Goal: Task Accomplishment & Management: Manage account settings

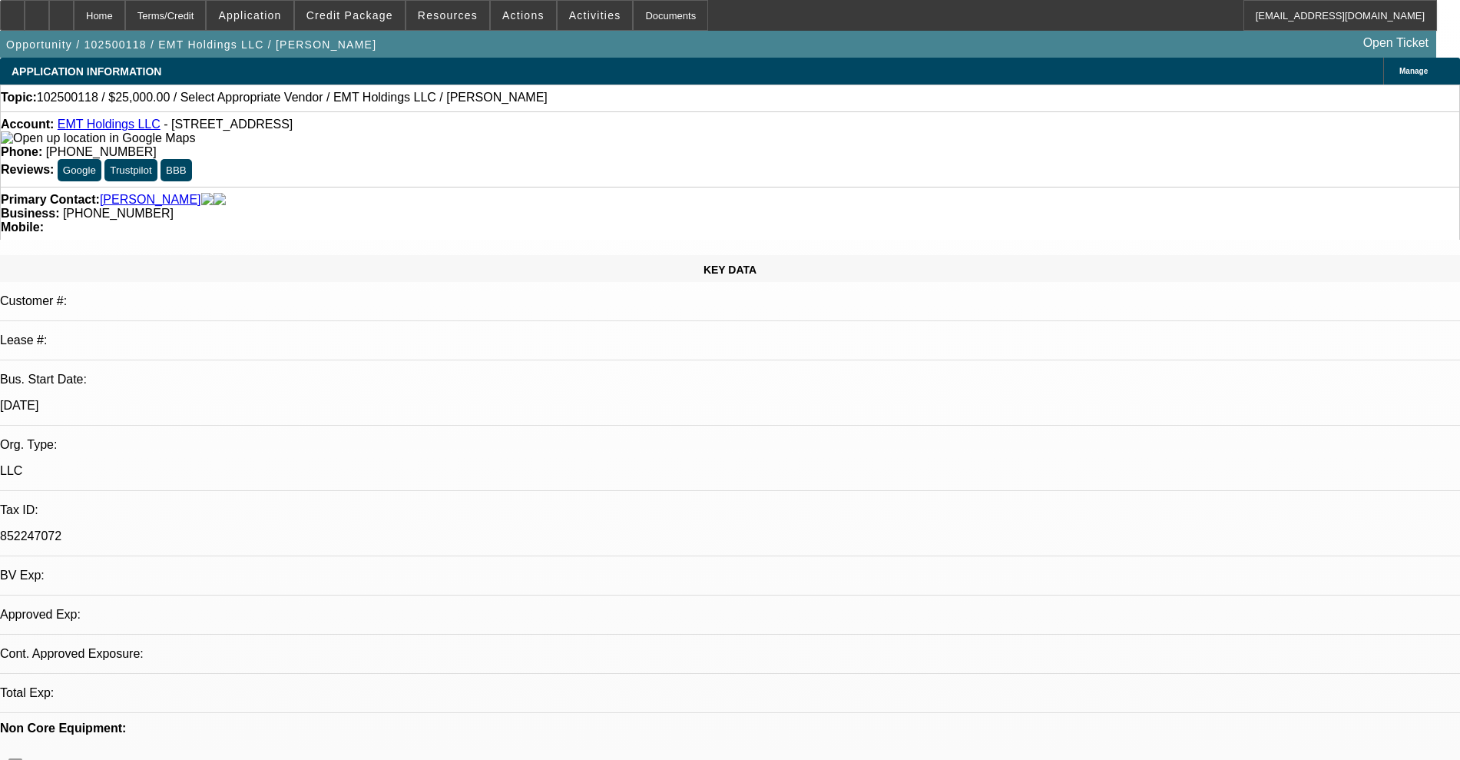
select select "0"
select select "2"
select select "0.1"
select select "1"
select select "2"
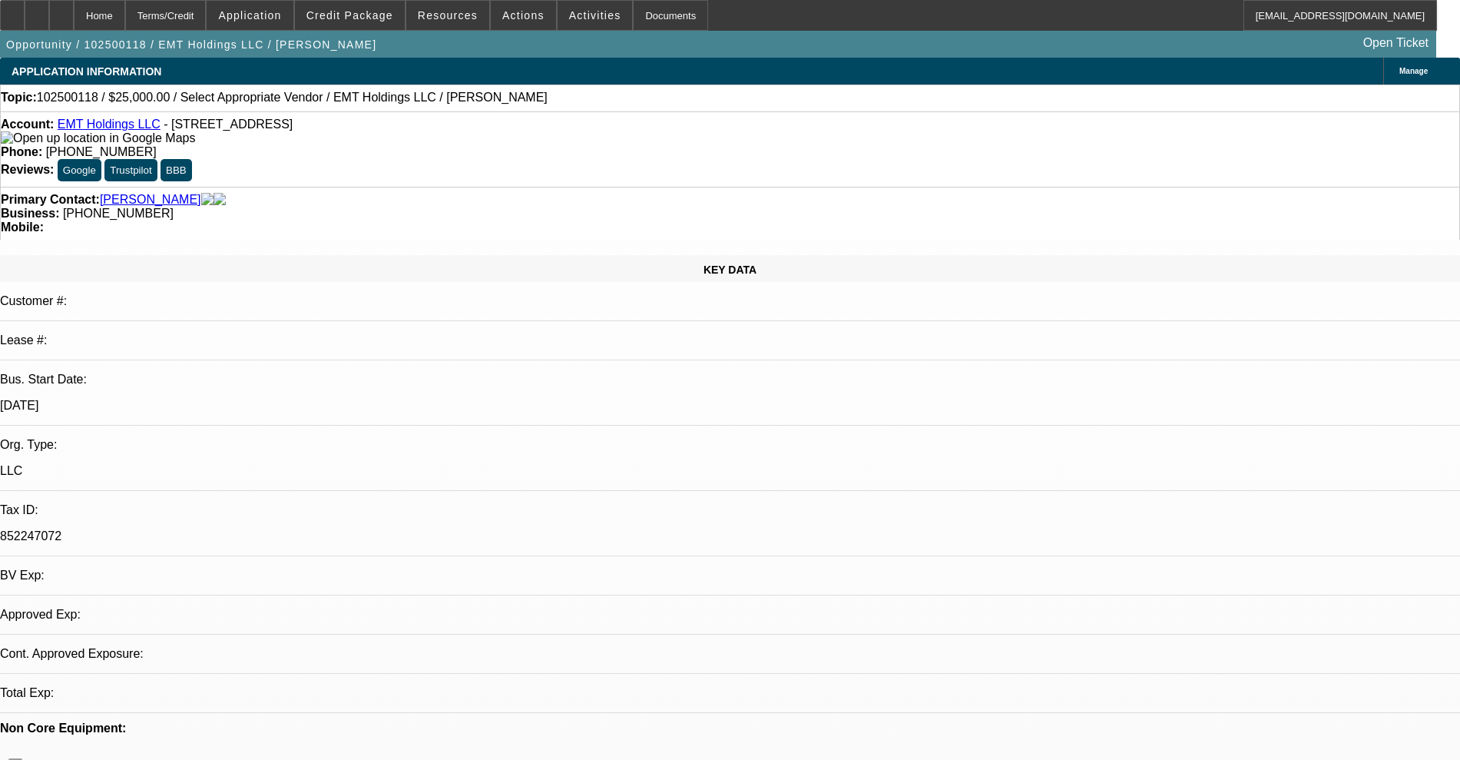
select select "4"
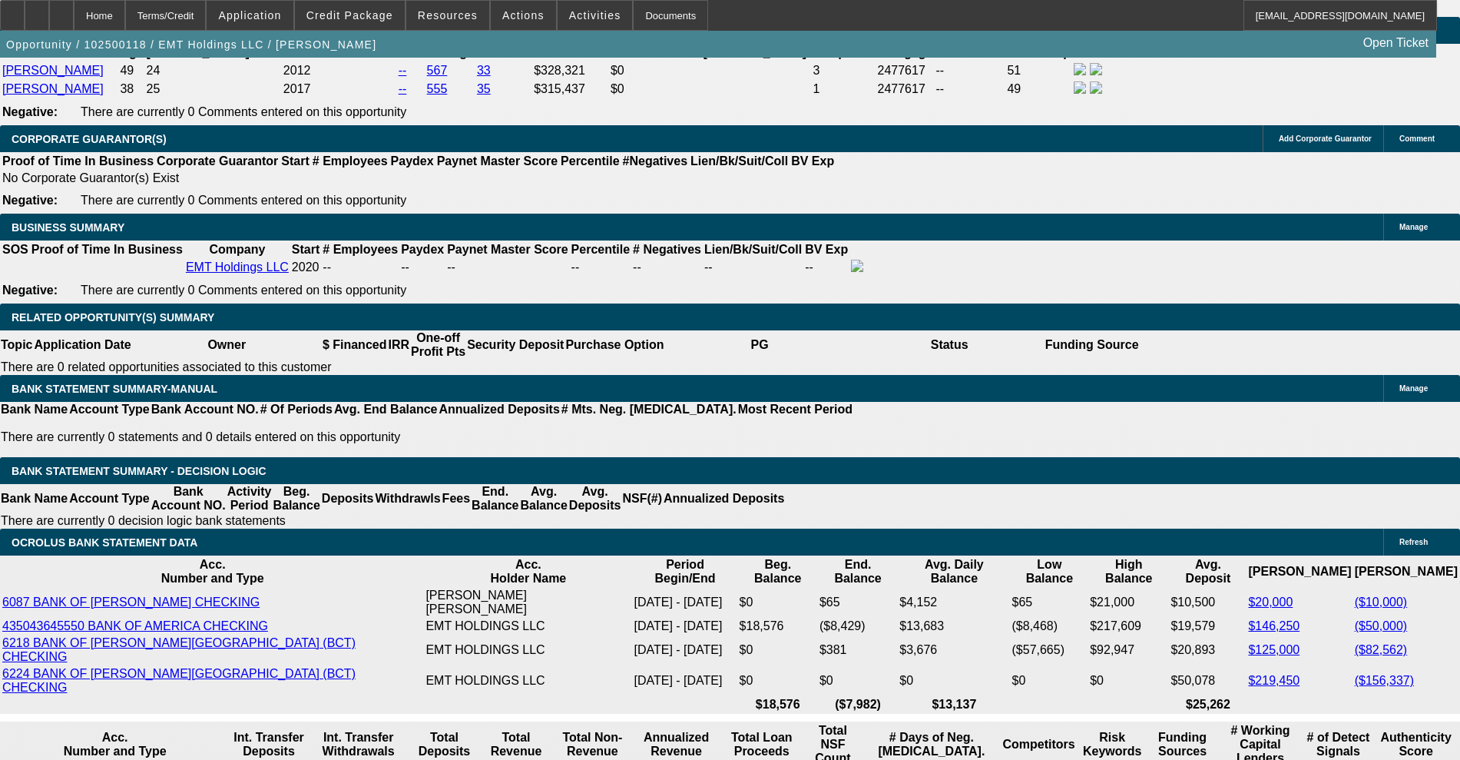
scroll to position [2289, 0]
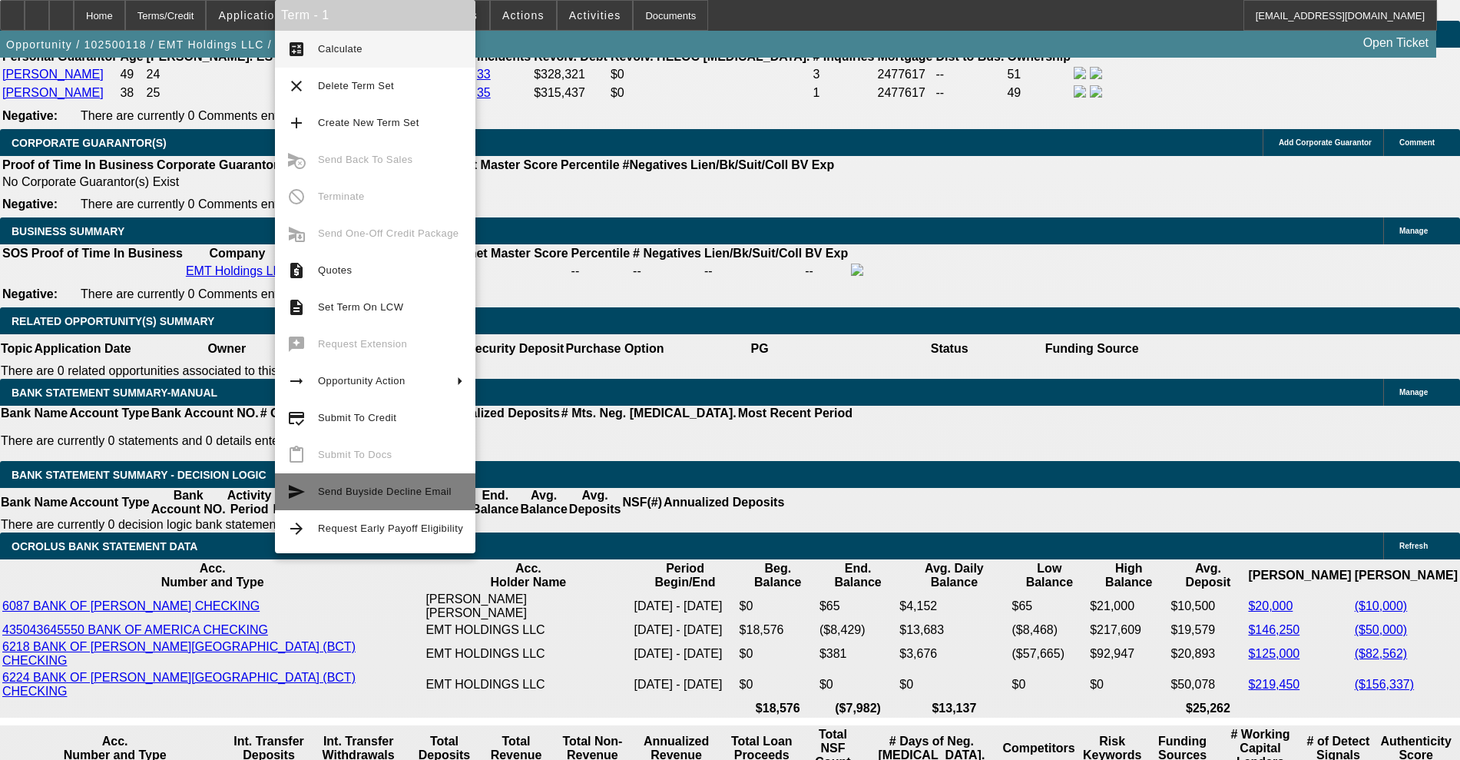
click at [360, 491] on span "Send Buyside Decline Email" at bounding box center [385, 491] width 134 height 12
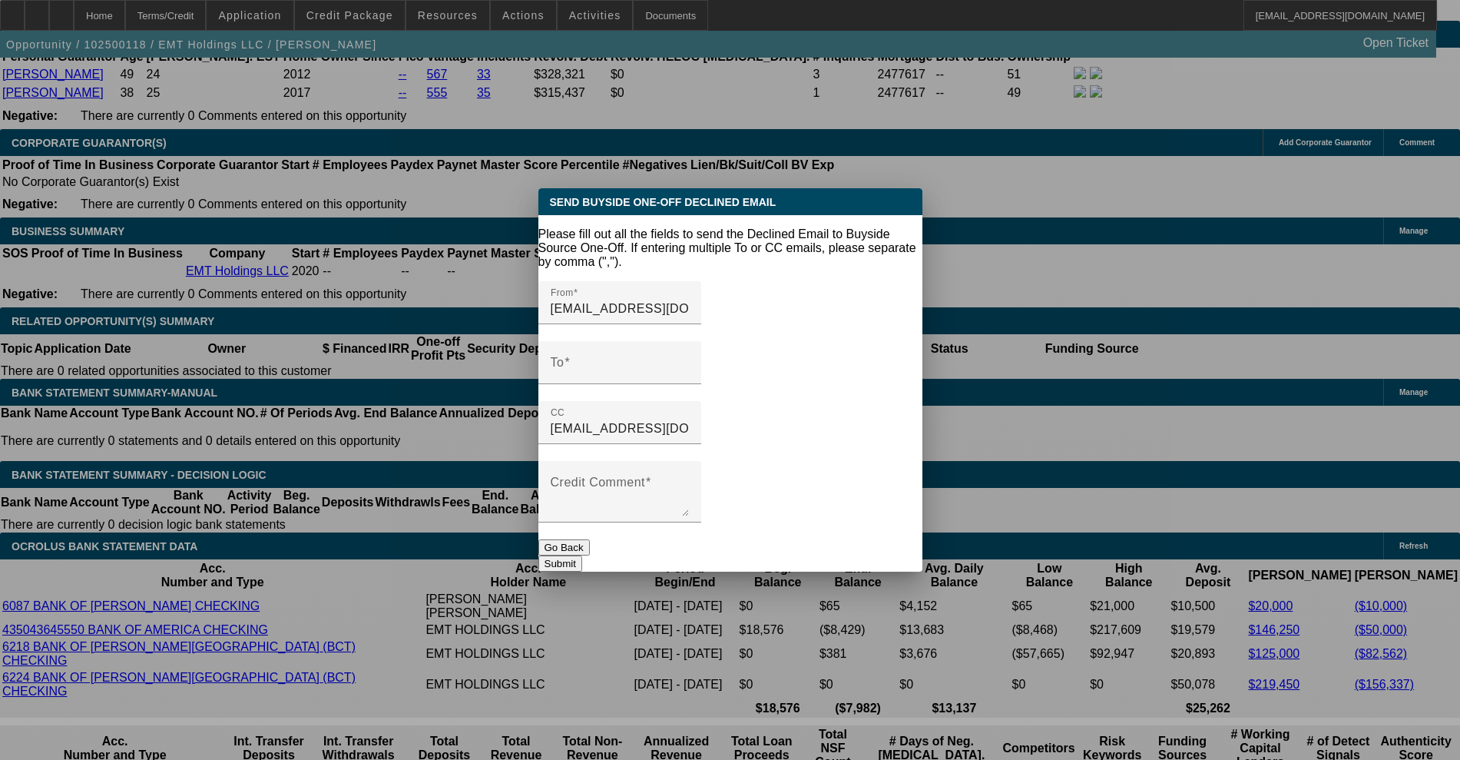
scroll to position [0, 0]
click at [669, 479] on textarea "Credit Comment" at bounding box center [620, 497] width 138 height 37
paste textarea "High revolving debt, Working Capital present in addition to personal revolving …"
type textarea "High revolving debt, Working Capital present in addition to personal revolving …"
click at [590, 539] on button "Go Back" at bounding box center [563, 547] width 51 height 16
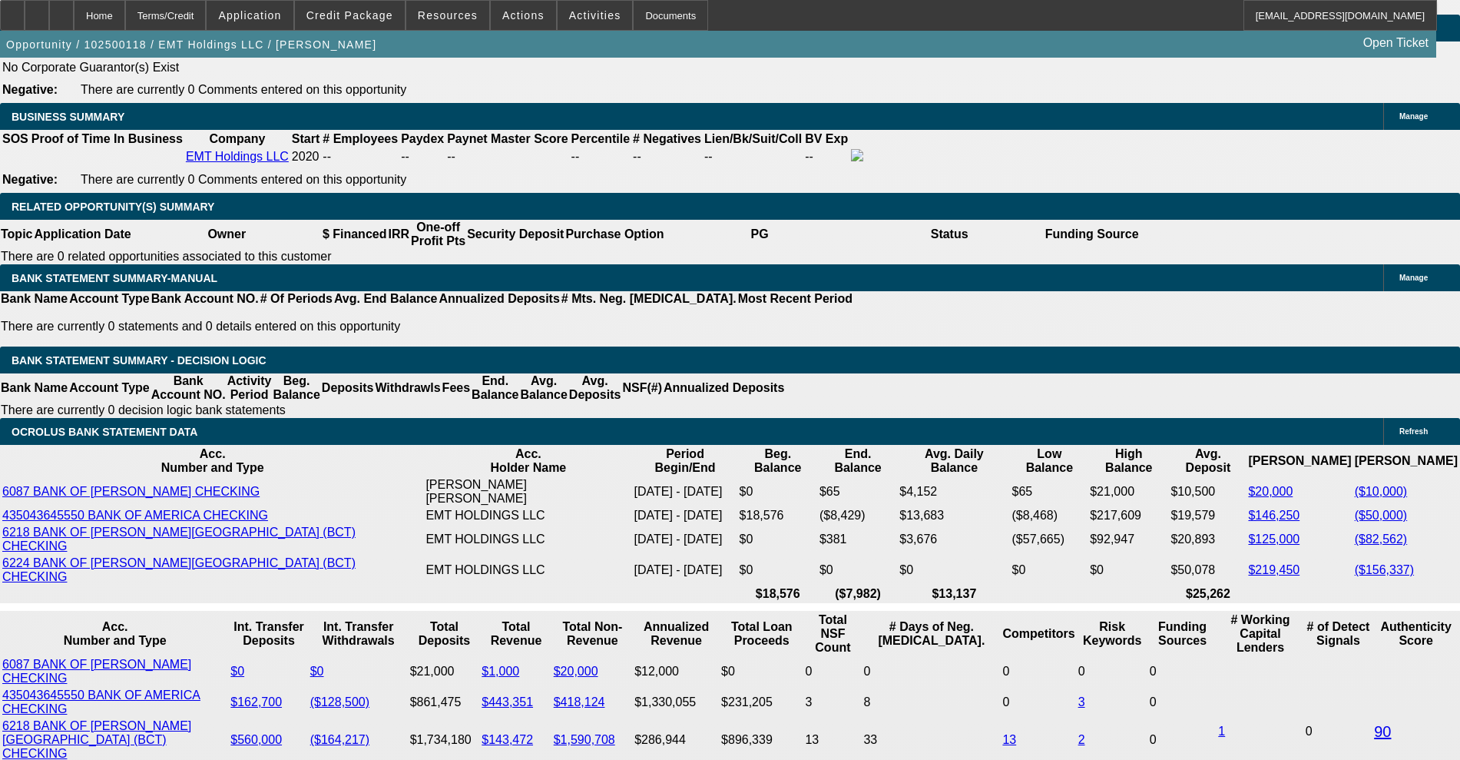
scroll to position [2400, 0]
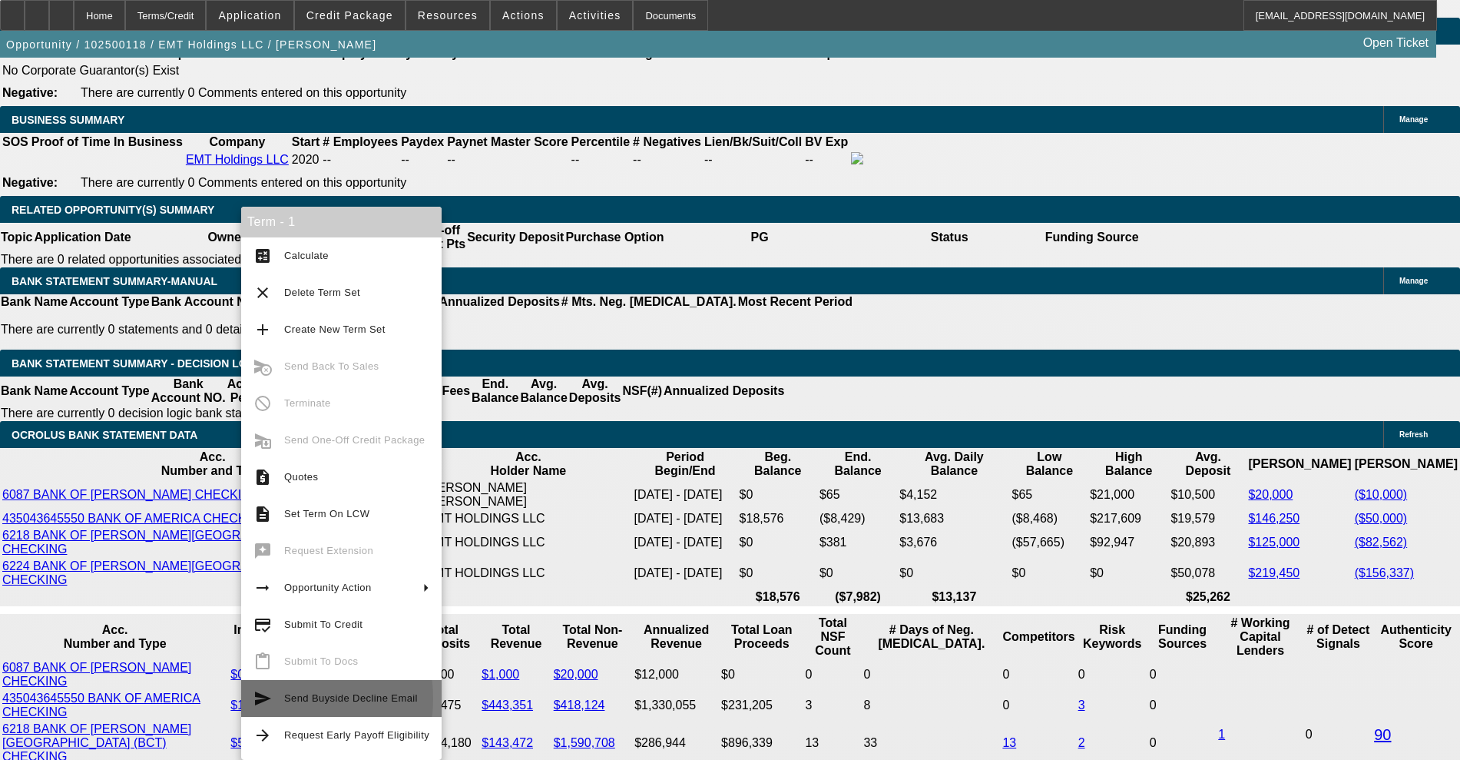
click at [286, 698] on span "Send Buyside Decline Email" at bounding box center [351, 698] width 134 height 12
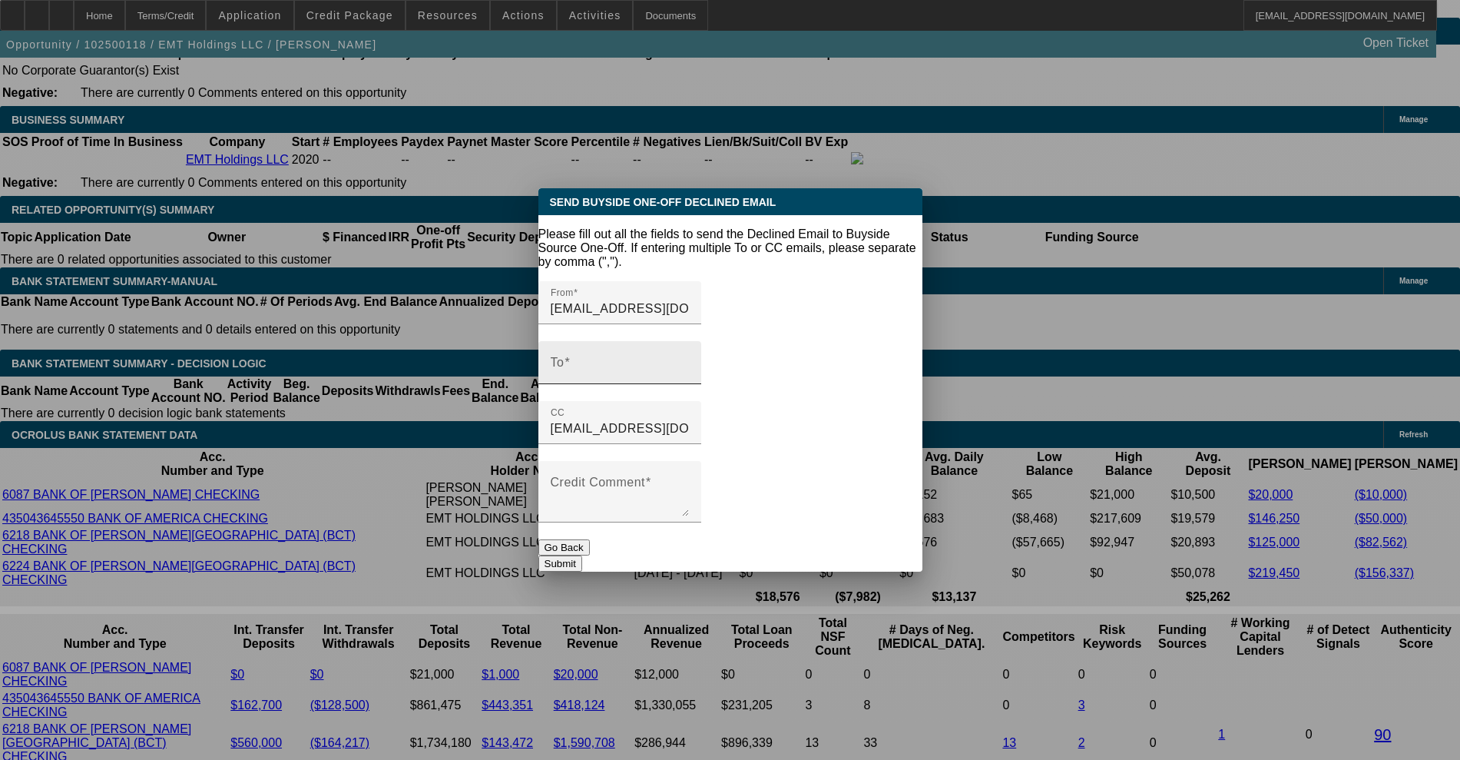
click at [646, 341] on div "To" at bounding box center [620, 362] width 138 height 43
paste input "josh@jacobsfamilyadvisors.com"
type input "josh@jacobsfamilyadvisors.com"
click at [648, 479] on textarea "Credit Comment" at bounding box center [620, 497] width 138 height 37
paste textarea "High revolving debt, Working Capital present in addition to personal revolving …"
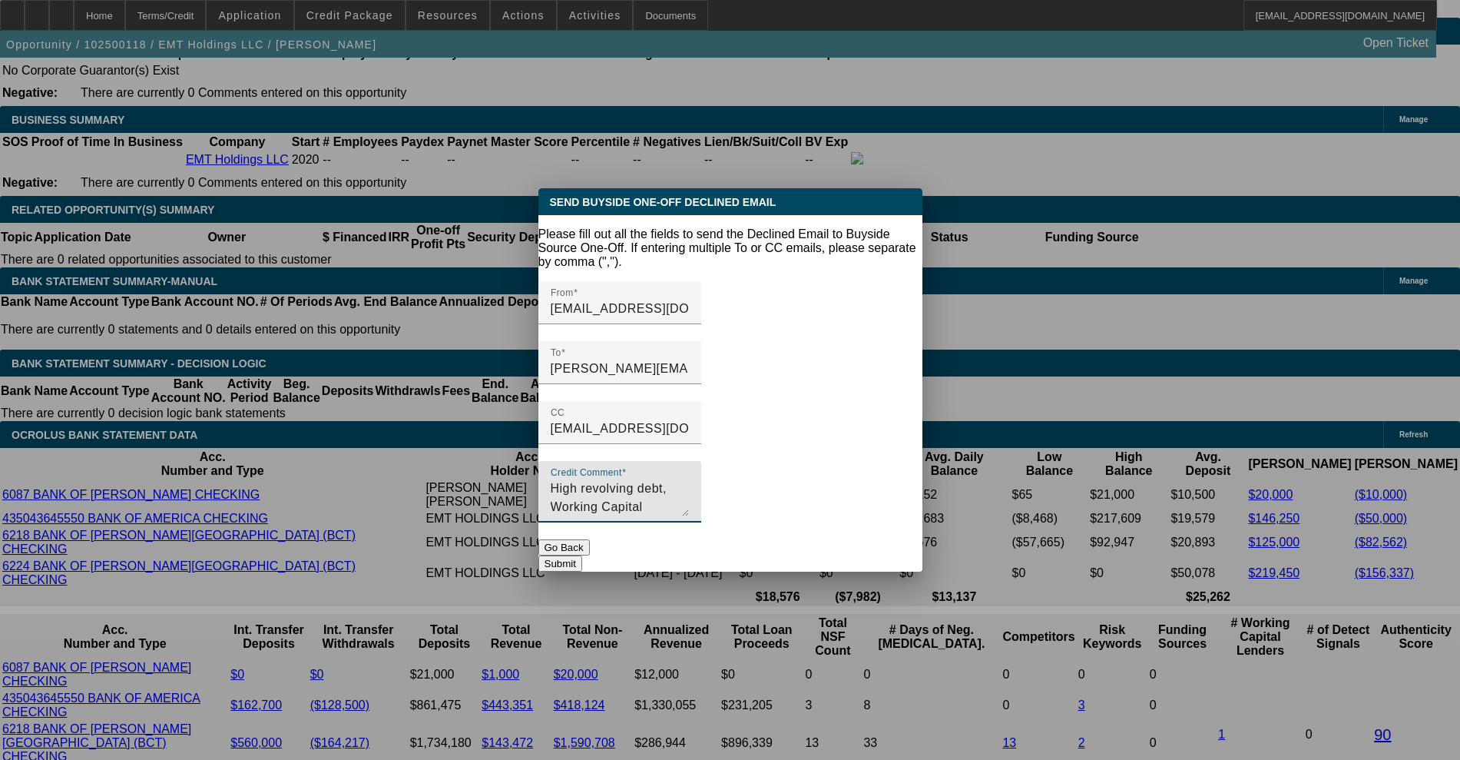
type textarea "High revolving debt, Working Capital present in addition to personal revolving …"
click at [582, 555] on button "Submit" at bounding box center [560, 563] width 44 height 16
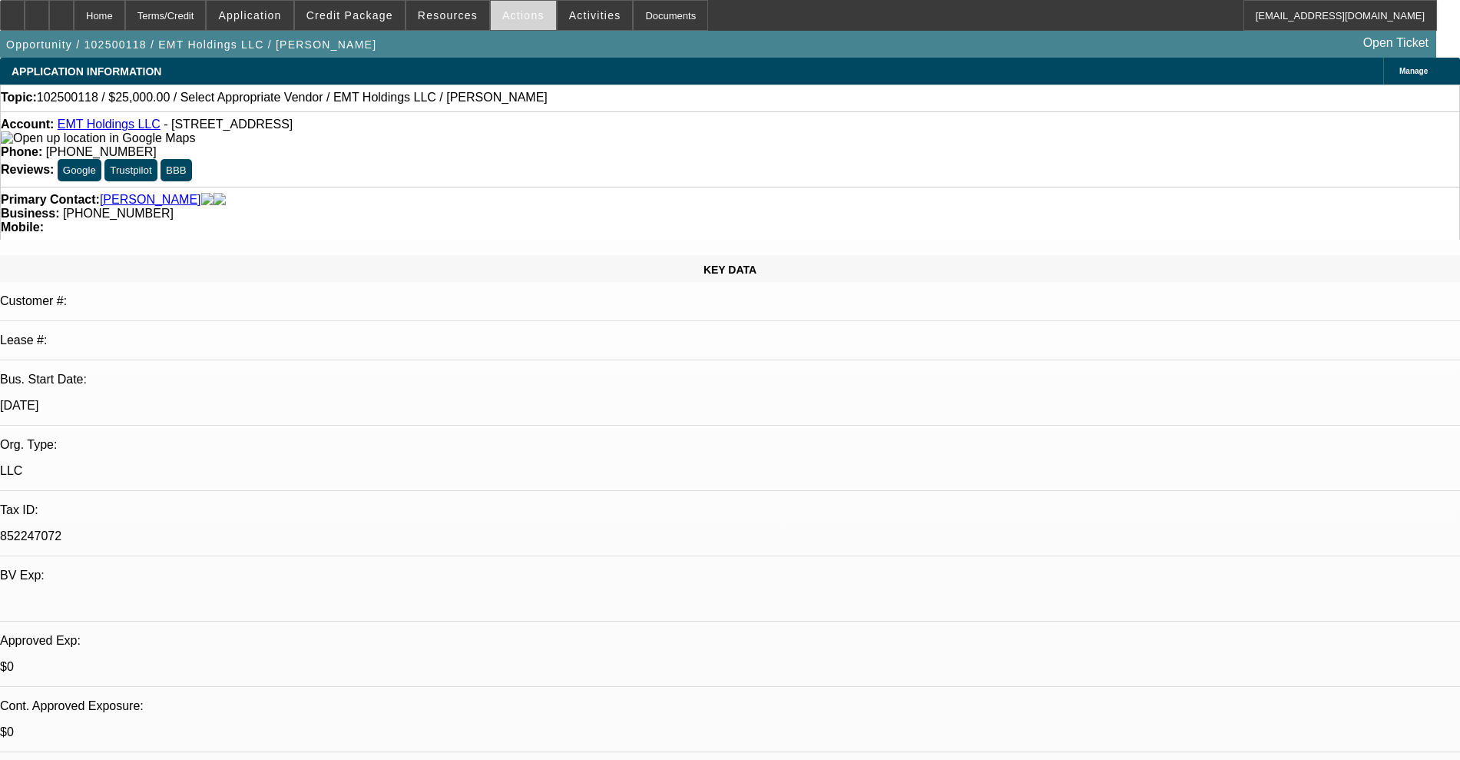
click at [502, 20] on span "Actions" at bounding box center [523, 15] width 42 height 12
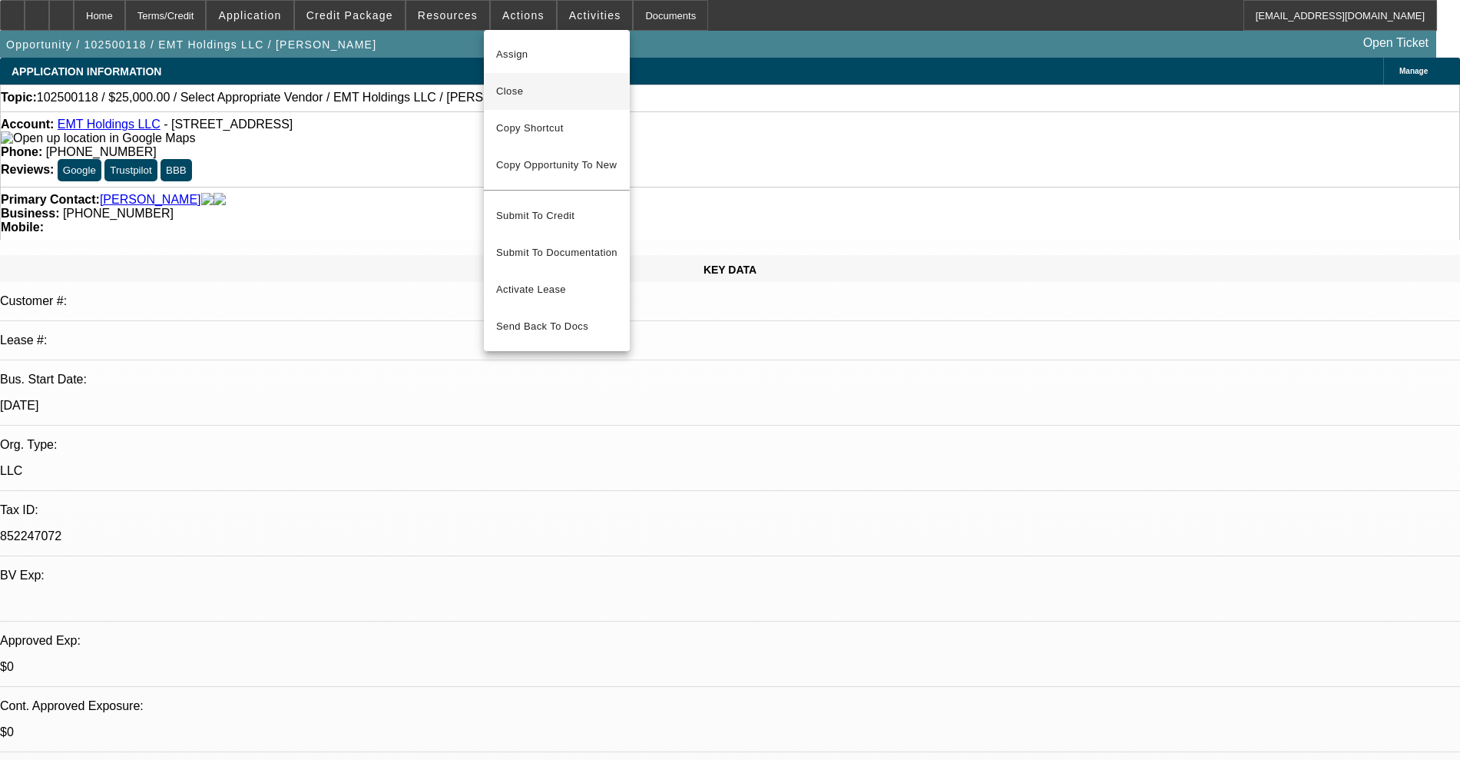
click at [508, 82] on span "Close" at bounding box center [556, 91] width 121 height 18
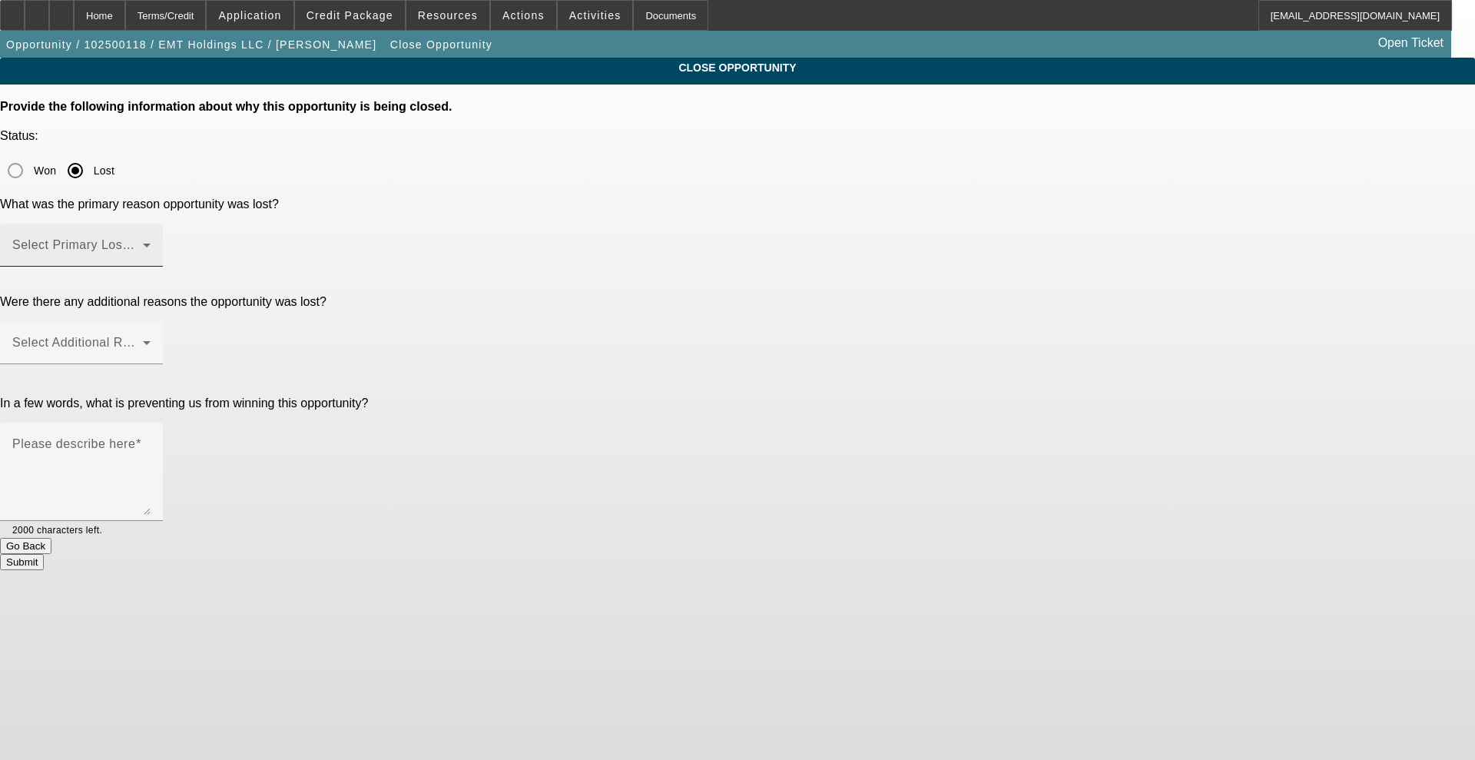
click at [174, 238] on mat-label "Select Primary Lost Reason" at bounding box center [93, 244] width 162 height 13
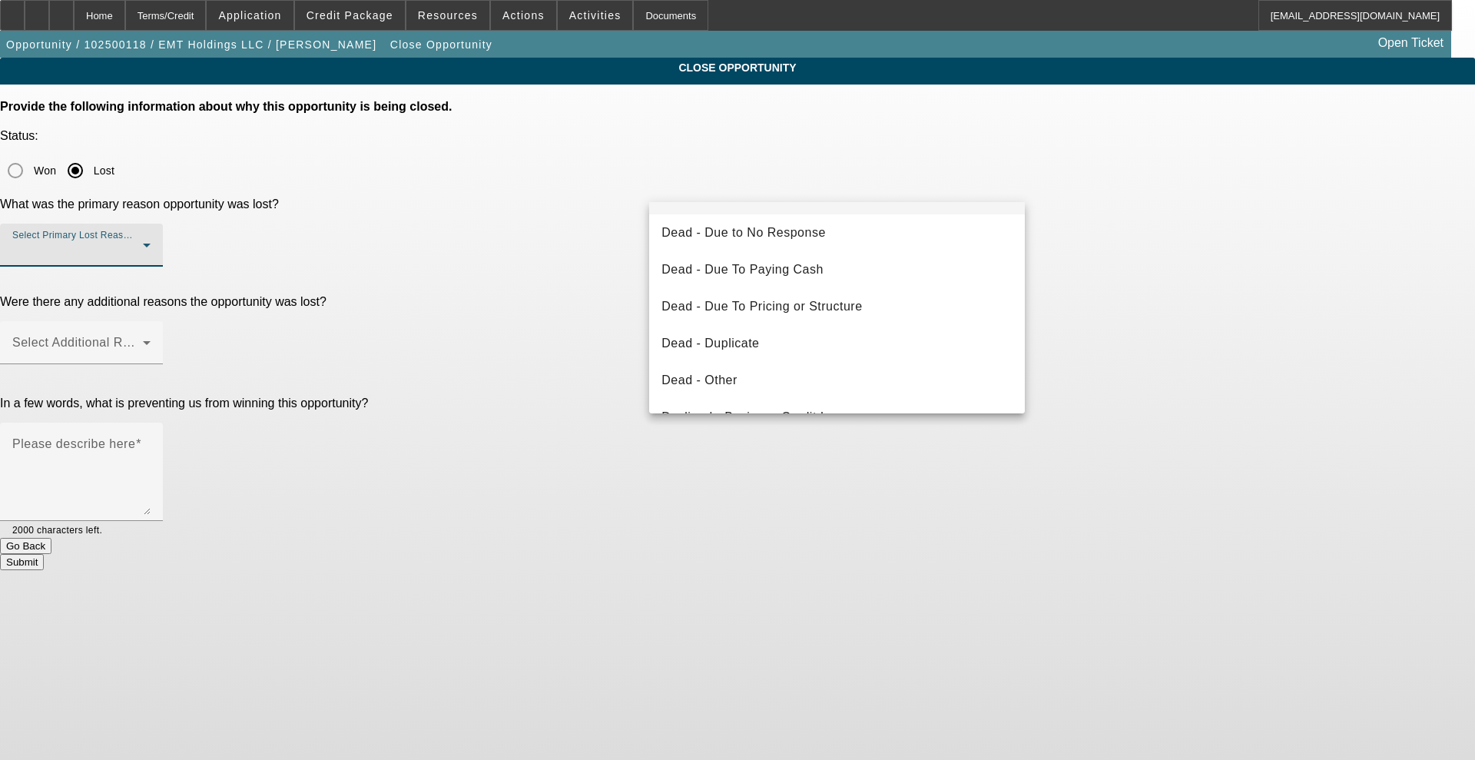
scroll to position [207, 0]
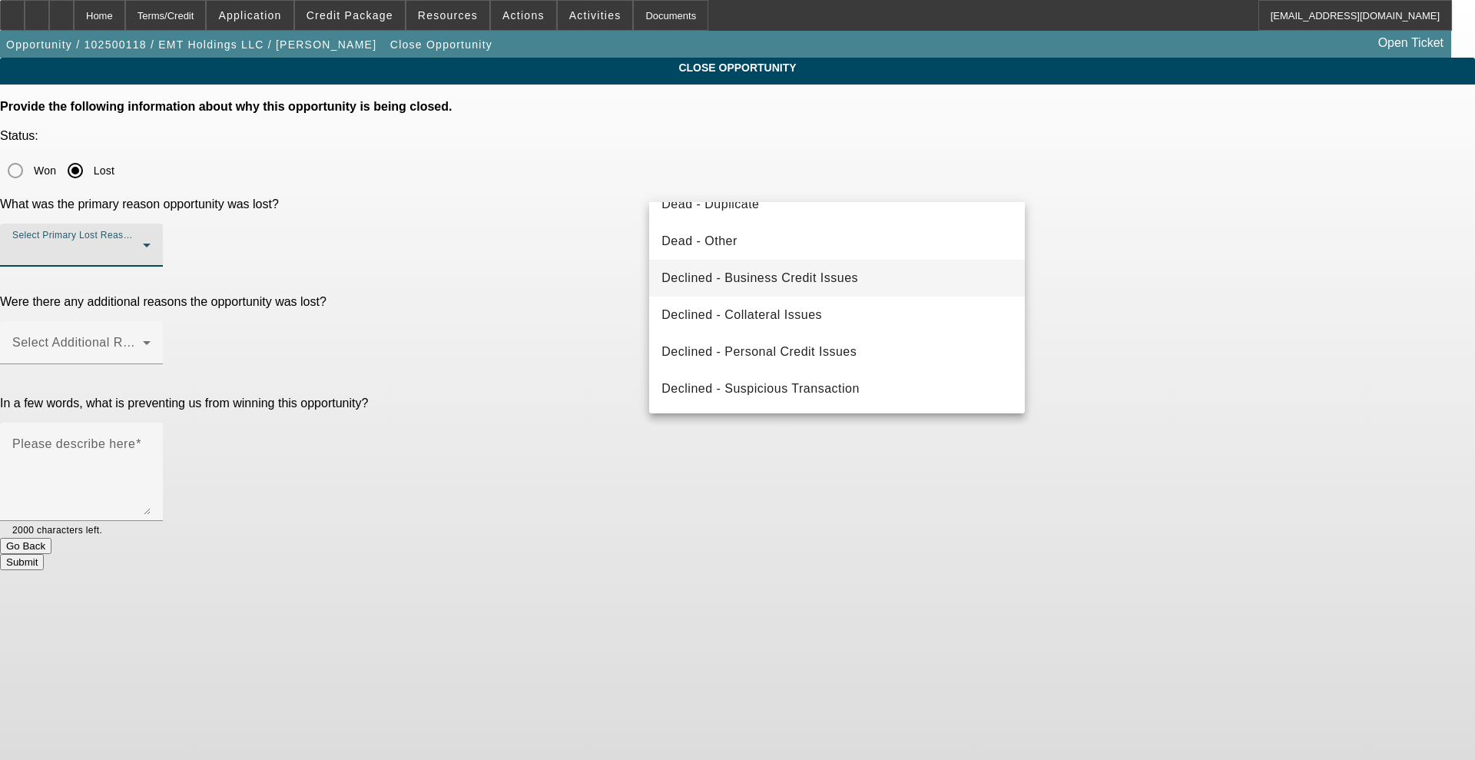
click at [730, 278] on span "Declined - Business Credit Issues" at bounding box center [759, 278] width 197 height 18
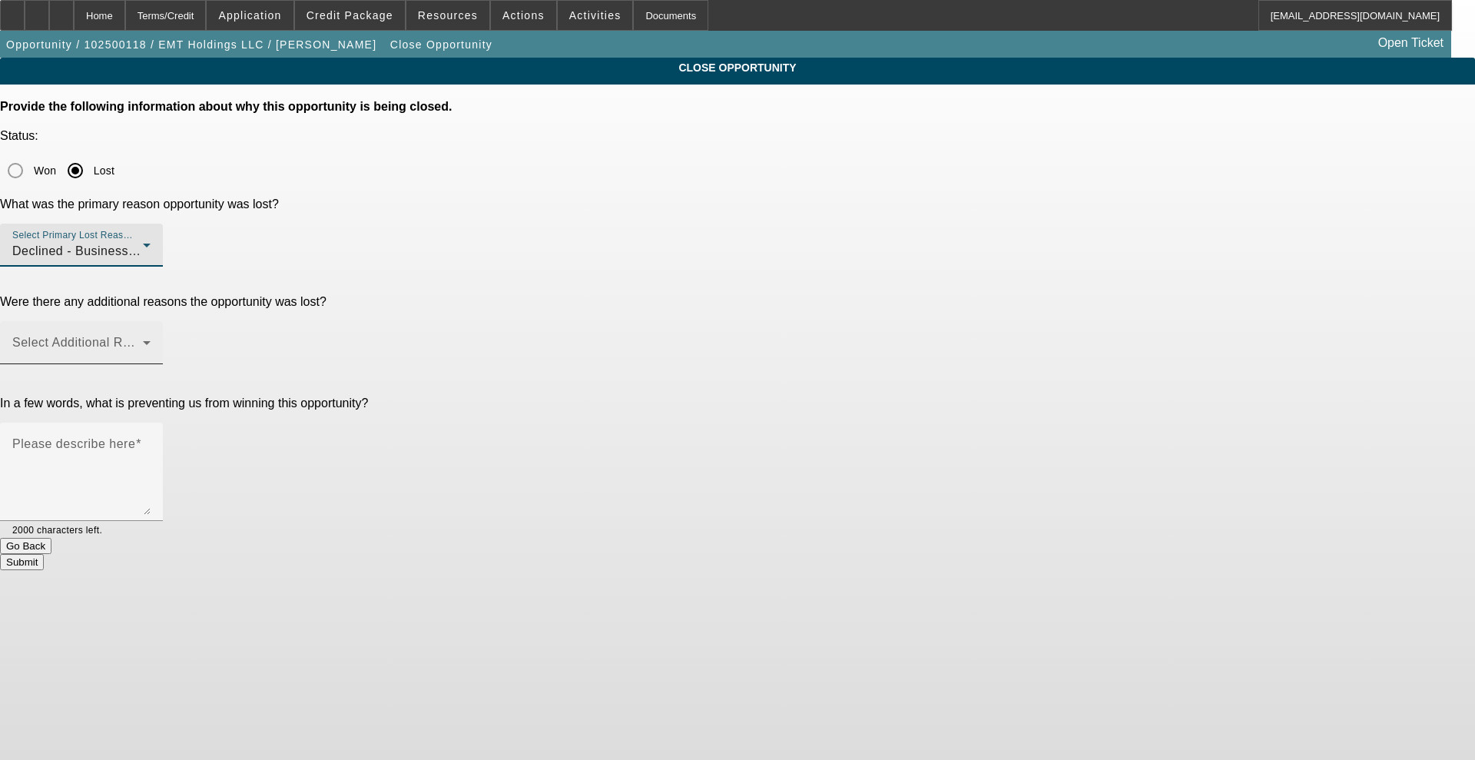
click at [143, 339] on span at bounding box center [77, 348] width 131 height 18
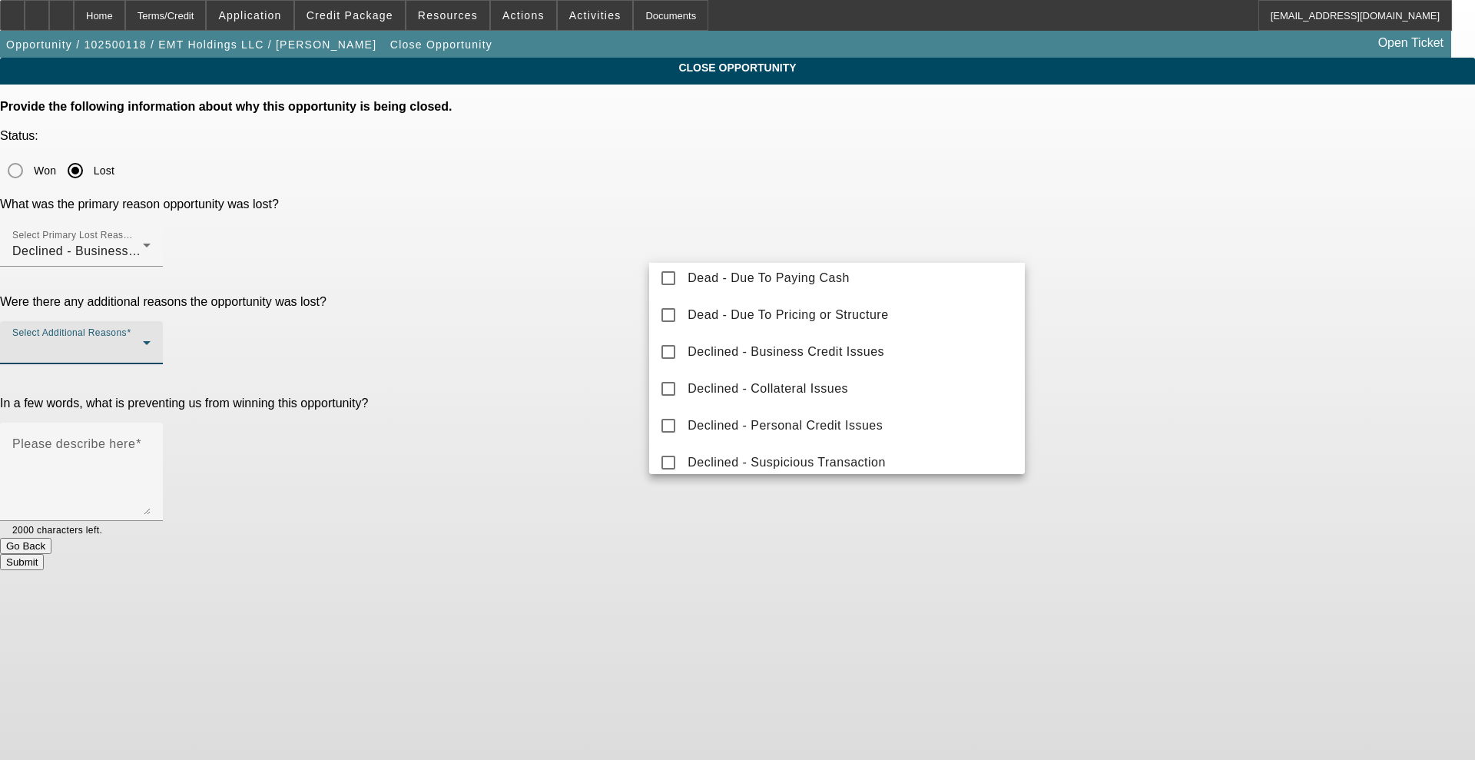
scroll to position [170, 0]
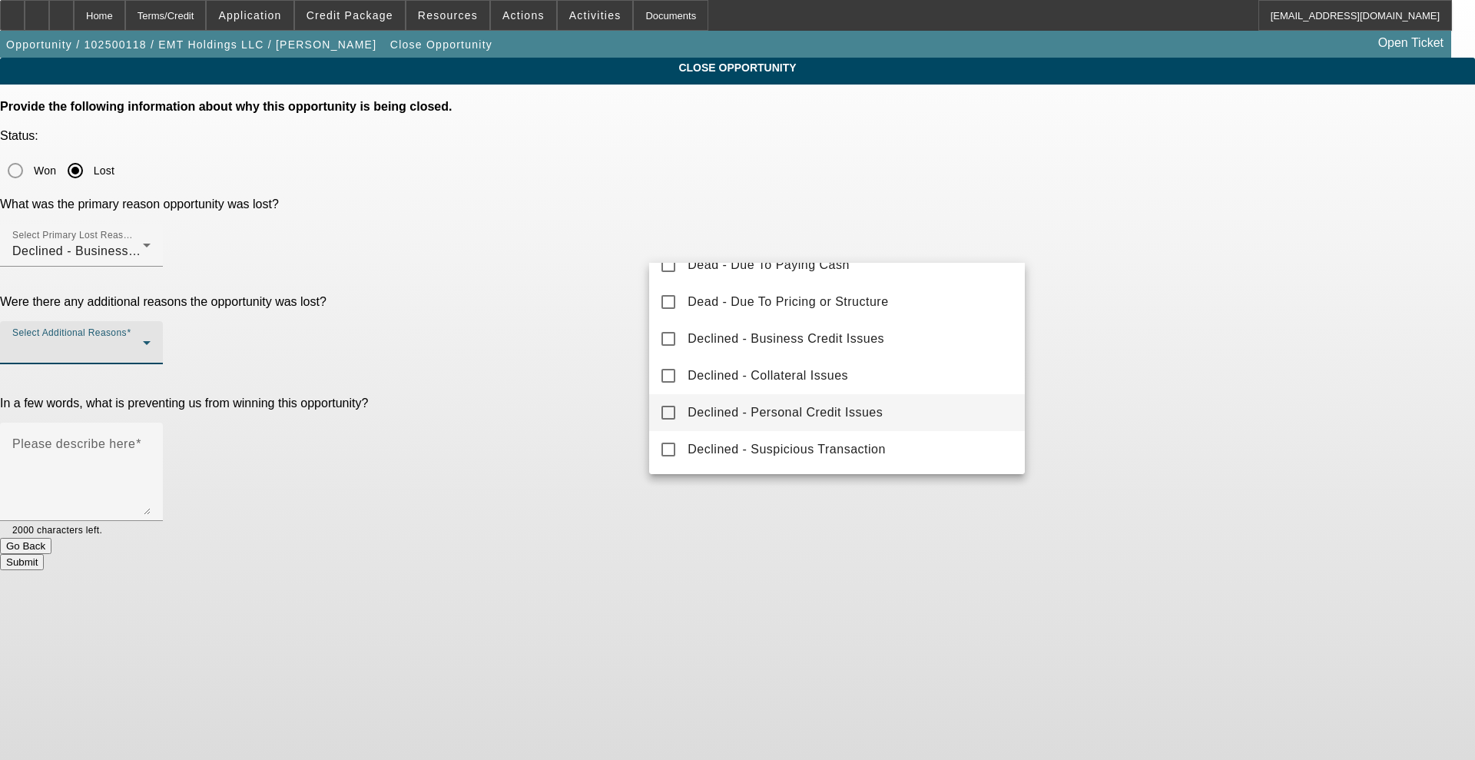
click at [724, 408] on span "Declined - Personal Credit Issues" at bounding box center [784, 412] width 195 height 18
click at [585, 250] on div at bounding box center [737, 380] width 1475 height 760
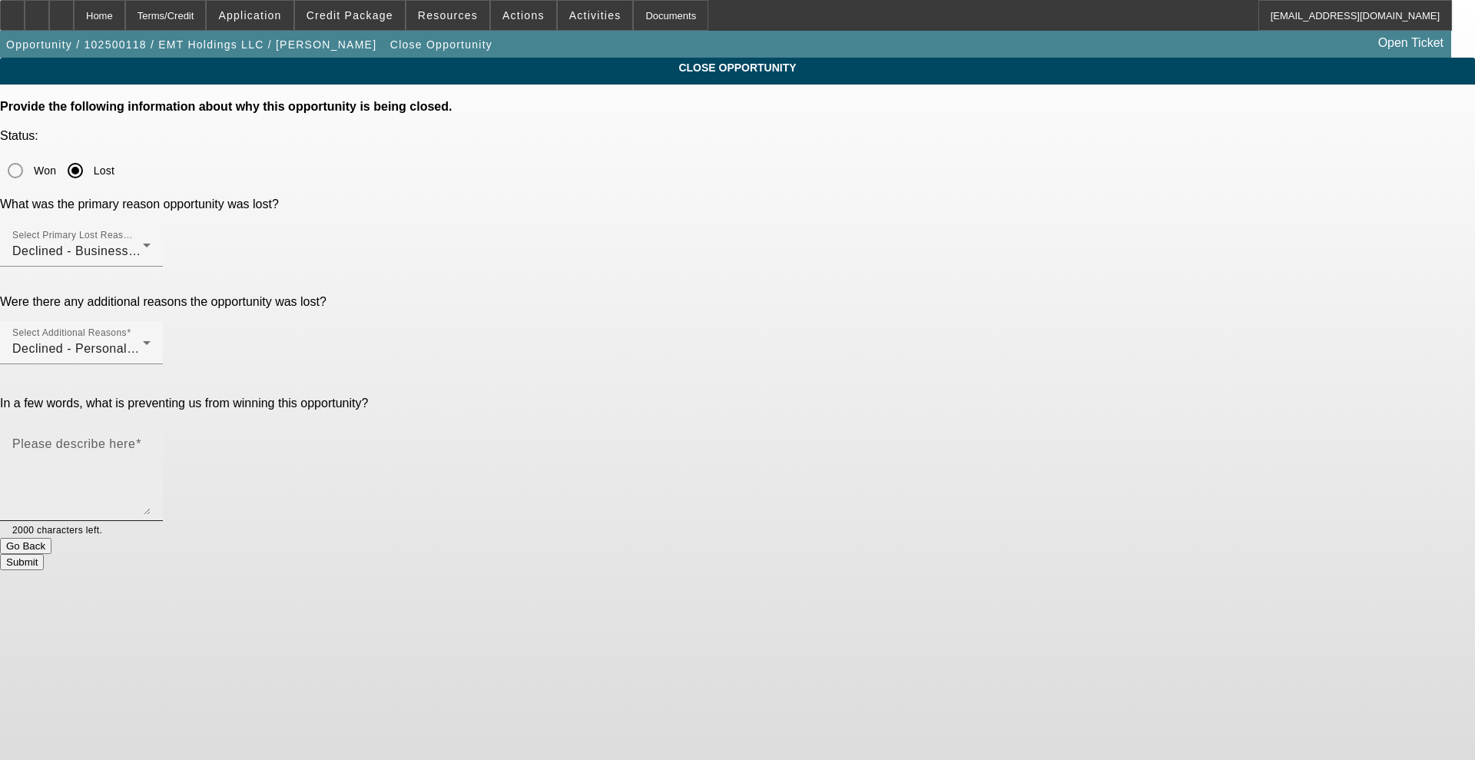
click at [135, 437] on mat-label "Please describe here" at bounding box center [73, 443] width 123 height 13
click at [151, 441] on textarea "Please describe here" at bounding box center [81, 478] width 138 height 74
paste textarea "High revolving debt, Working Capital present in addition to personal revolving …"
type textarea "High revolving debt, Working Capital present in addition to personal revolving …"
click at [44, 554] on button "Submit" at bounding box center [22, 562] width 44 height 16
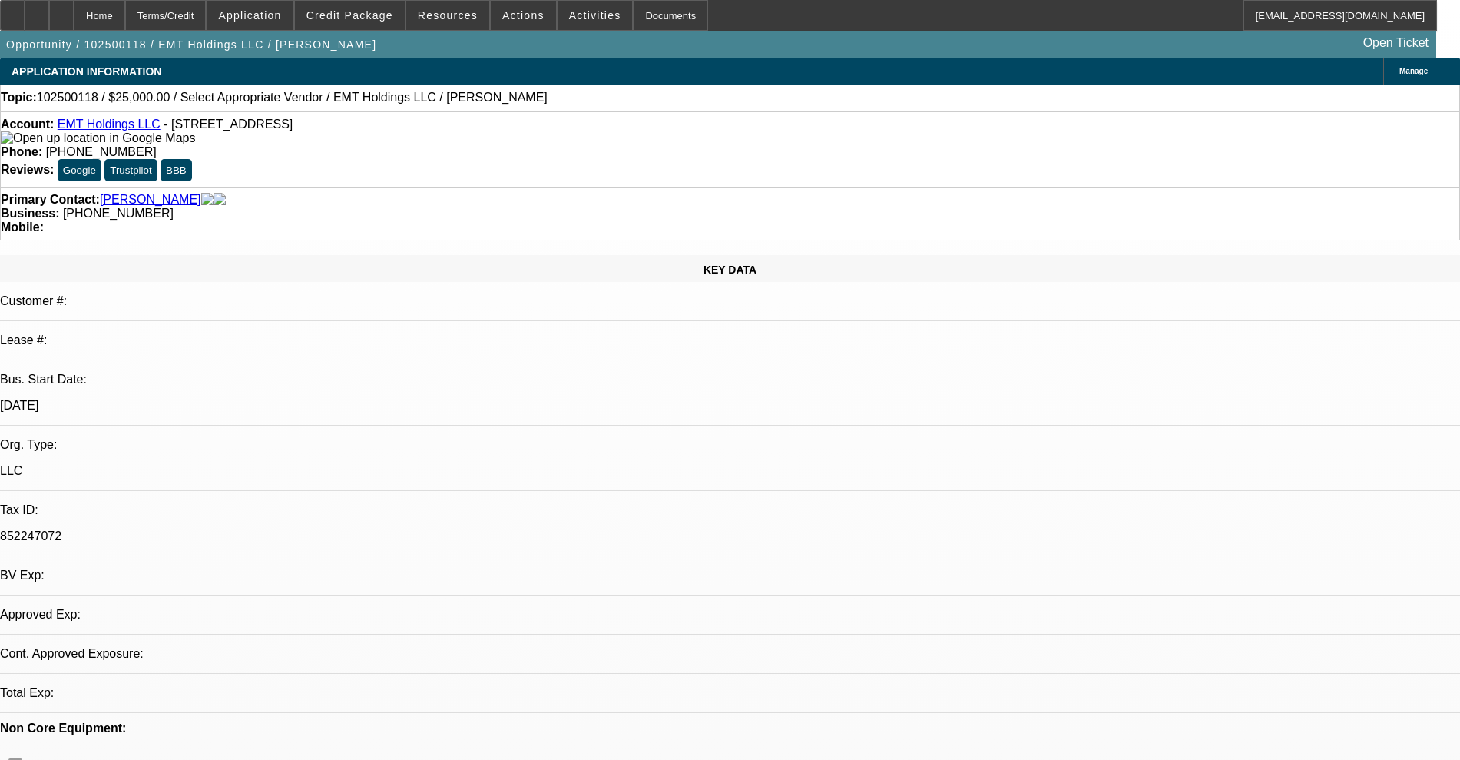
select select "0"
select select "2"
select select "0.1"
select select "4"
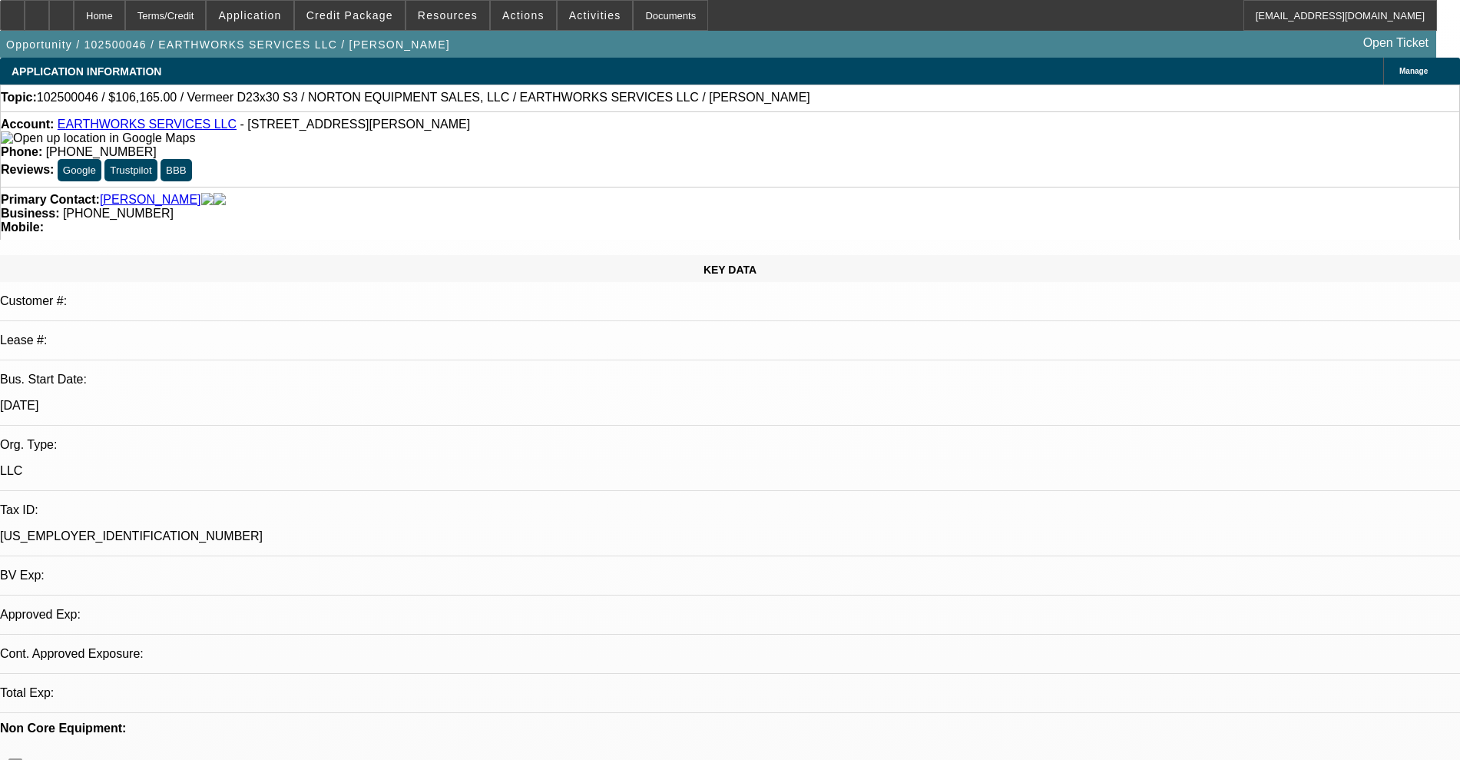
select select "0.15"
select select "2"
select select "0"
select select "6"
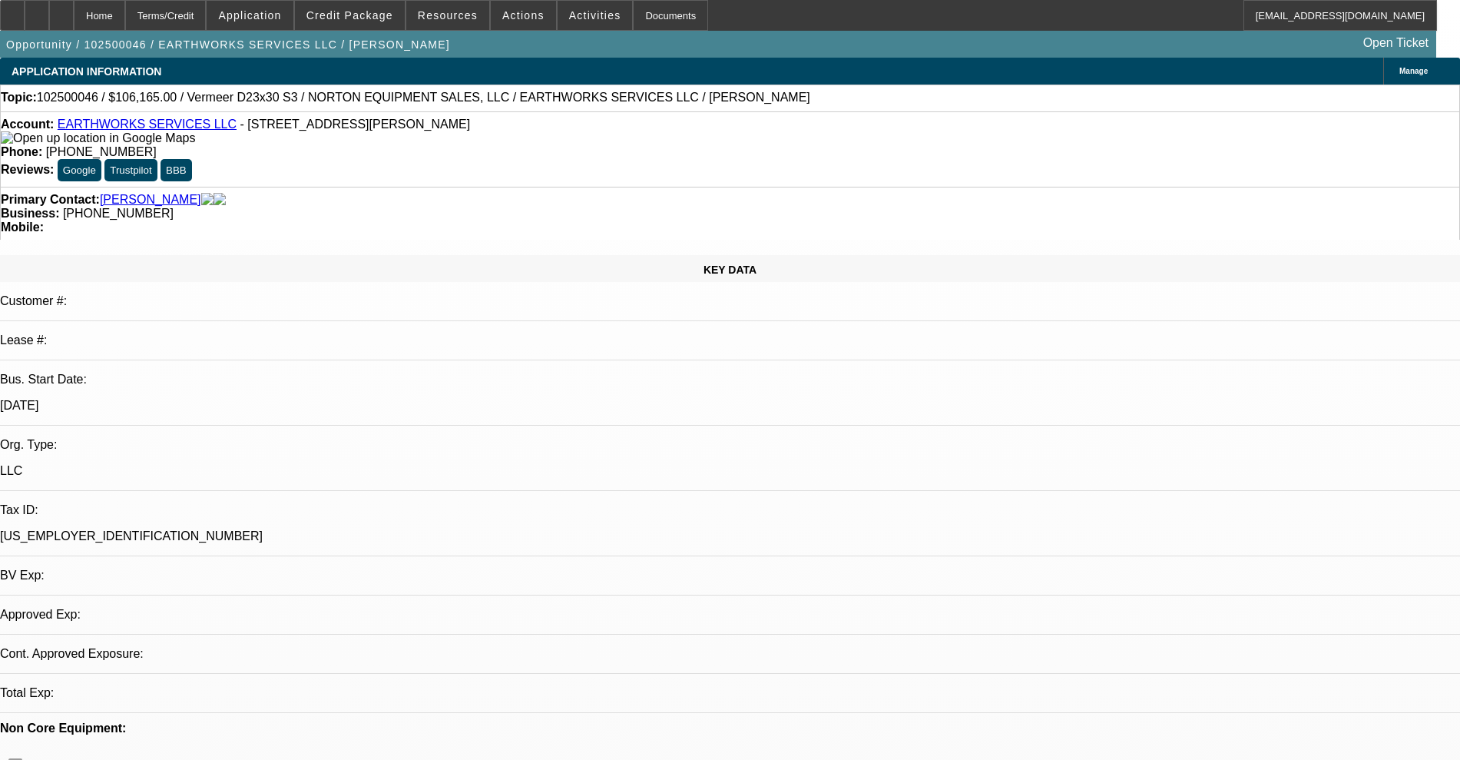
select select "0.15"
select select "2"
select select "0"
select select "6"
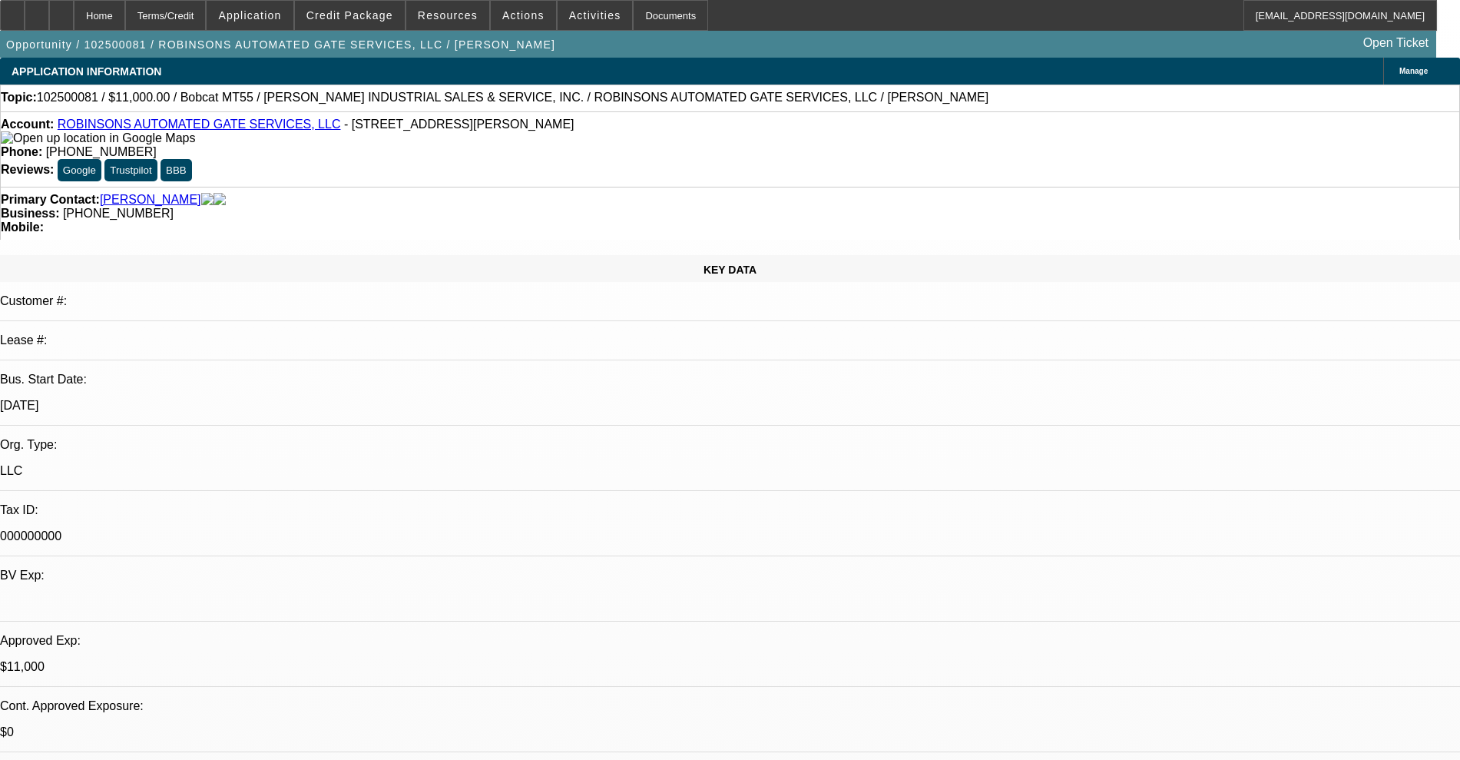
select select "0"
select select "2"
select select "0"
select select "6"
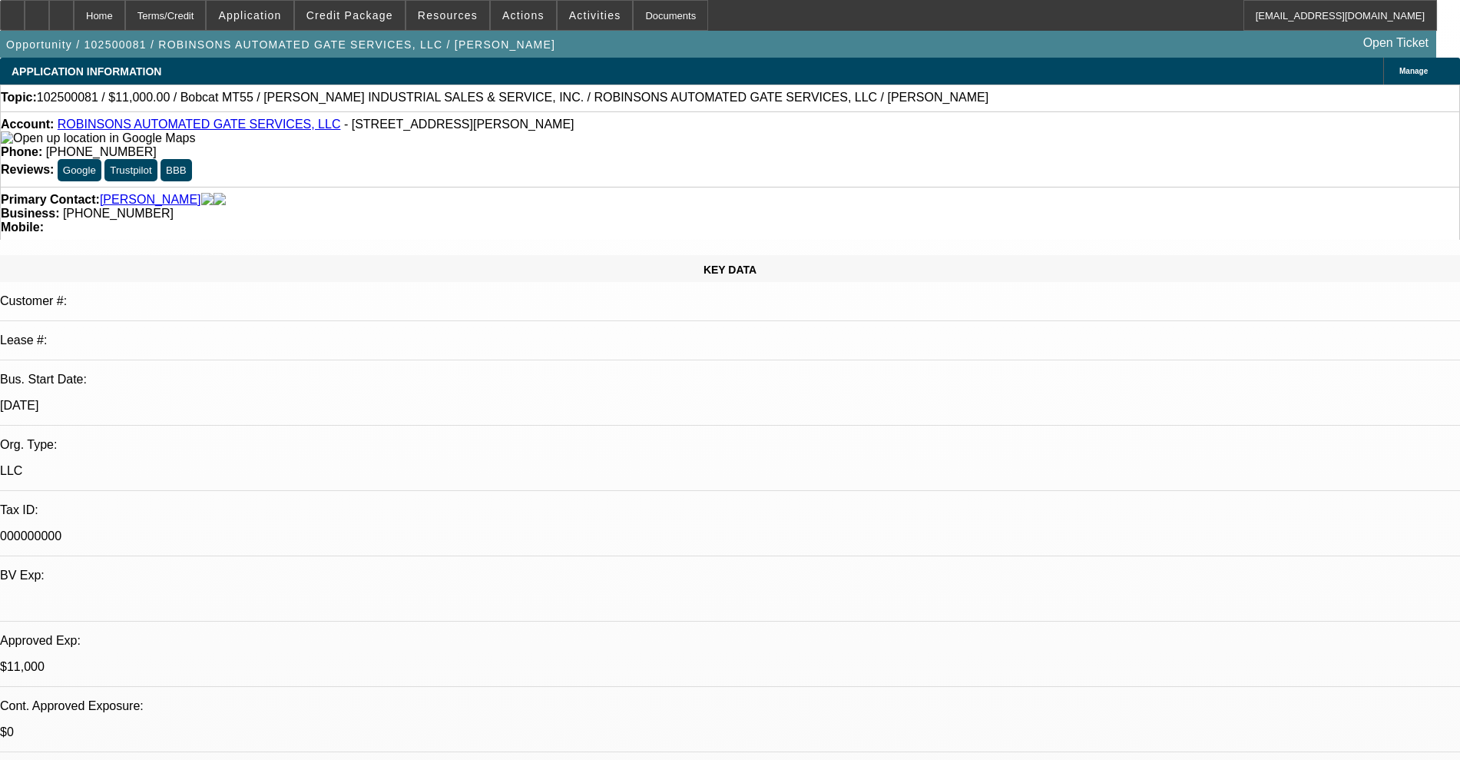
select select "0"
select select "2"
select select "0"
select select "6"
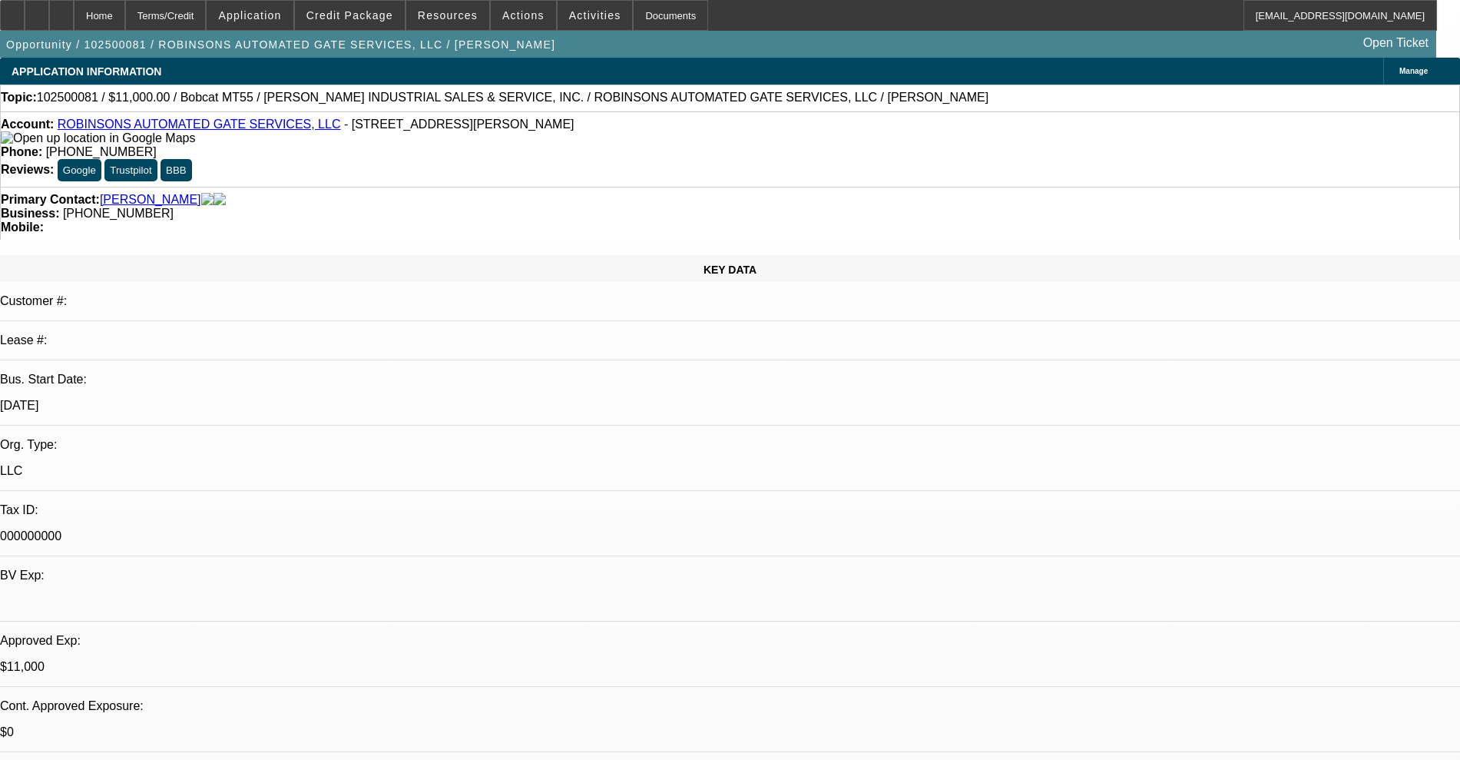
select select "0"
select select "2"
select select "0"
select select "6"
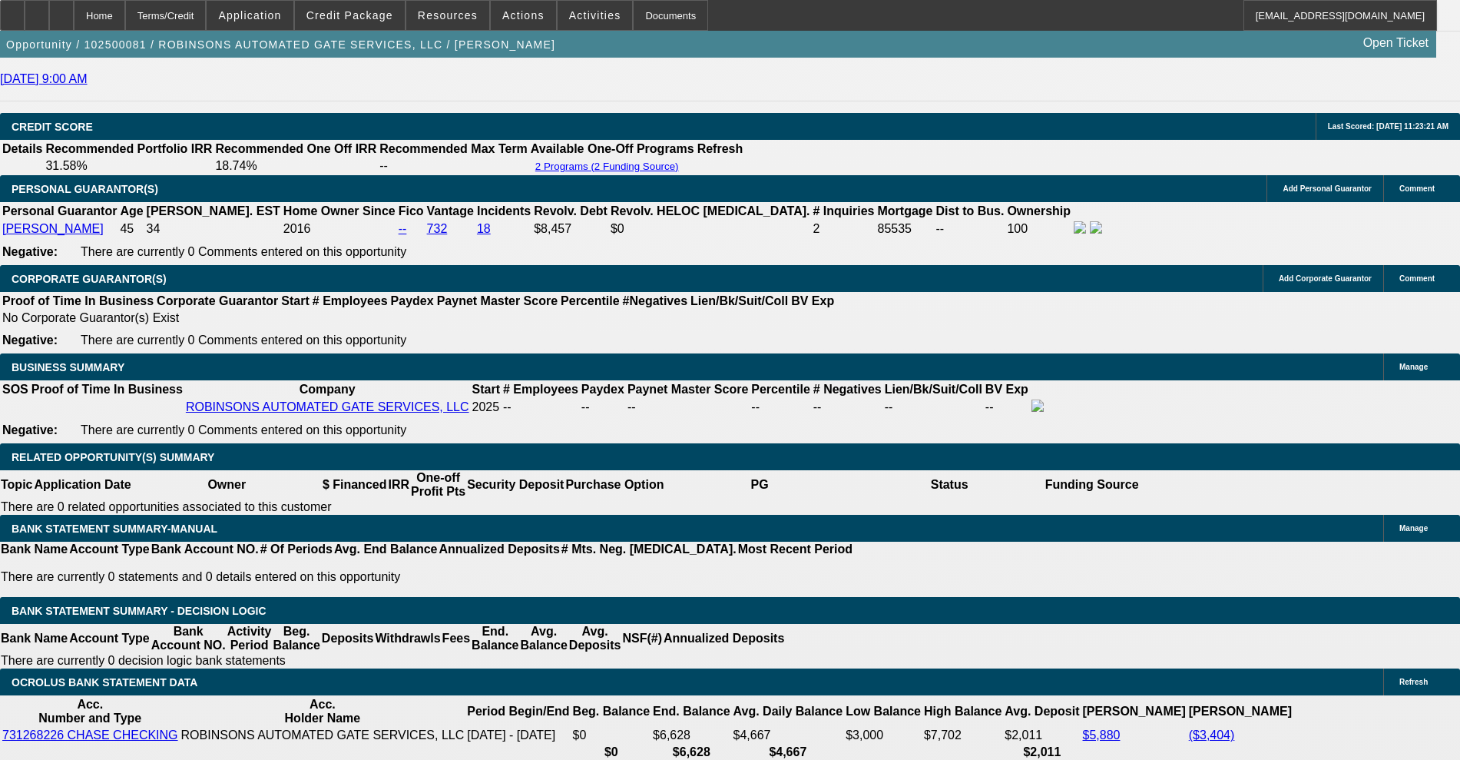
scroll to position [192, 0]
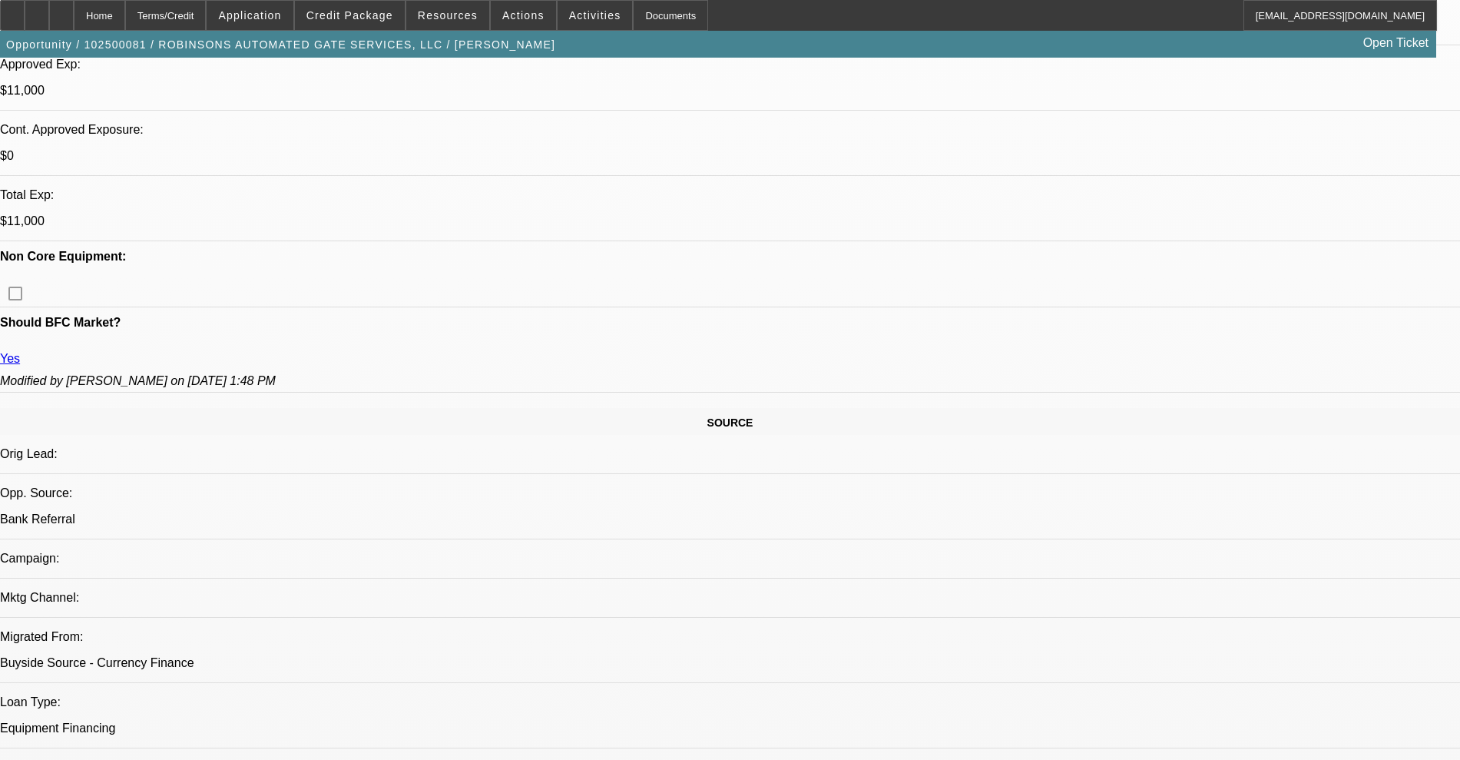
scroll to position [0, 0]
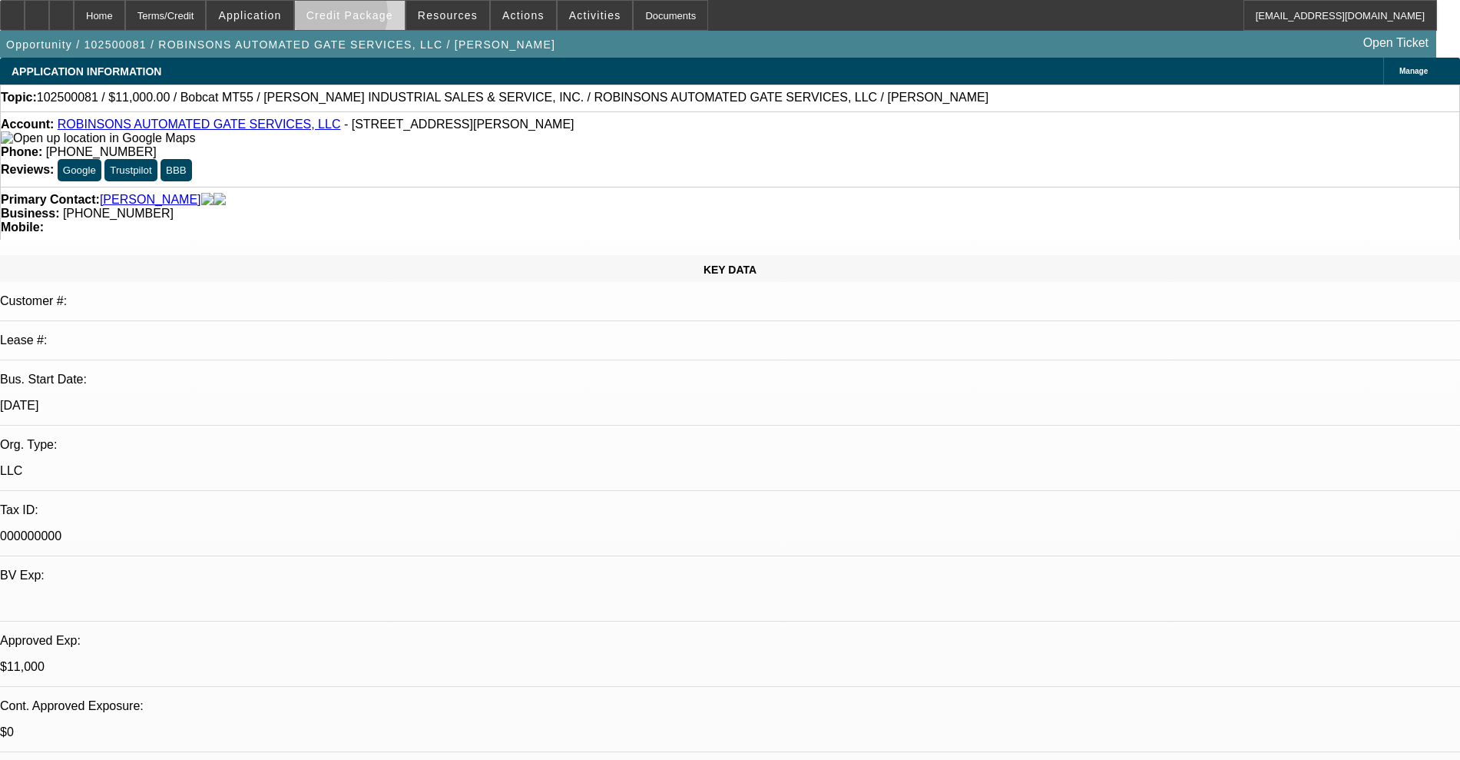
click at [357, 17] on span "Credit Package" at bounding box center [349, 15] width 87 height 12
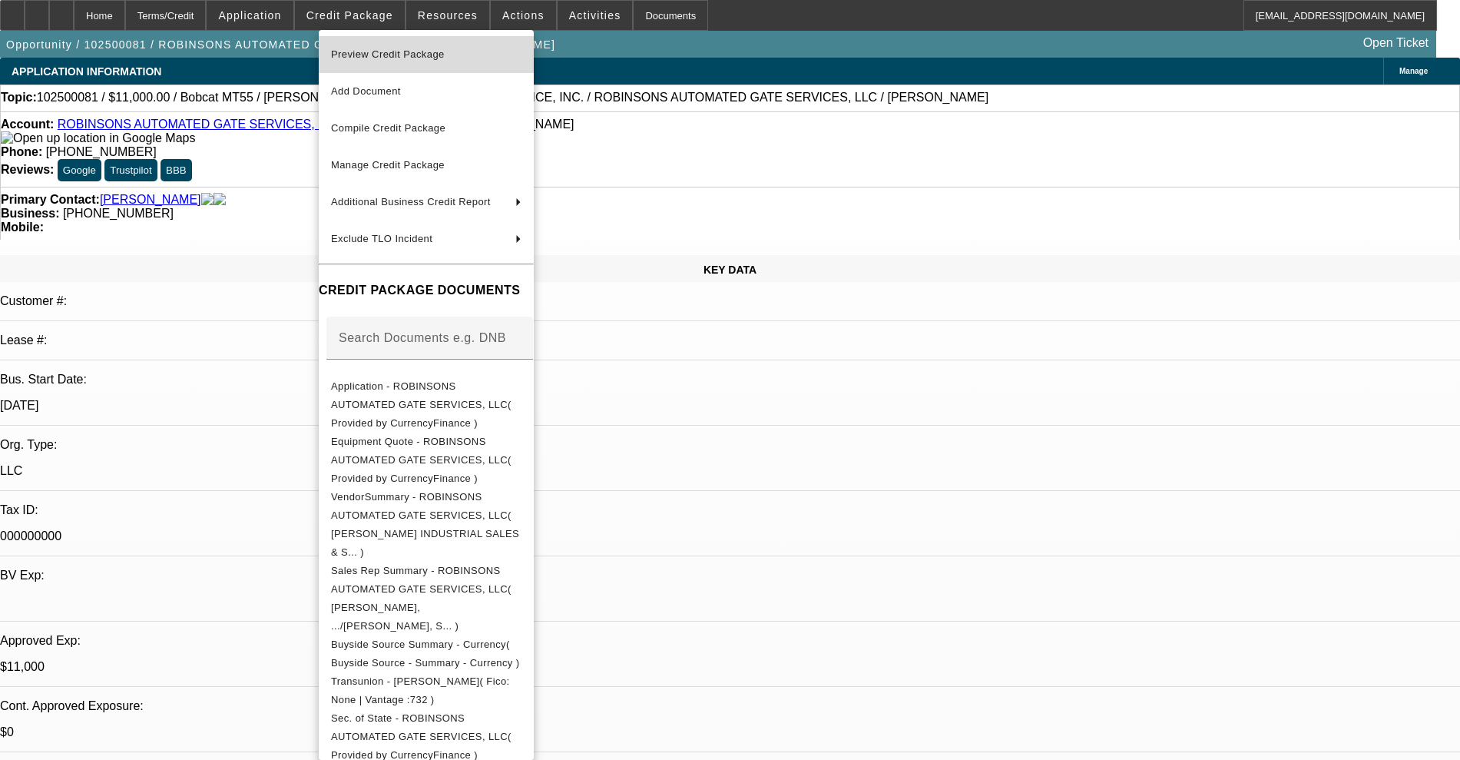
click at [419, 58] on span "Preview Credit Package" at bounding box center [388, 54] width 114 height 12
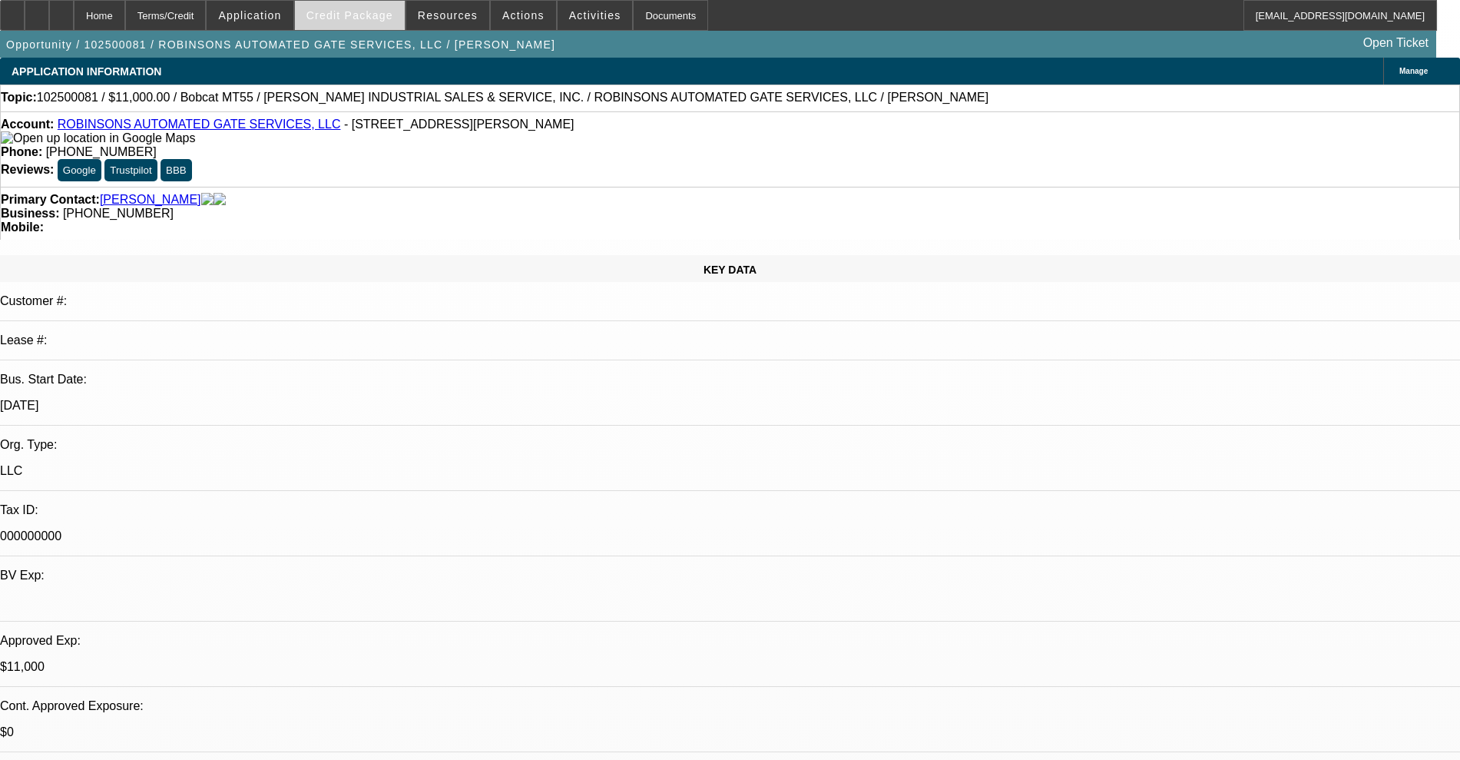
click at [353, 12] on span "Credit Package" at bounding box center [349, 15] width 87 height 12
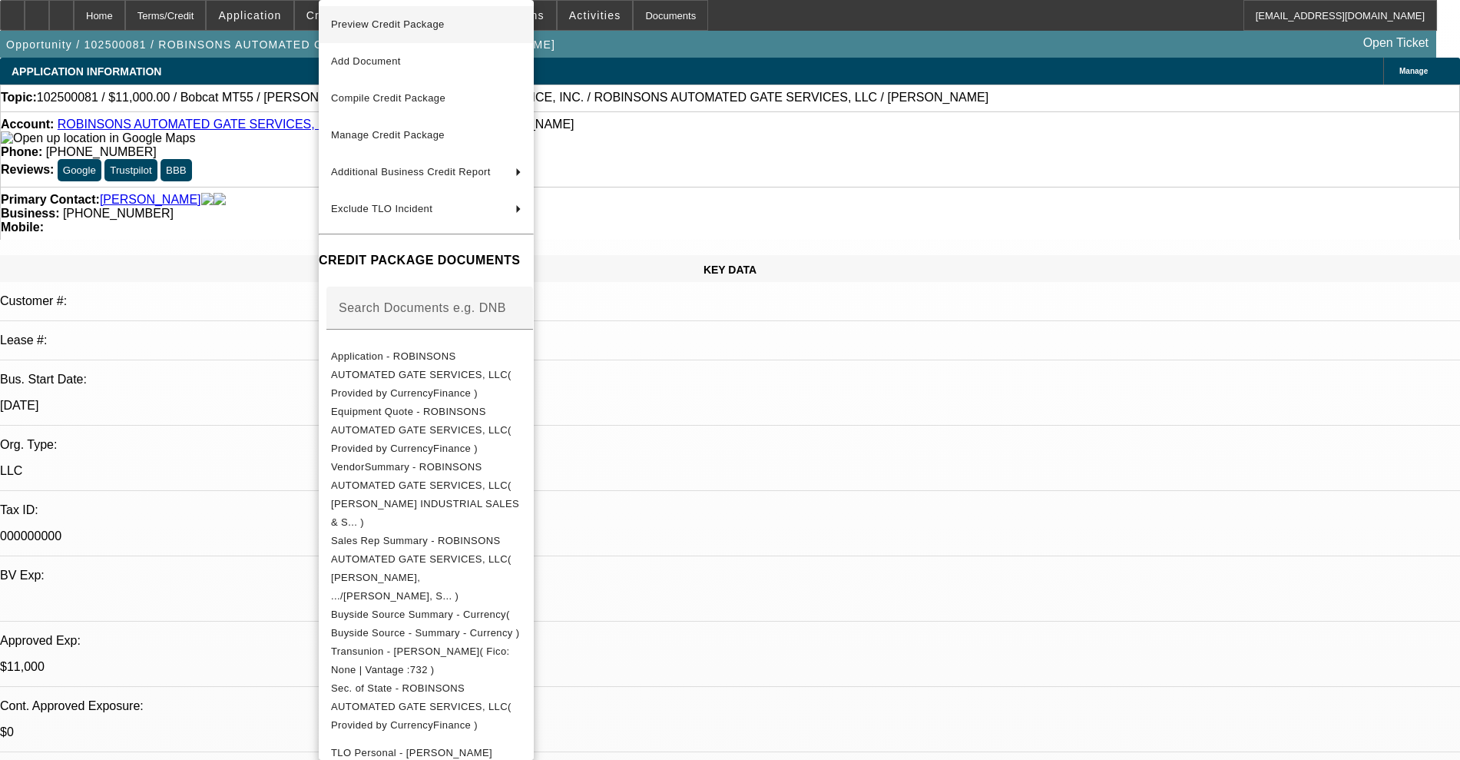
click at [416, 32] on span "Preview Credit Package" at bounding box center [426, 24] width 190 height 18
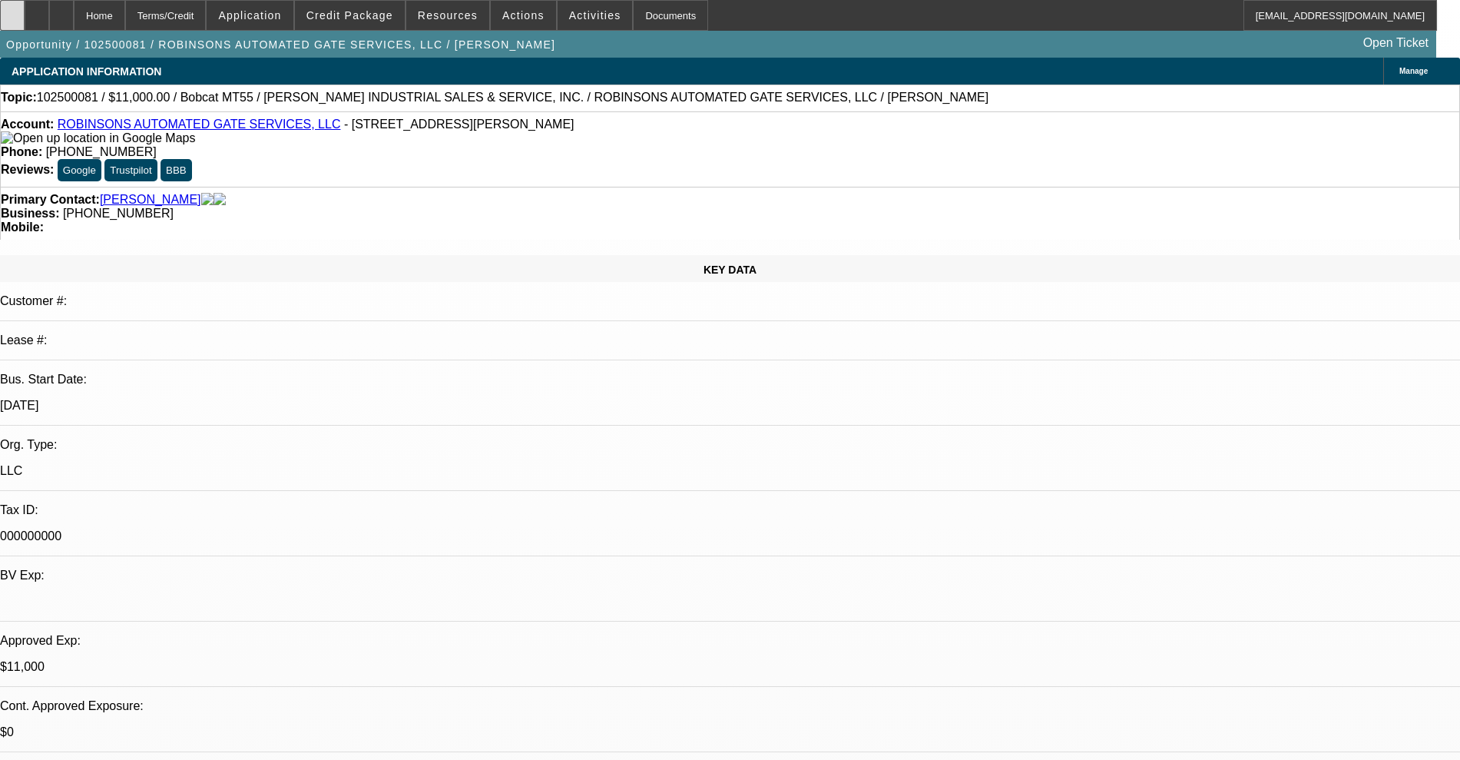
click at [12, 10] on icon at bounding box center [12, 10] width 0 height 0
radio input "true"
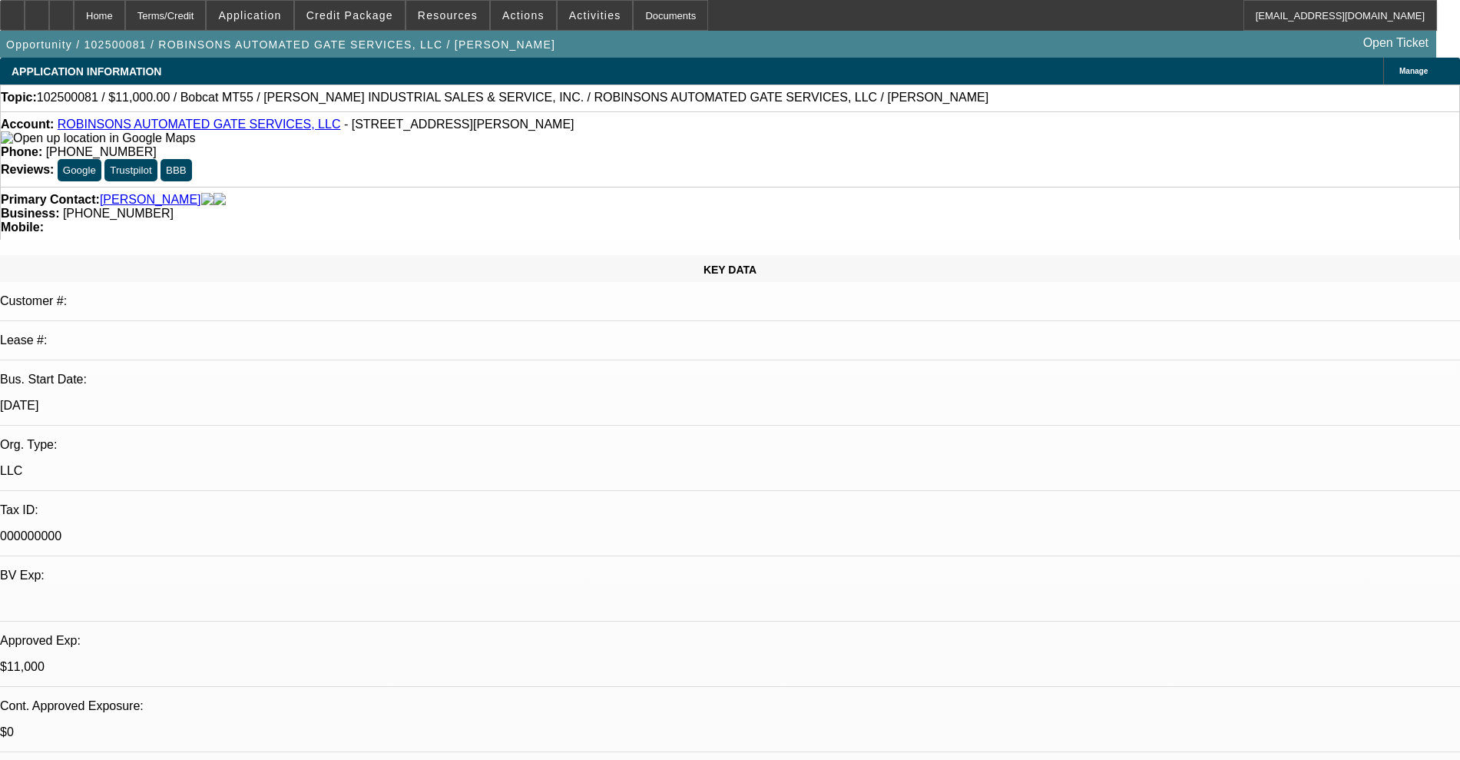
type textarea "A"
type textarea "Jose said he forwarded control over to Amber James she is senior rep and didn't…"
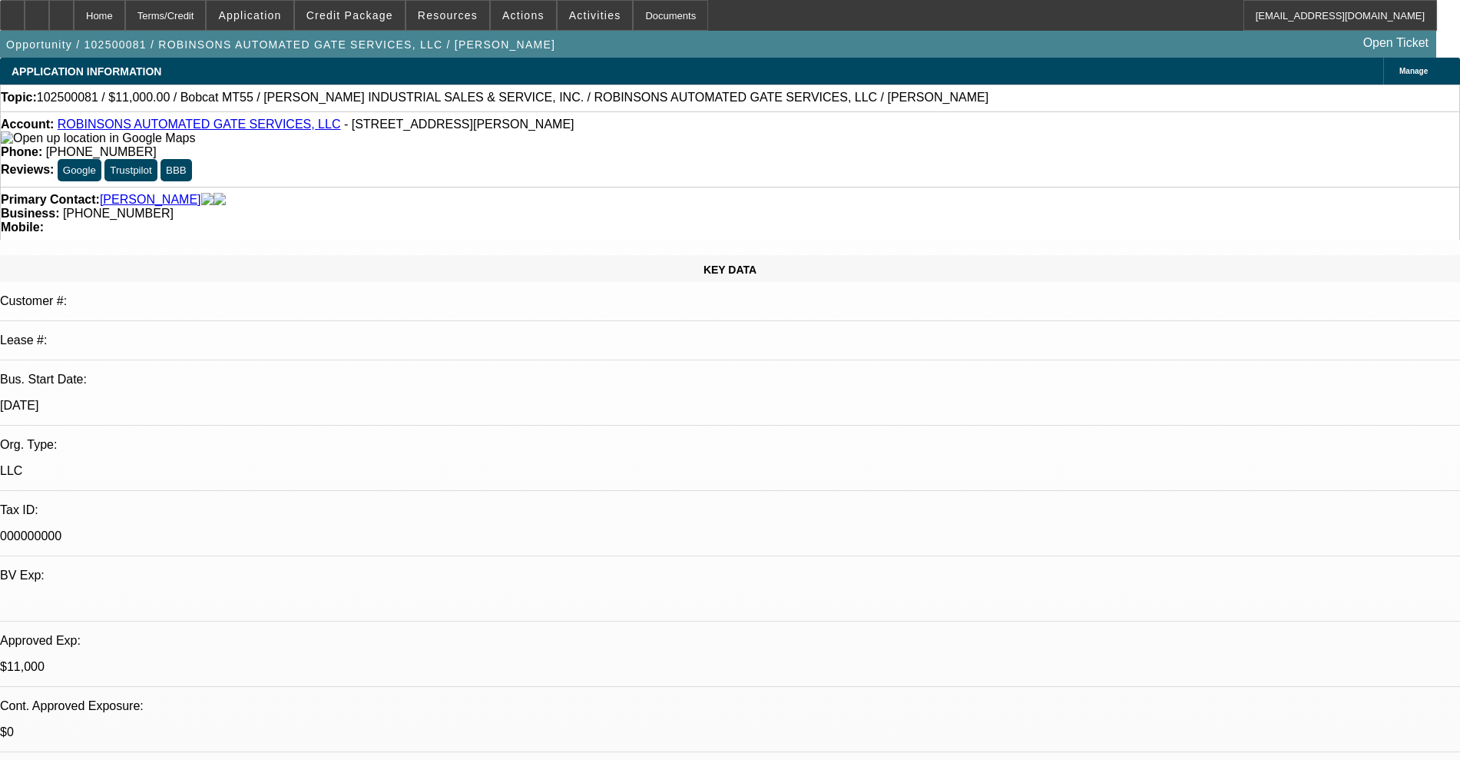
radio input "true"
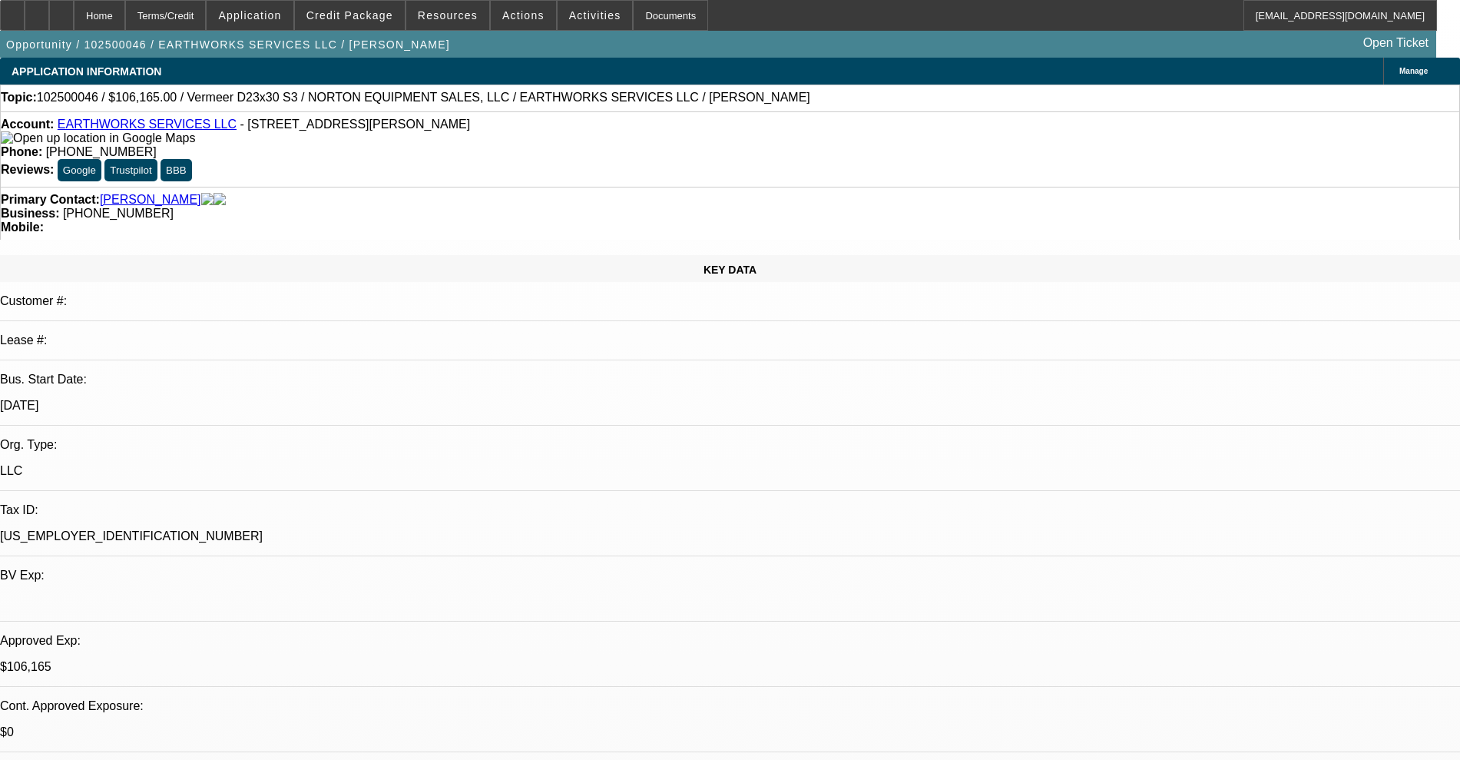
select select "0.15"
select select "2"
select select "0"
select select "6"
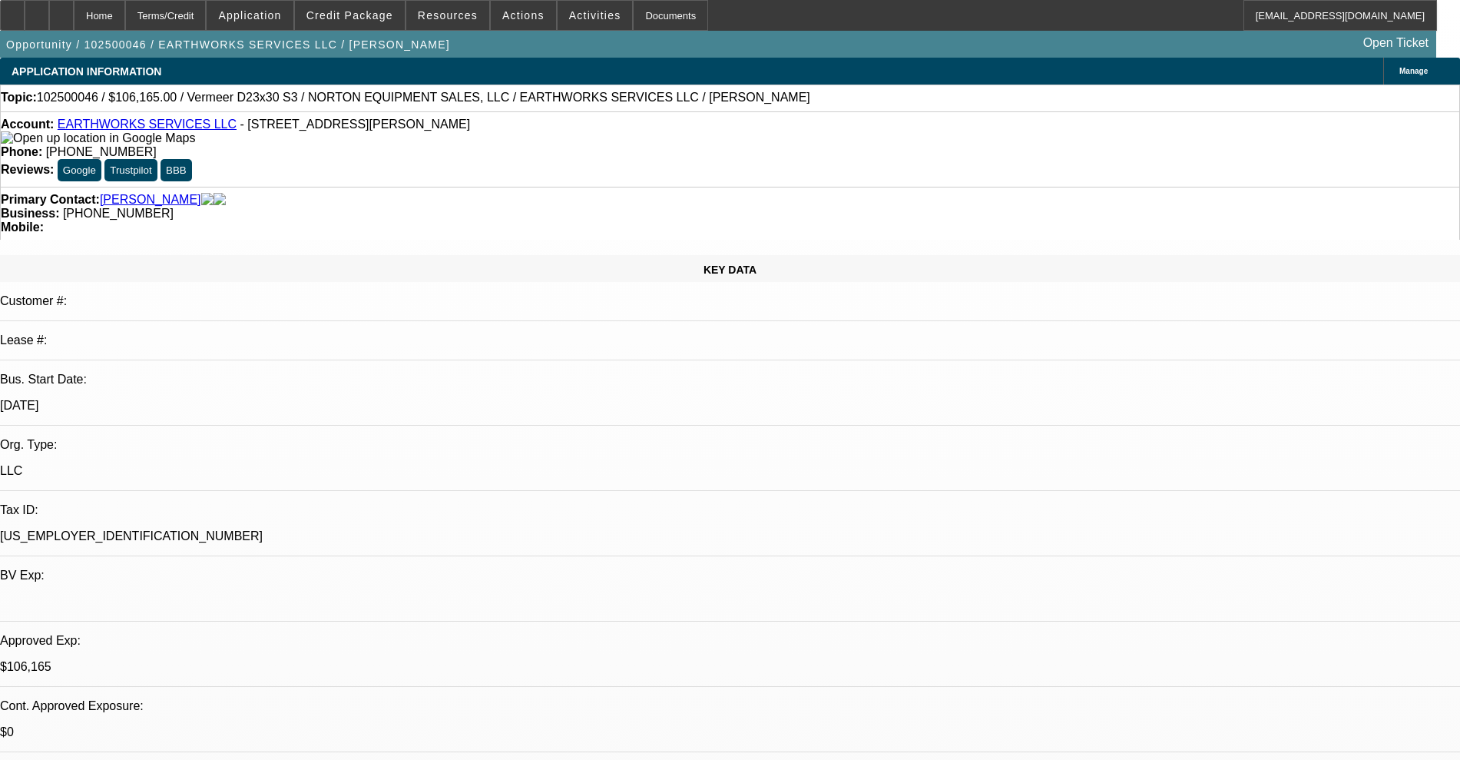
select select "0.15"
select select "2"
select select "0"
select select "6"
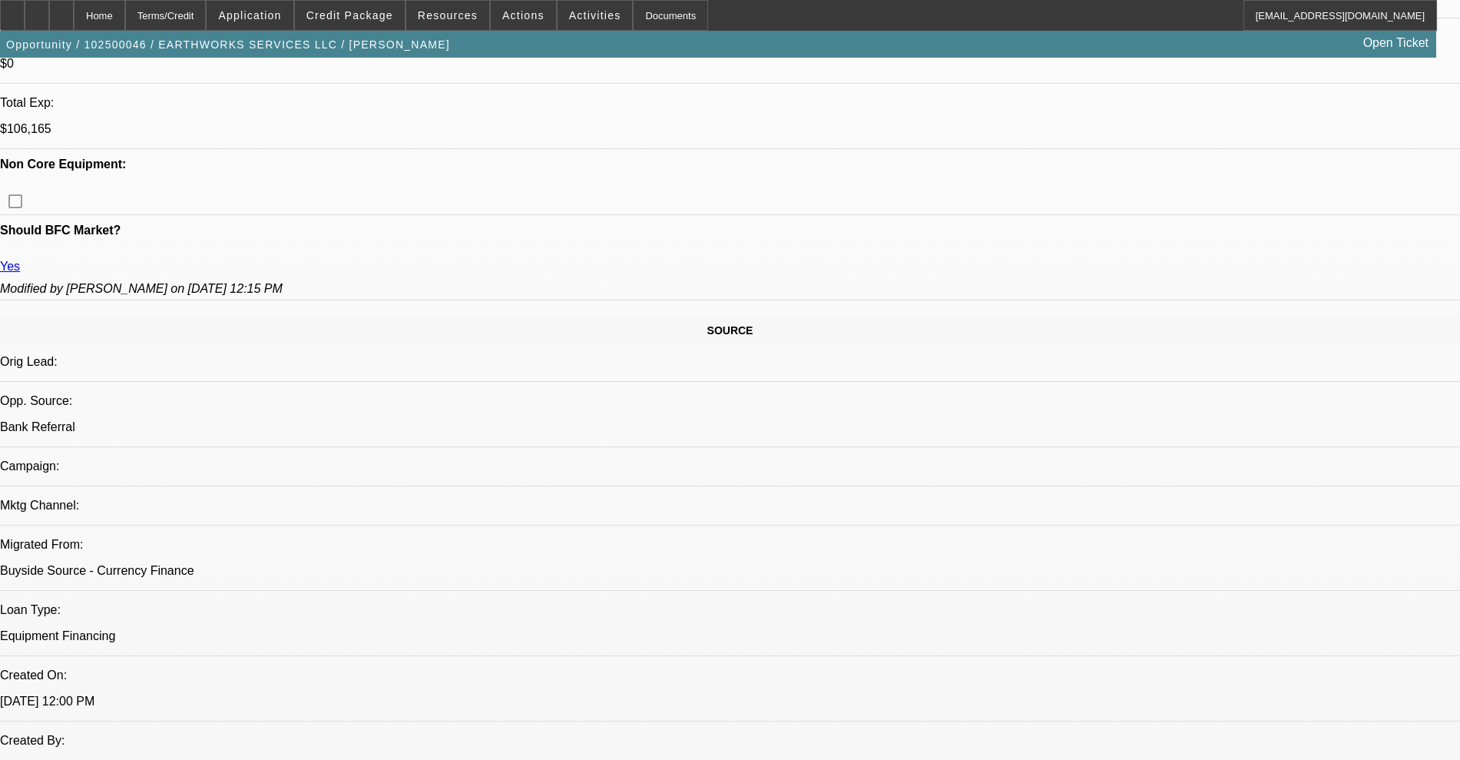
scroll to position [664, 0]
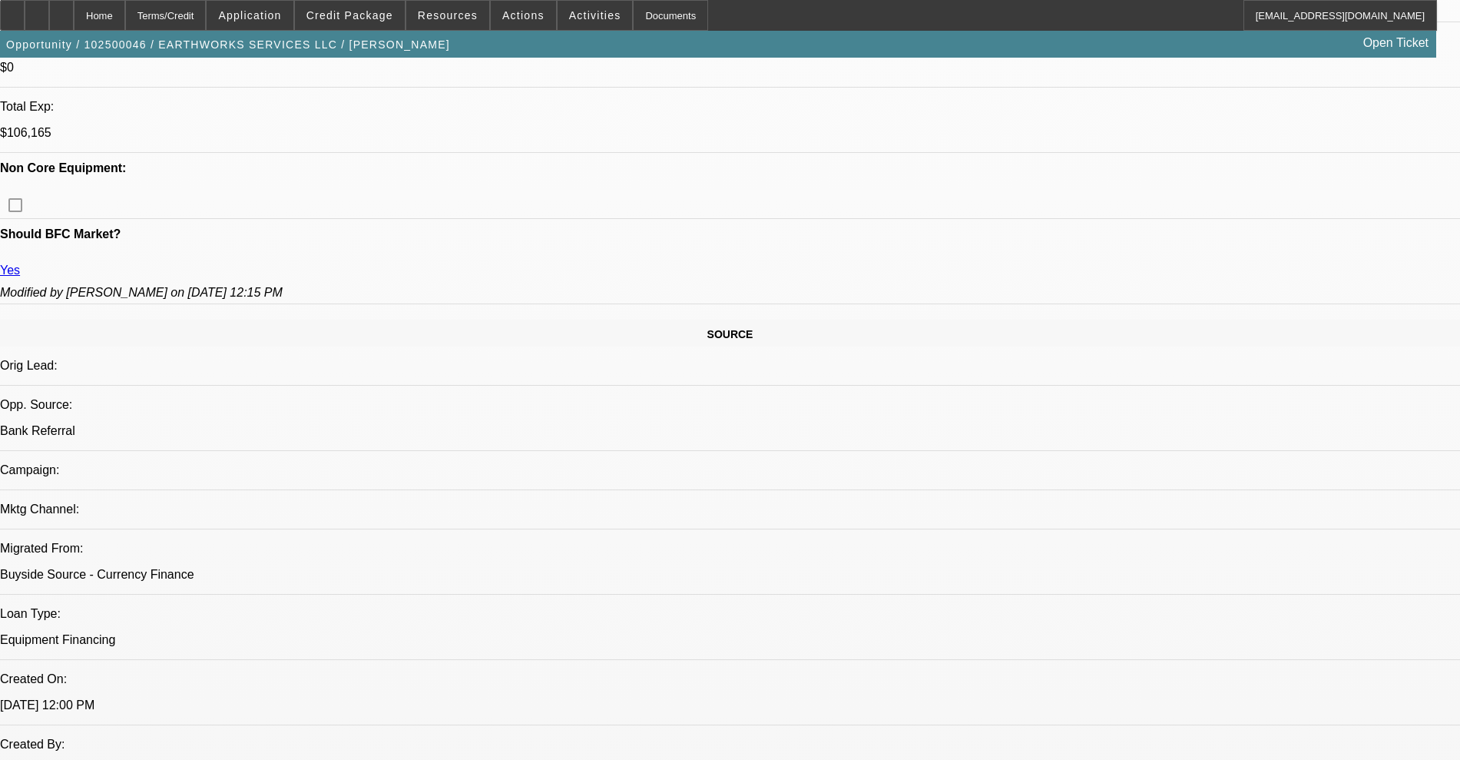
radio input "true"
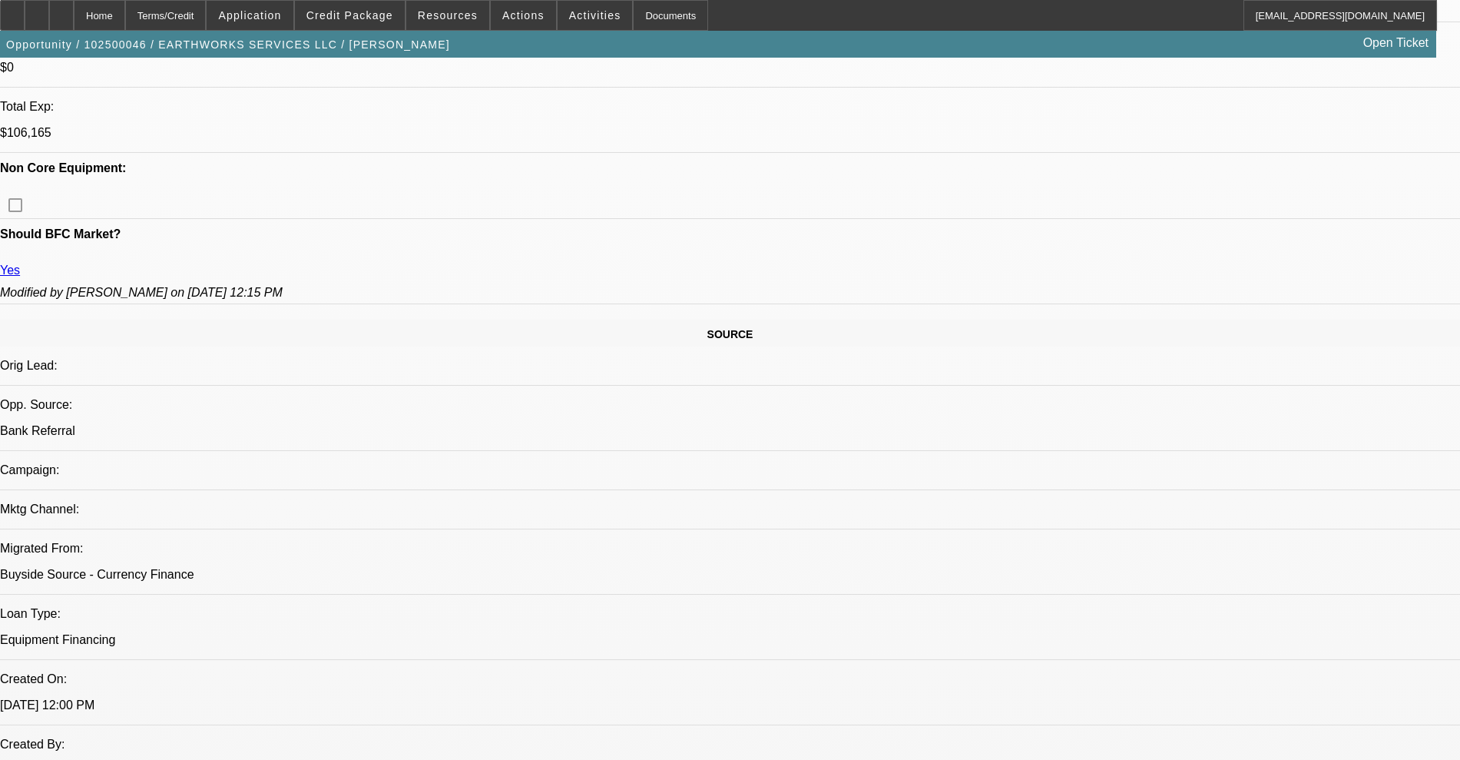
type textarea "PEr Marcellus - Cust was in a hurry didnt and hasnt gotten back to him may have…"
radio input "true"
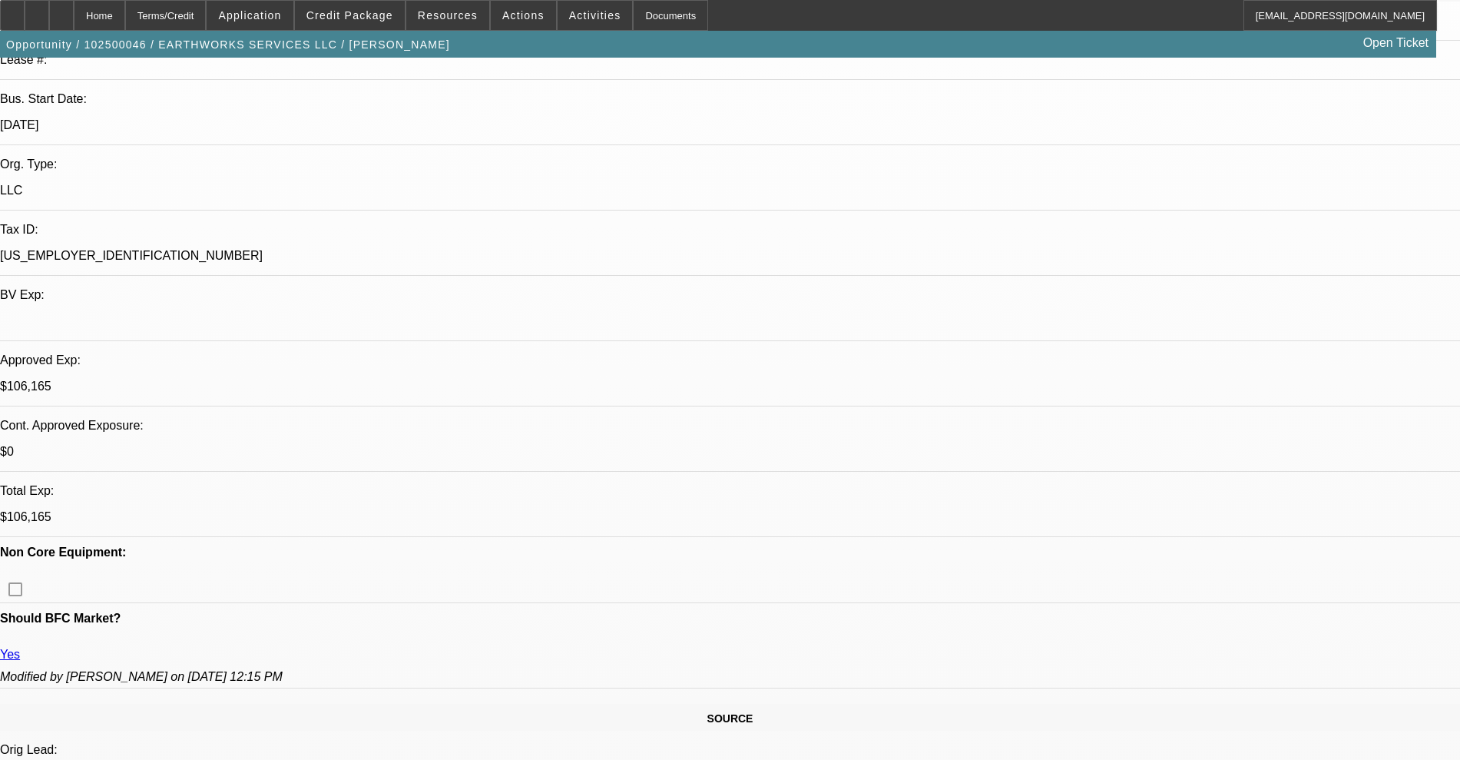
scroll to position [0, 0]
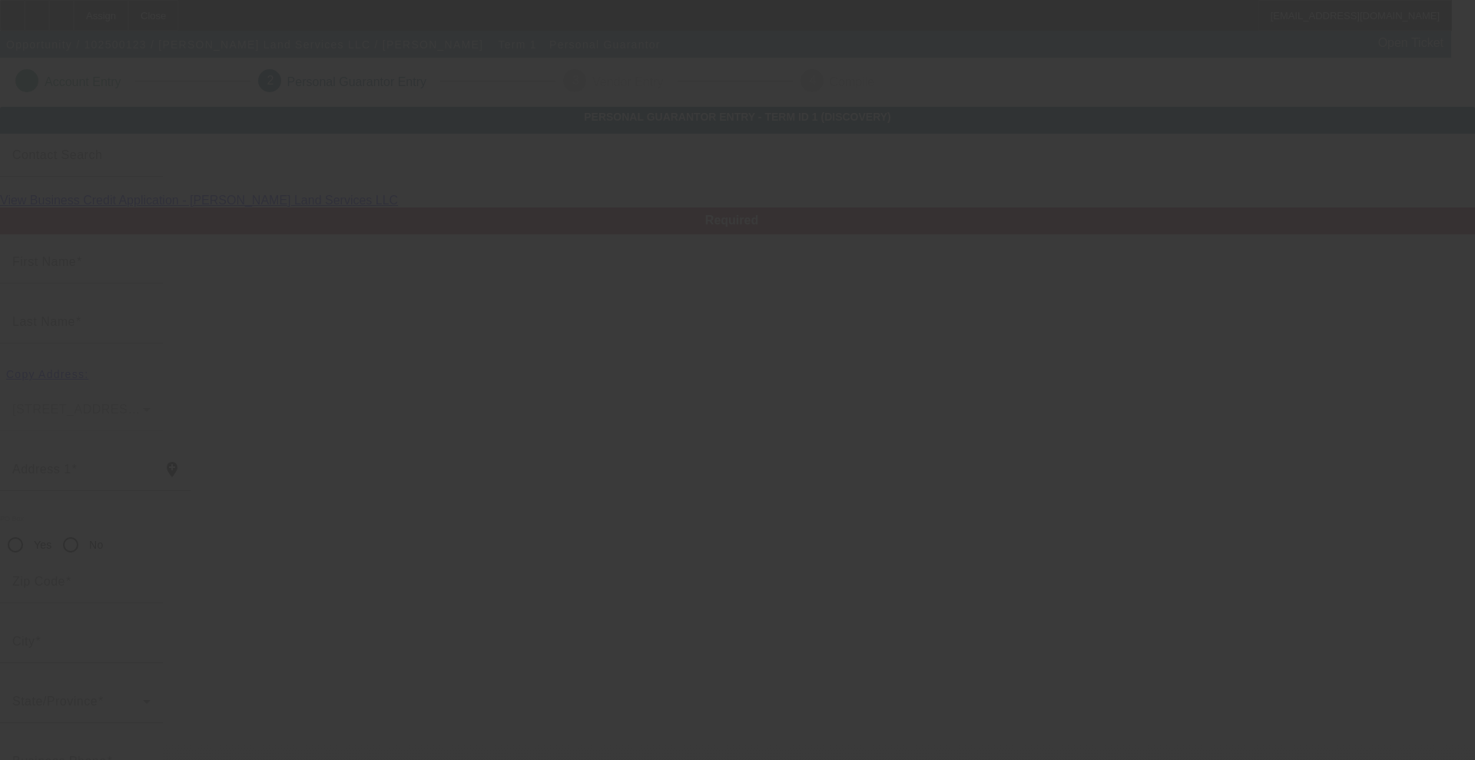
type input "[PERSON_NAME]"
type input "32 Evening Star Dr"
radio input "true"
type input "32327"
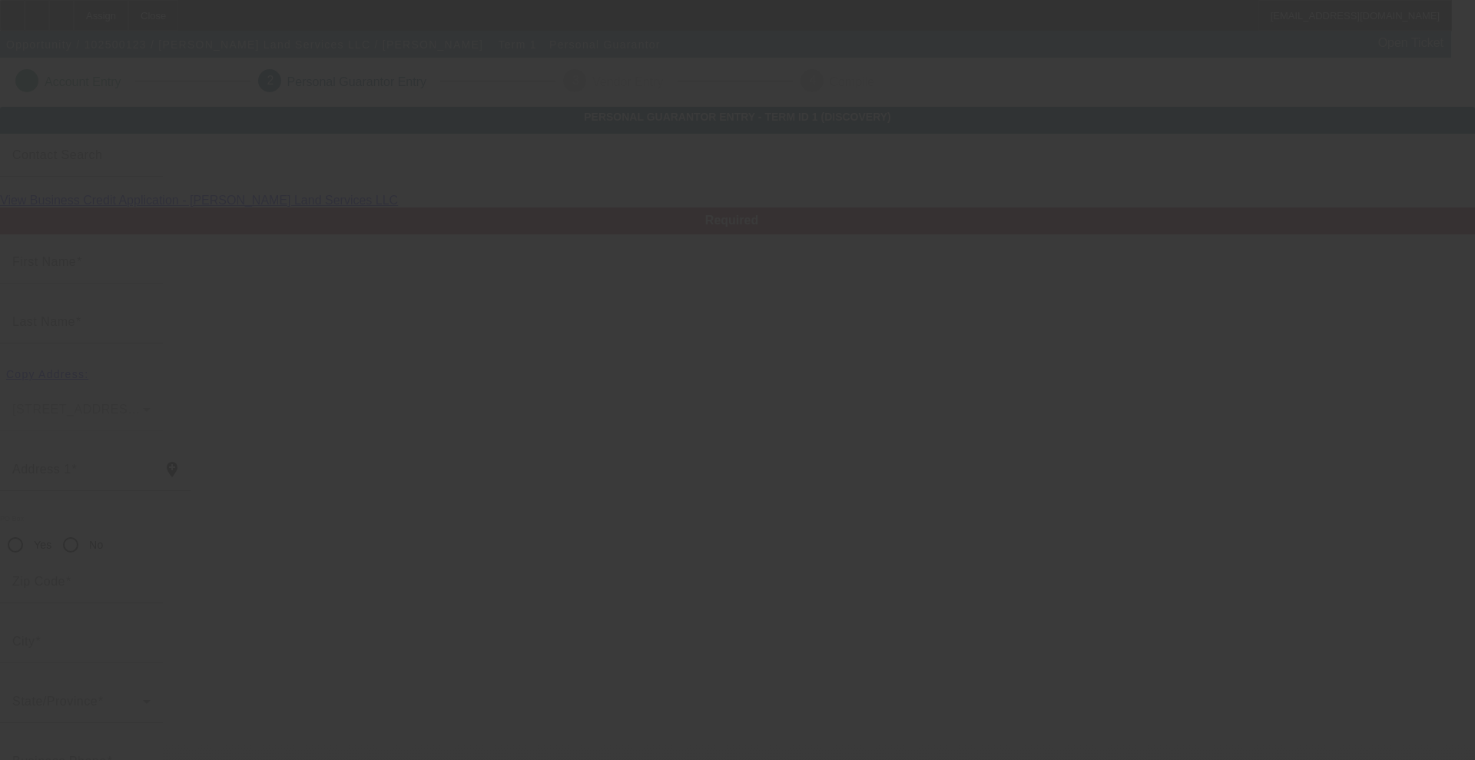
type input "[GEOGRAPHIC_DATA]"
type input "[PHONE_NUMBER]"
type input "100"
type input "593-92-7258"
type input "[PERSON_NAME][EMAIL_ADDRESS][DOMAIN_NAME]"
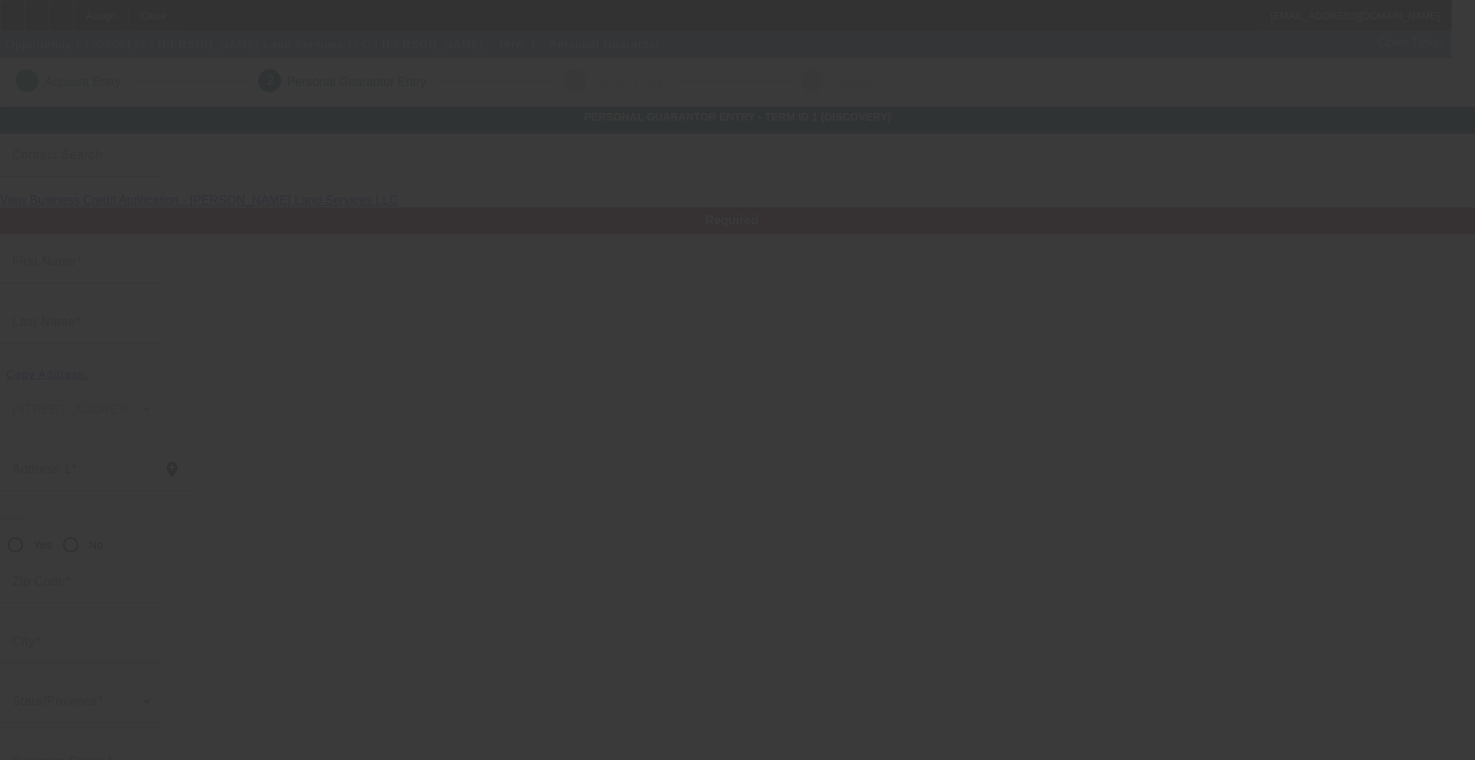
type input "[PHONE_NUMBER]"
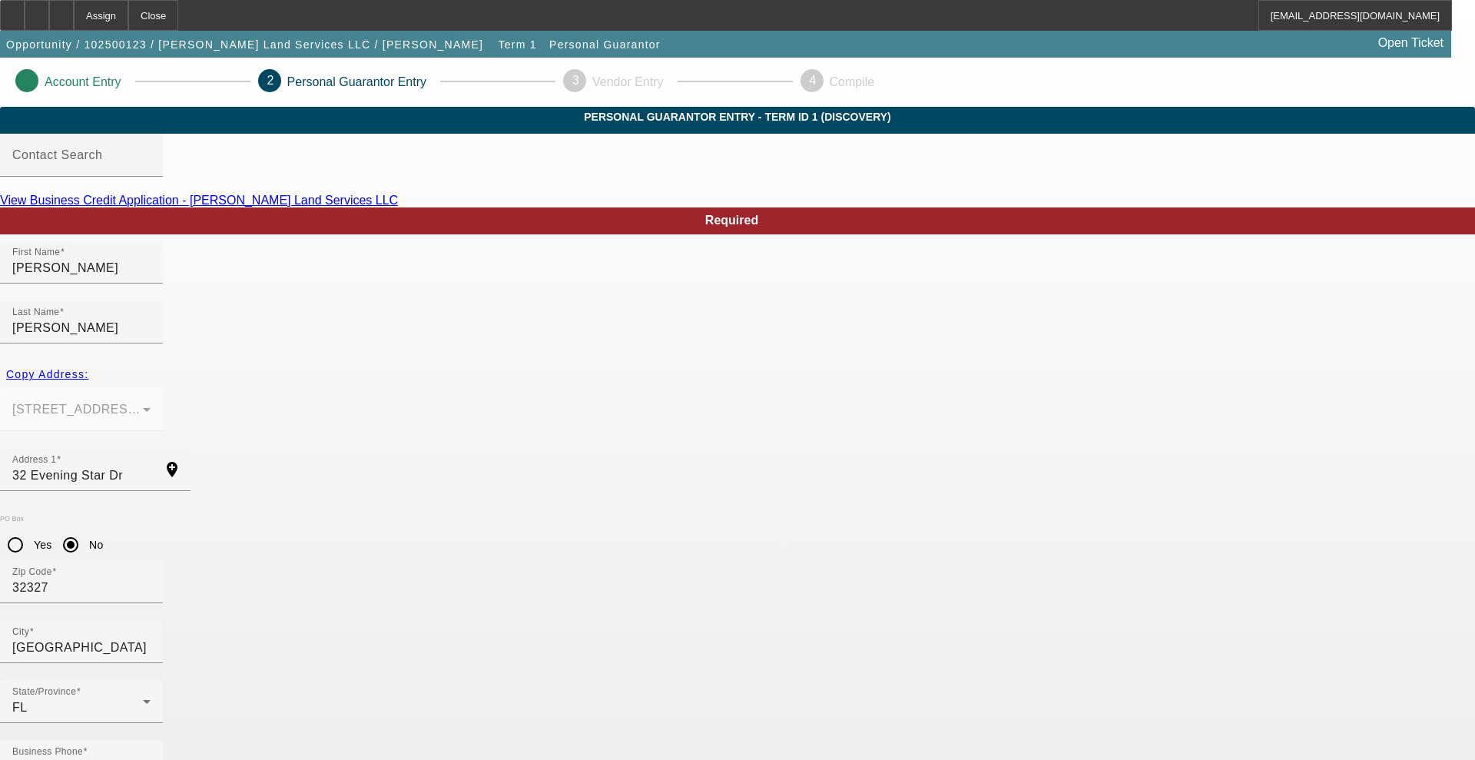
click at [398, 207] on link "View Business Credit Application - [PERSON_NAME] Land Services LLC" at bounding box center [199, 200] width 398 height 13
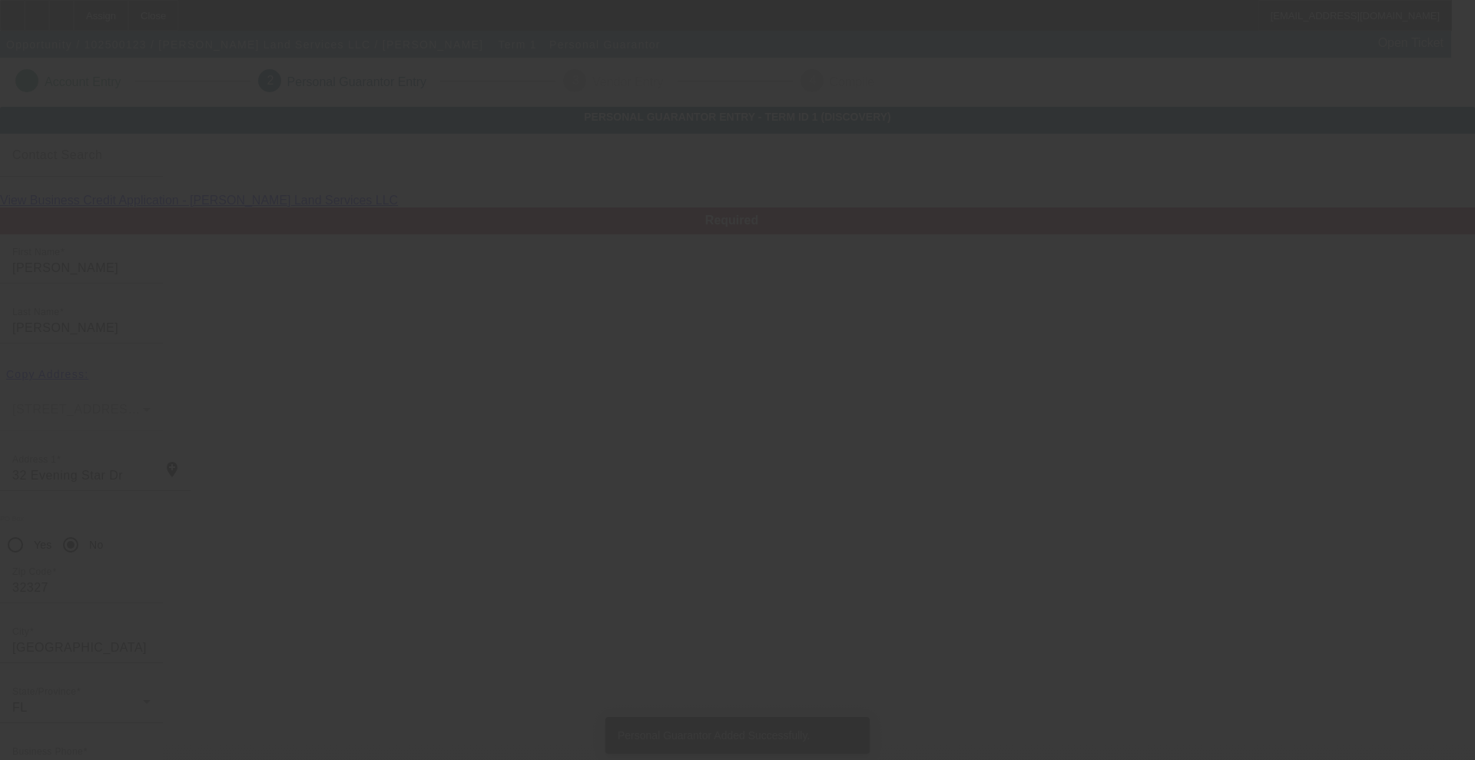
type input "April"
type input "[PERSON_NAME]"
type input "32 Evening Star Dr"
type input "32327"
type input "[GEOGRAPHIC_DATA]"
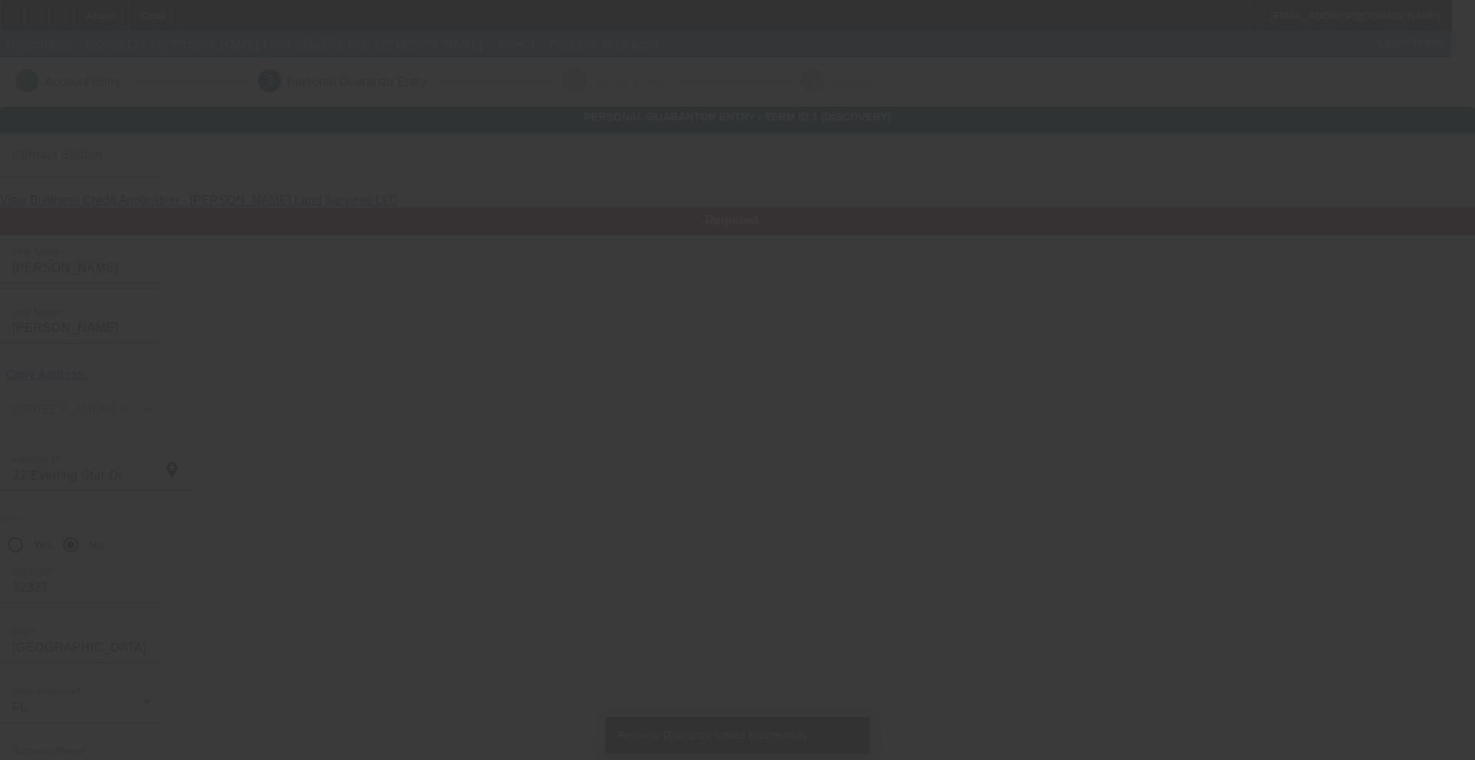
type input "[PHONE_NUMBER]"
type input "50"
type input "595-01-5042"
type input "[EMAIL_ADDRESS][DOMAIN_NAME]"
type input "[PHONE_NUMBER]"
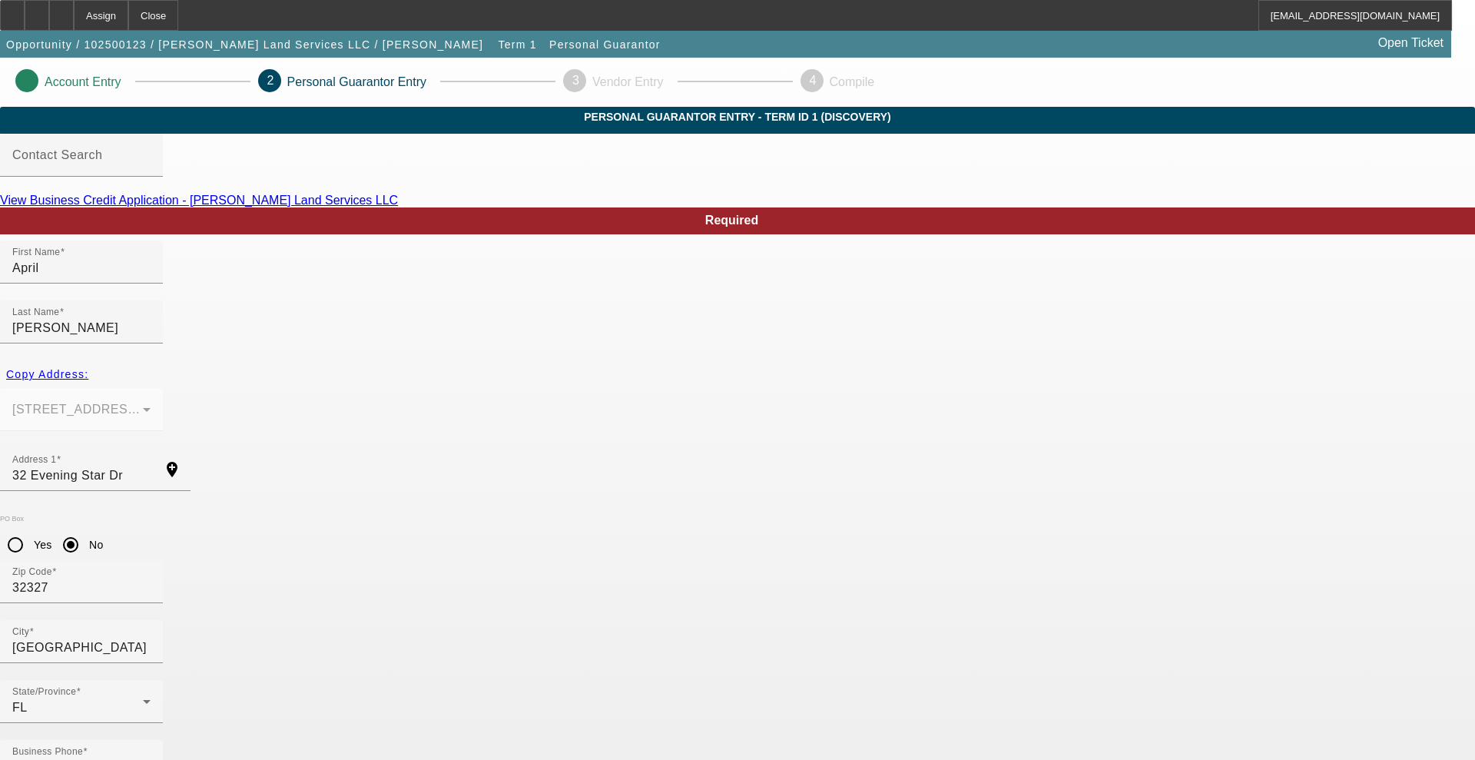
click at [61, 10] on icon at bounding box center [61, 10] width 0 height 0
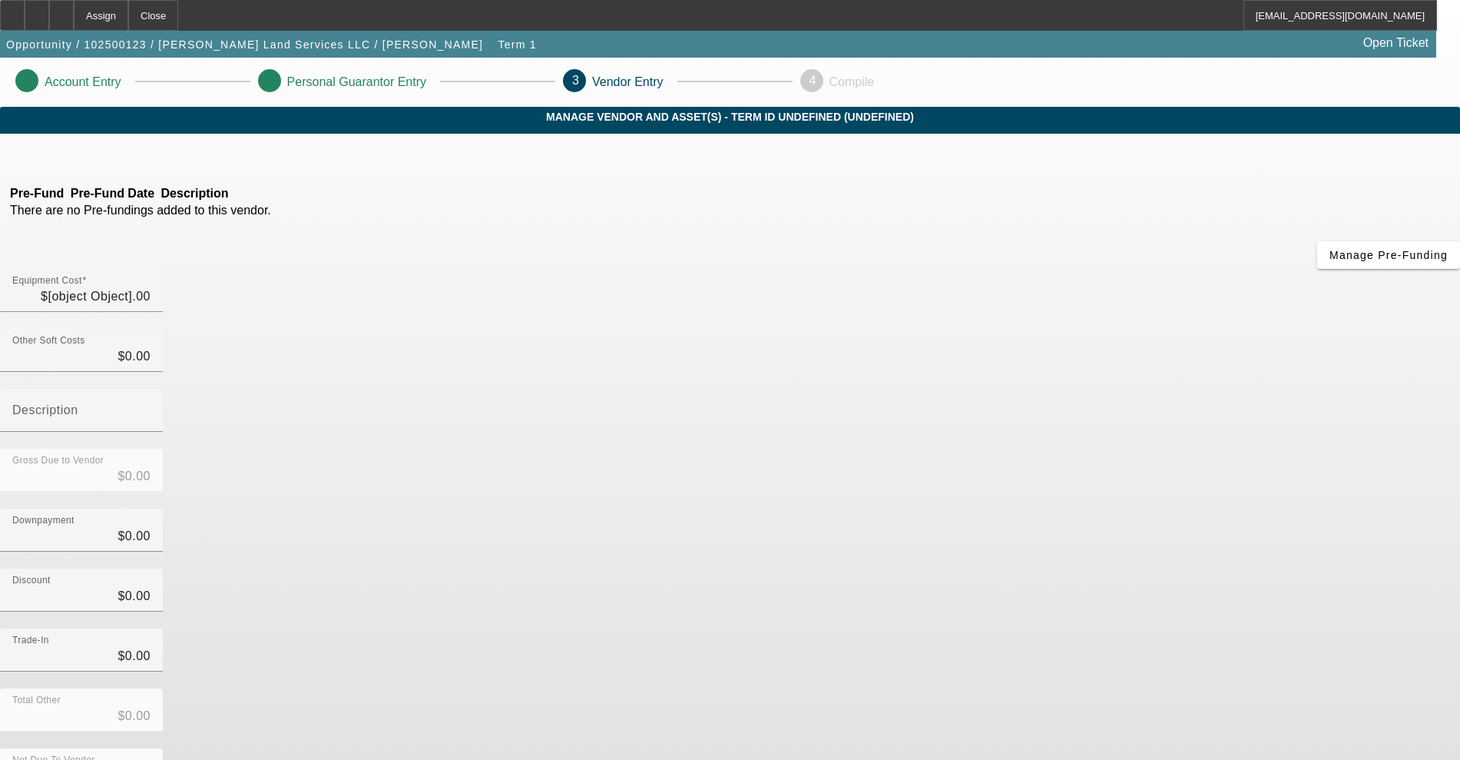
type input "$35,000.00"
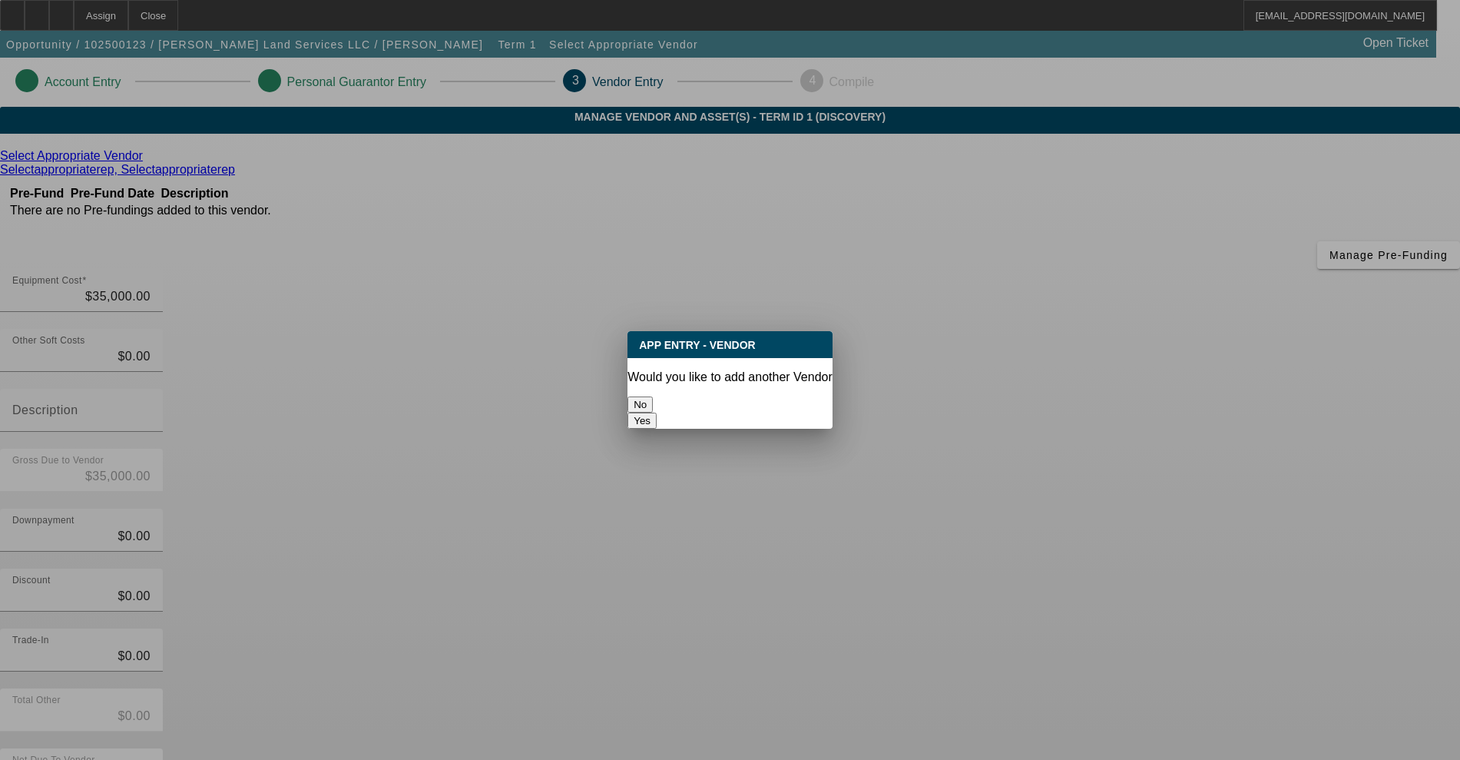
click at [653, 405] on button "No" at bounding box center [639, 404] width 25 height 16
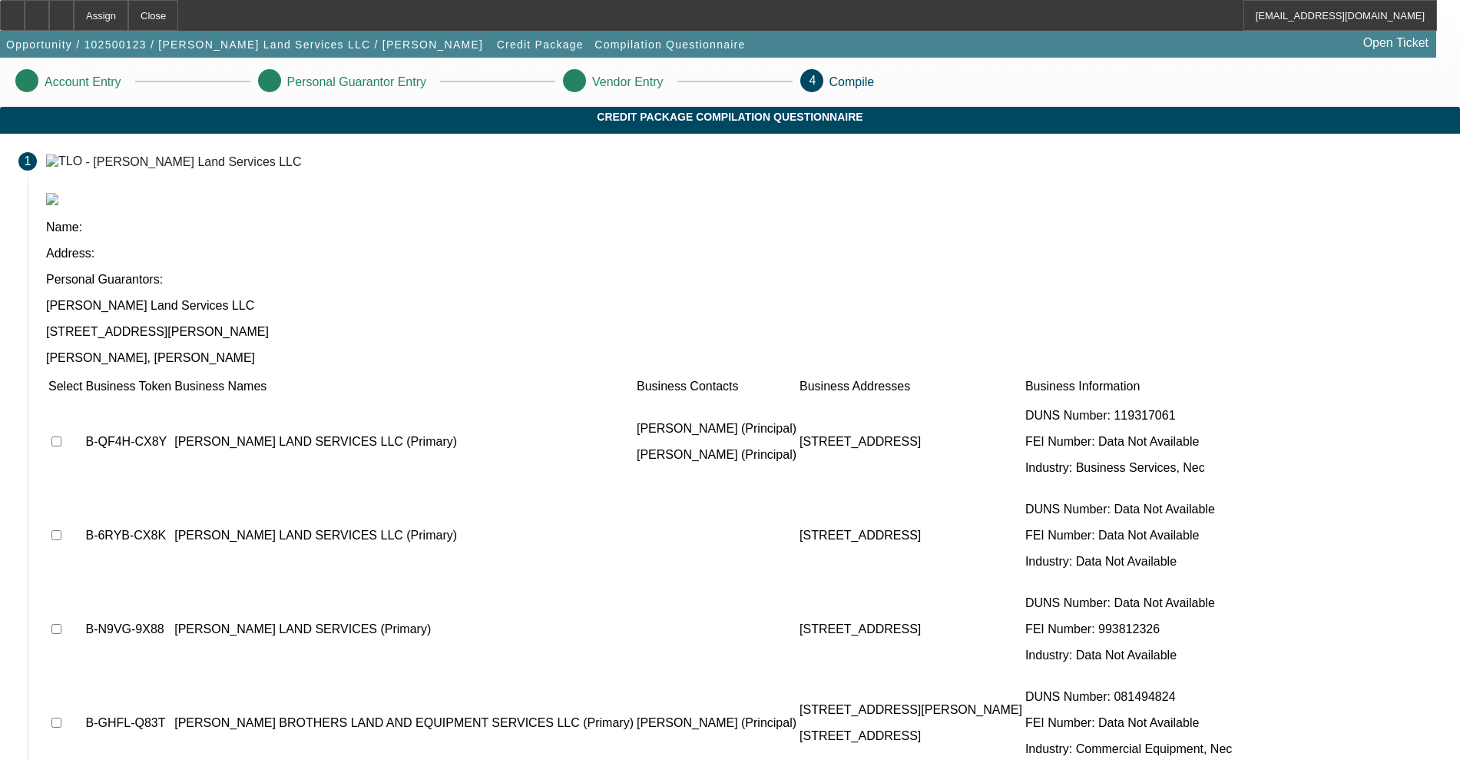
click at [83, 396] on td at bounding box center [65, 442] width 35 height 92
click at [61, 436] on input "checkbox" at bounding box center [56, 441] width 10 height 10
checkbox input "true"
click at [61, 530] on input "checkbox" at bounding box center [56, 535] width 10 height 10
checkbox input "true"
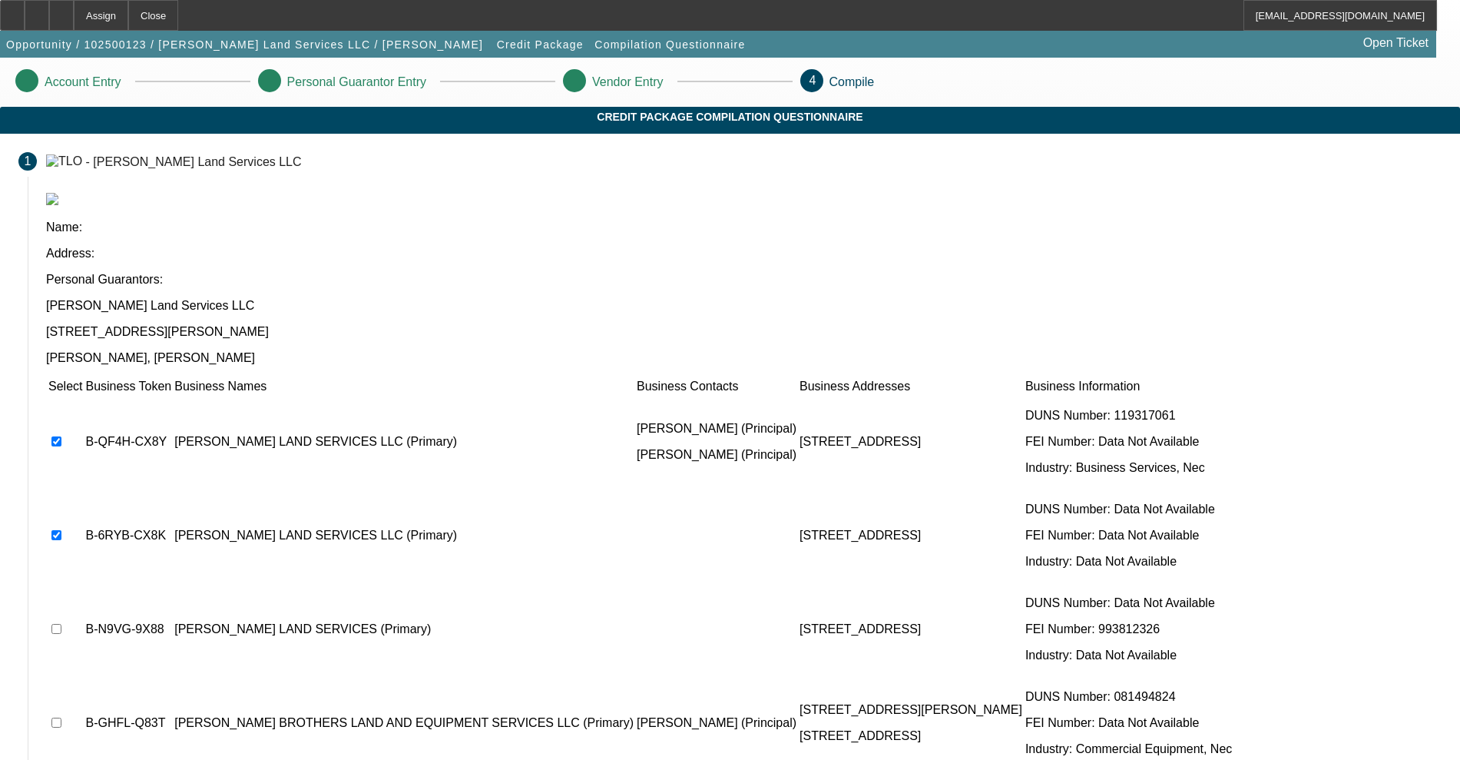
click at [83, 583] on td at bounding box center [65, 629] width 35 height 92
click at [61, 624] on input "checkbox" at bounding box center [56, 629] width 10 height 10
checkbox input "true"
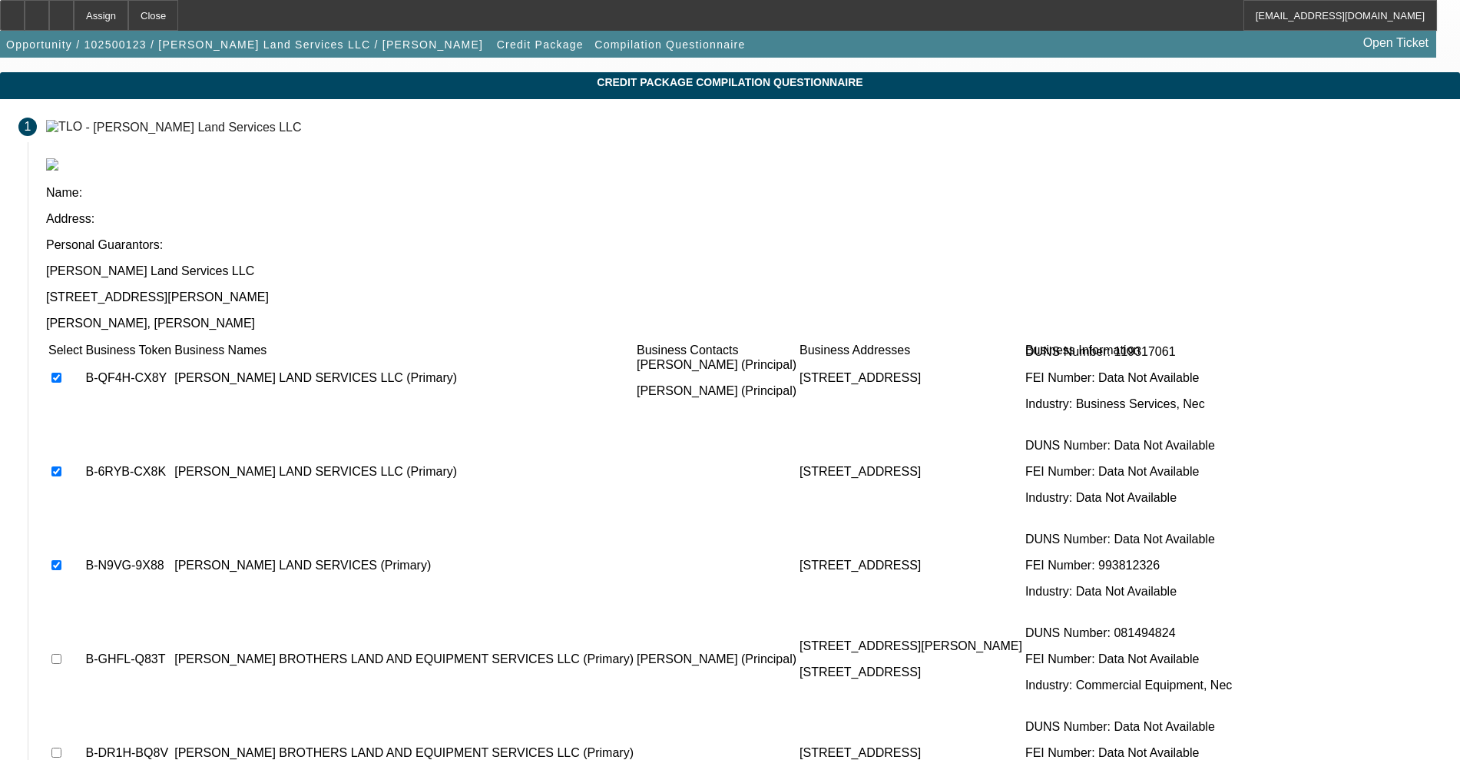
scroll to position [55, 0]
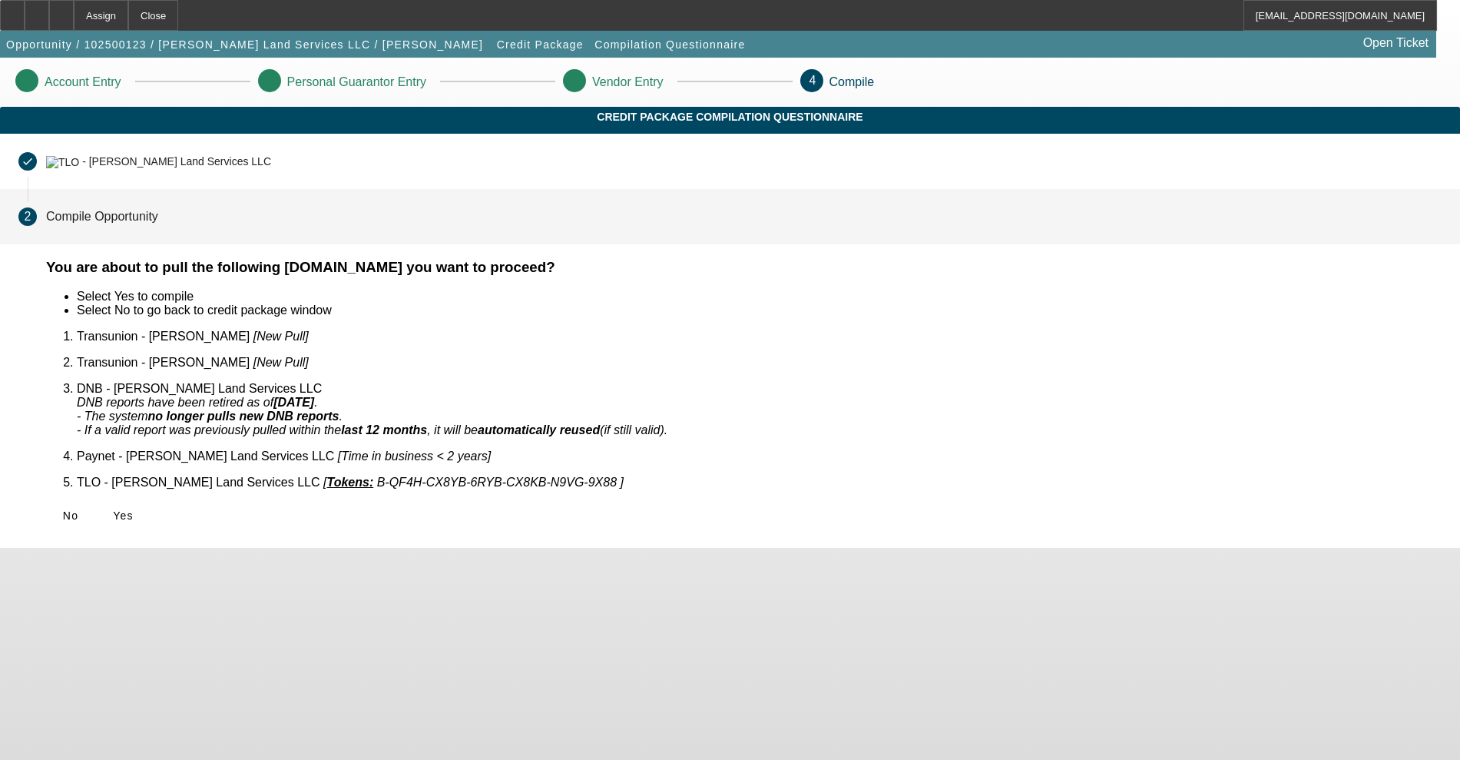
scroll to position [0, 0]
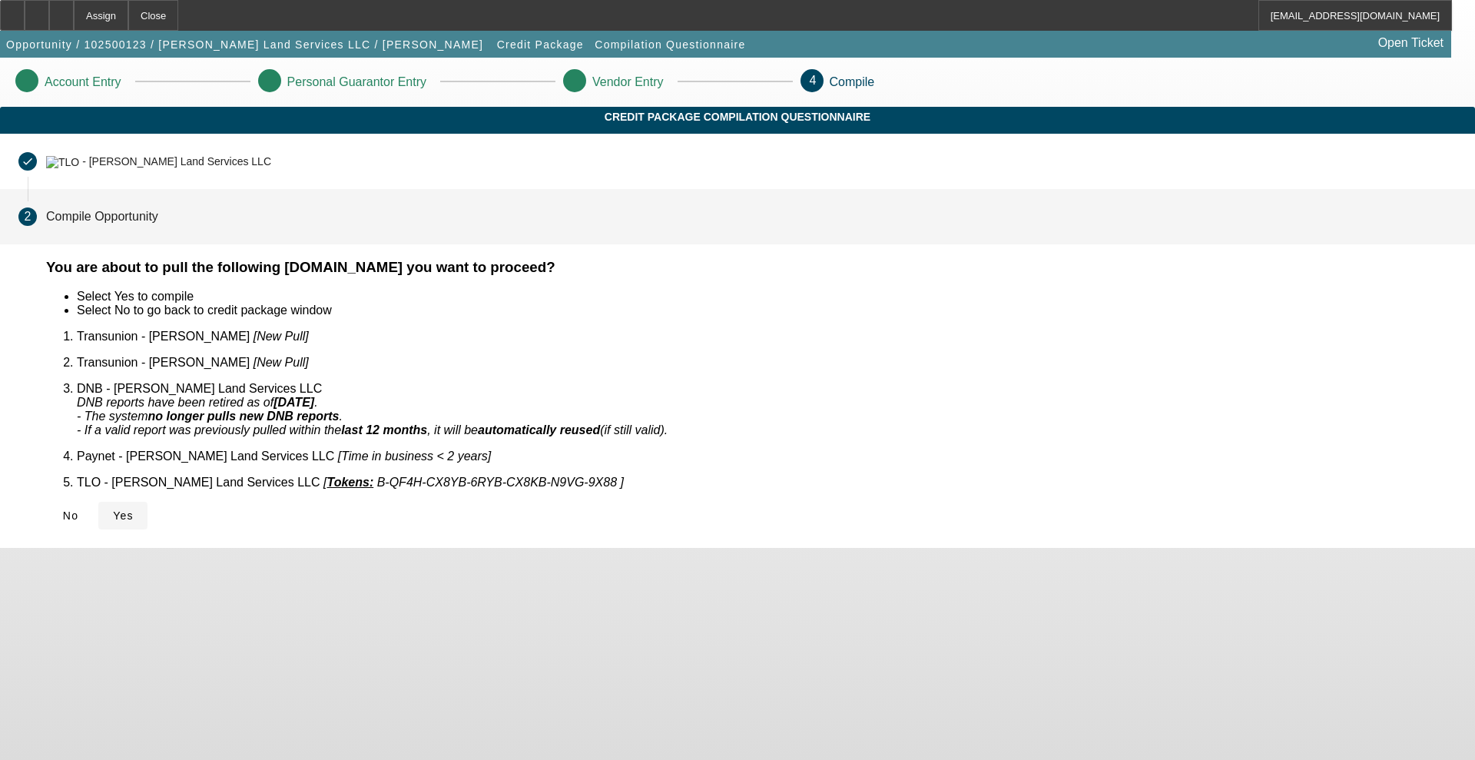
click at [147, 497] on span at bounding box center [122, 515] width 49 height 37
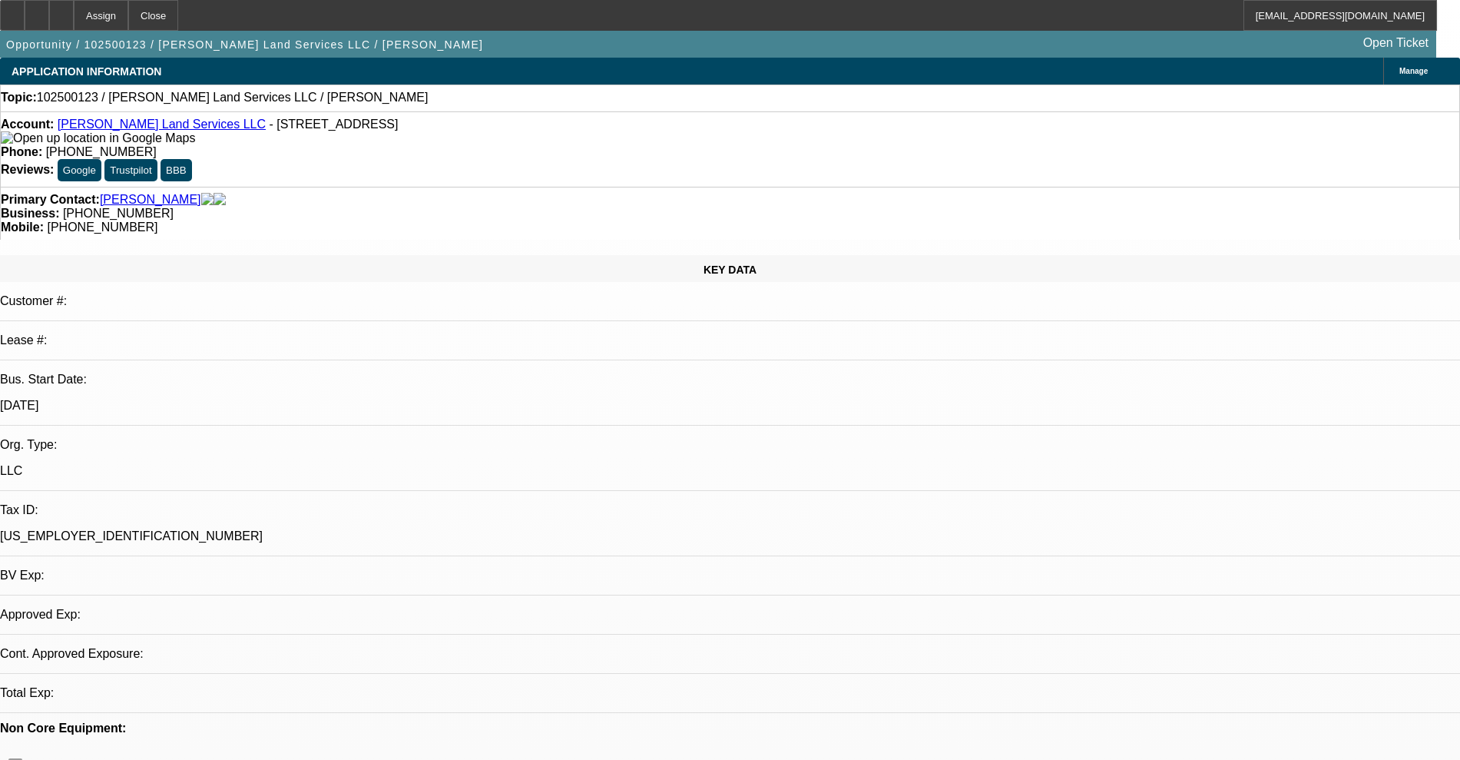
select select "0"
select select "2"
select select "0"
select select "6"
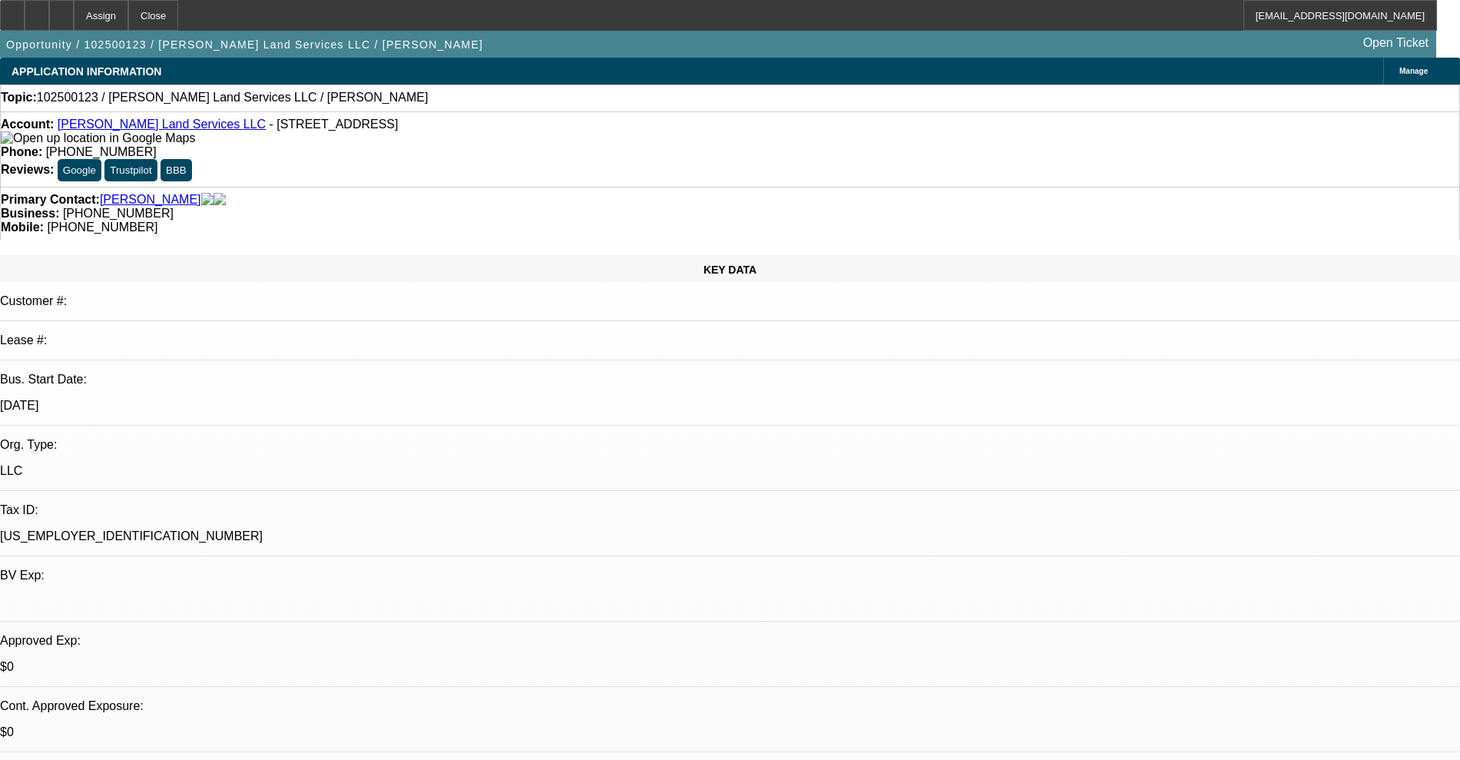
scroll to position [192, 0]
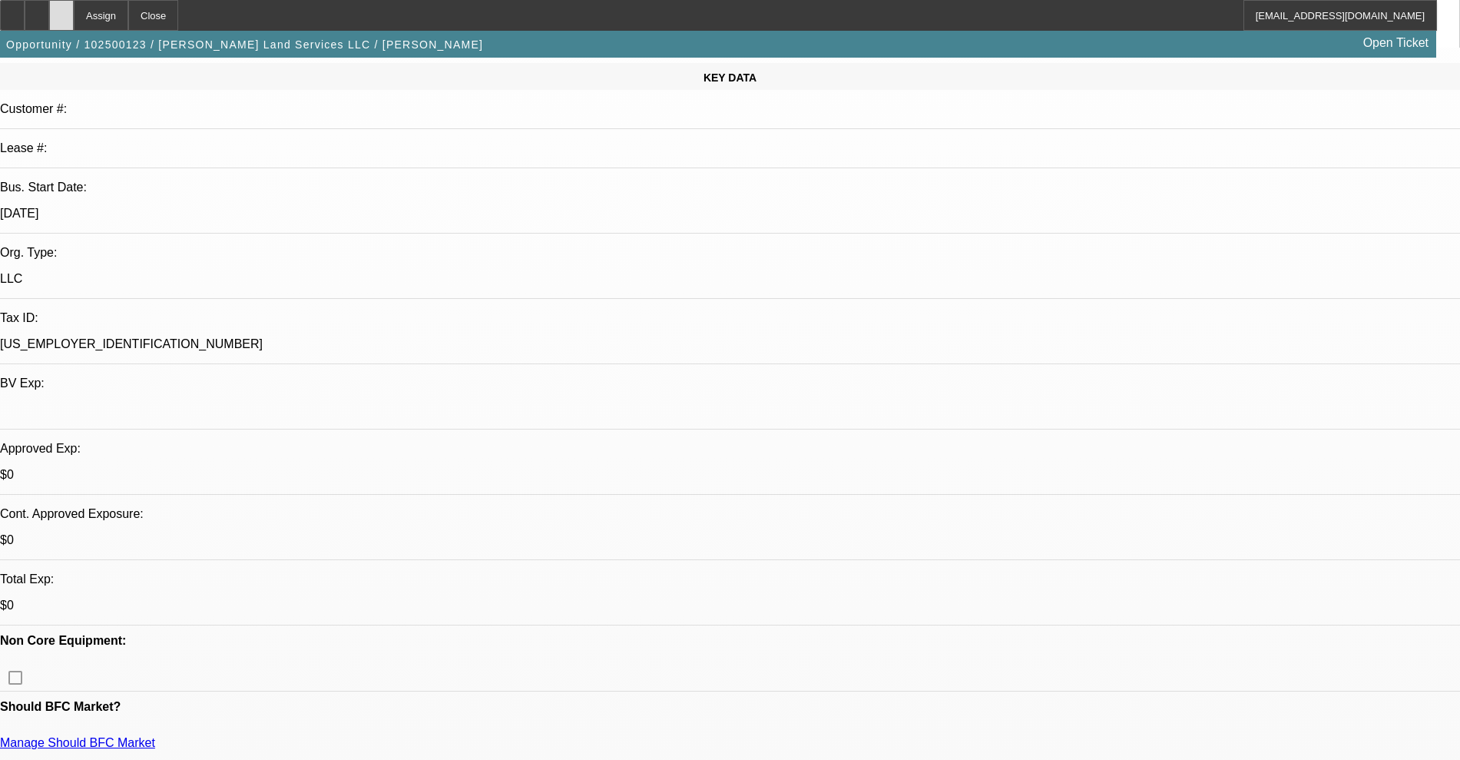
click at [74, 25] on div at bounding box center [61, 15] width 25 height 31
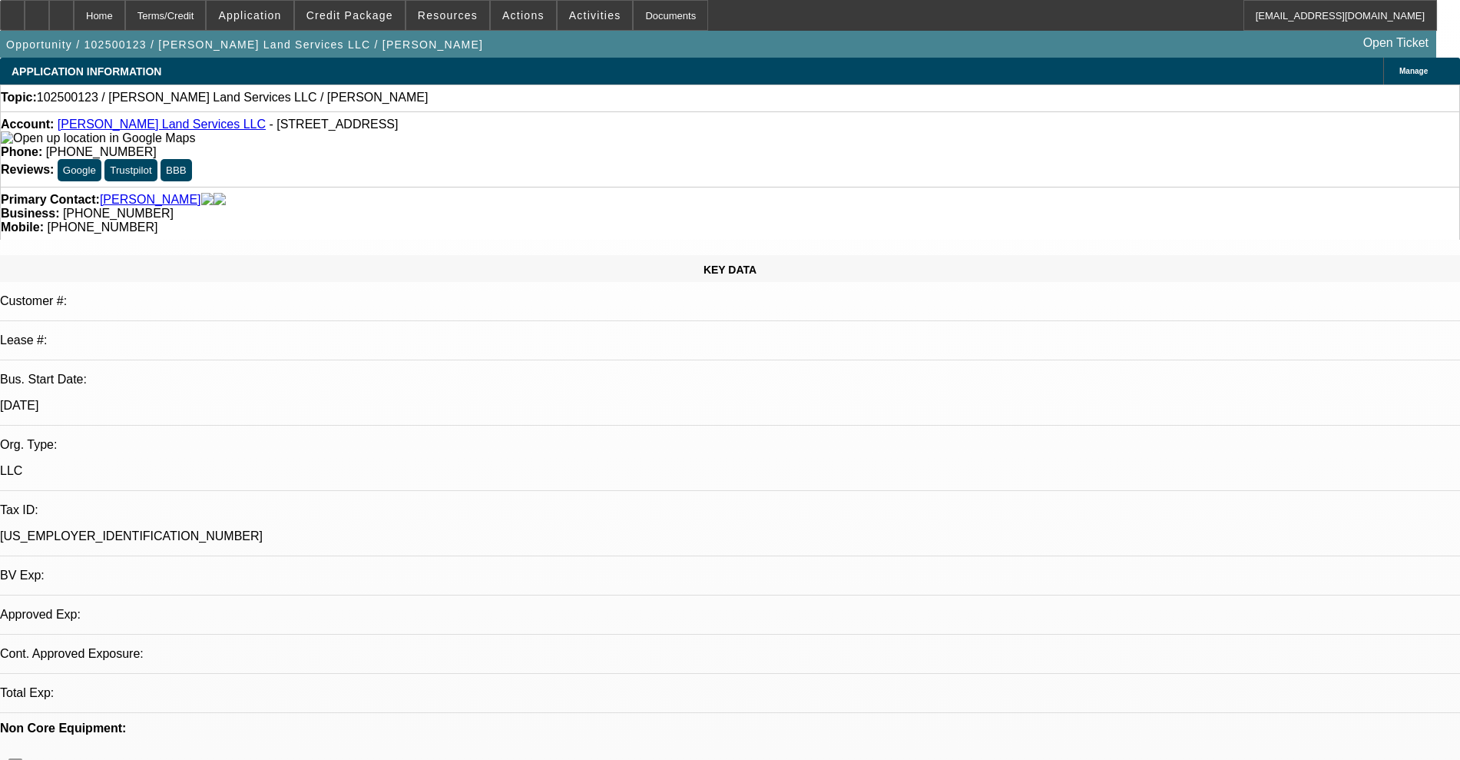
select select "0"
select select "2"
select select "0"
select select "6"
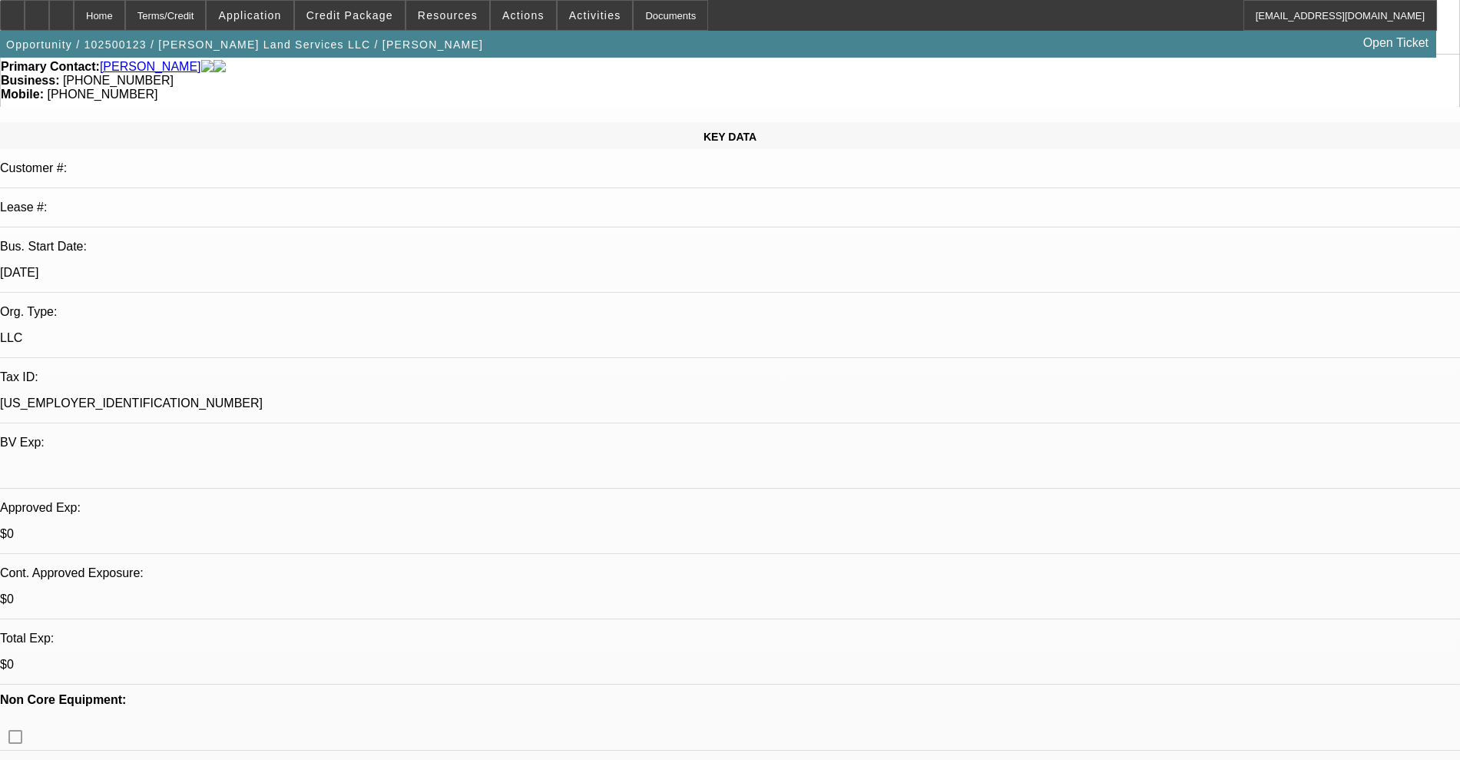
scroll to position [288, 0]
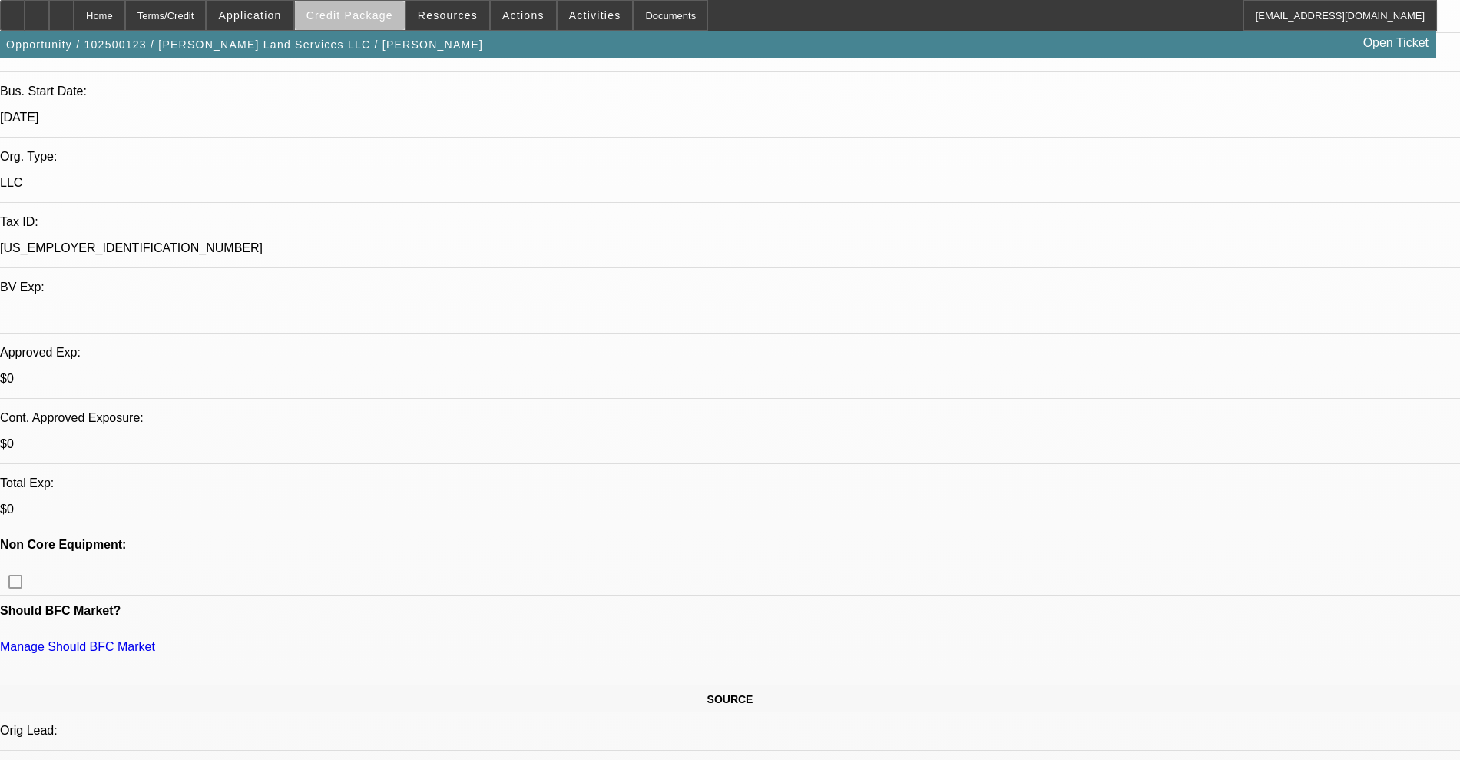
click at [381, 20] on span "Credit Package" at bounding box center [349, 15] width 87 height 12
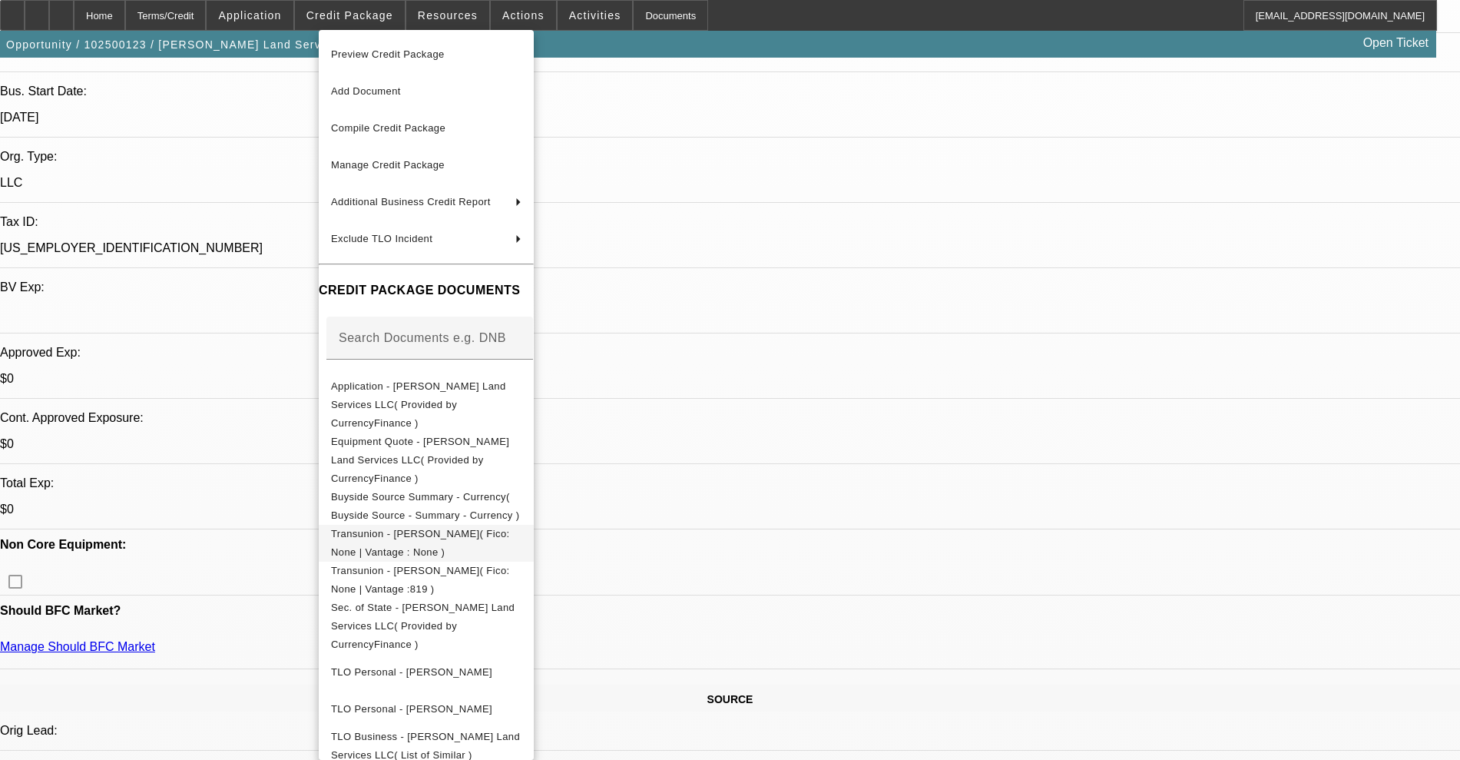
click at [472, 528] on span "Transunion - [PERSON_NAME]( Fico: None | Vantage : None )" at bounding box center [420, 543] width 179 height 30
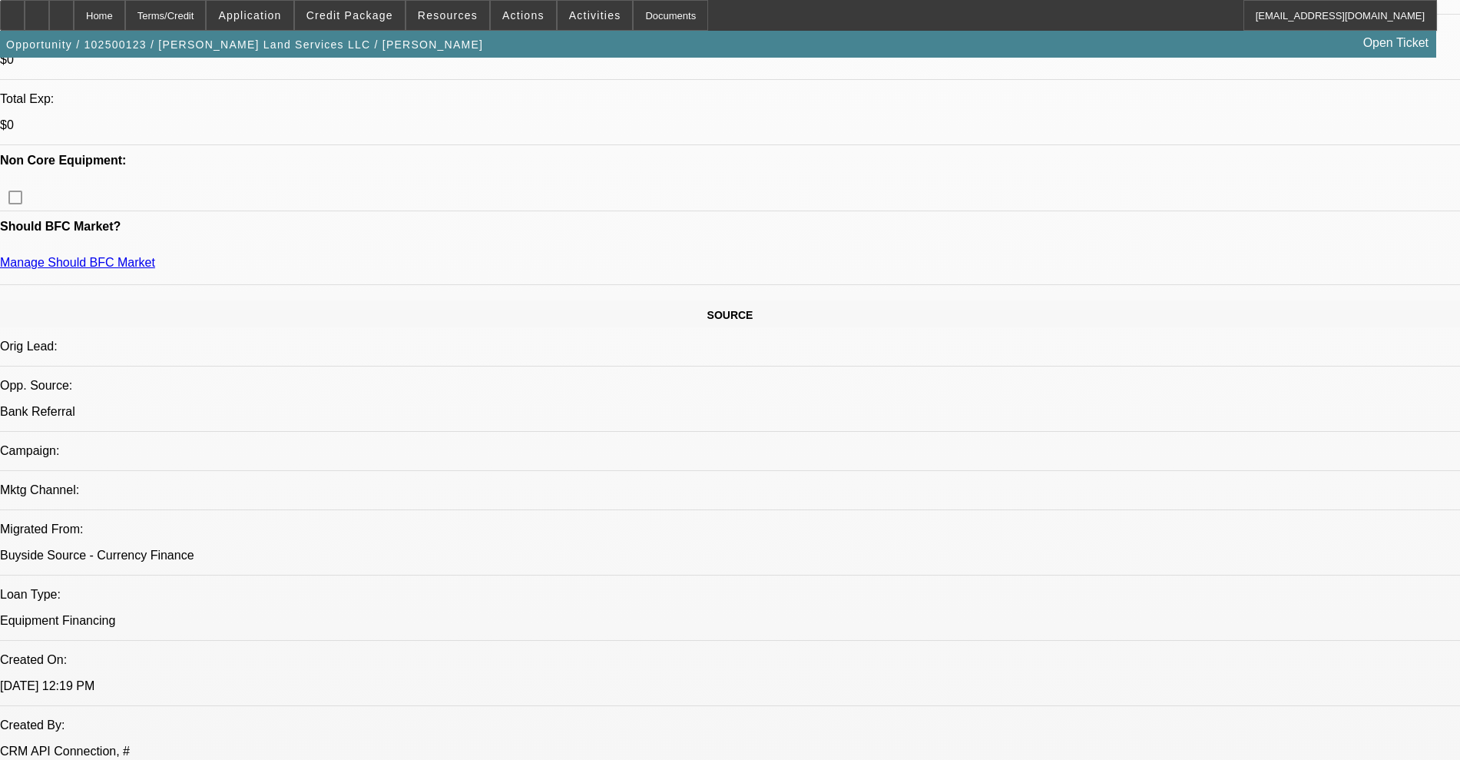
scroll to position [576, 0]
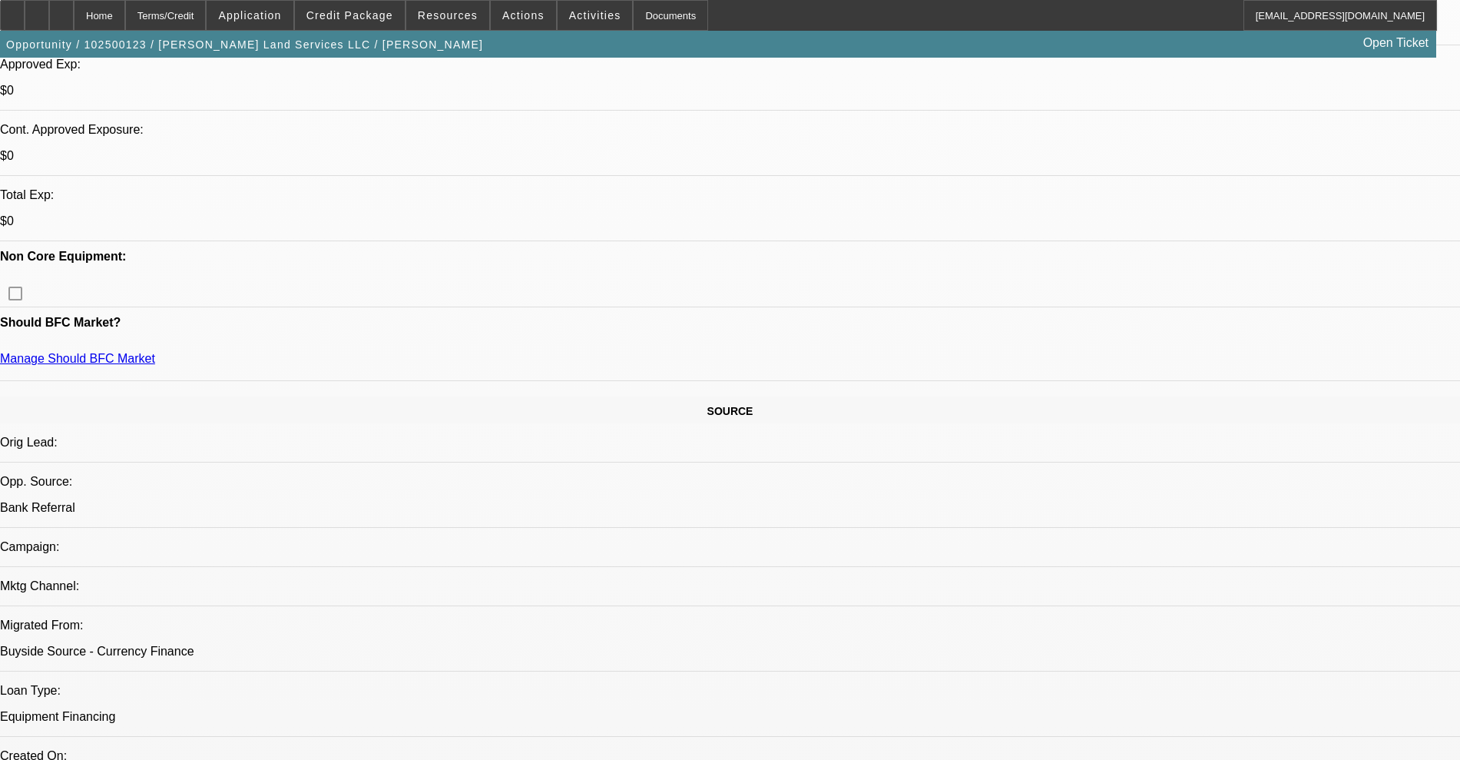
click at [369, 17] on span "Credit Package" at bounding box center [349, 15] width 87 height 12
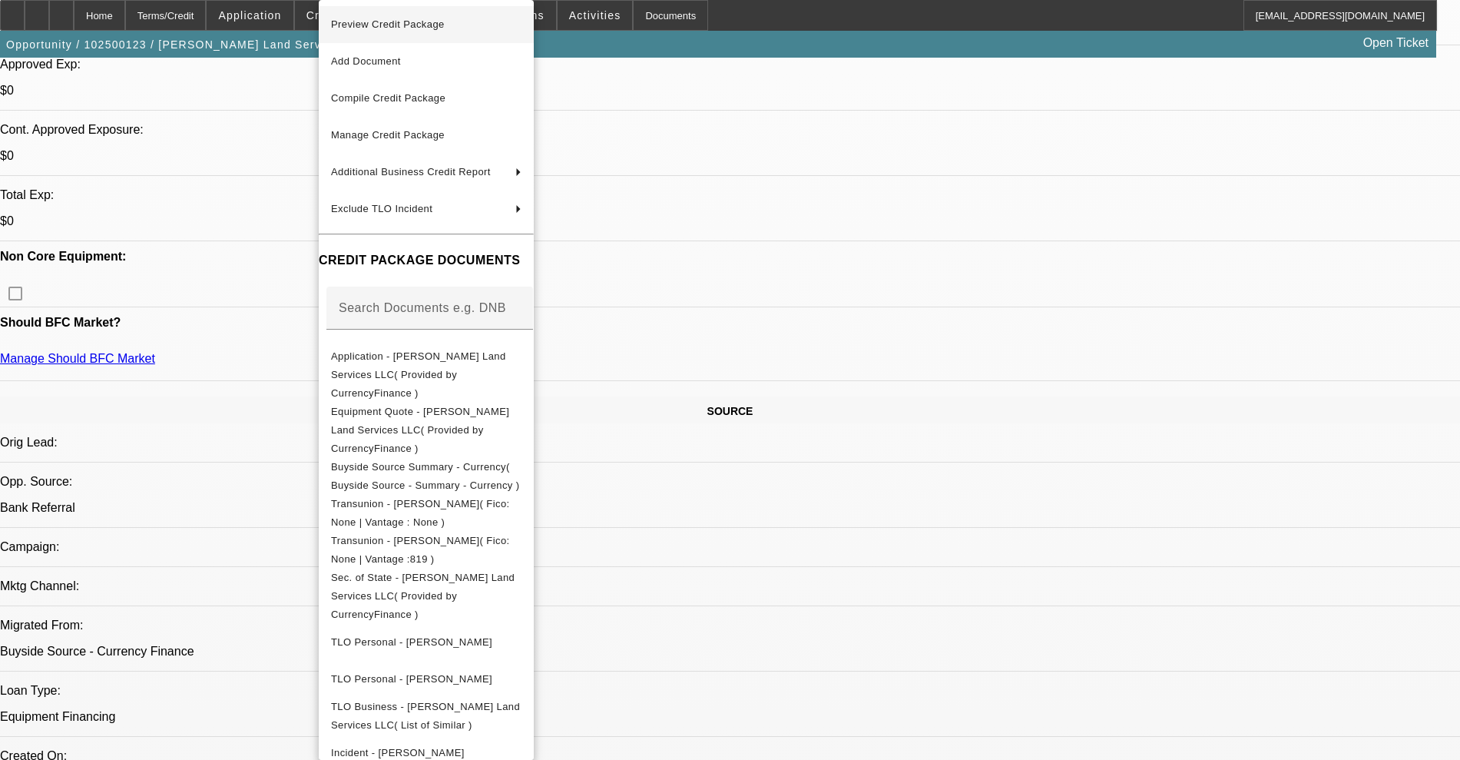
click at [389, 29] on span "Preview Credit Package" at bounding box center [388, 24] width 114 height 12
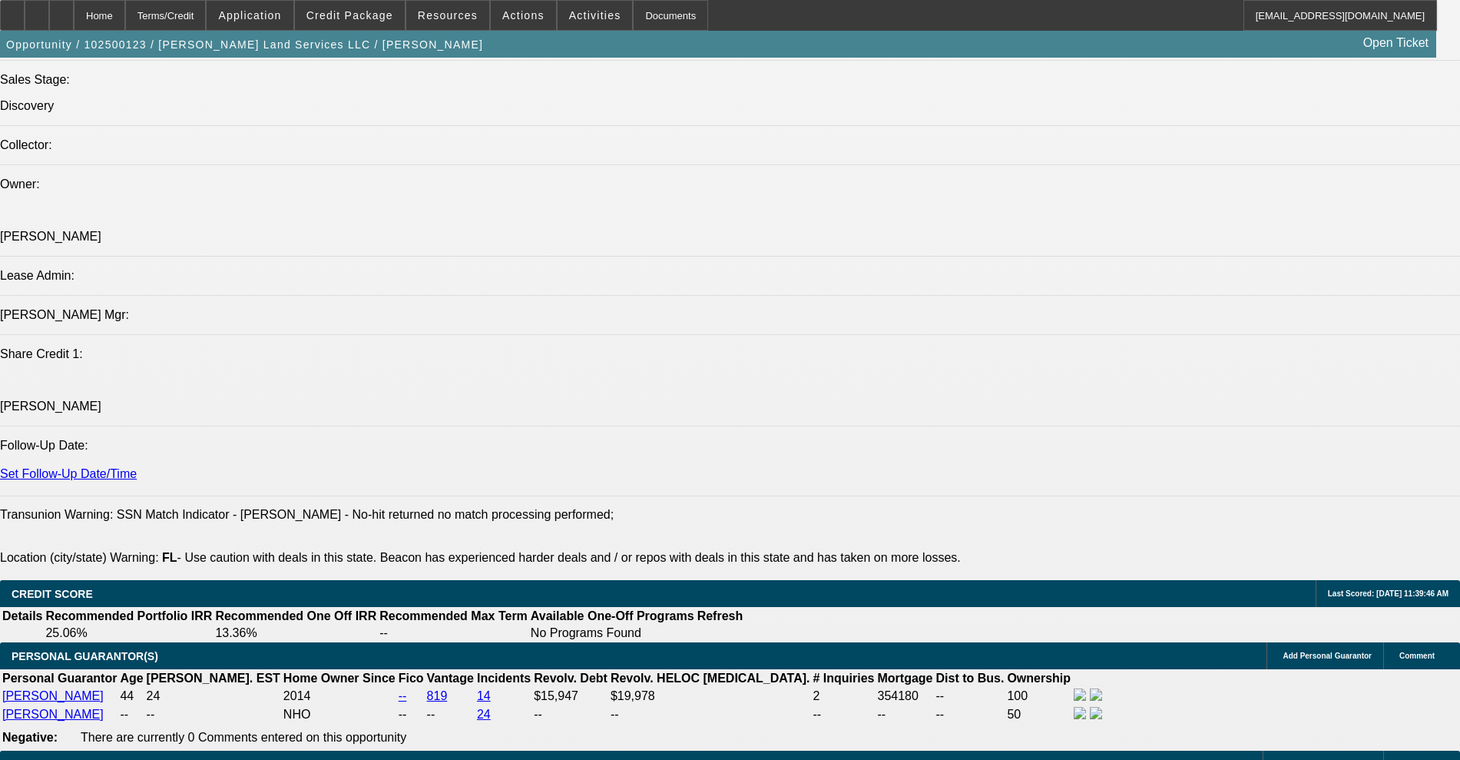
scroll to position [1920, 0]
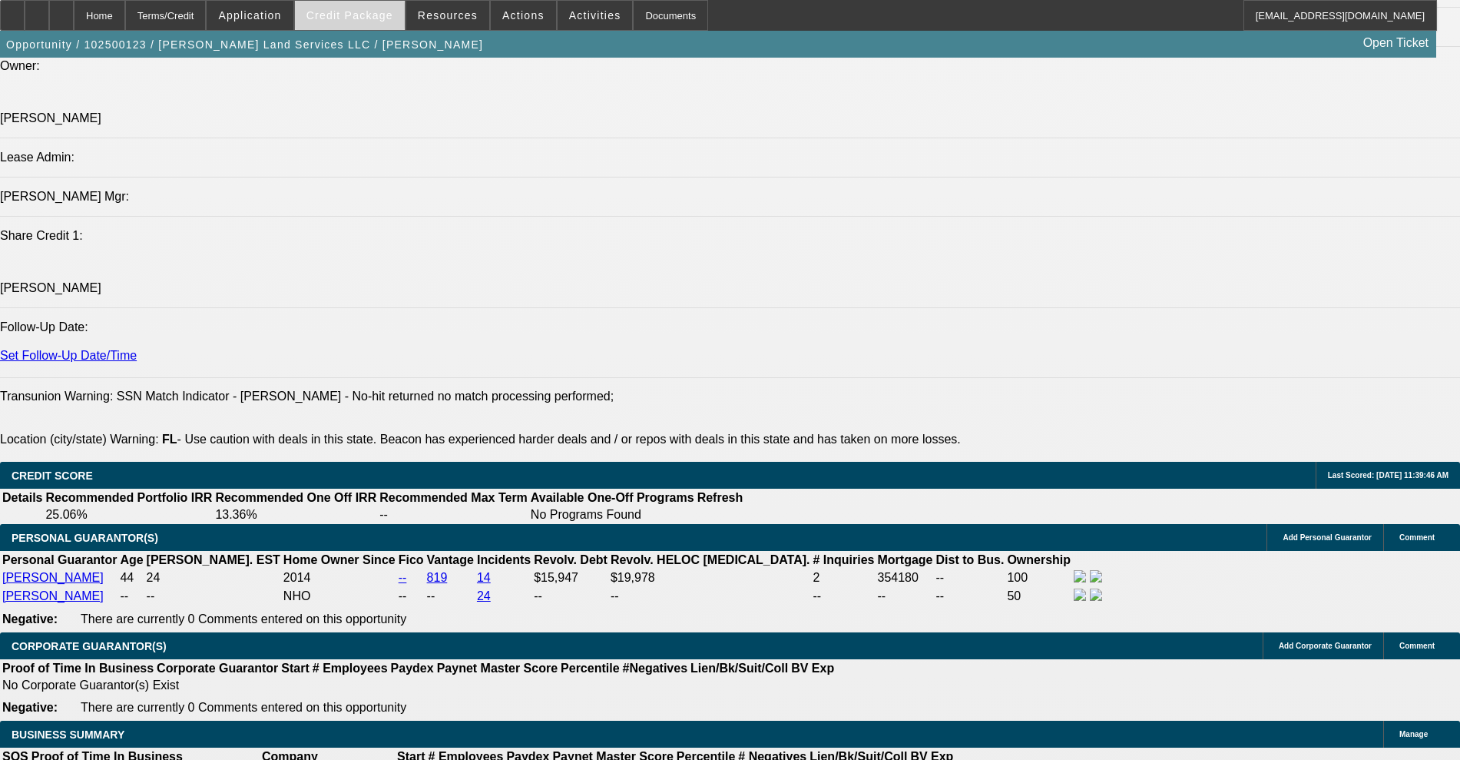
click at [377, 17] on span "Credit Package" at bounding box center [349, 15] width 87 height 12
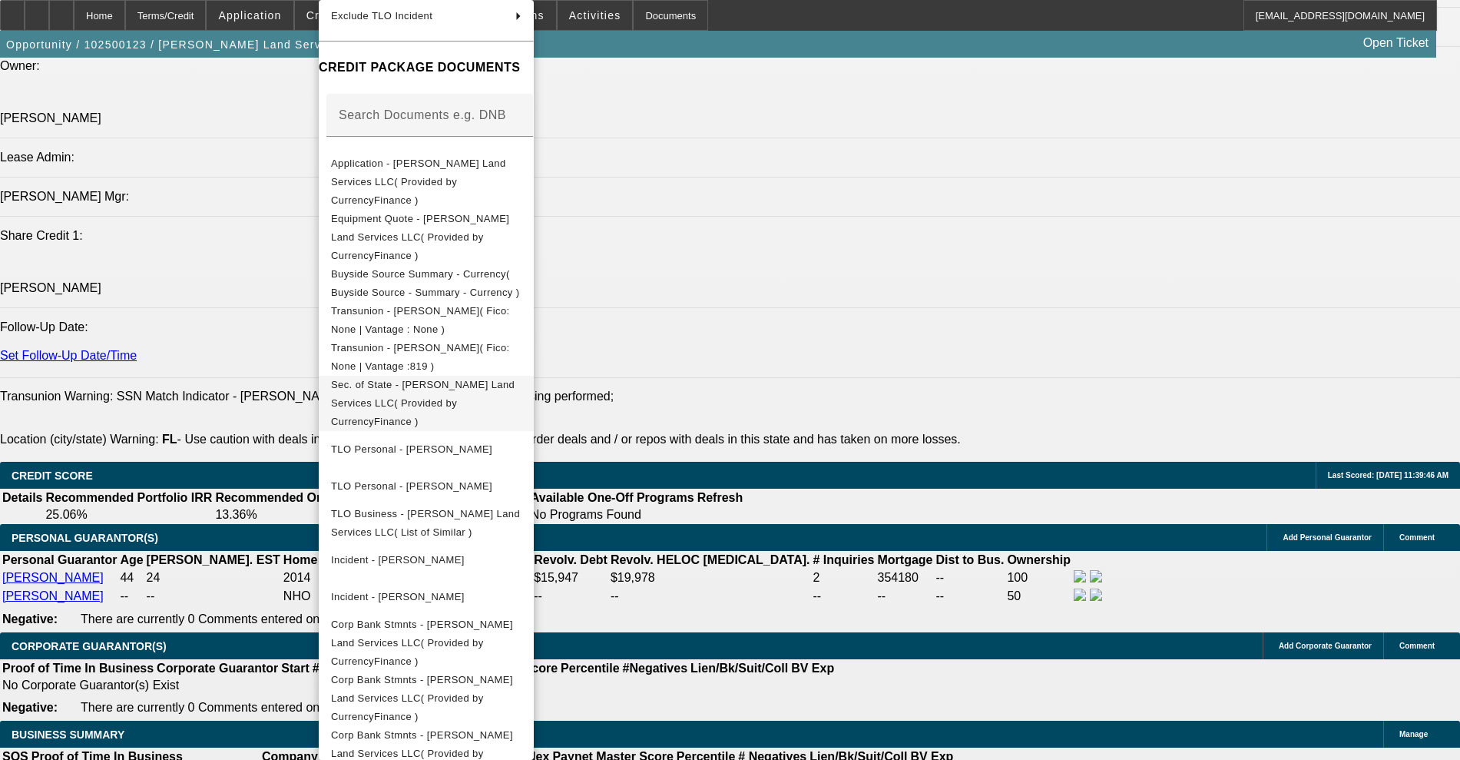
scroll to position [215, 0]
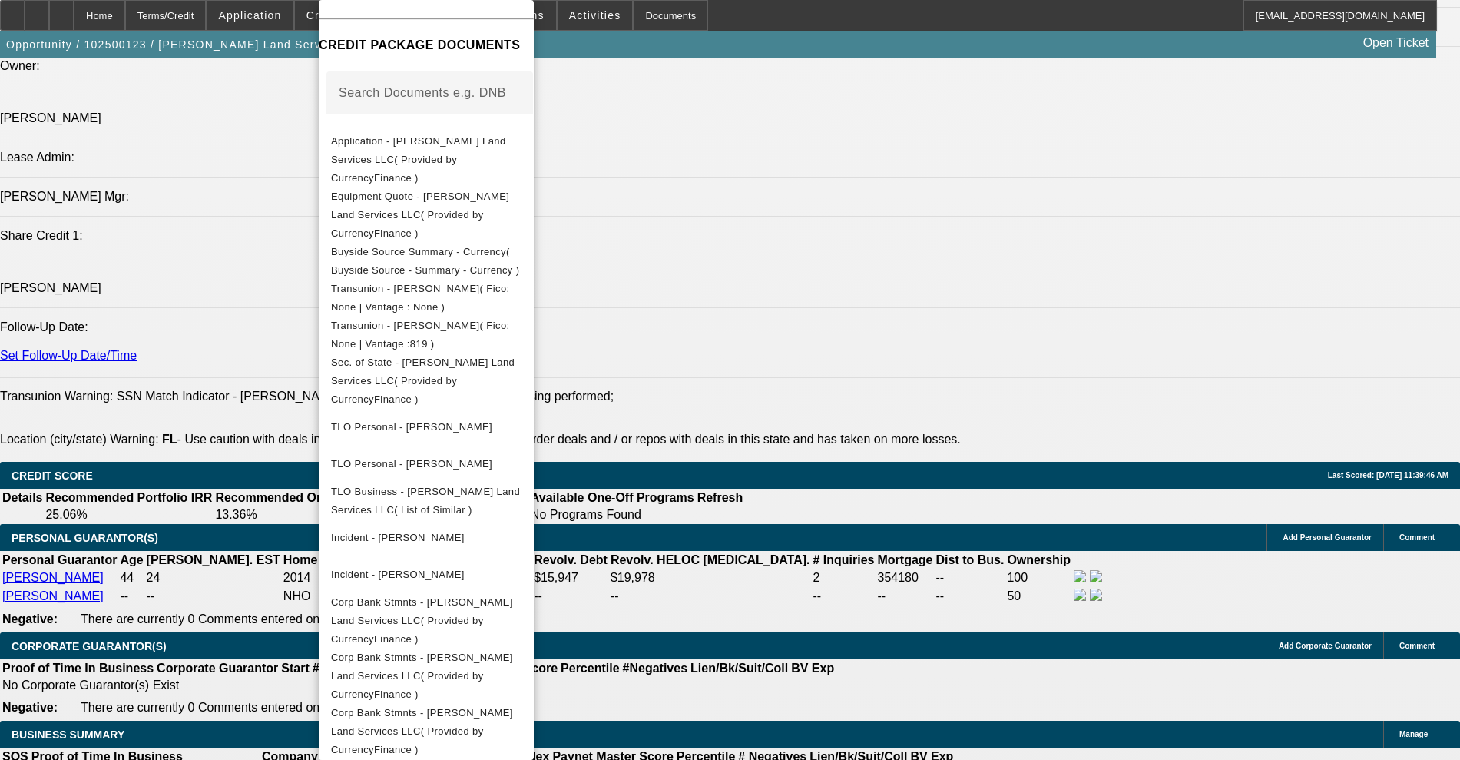
click at [96, 436] on div at bounding box center [730, 380] width 1460 height 760
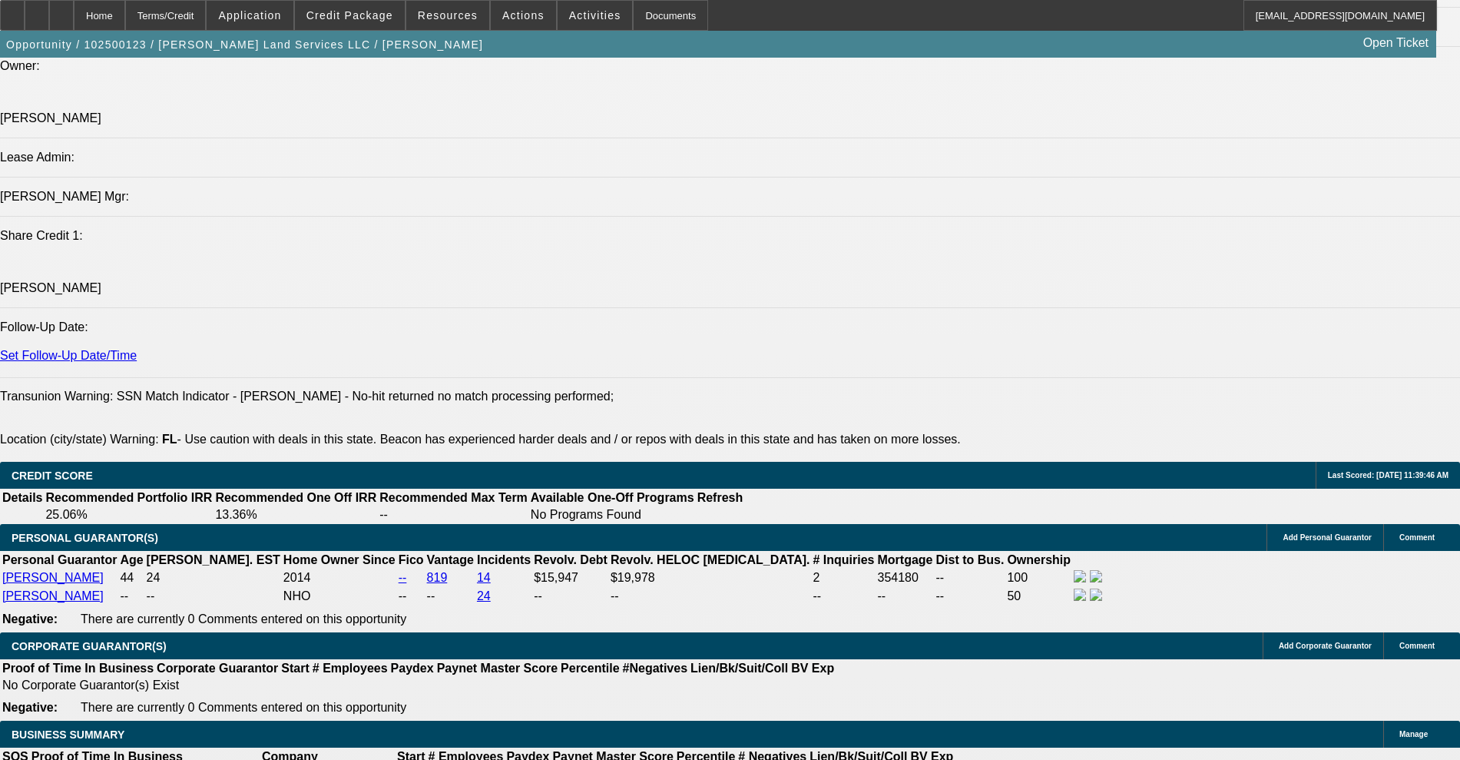
drag, startPoint x: 1279, startPoint y: 448, endPoint x: 1112, endPoint y: 445, distance: 166.7
copy tr "lucas-dutoit@gocurrency.com"
click at [503, 25] on span at bounding box center [523, 15] width 65 height 37
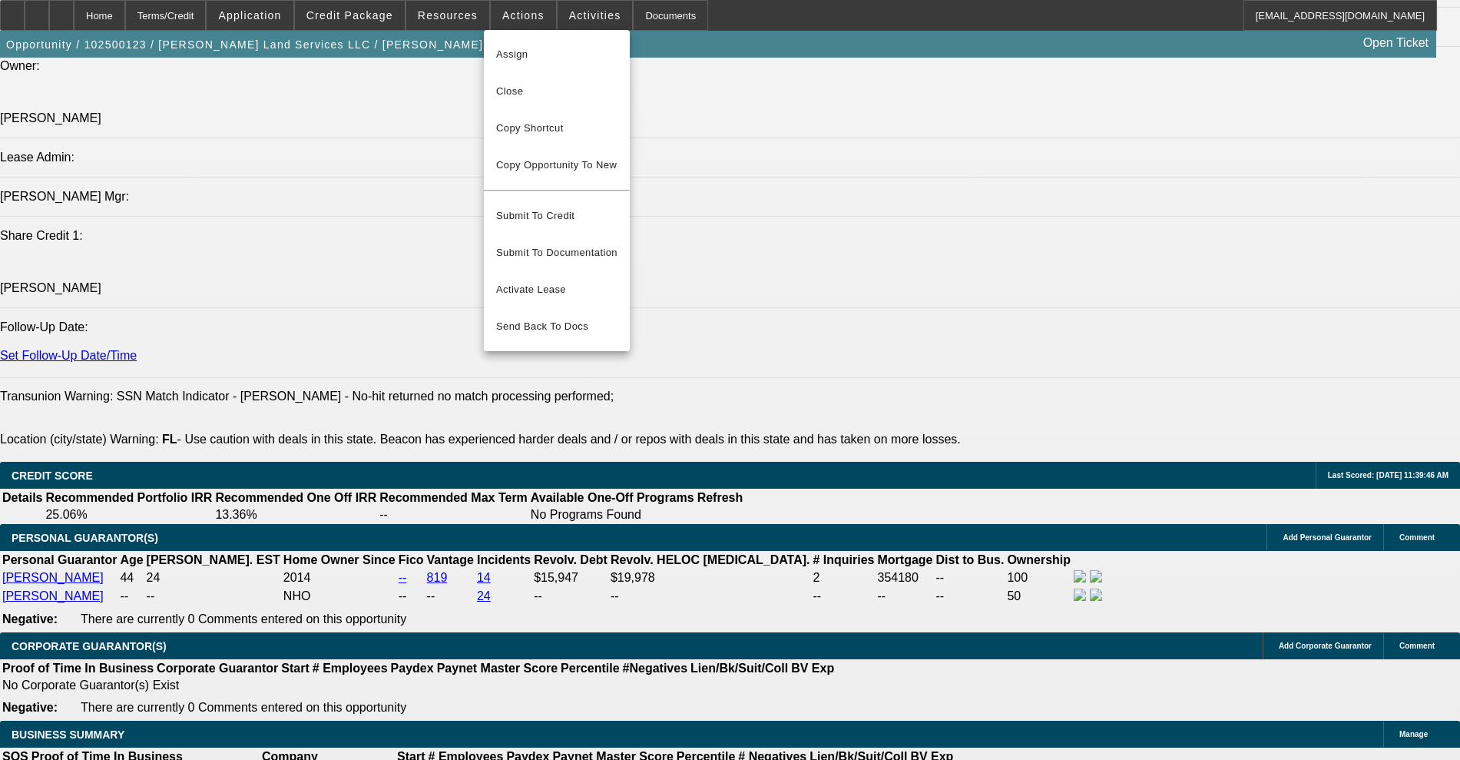
click at [472, 20] on div at bounding box center [730, 380] width 1460 height 760
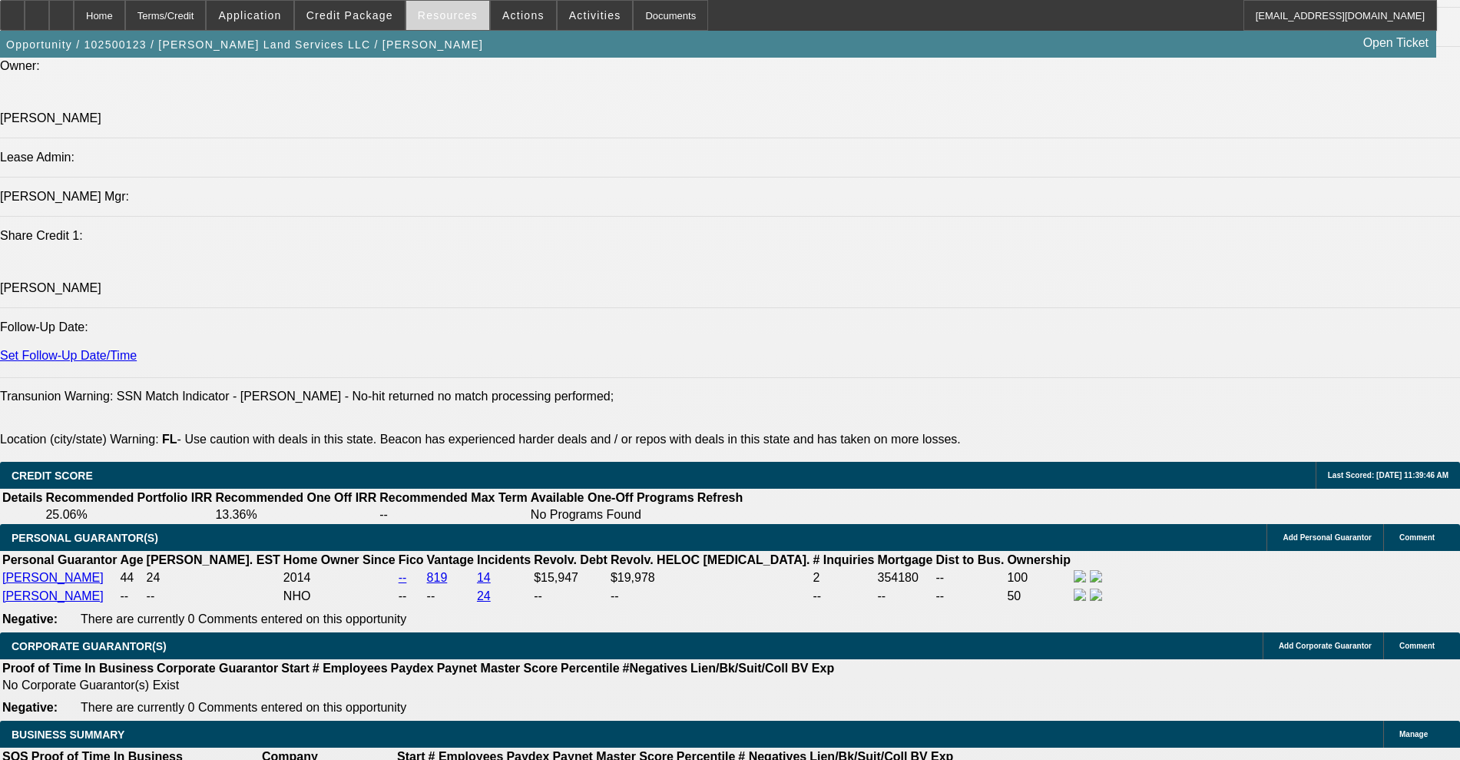
click at [447, 19] on span "Resources" at bounding box center [448, 15] width 60 height 12
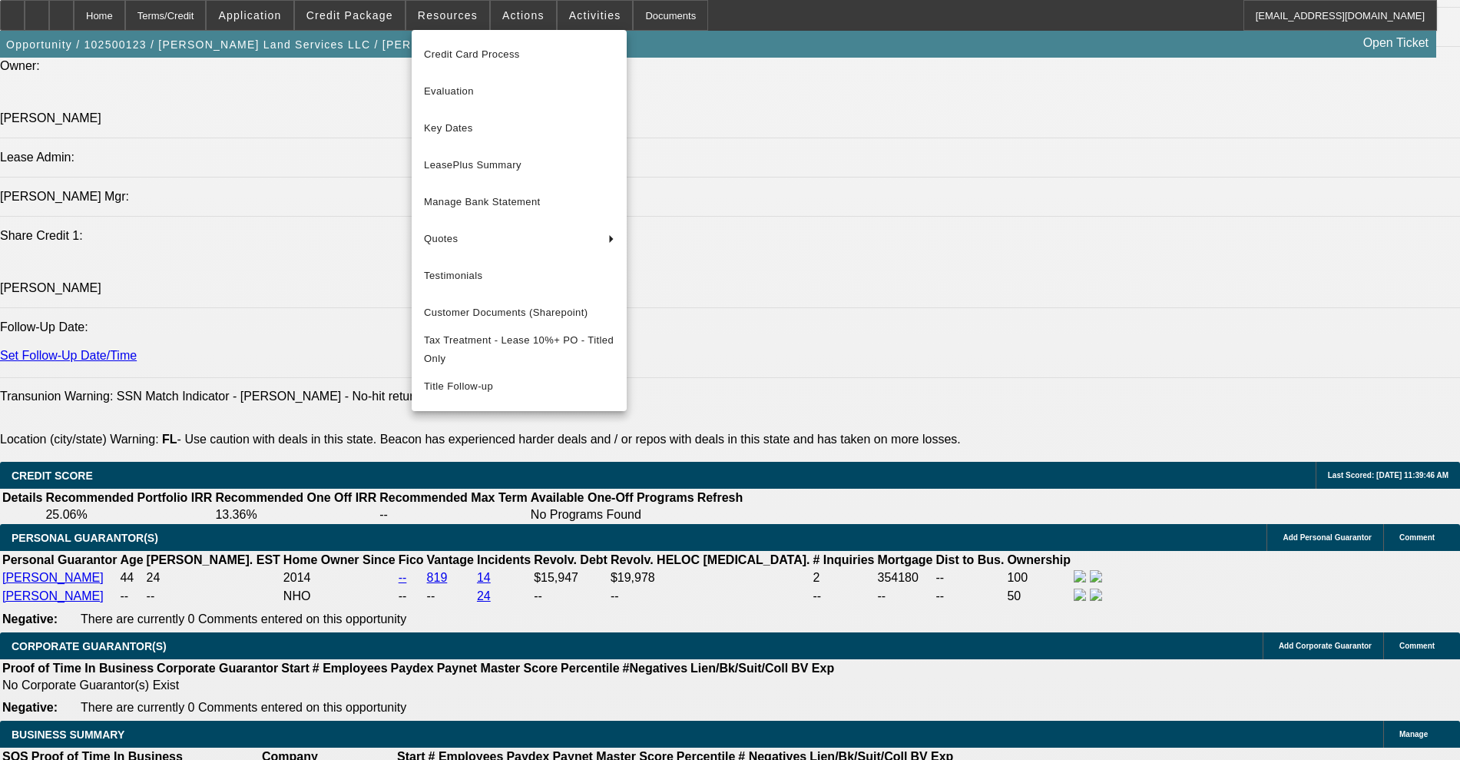
click at [564, 22] on div at bounding box center [730, 380] width 1460 height 760
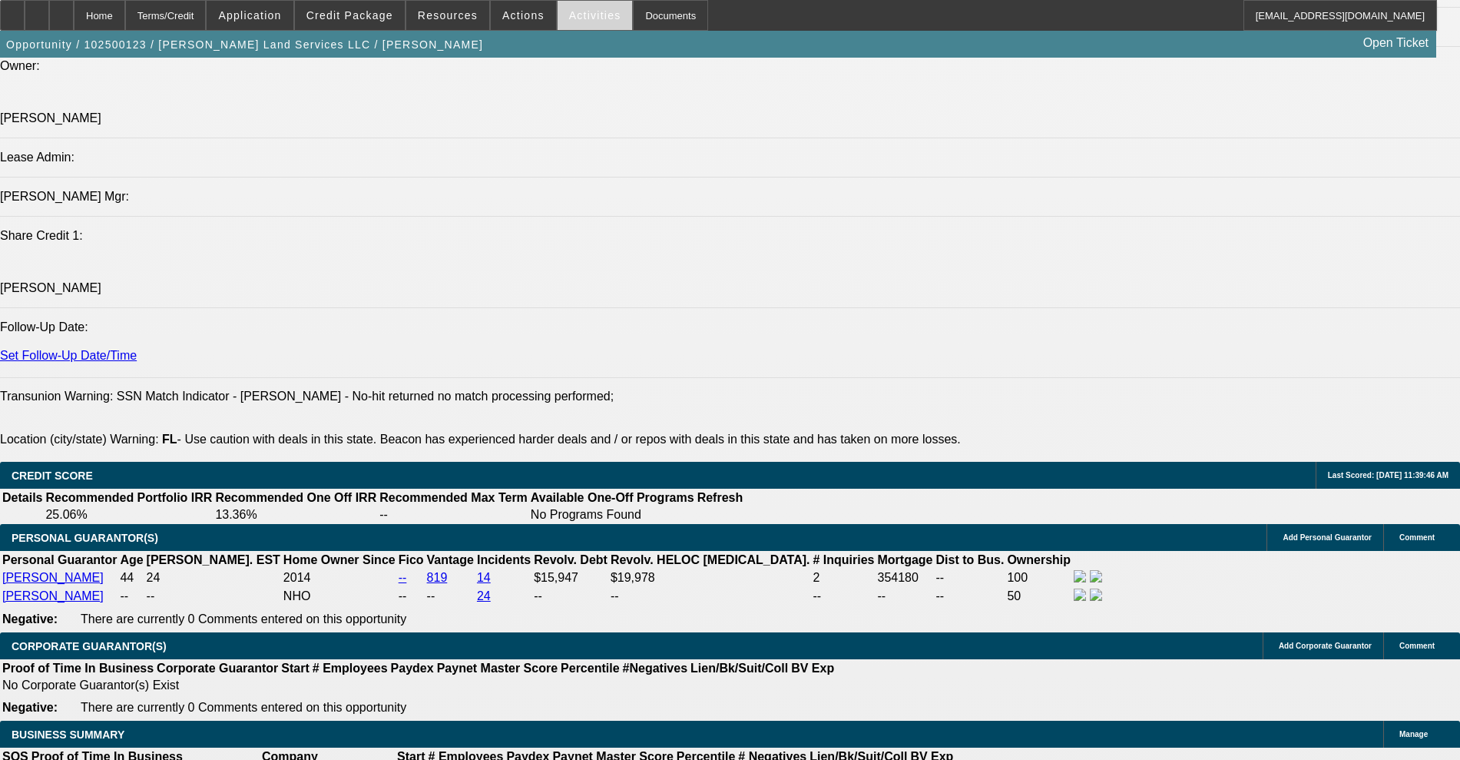
click at [570, 16] on span "Activities" at bounding box center [595, 15] width 52 height 12
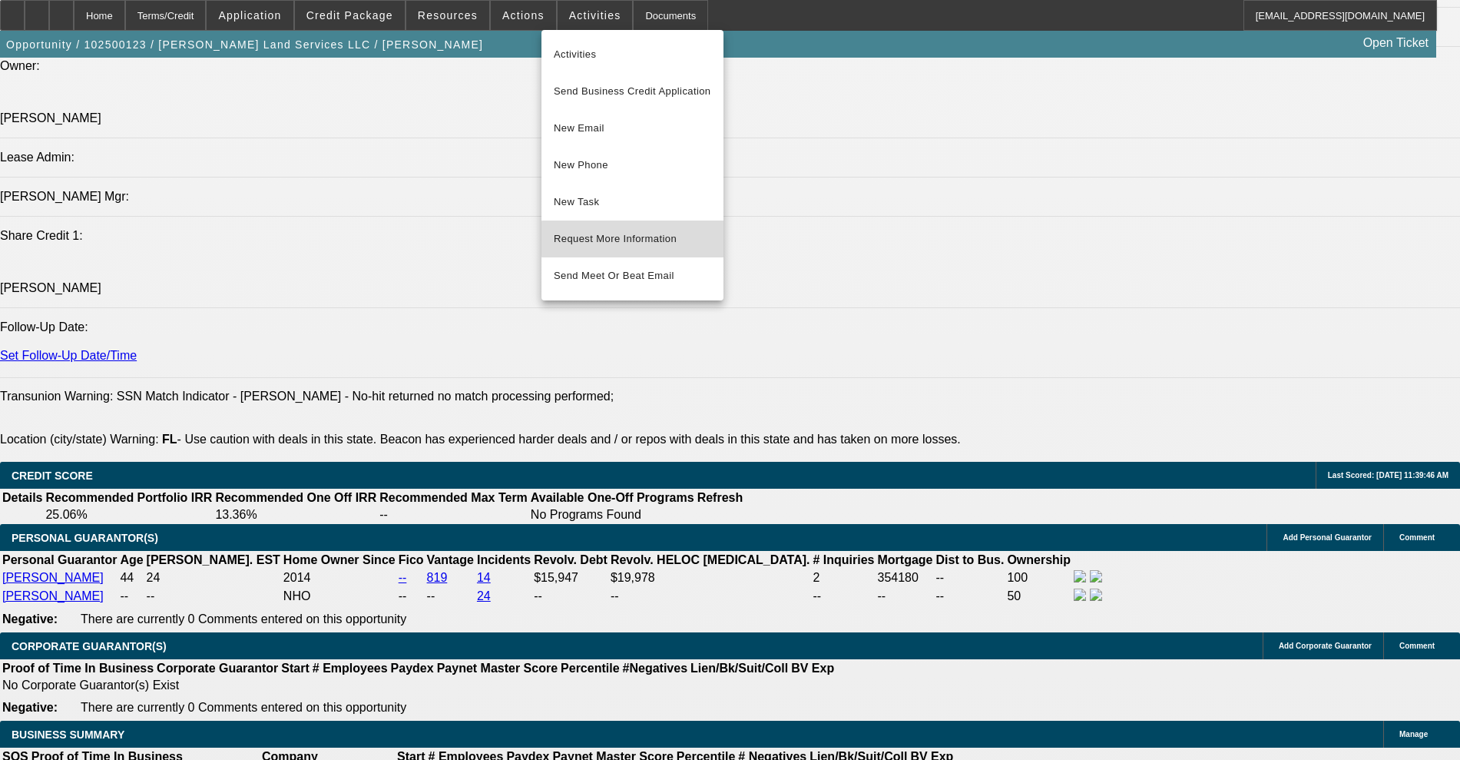
click at [638, 239] on span "Request More Information" at bounding box center [632, 239] width 157 height 18
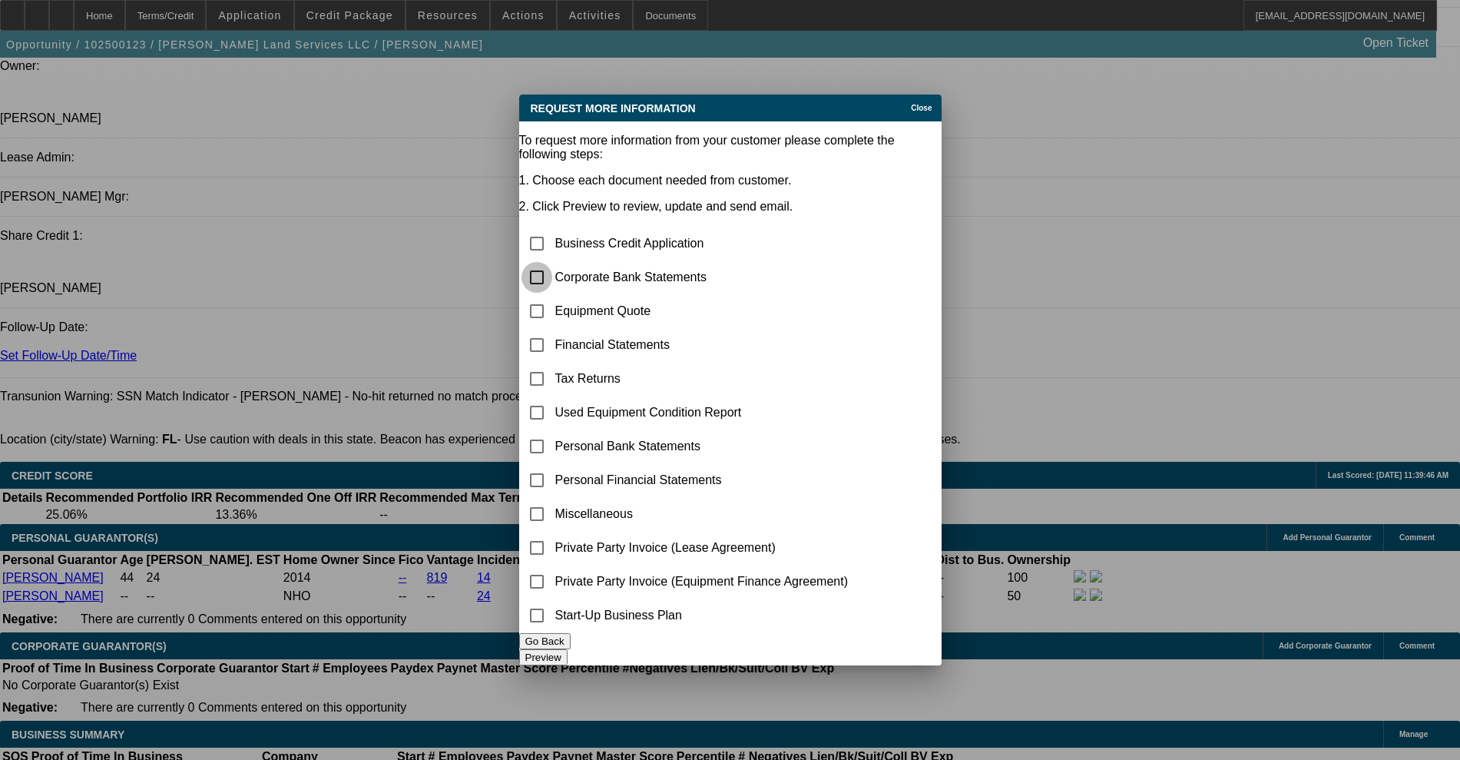
click at [552, 262] on input "checkbox" at bounding box center [537, 277] width 31 height 31
checkbox input "true"
click at [568, 653] on button "Preview" at bounding box center [543, 657] width 48 height 16
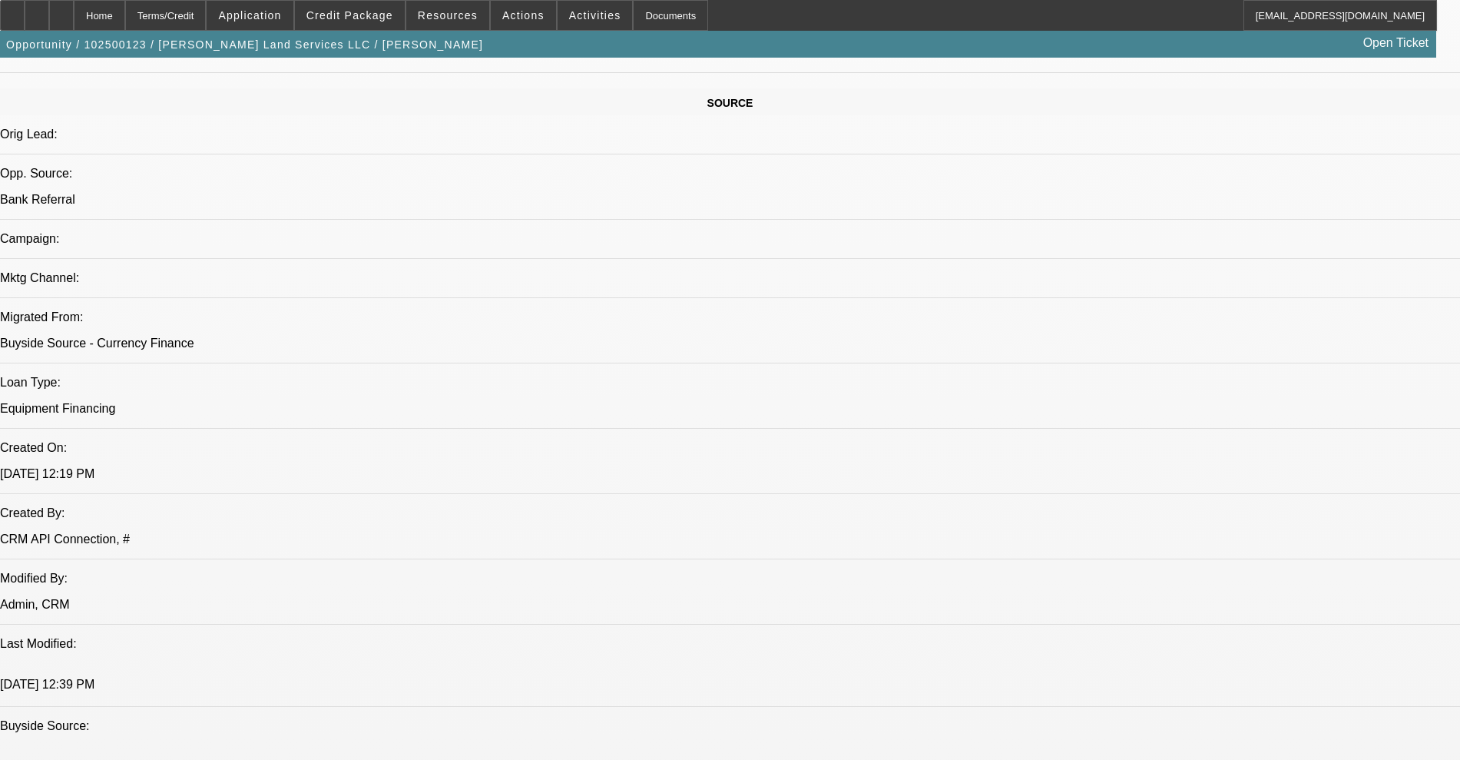
scroll to position [864, 0]
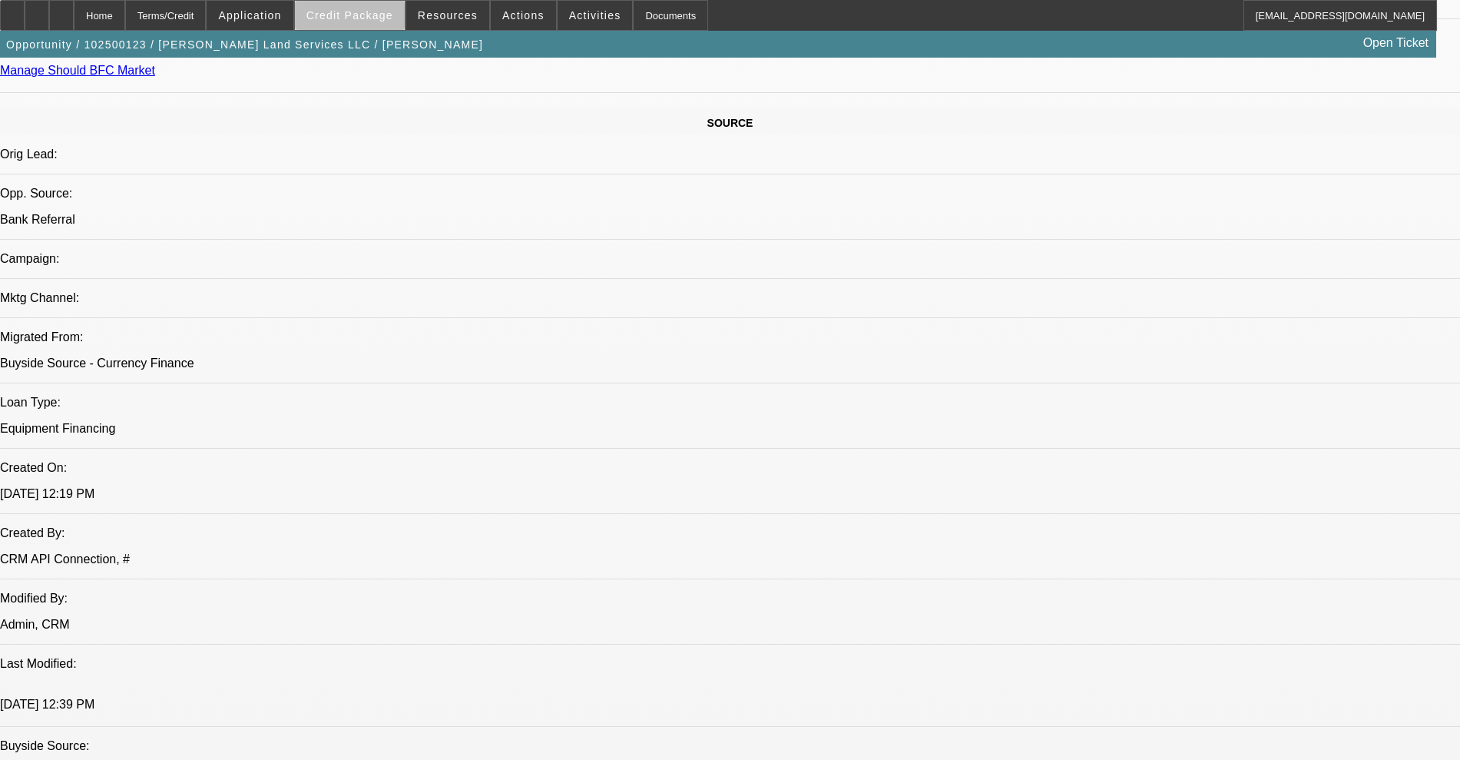
click at [381, 29] on span at bounding box center [350, 15] width 110 height 37
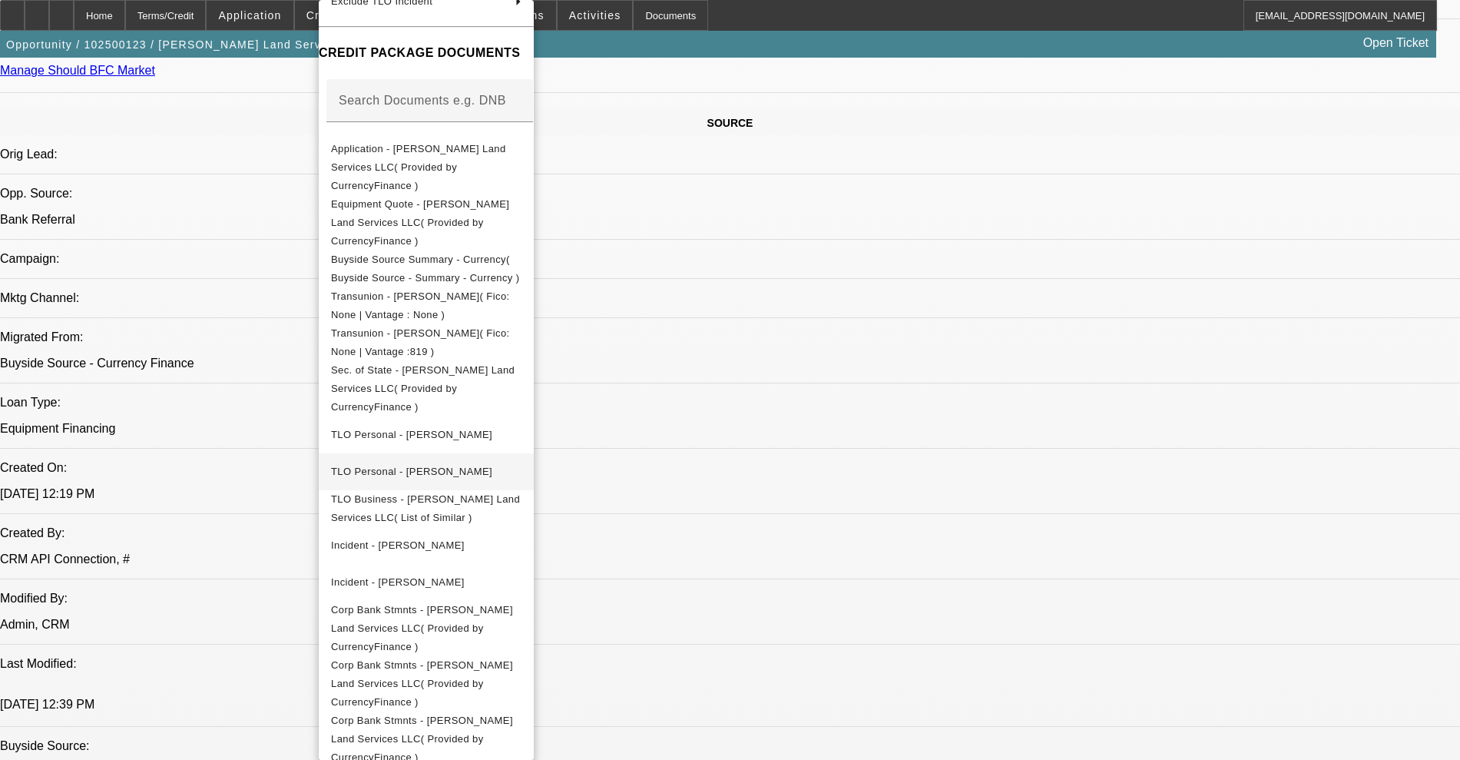
scroll to position [215, 0]
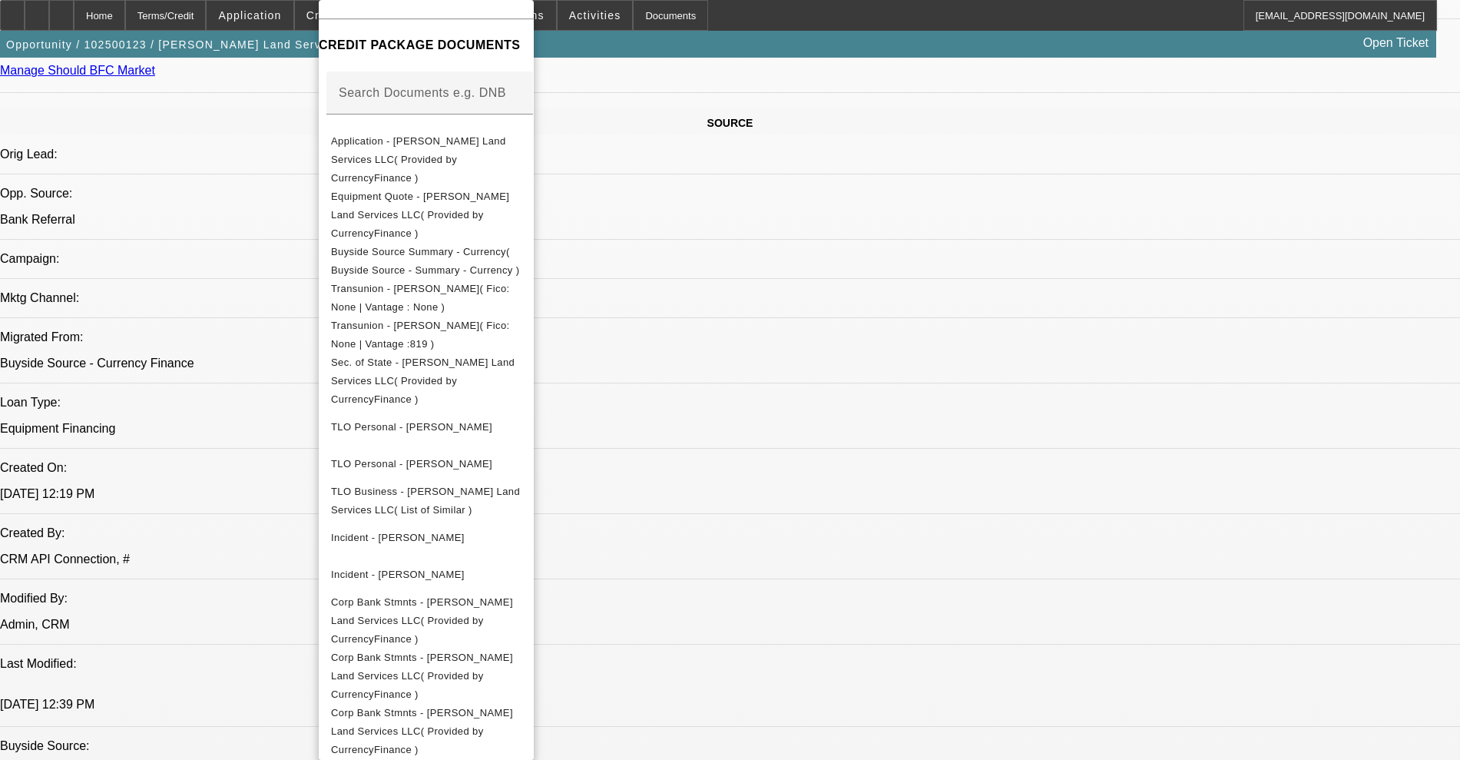
click at [191, 174] on div at bounding box center [730, 380] width 1460 height 760
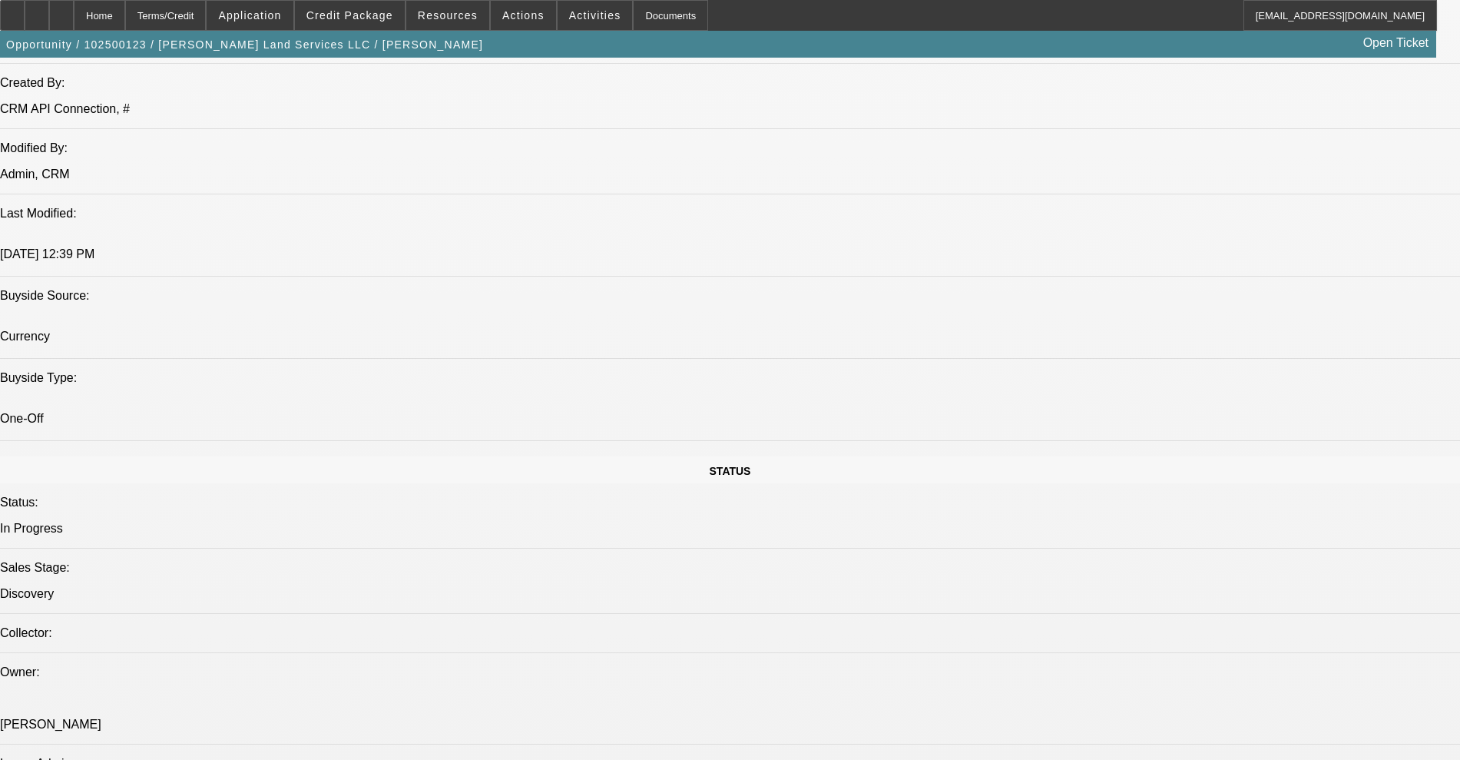
scroll to position [1056, 0]
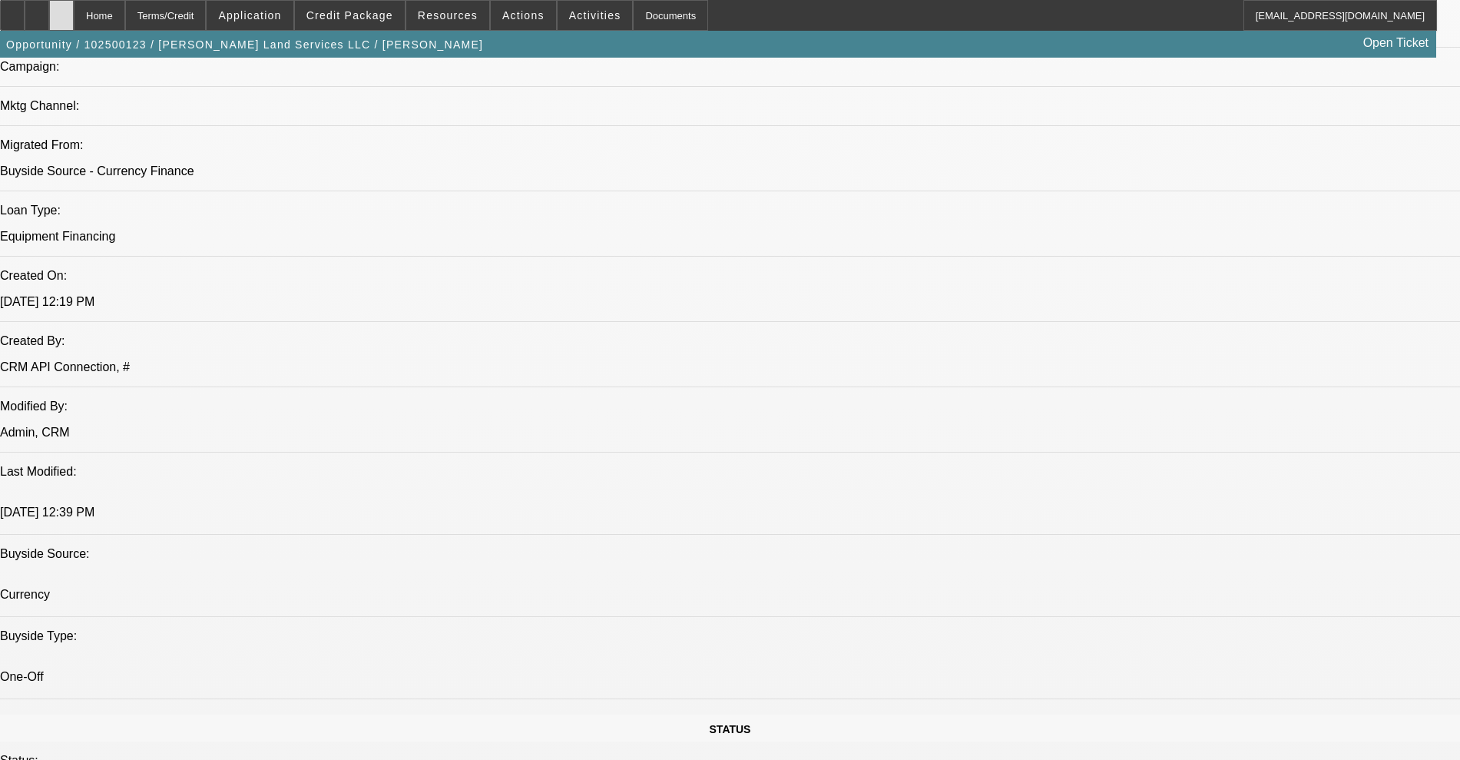
click at [61, 10] on icon at bounding box center [61, 10] width 0 height 0
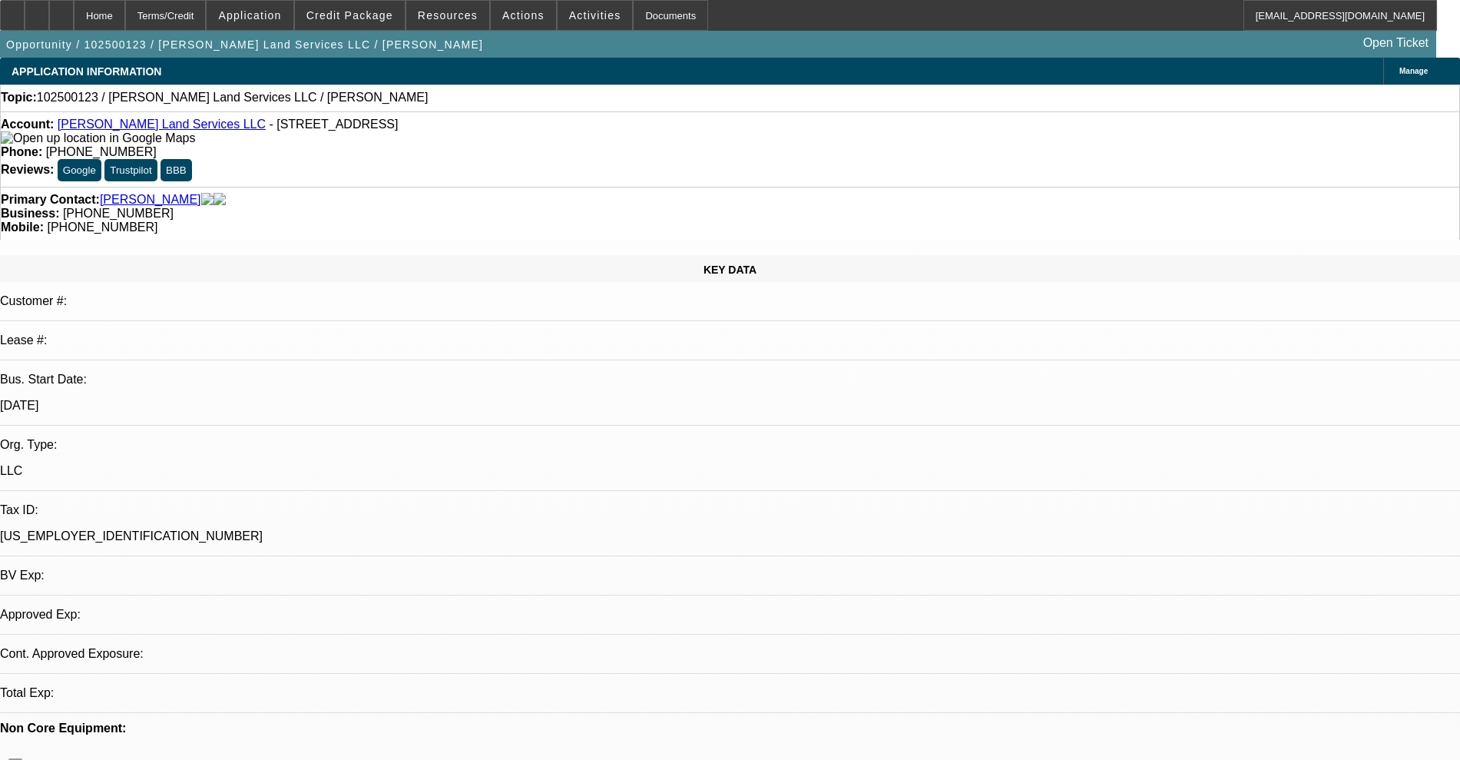
select select "0"
select select "2"
select select "0"
select select "6"
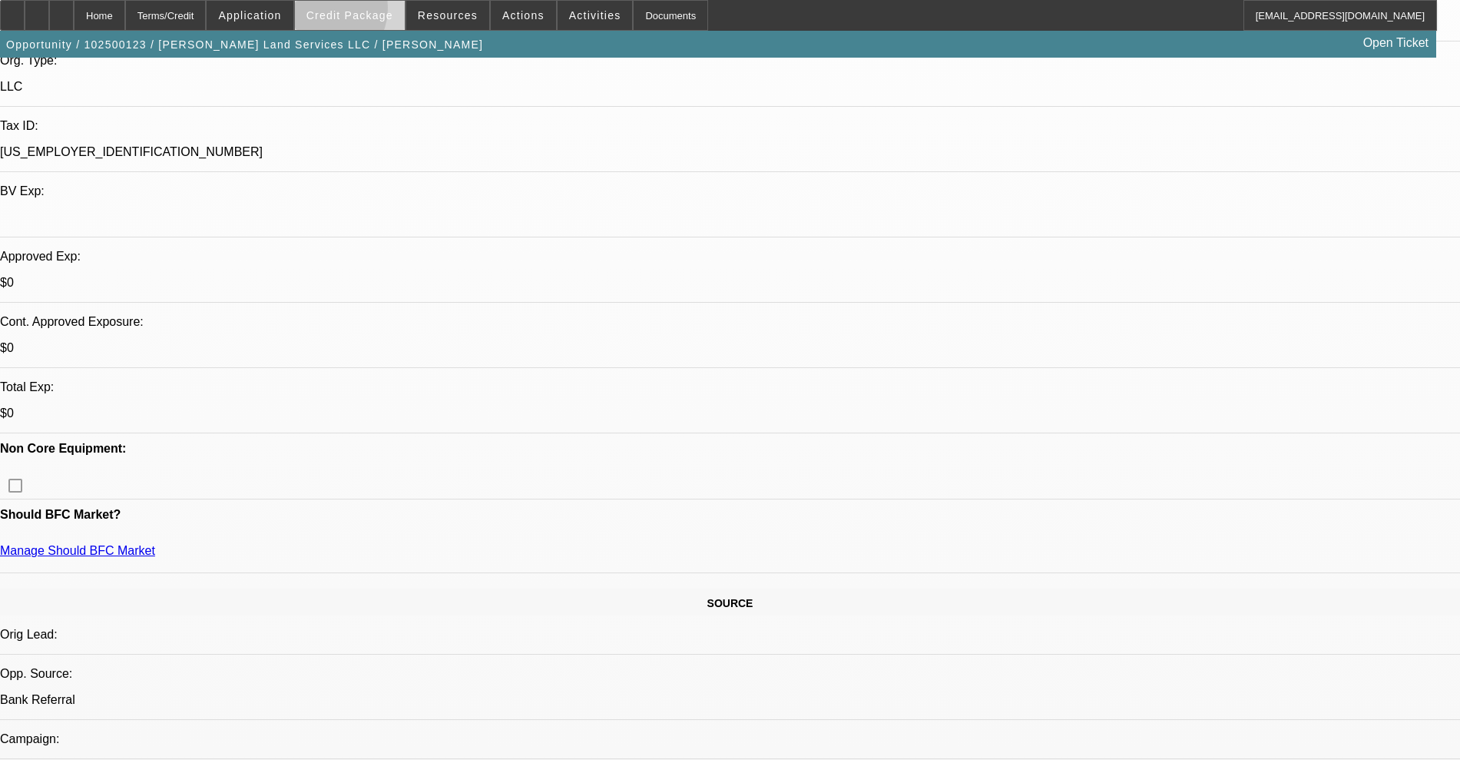
click at [344, 12] on span "Credit Package" at bounding box center [349, 15] width 87 height 12
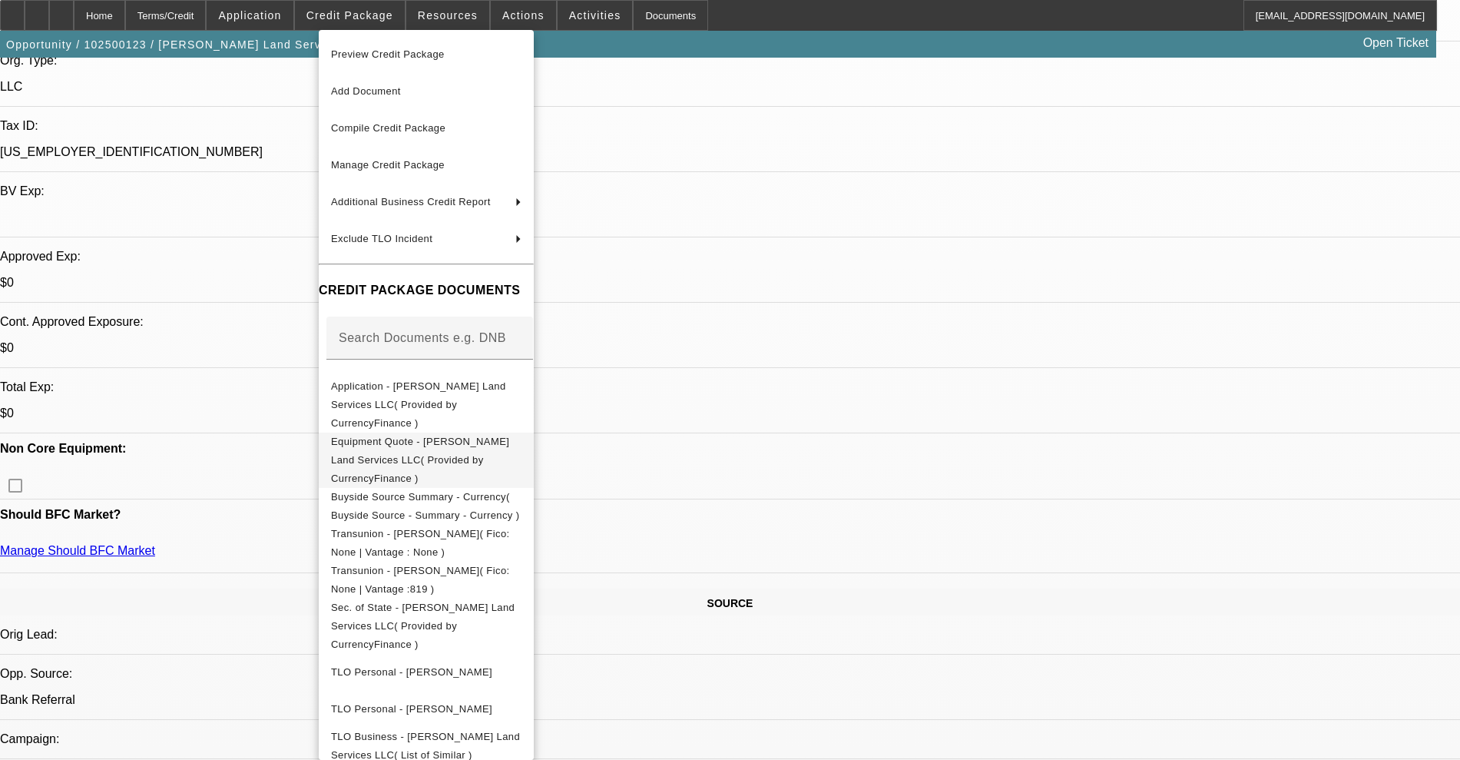
click at [425, 435] on span "Equipment Quote - [PERSON_NAME] Land Services LLC( Provided by CurrencyFinance )" at bounding box center [426, 459] width 190 height 55
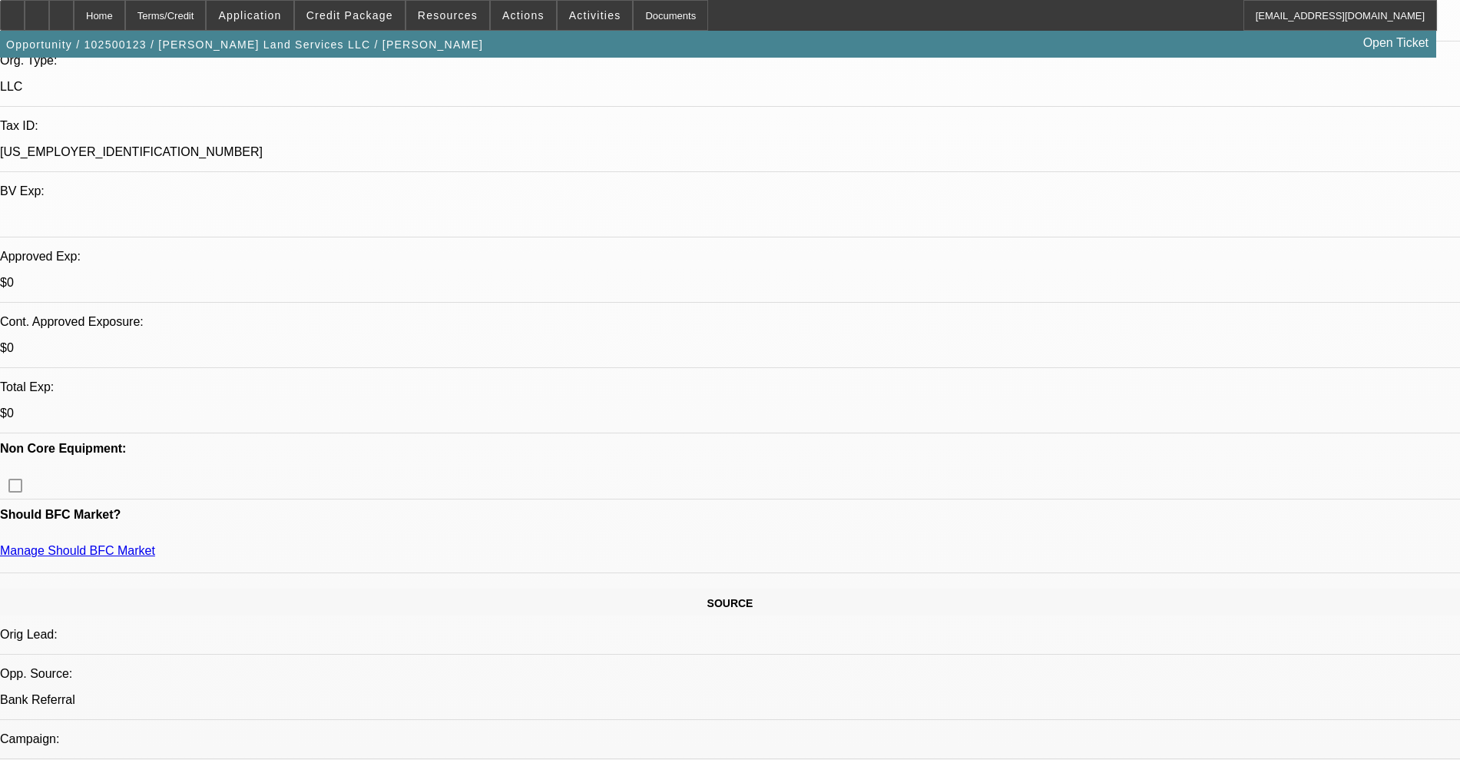
copy td "lucas-dutoit@gocurrency.com"
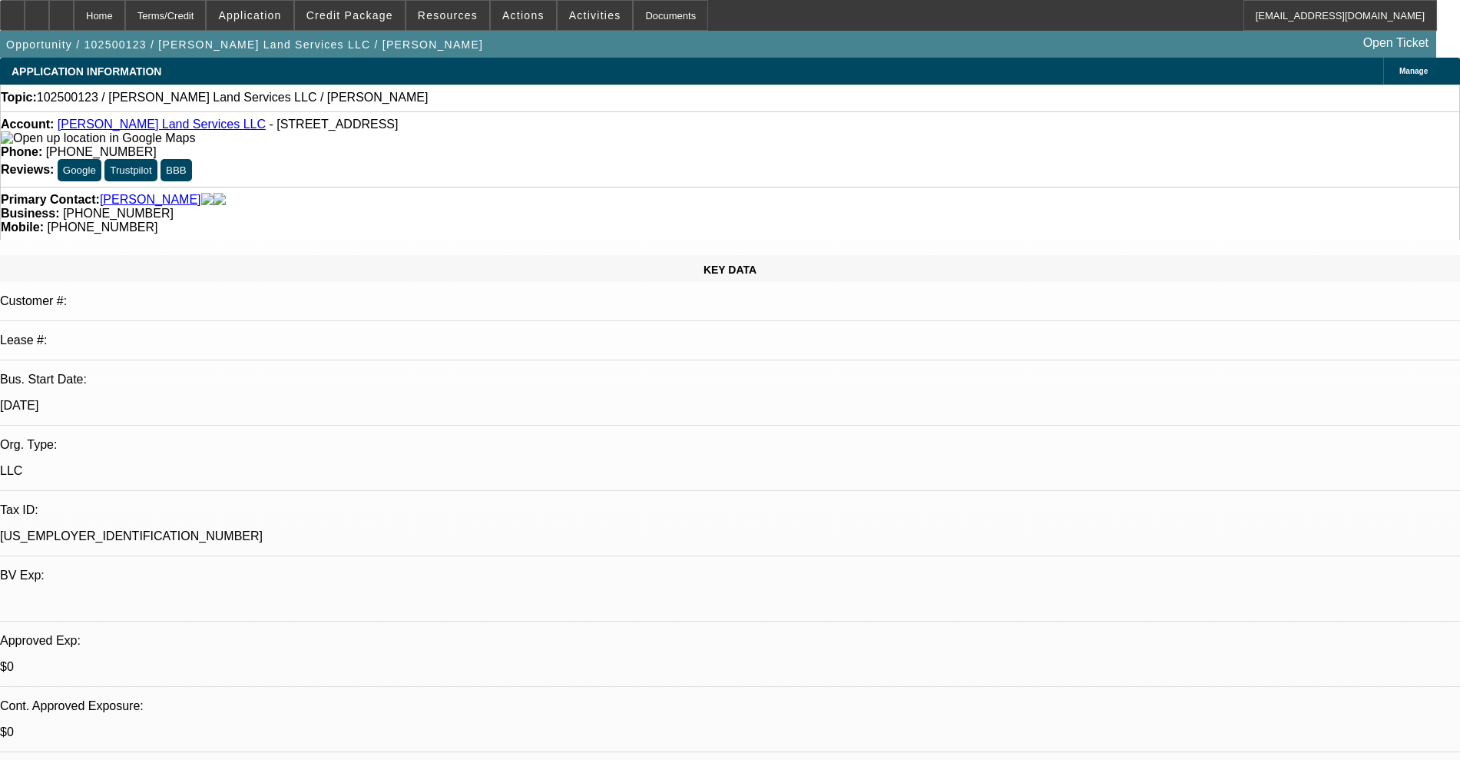
radio input "true"
paste textarea "Hey [PERSON_NAME], Thanks for sending this for one over. Couple things we need …"
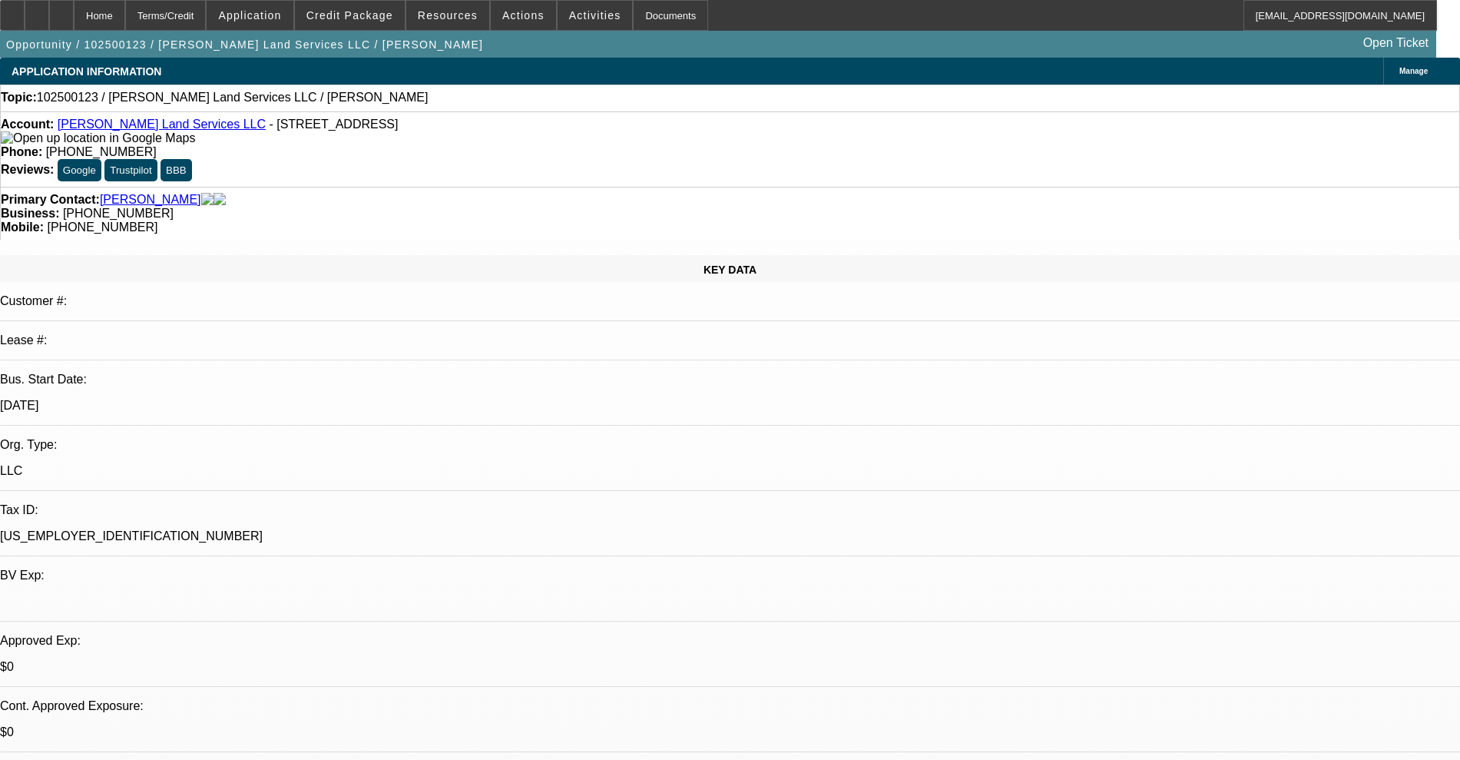
type textarea "Hey [PERSON_NAME], Thanks for sending this for one over. Couple things we need …"
radio input "true"
select select "0"
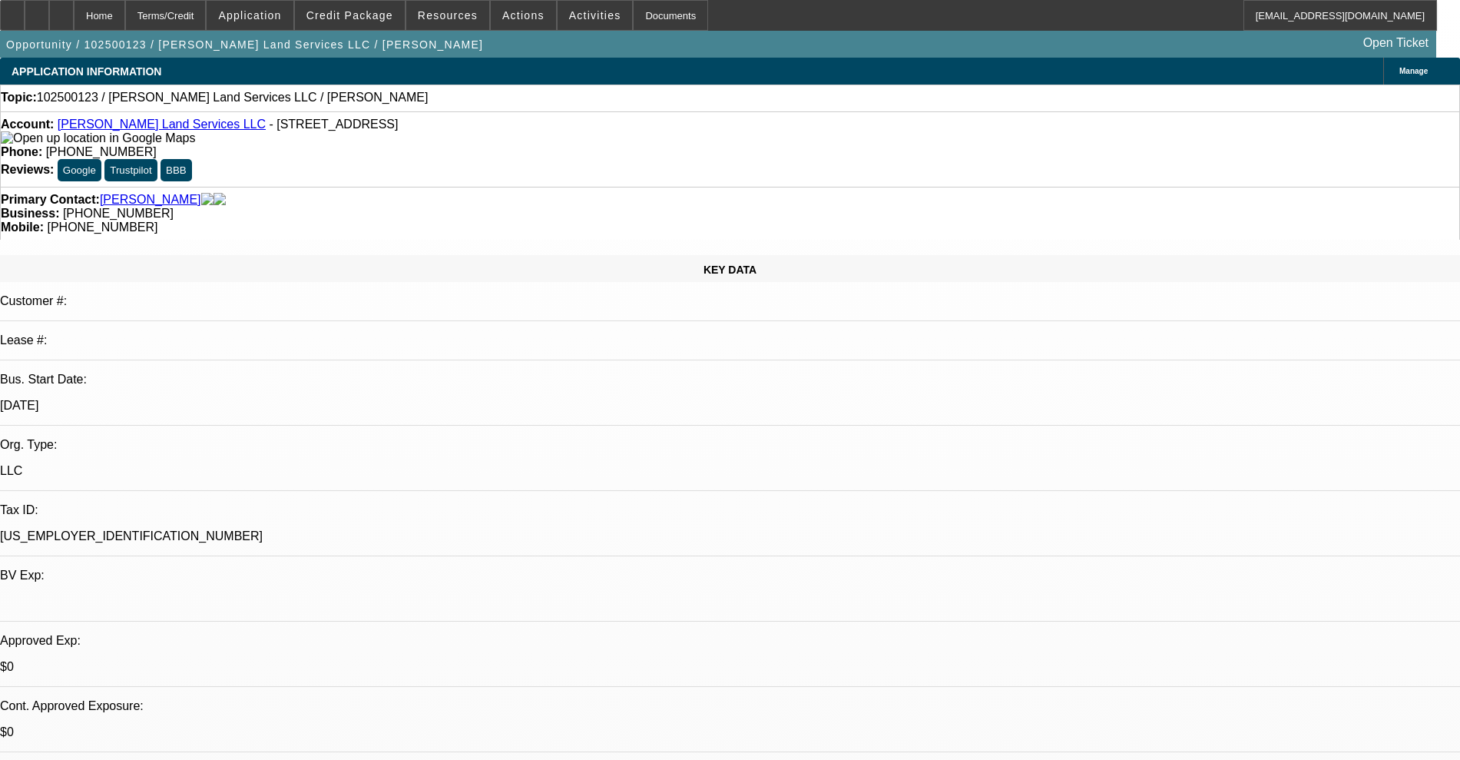
select select "2"
select select "0"
select select "6"
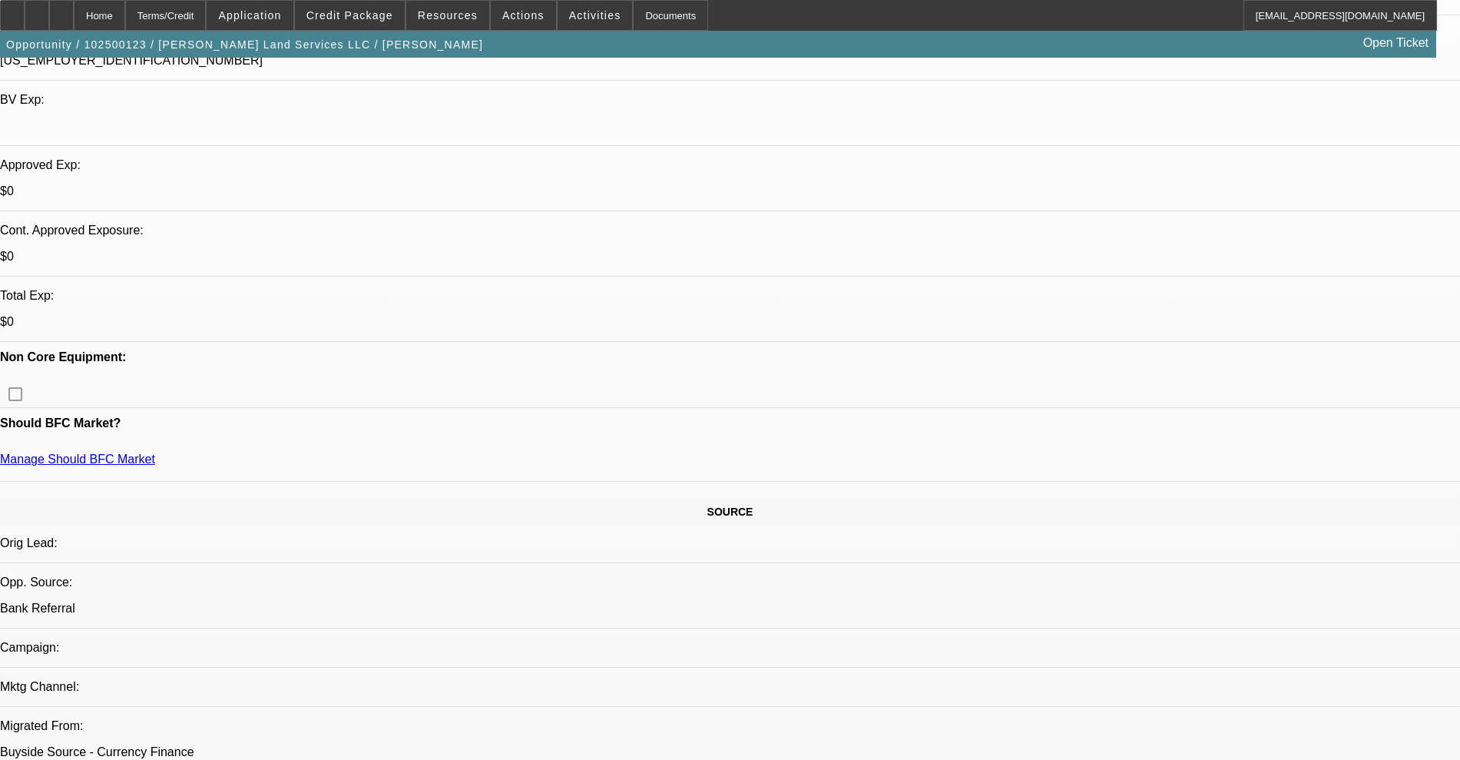
scroll to position [480, 0]
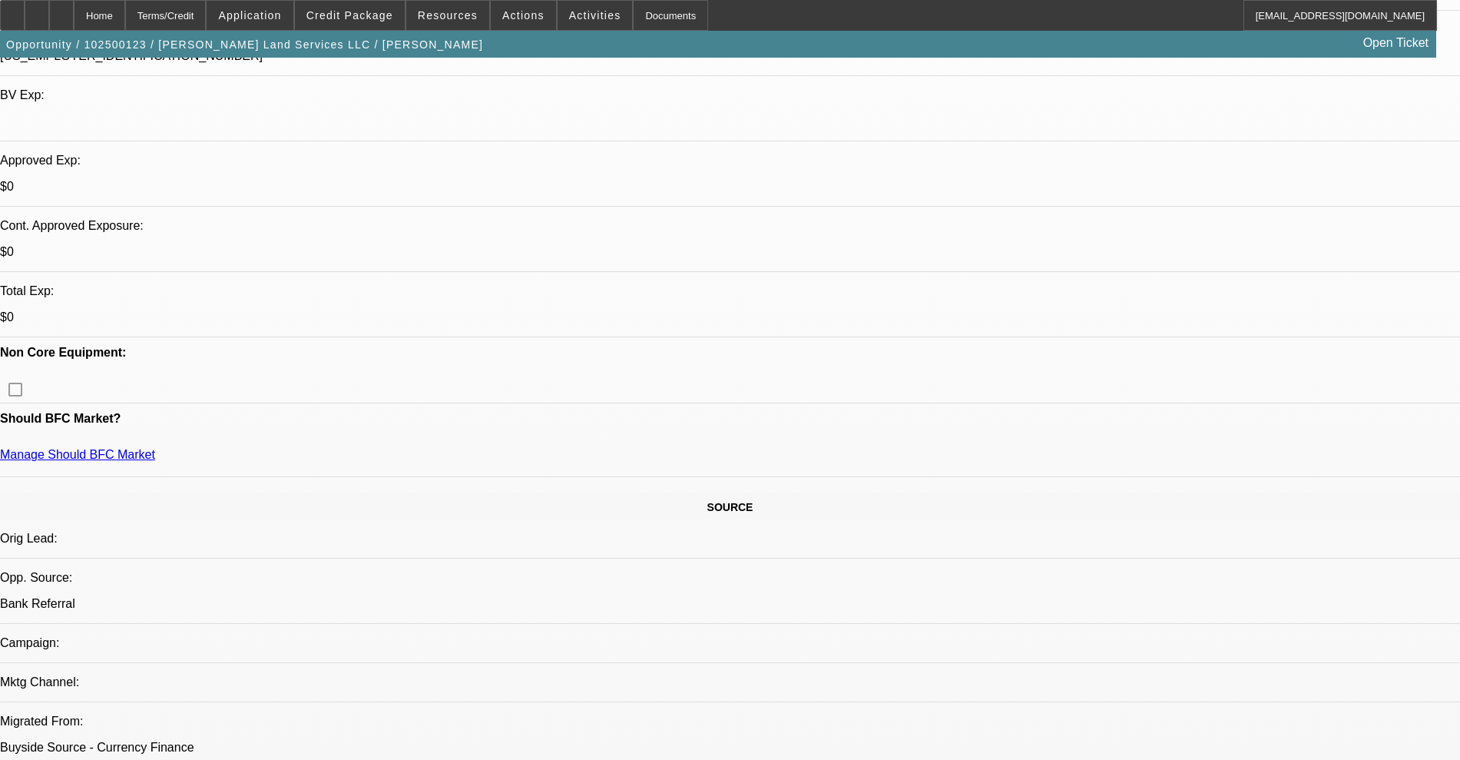
radio input "true"
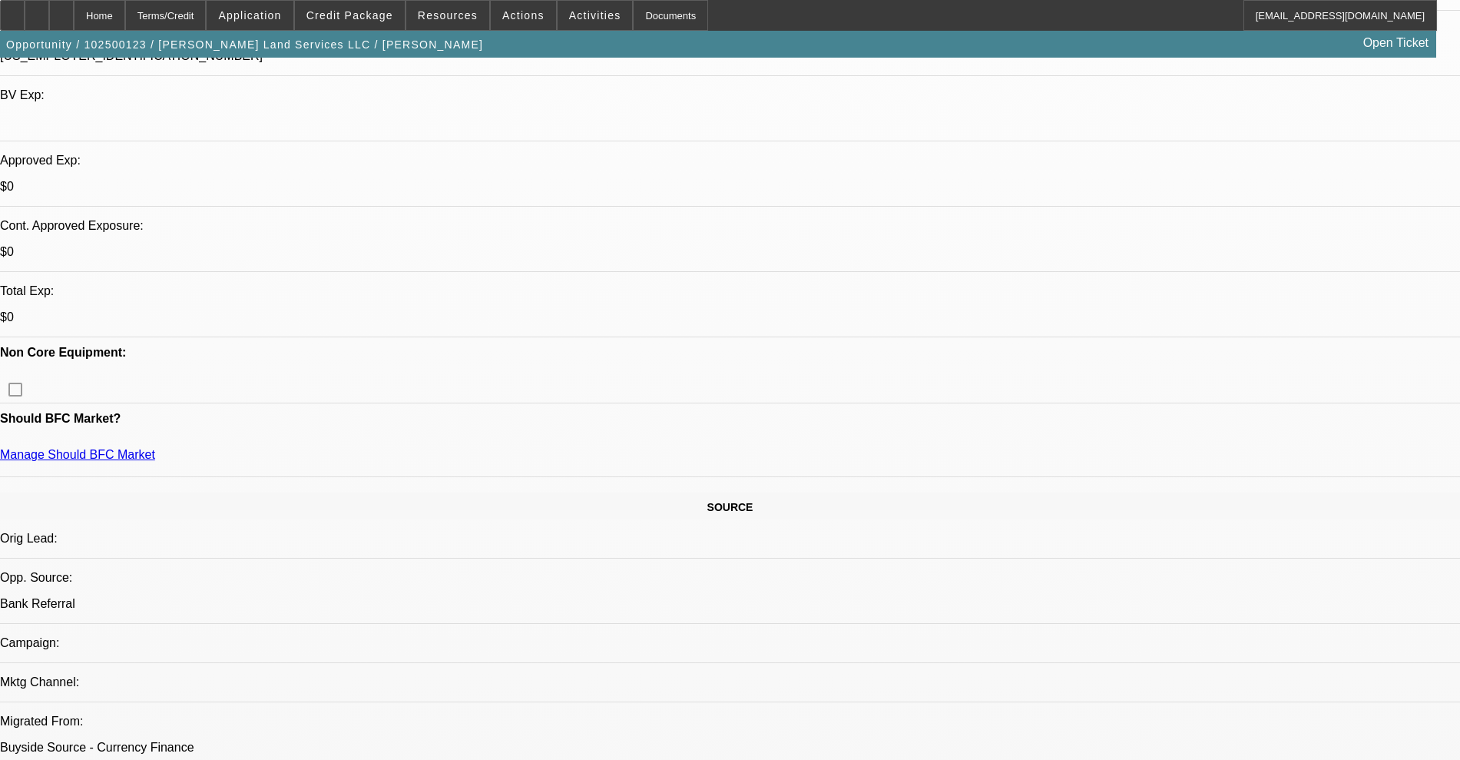
type textarea "[PERSON_NAME] said cust would like no down but can do 1k told him we usuallynee…"
radio input "true"
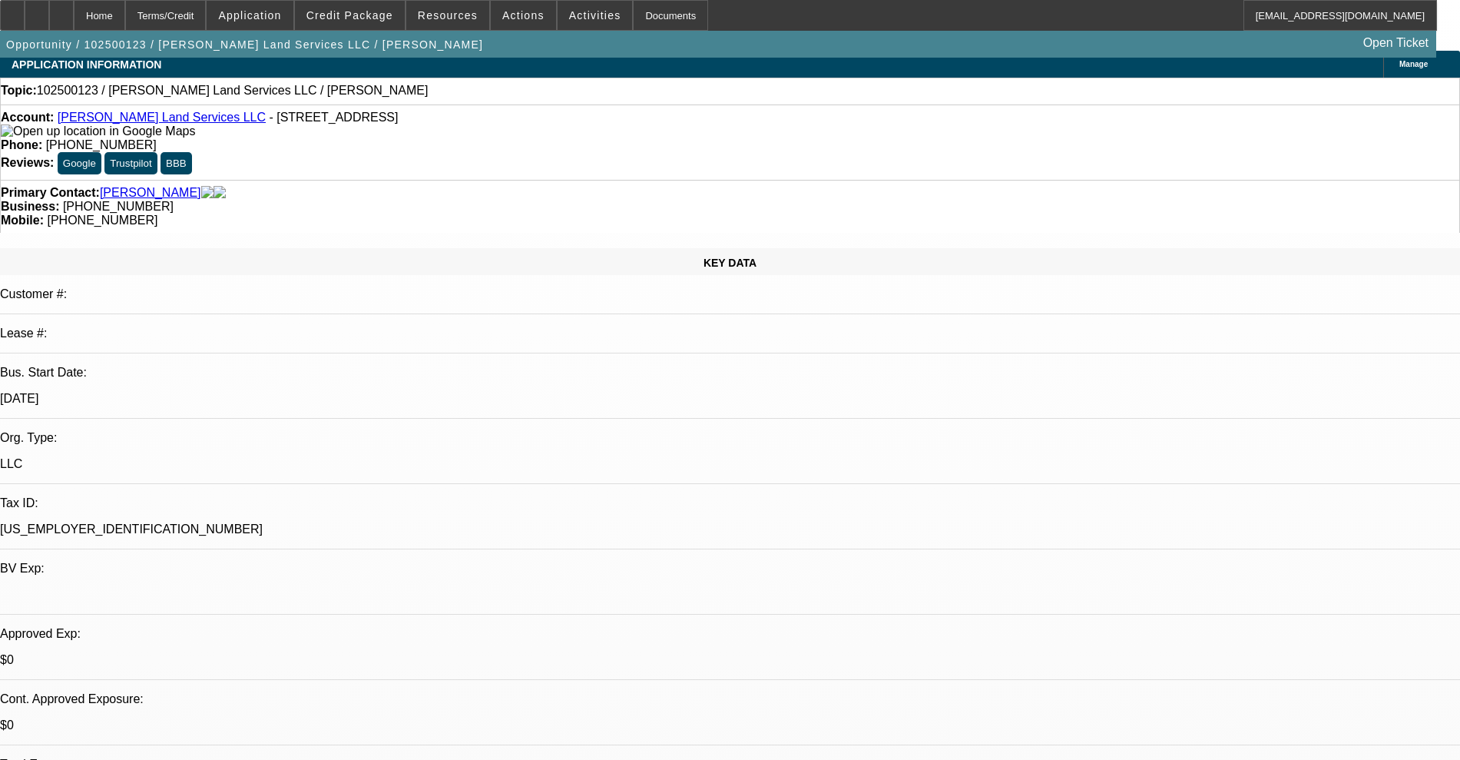
scroll to position [0, 0]
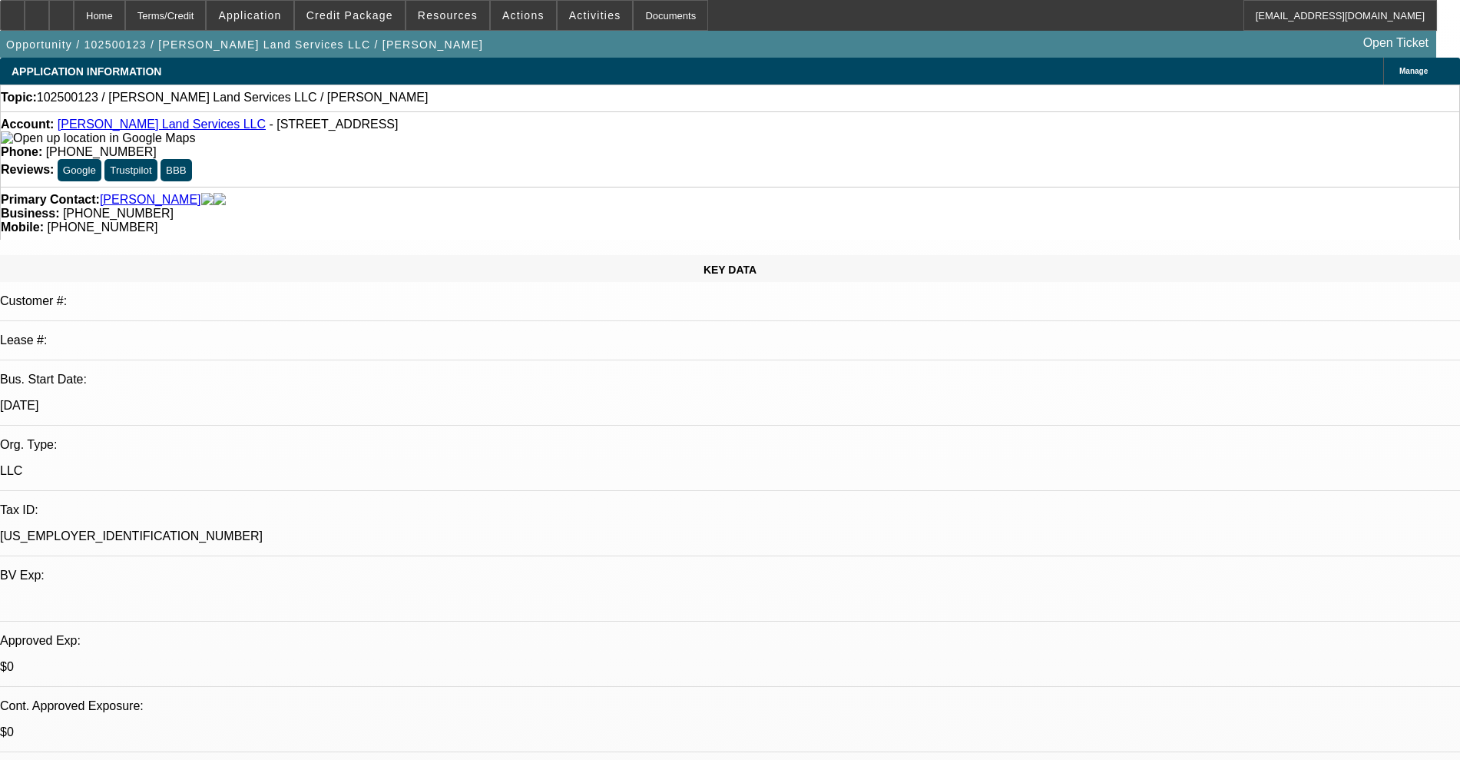
click at [37, 10] on icon at bounding box center [37, 10] width 0 height 0
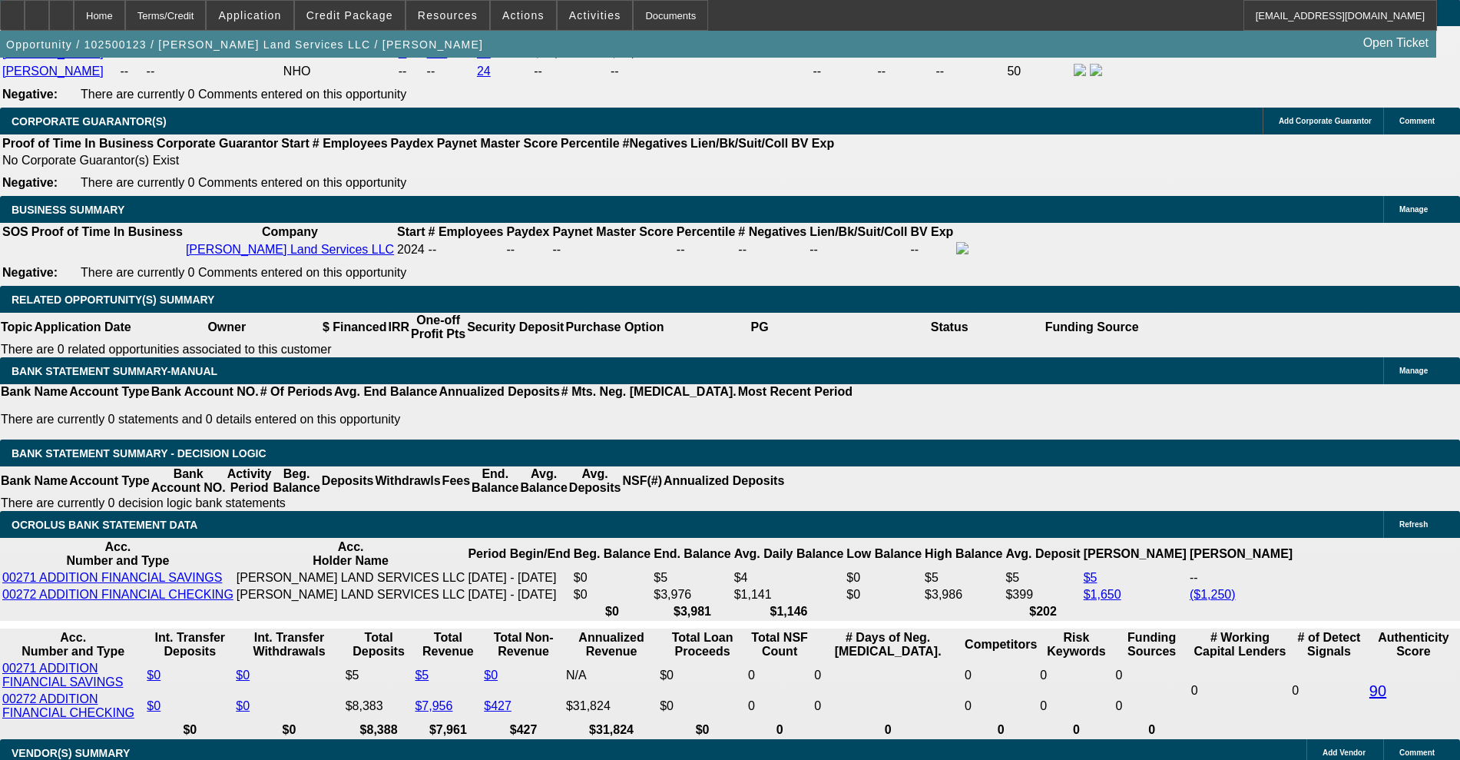
scroll to position [2400, 0]
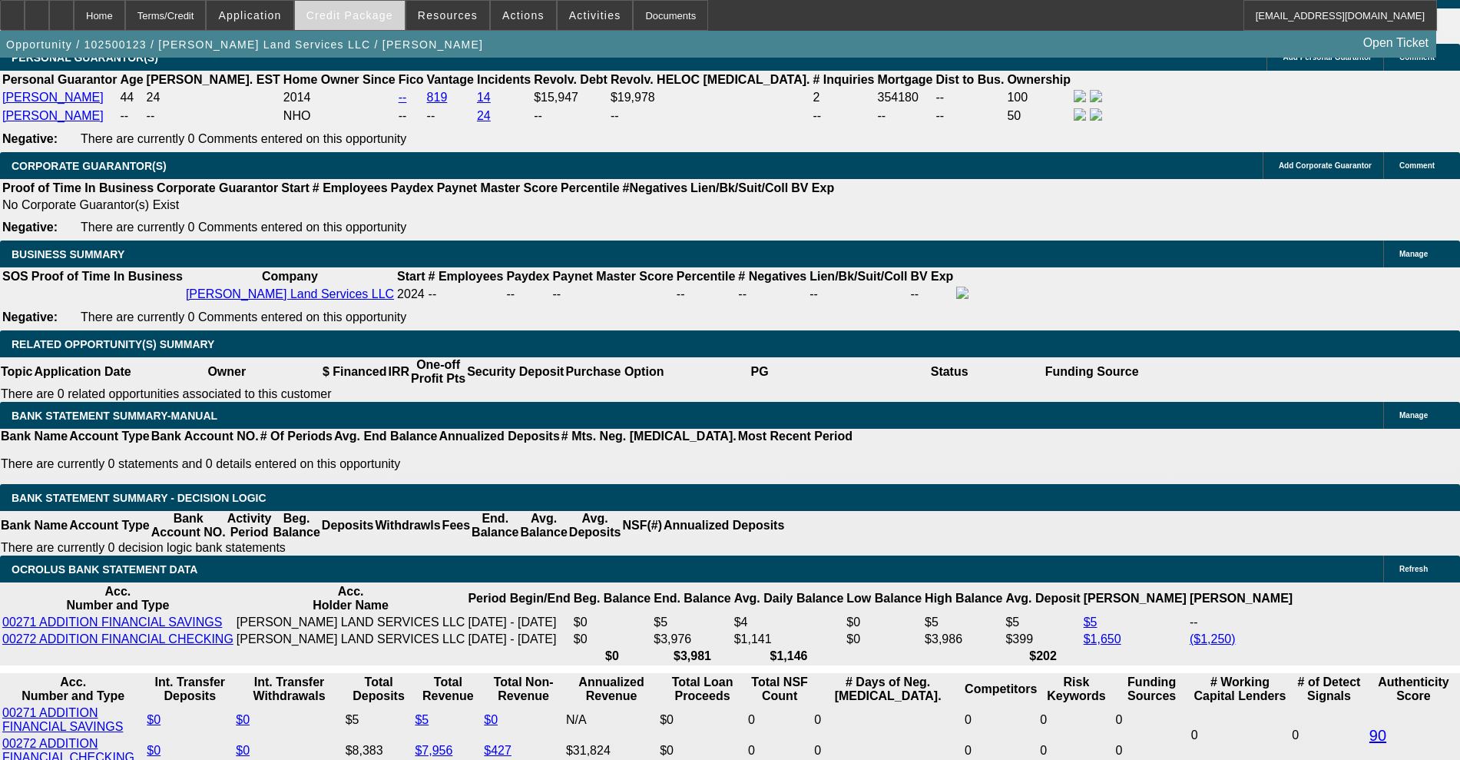
click at [369, 20] on span "Credit Package" at bounding box center [349, 15] width 87 height 12
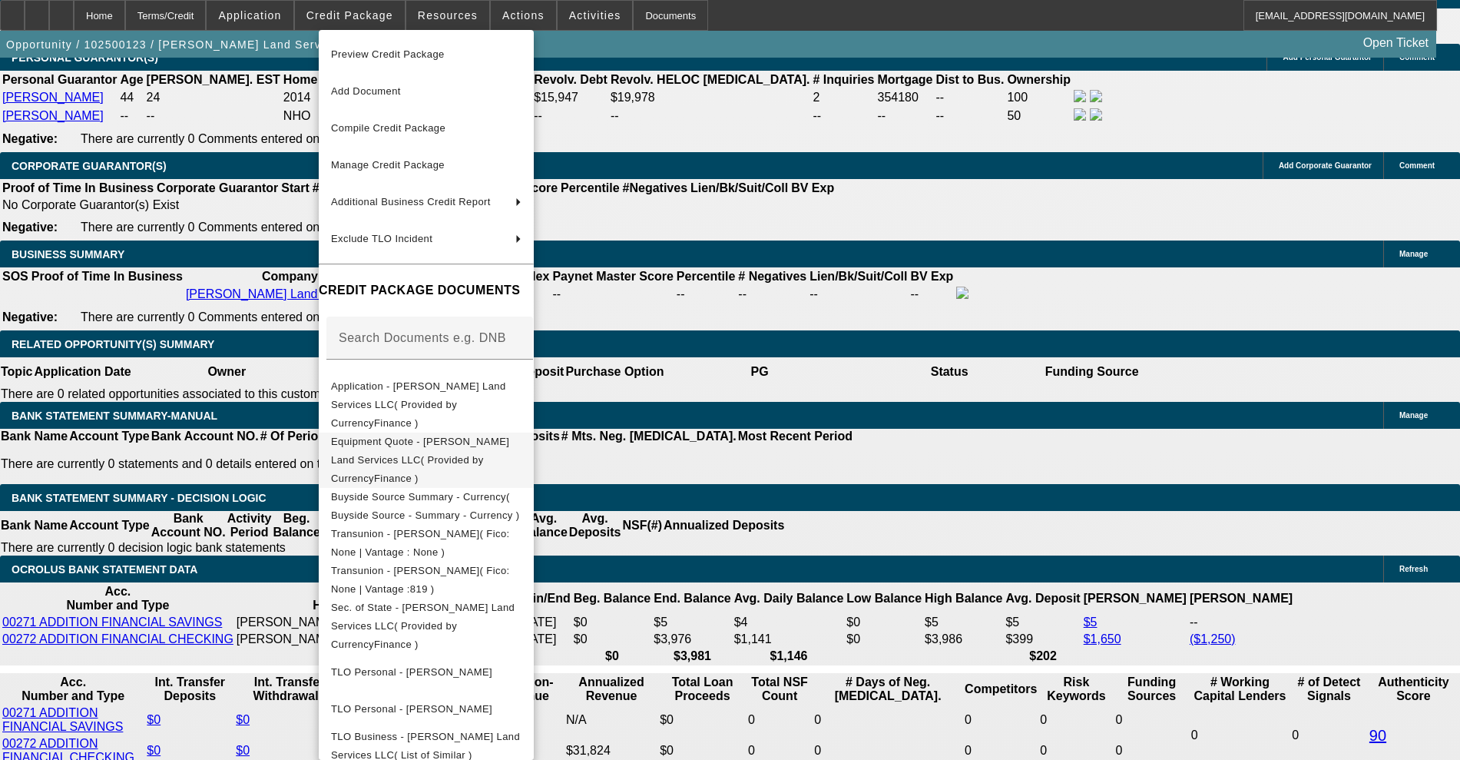
click at [437, 439] on button "Equipment Quote - Turner Land Services LLC( Provided by CurrencyFinance )" at bounding box center [426, 459] width 215 height 55
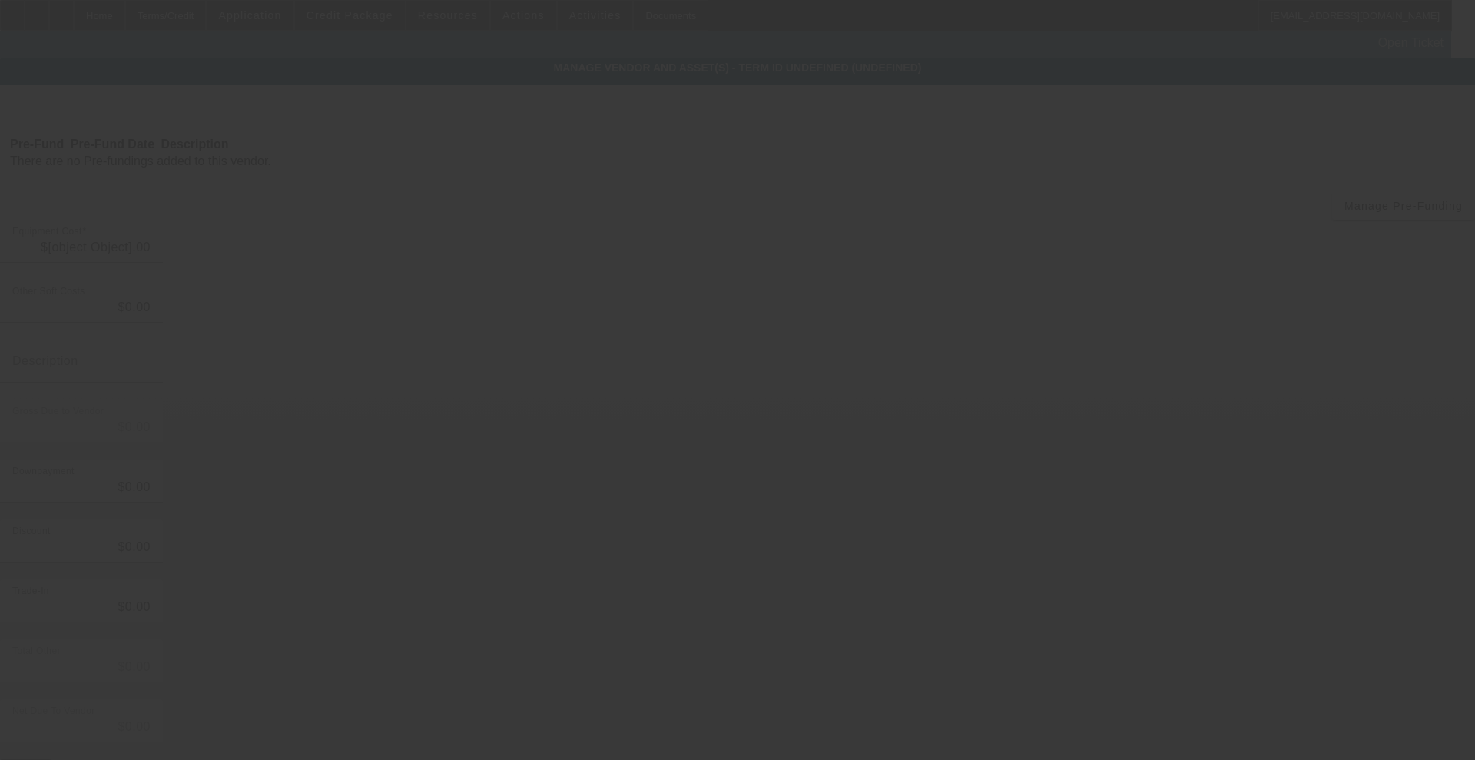
type input "$35,000.00"
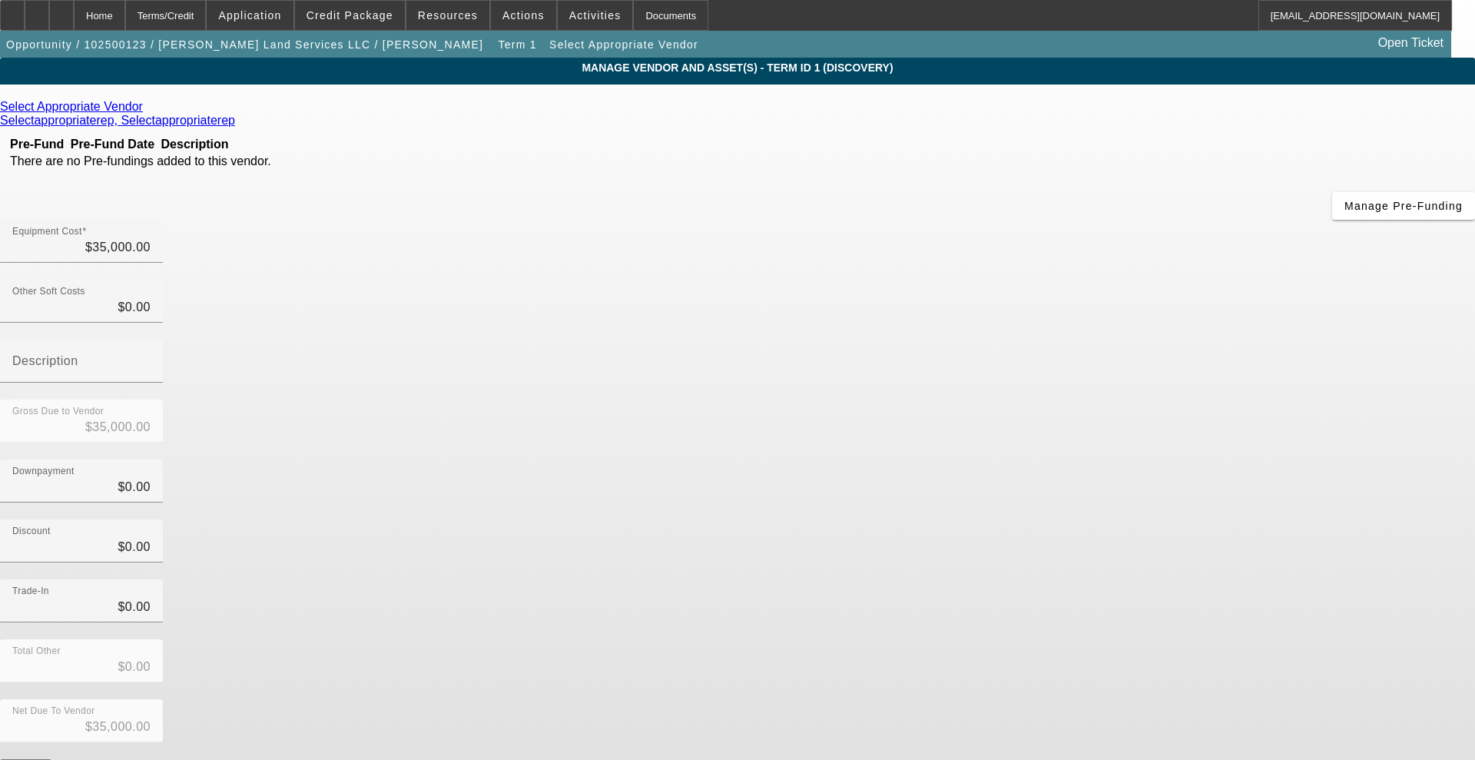
click at [147, 113] on icon at bounding box center [147, 106] width 0 height 13
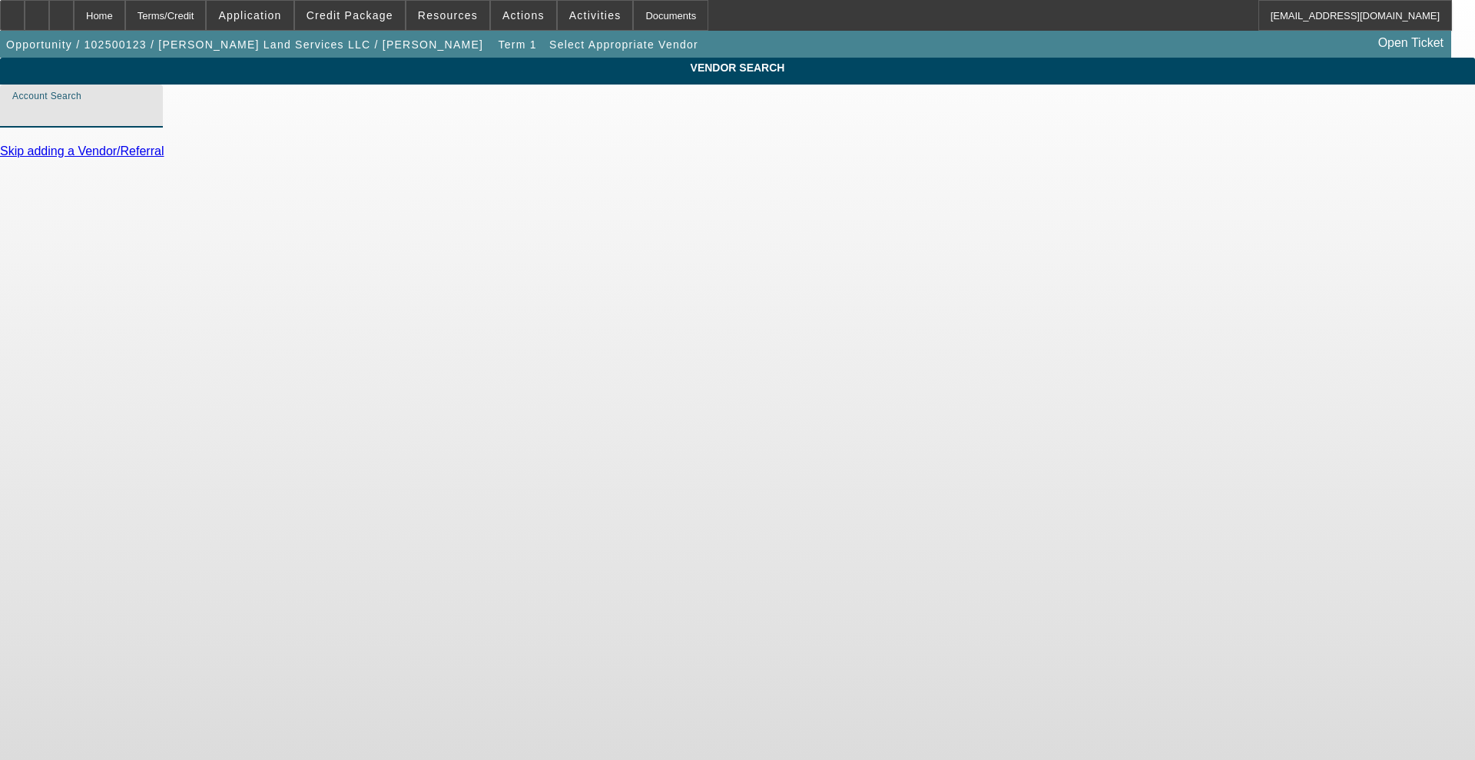
click at [151, 121] on input "Account Search" at bounding box center [81, 112] width 138 height 18
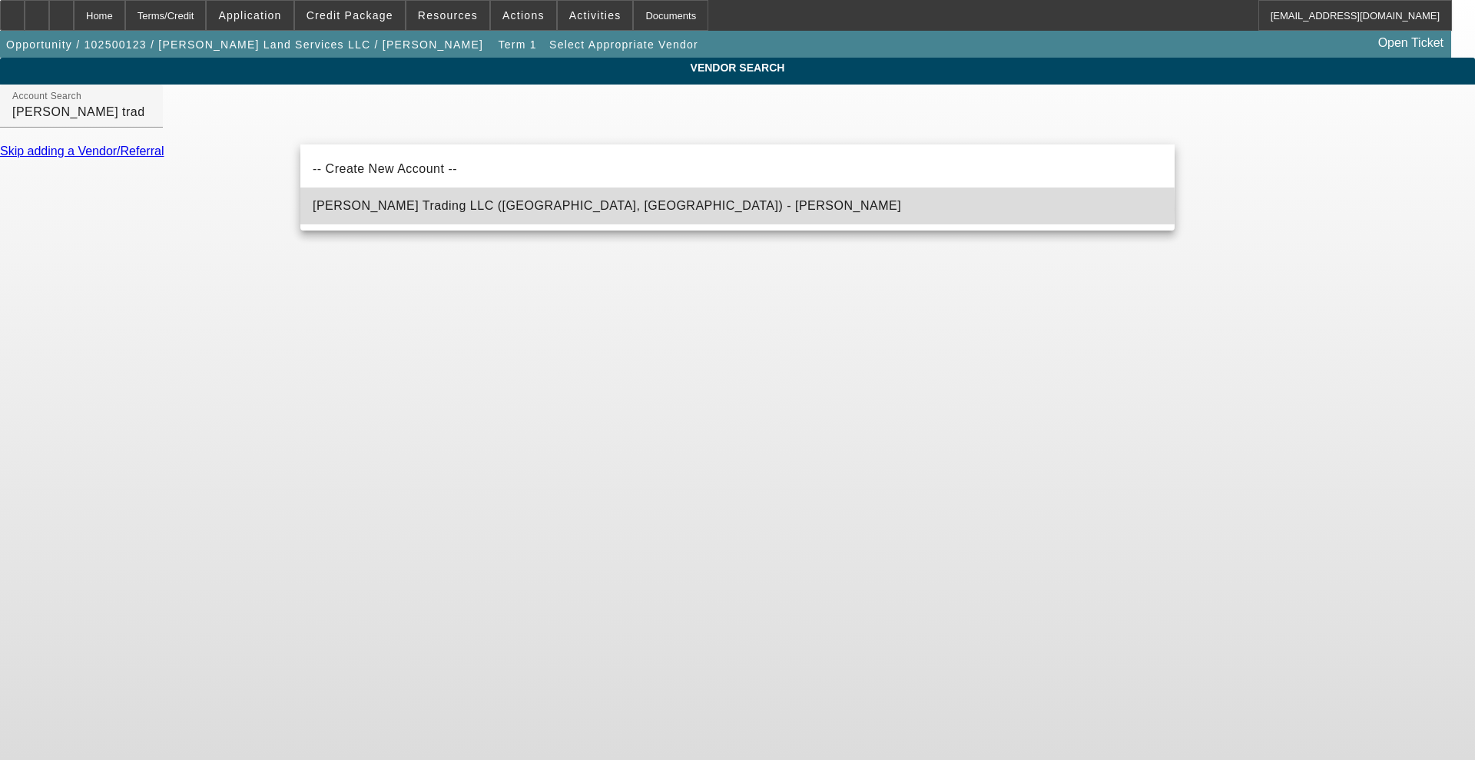
click at [433, 209] on span "Kurtz Trading LLC (Littlestown, PA) - Thomas, Michael" at bounding box center [607, 205] width 588 height 13
type input "Kurtz Trading LLC (Littlestown, PA) - Thomas, Michael"
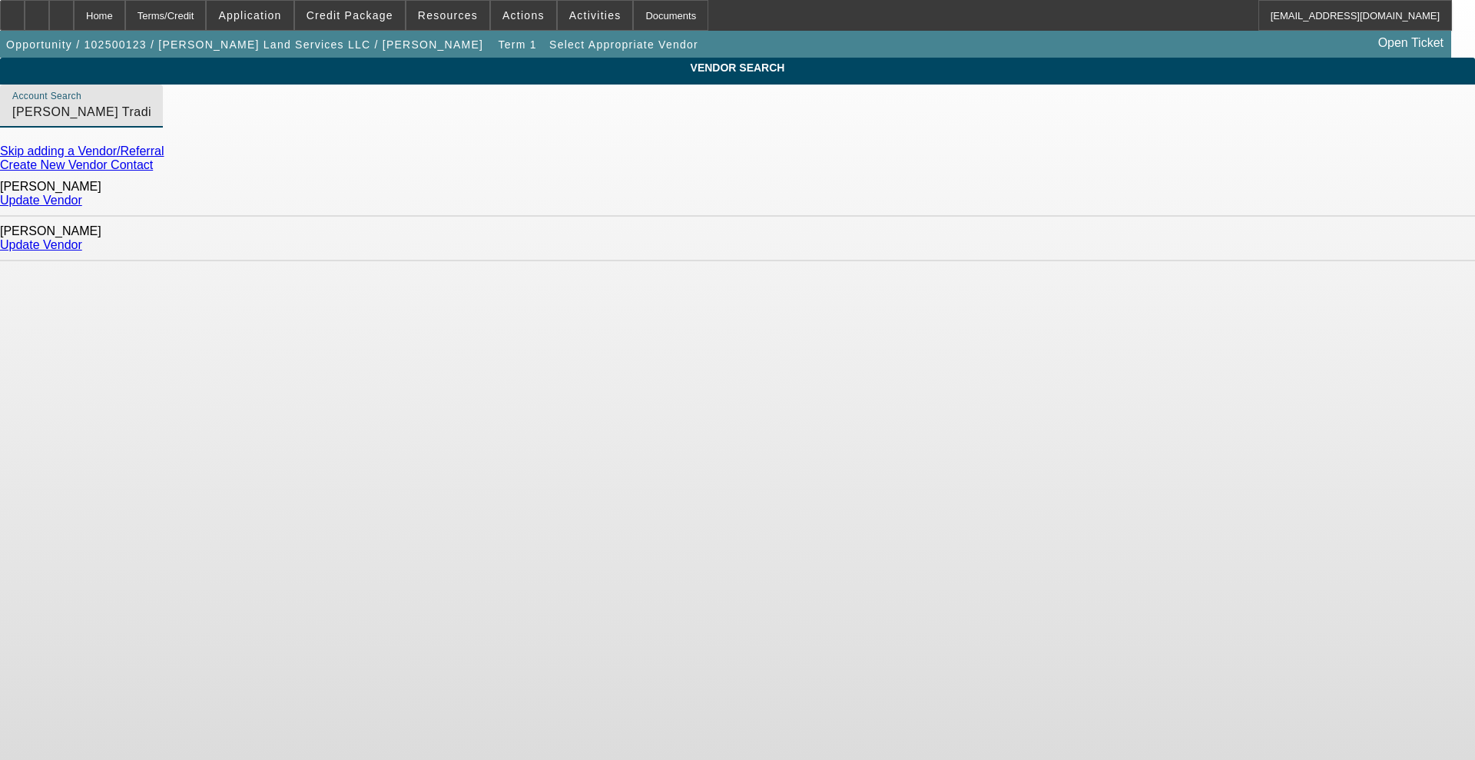
click at [82, 238] on link "Update Vendor" at bounding box center [41, 244] width 82 height 13
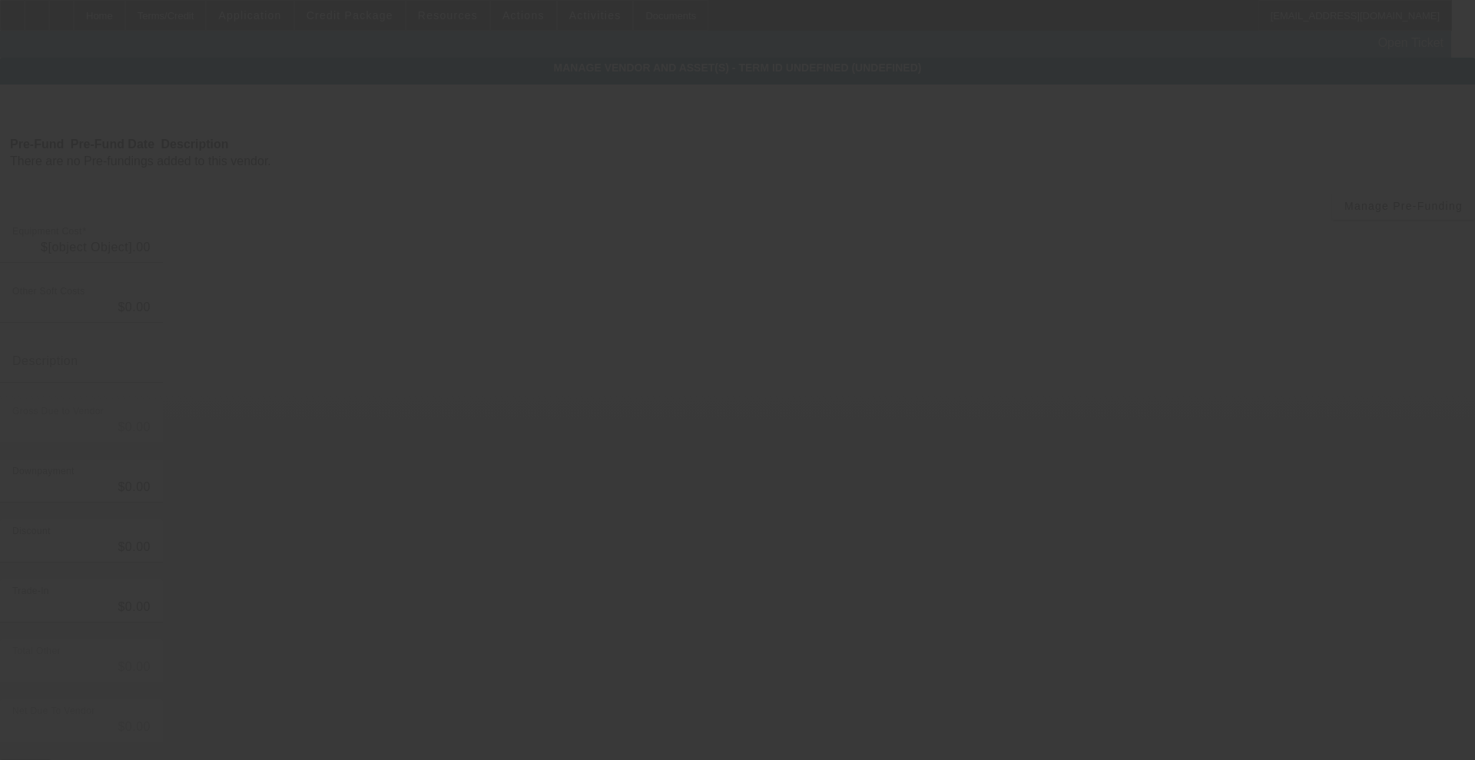
type input "$35,000.00"
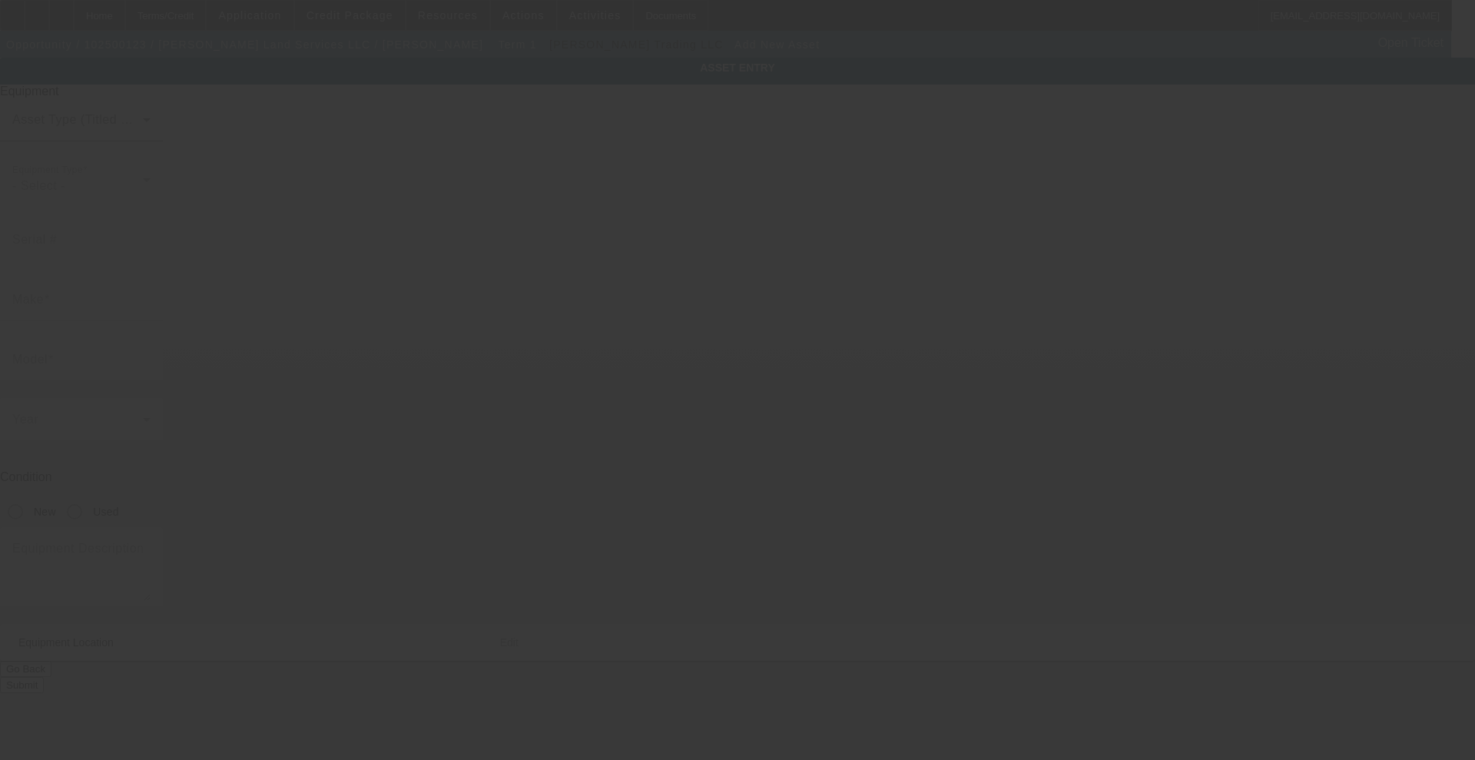
type input "32 Evening Star Dr"
type input "Crawfordville"
type input "32327"
type input "Wakulla"
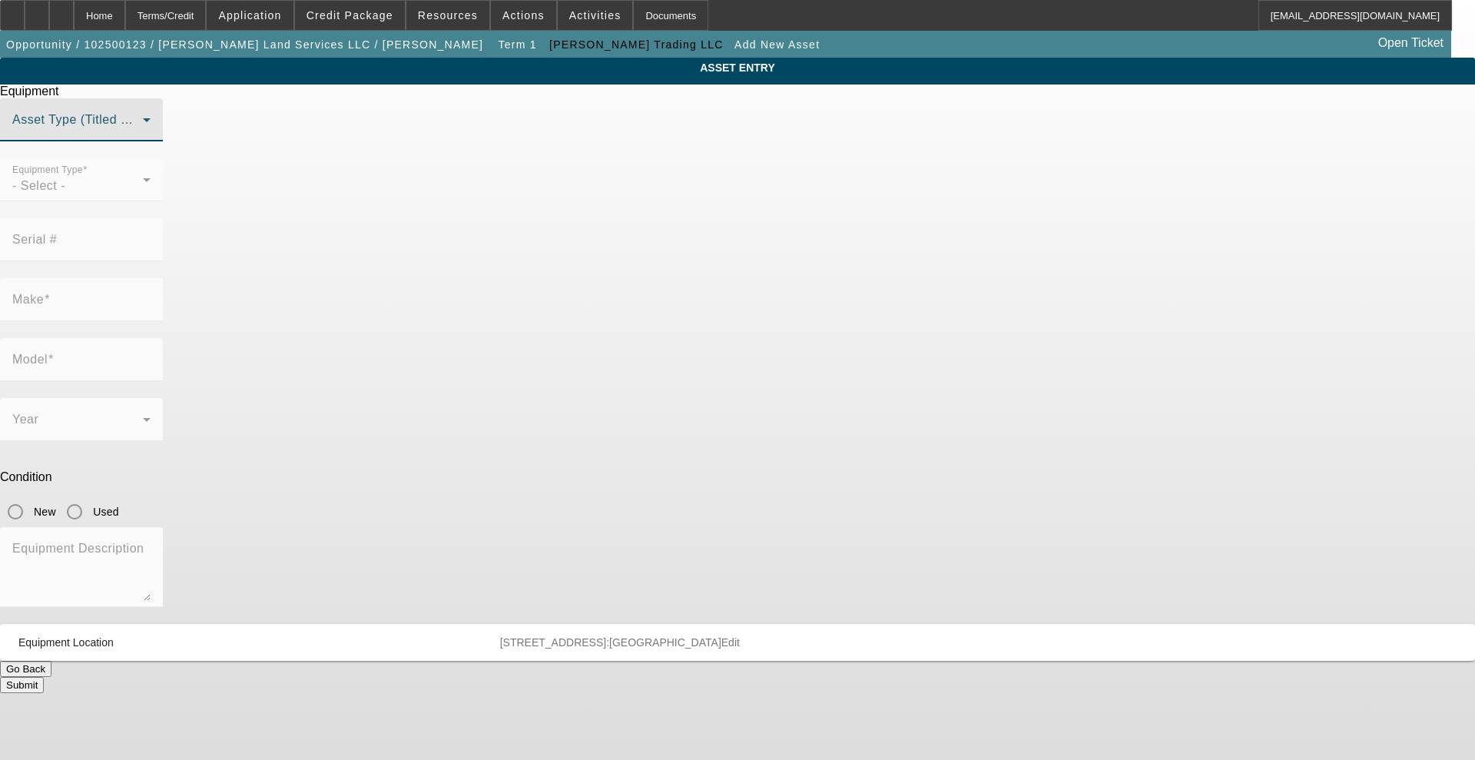
click at [143, 135] on span at bounding box center [77, 126] width 131 height 18
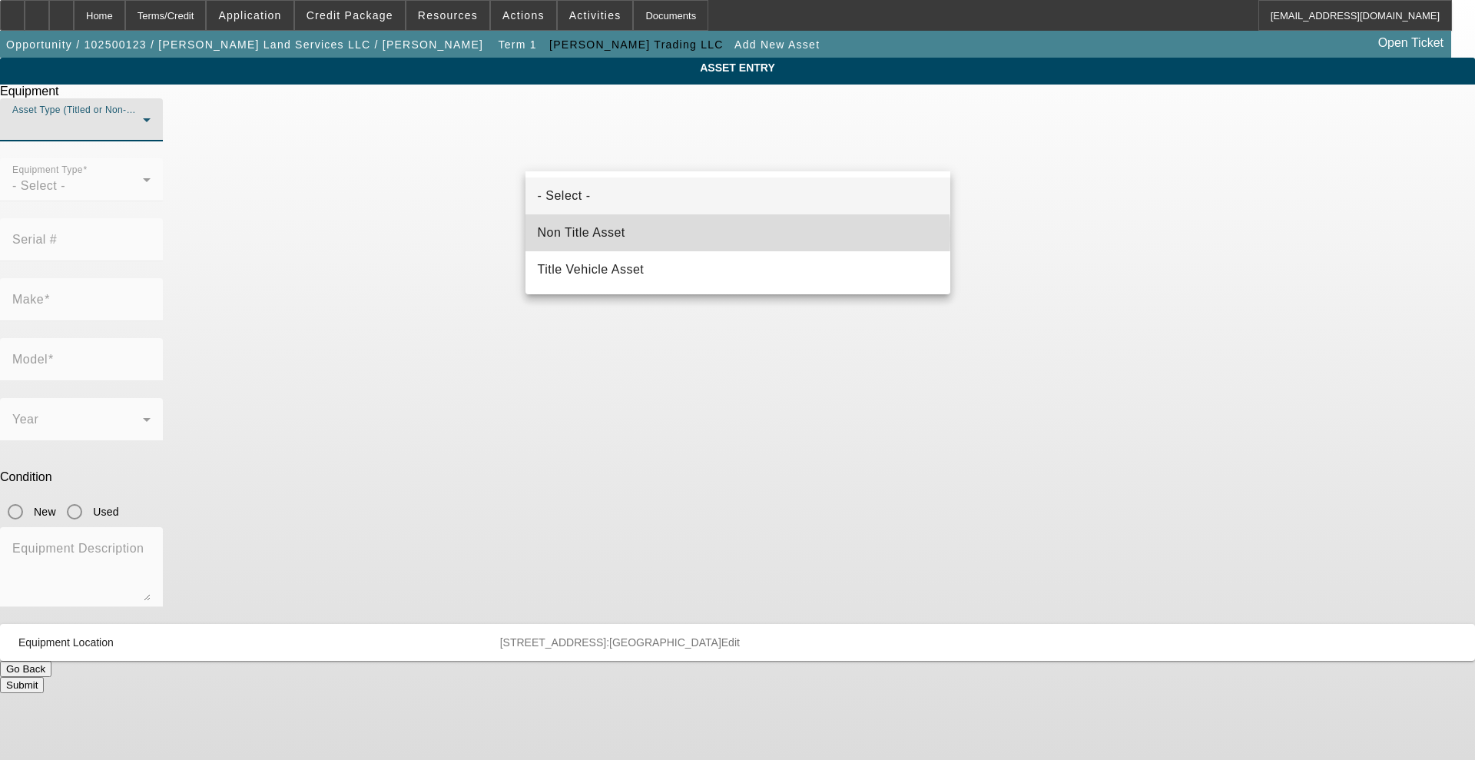
click at [662, 235] on mat-option "Non Title Asset" at bounding box center [737, 232] width 425 height 37
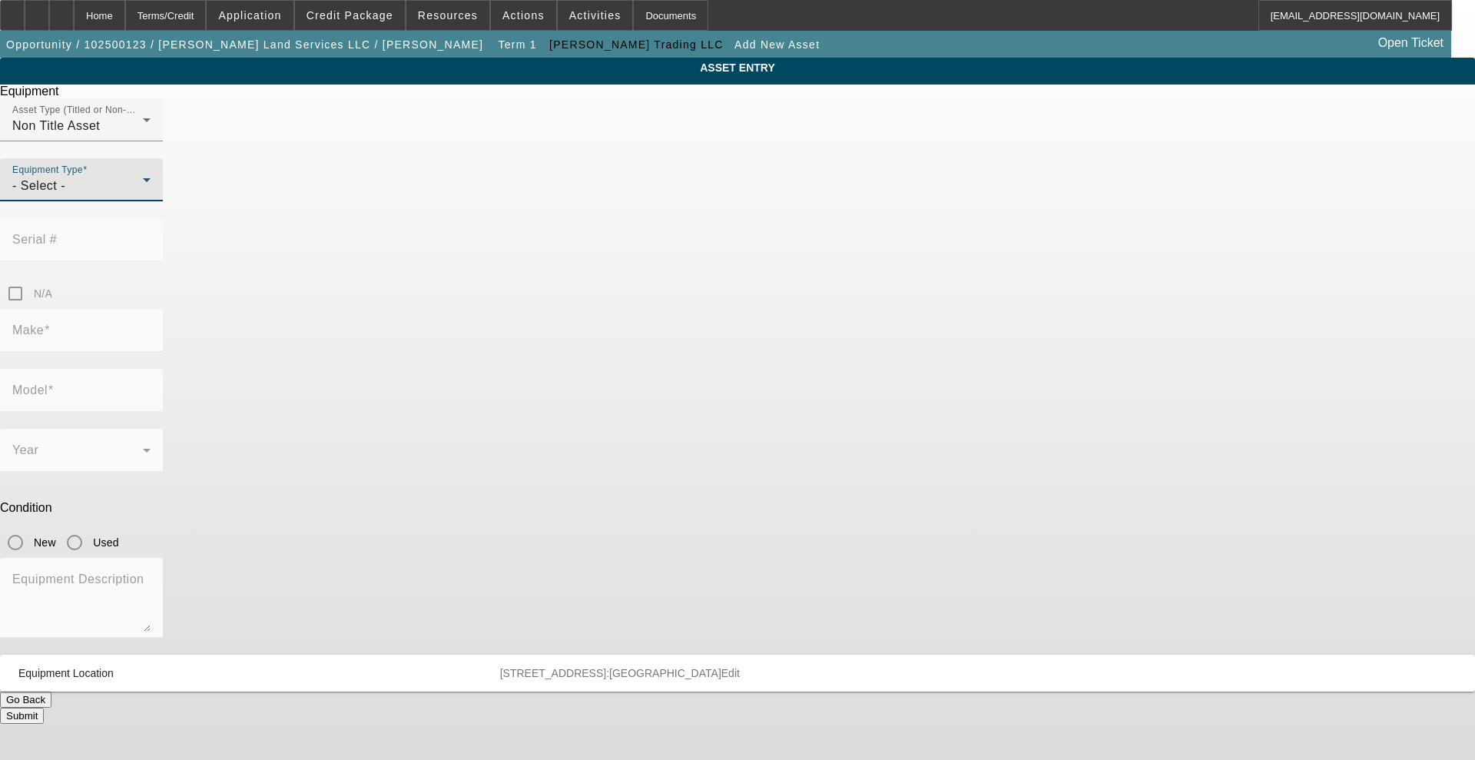
click at [143, 195] on div "- Select -" at bounding box center [77, 186] width 131 height 18
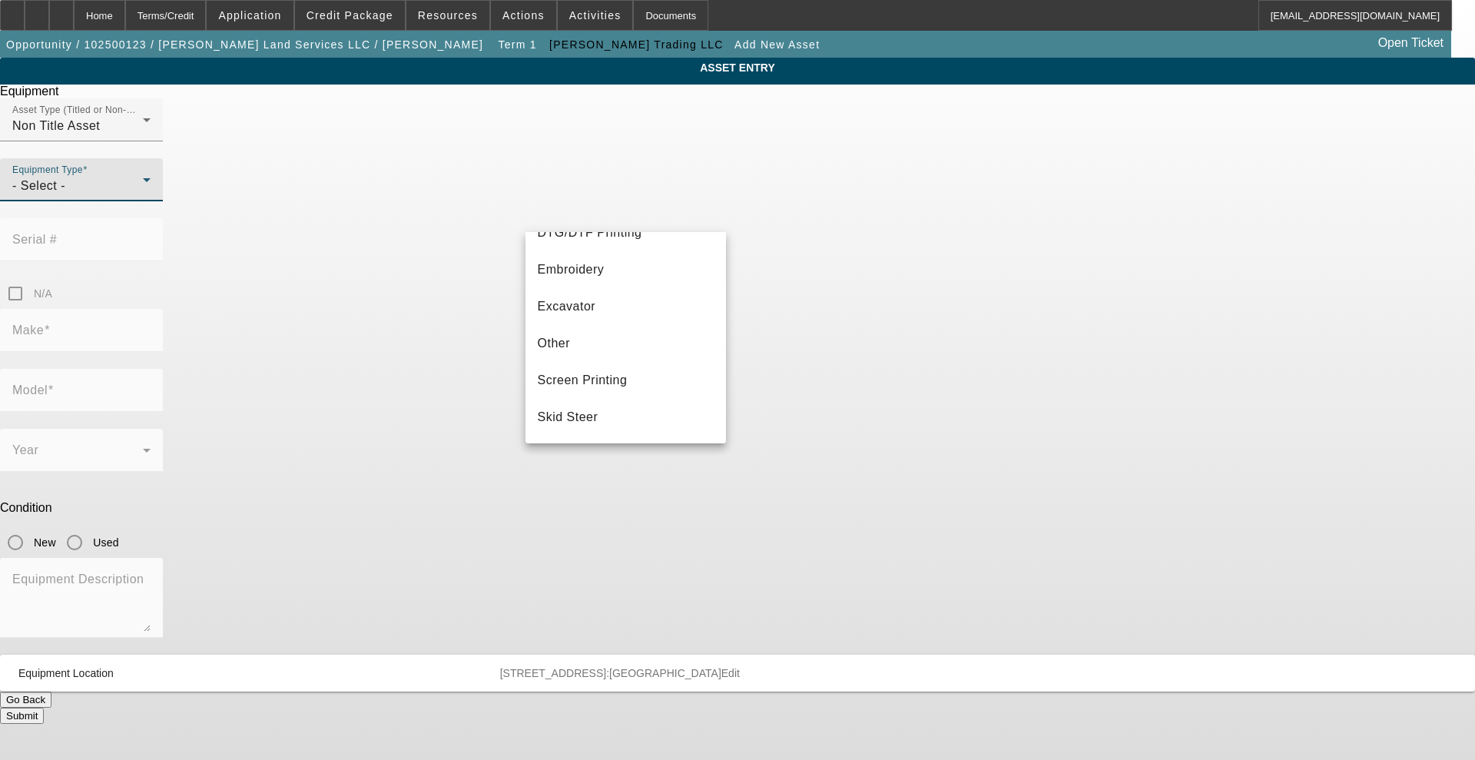
scroll to position [288, 0]
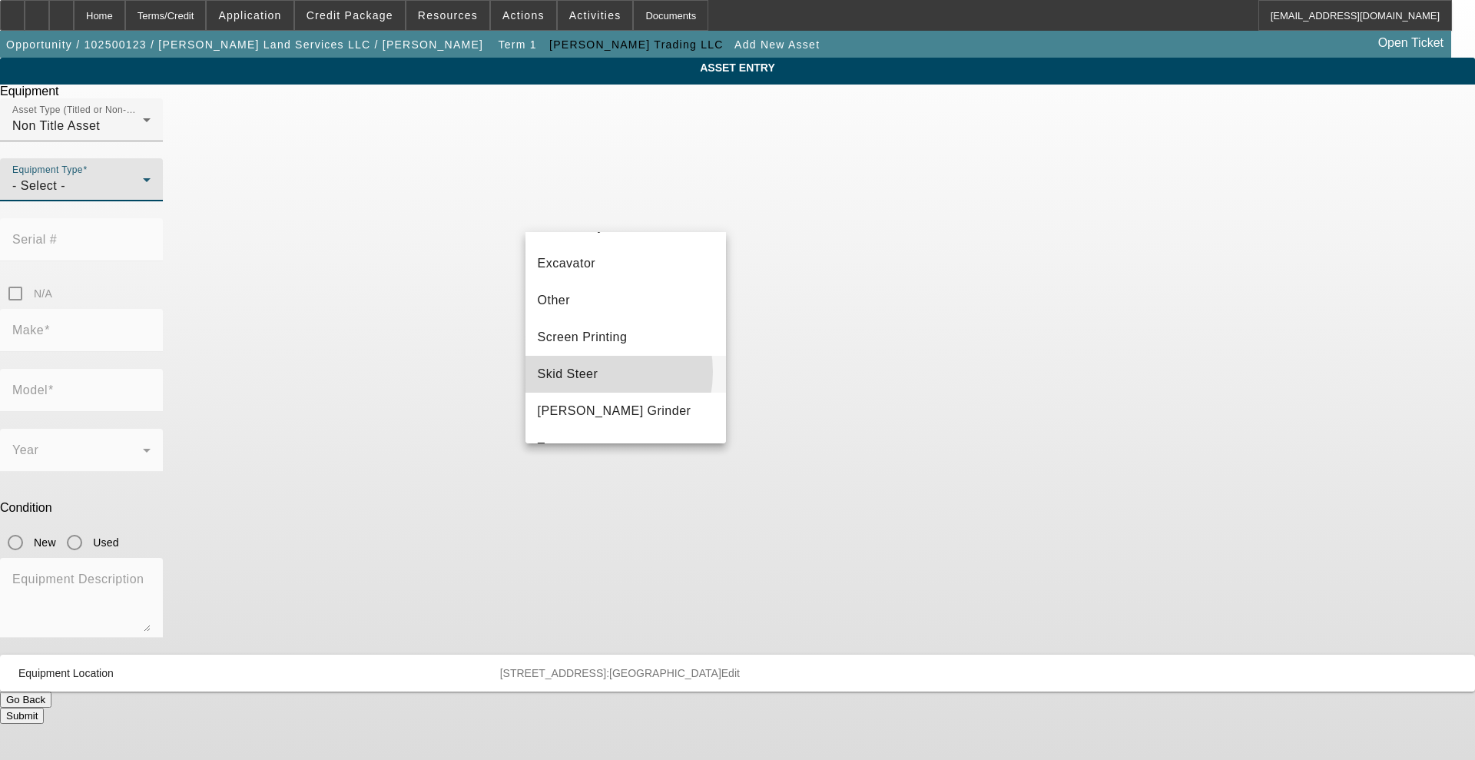
click at [585, 372] on span "Skid Steer" at bounding box center [568, 374] width 61 height 18
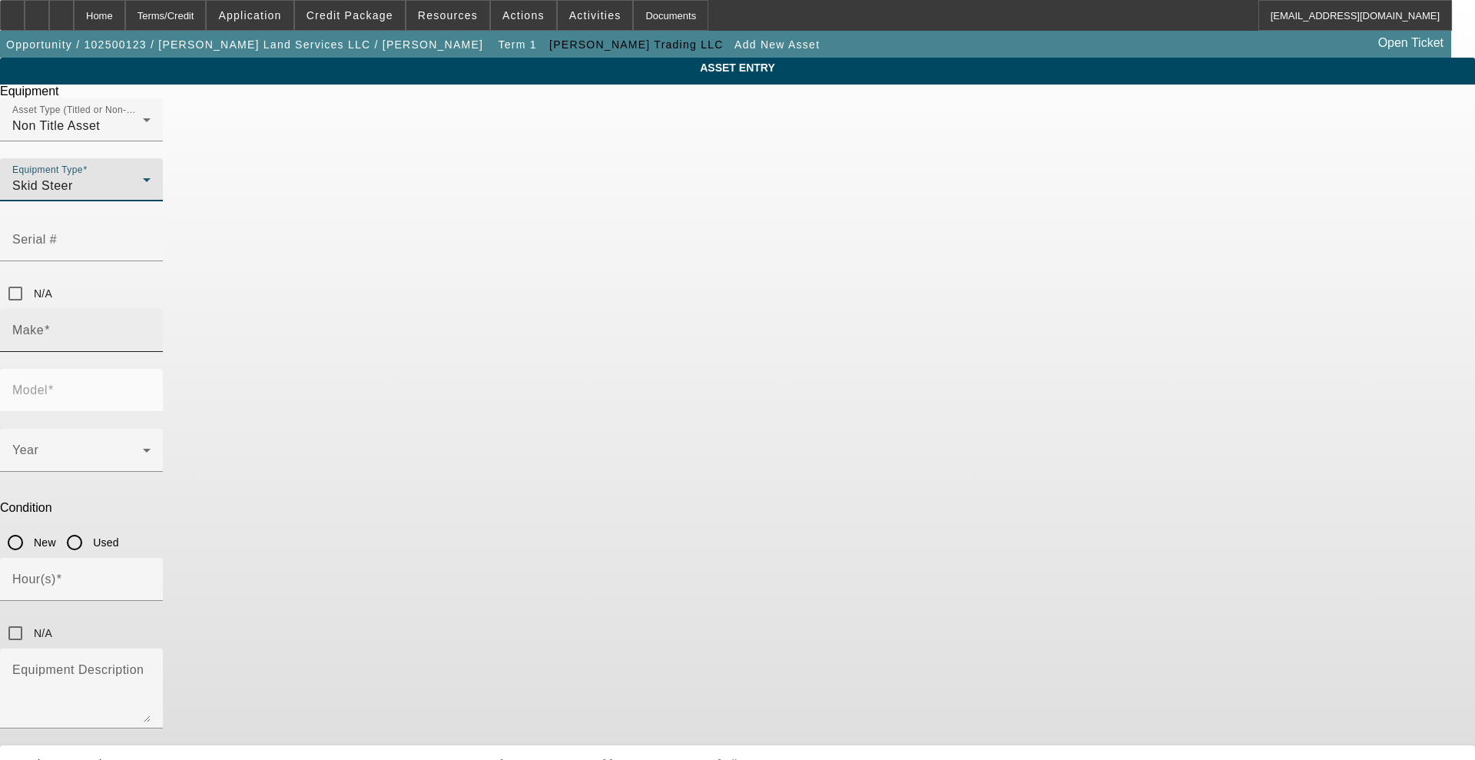
click at [151, 327] on input "Make" at bounding box center [81, 336] width 138 height 18
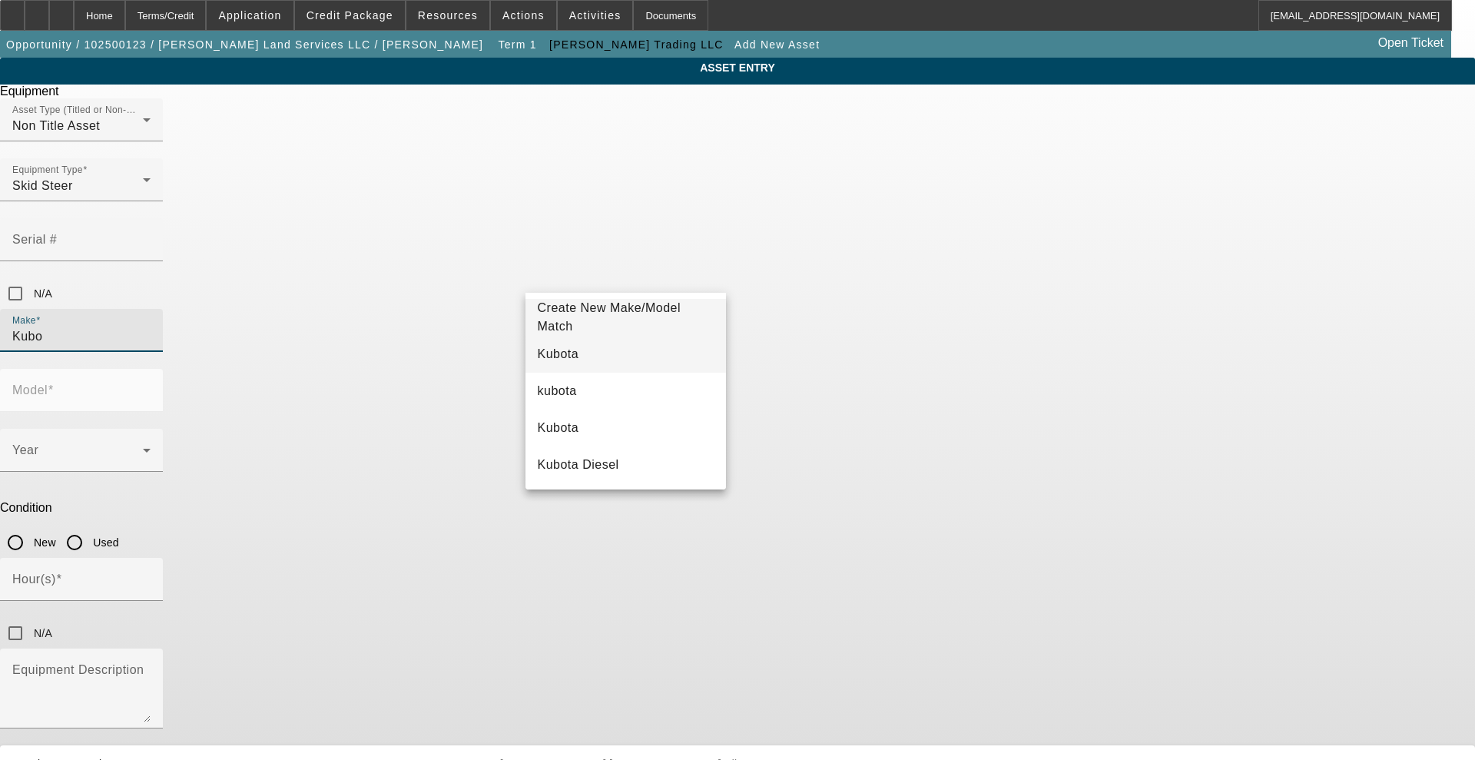
click at [579, 357] on mat-option "Kubota" at bounding box center [625, 354] width 201 height 37
type input "Kubota"
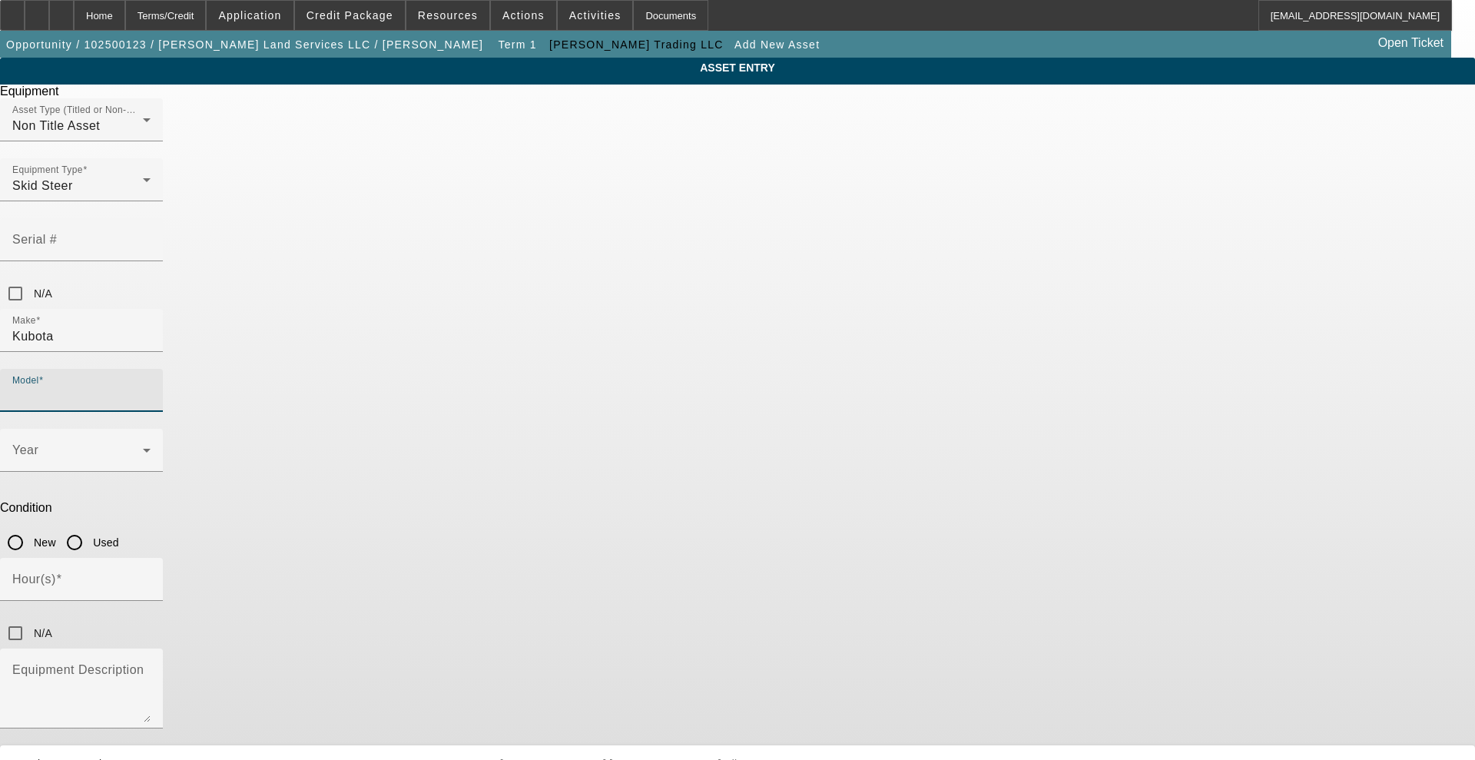
click at [151, 387] on input "Model" at bounding box center [81, 396] width 138 height 18
click at [841, 399] on mat-option "SVL95-2S" at bounding box center [849, 391] width 201 height 37
type input "SVL95-2S"
click at [143, 447] on span at bounding box center [77, 456] width 131 height 18
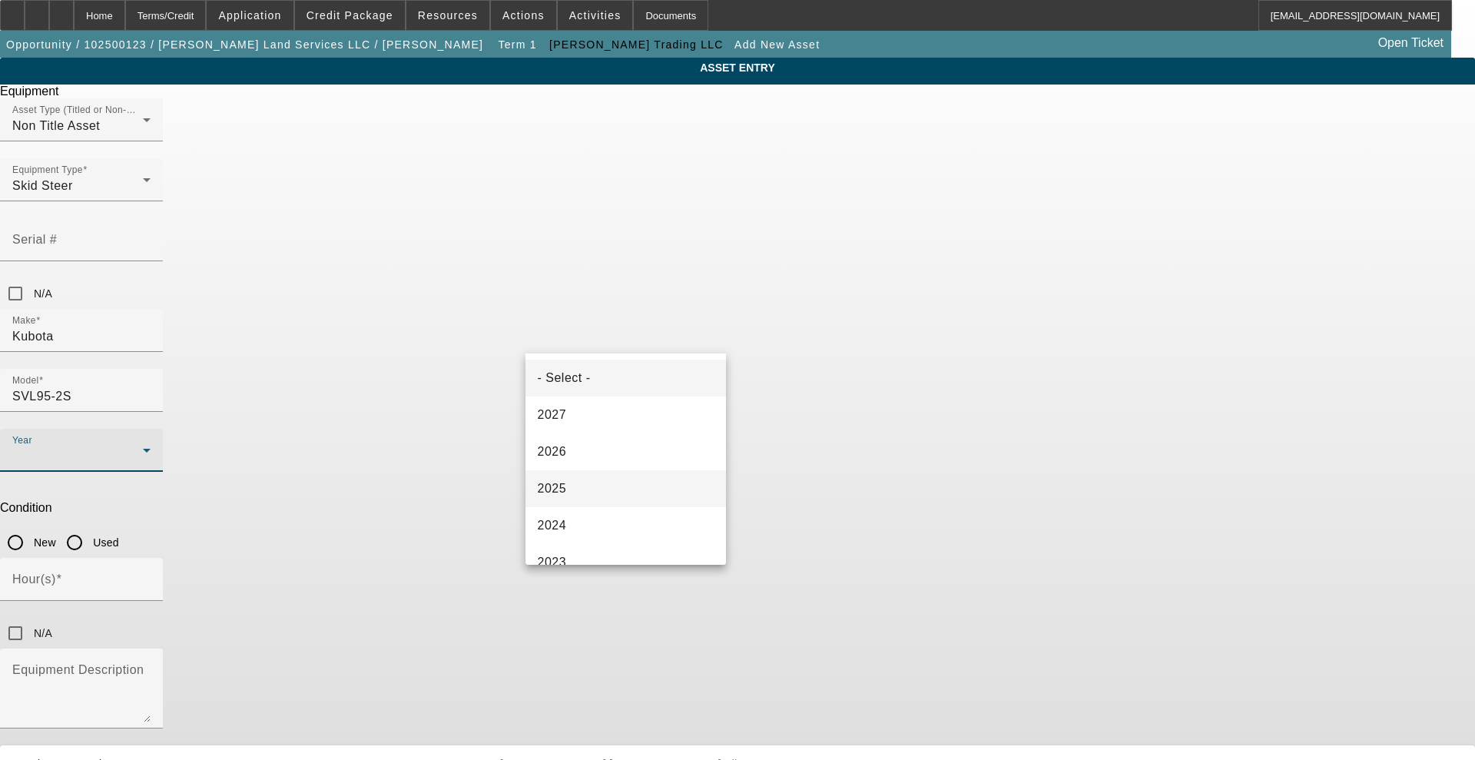
scroll to position [192, 0]
click at [574, 507] on mat-option "2019" at bounding box center [625, 517] width 201 height 37
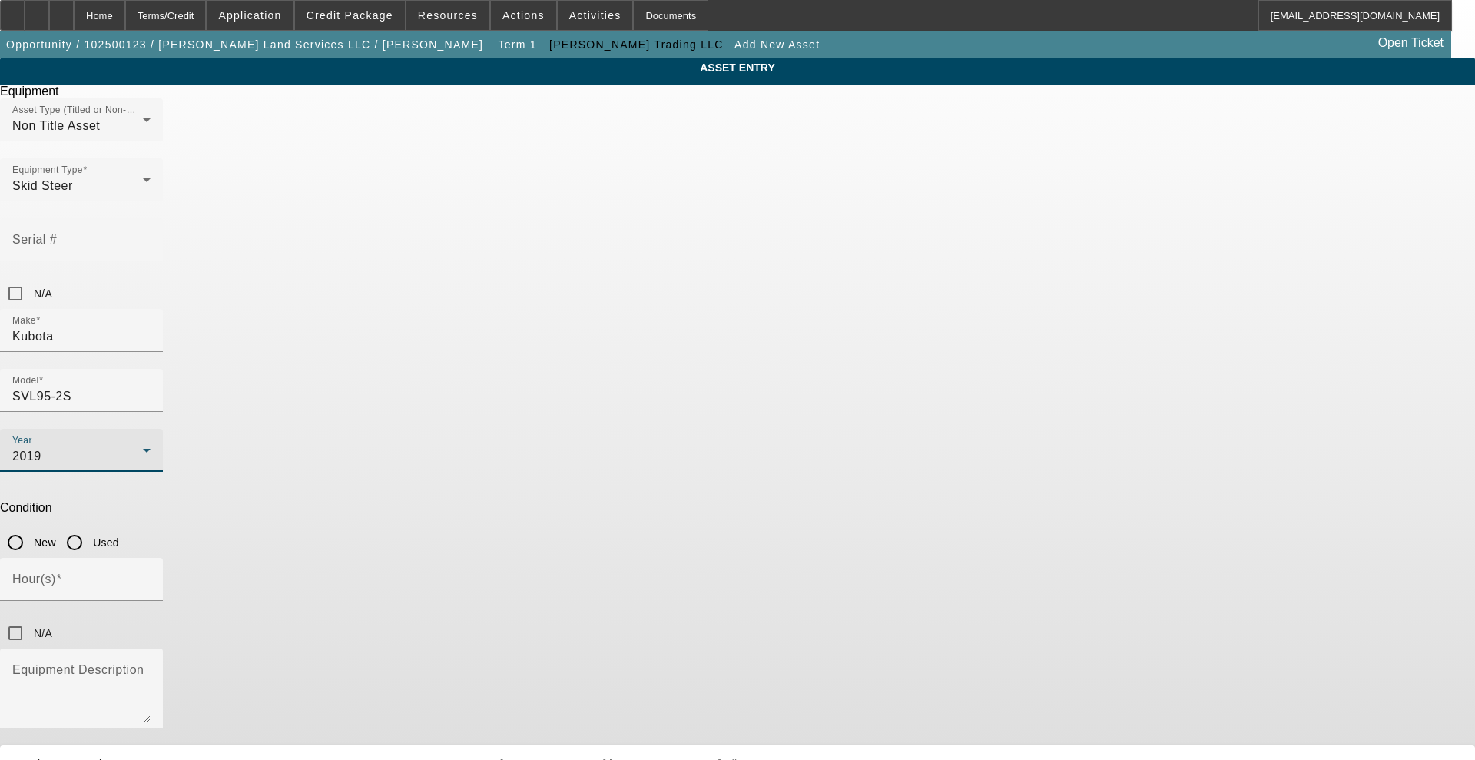
click at [90, 527] on input "Used" at bounding box center [74, 542] width 31 height 31
radio input "true"
click at [151, 576] on input "Hour(s)" at bounding box center [81, 585] width 138 height 18
type input "2108"
click at [472, 403] on div "ASSET ENTRY Equipment Asset Type (Titled or Non-Titled) Non Title Asset Equipme…" at bounding box center [737, 436] width 1475 height 757
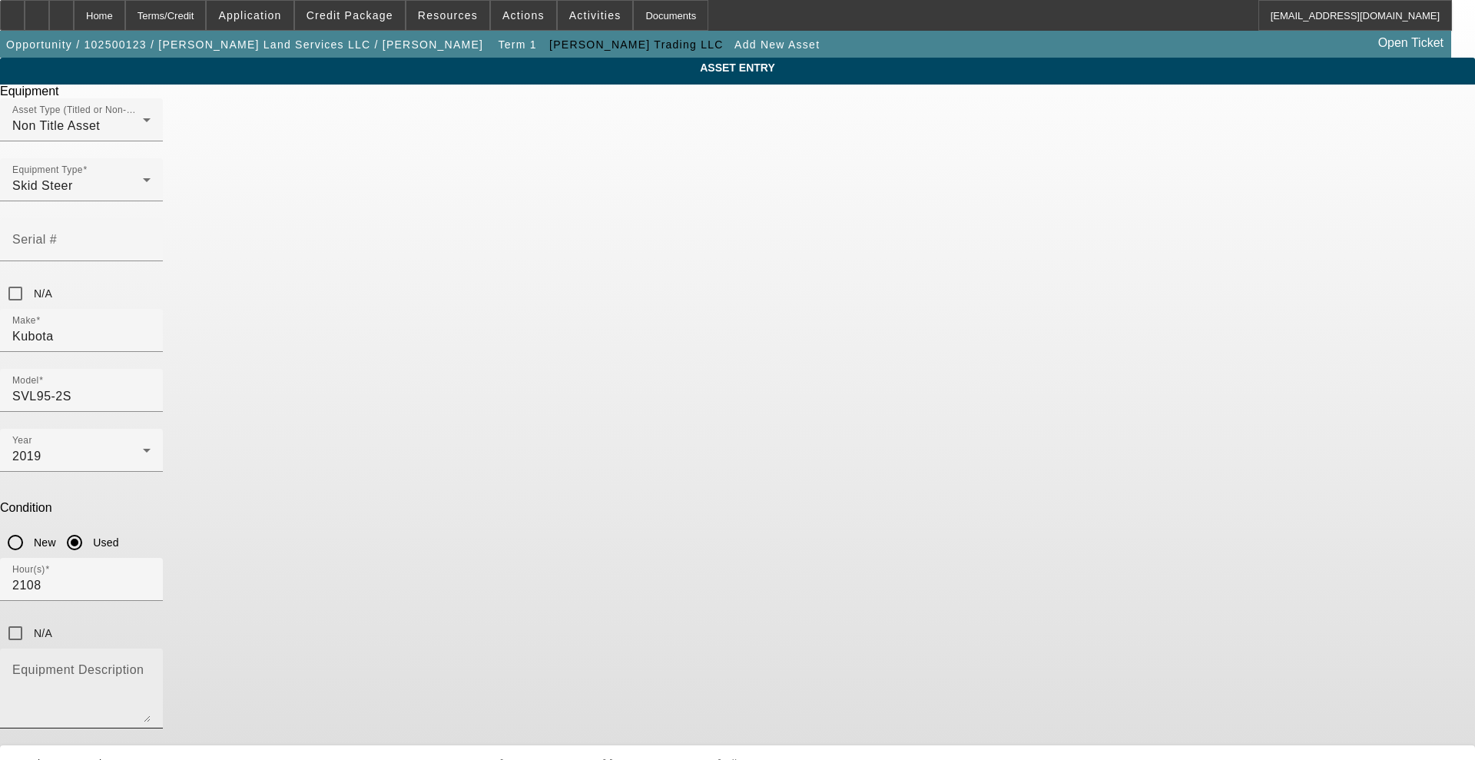
click at [151, 667] on textarea "Equipment Description" at bounding box center [81, 694] width 138 height 55
paste textarea "ENCLOSED CAB WITH HEAT AND AC, 18” RUBBER TRACKS, JOYSTICK CONTROLS, 96 HP KUBO…"
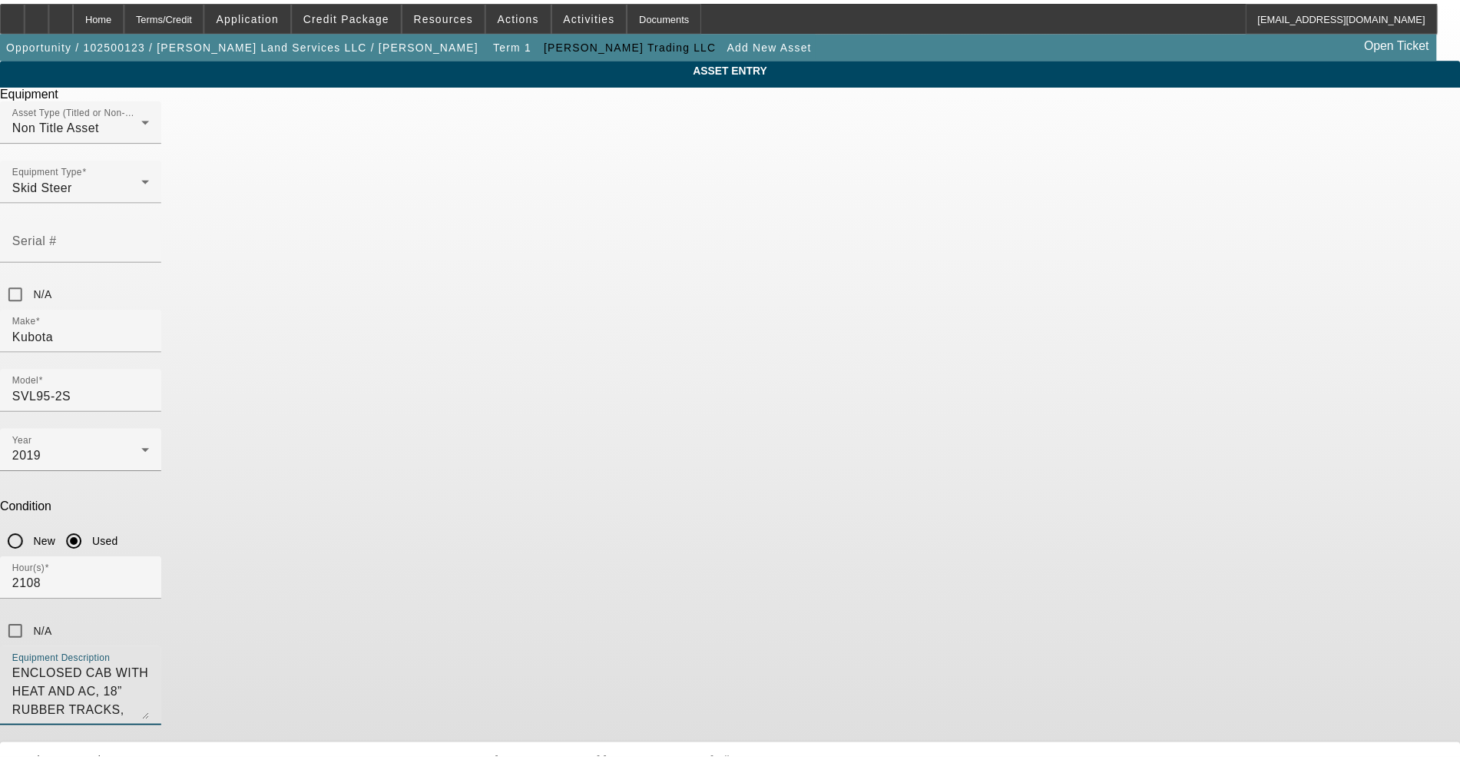
scroll to position [33, 0]
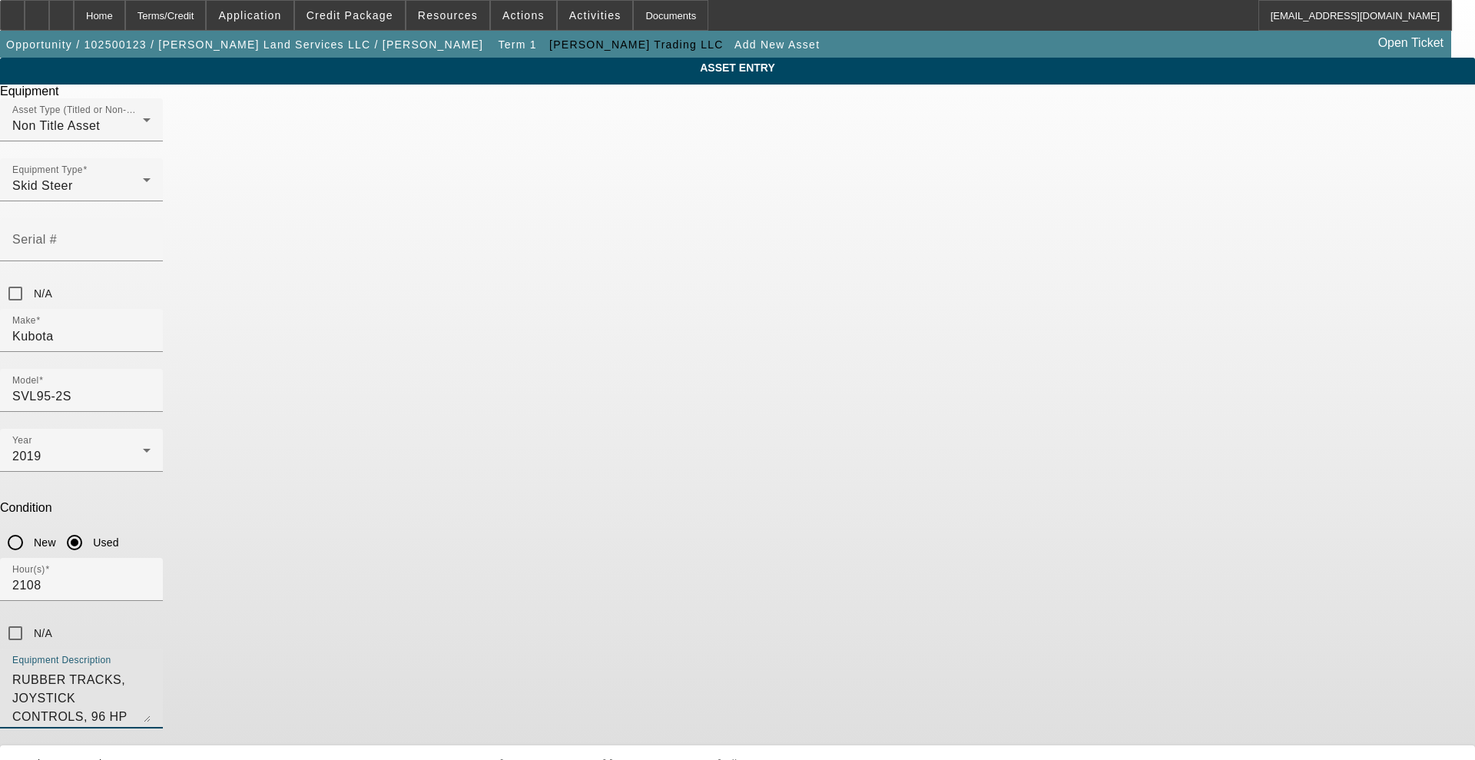
click at [151, 667] on textarea "ENCLOSED CAB WITH HEAT AND AC, 18” RUBBER TRACKS, JOYSTICK CONTROLS, 96 HP KUBO…" at bounding box center [81, 694] width 138 height 55
type textarea "ENCLOSED CAB WITH HEAT AND AC, 18” RUBBER TRACKS, JOYSTICK CONTROLS, 96 HP KUBO…"
click at [163, 218] on div "Serial #" at bounding box center [81, 239] width 163 height 43
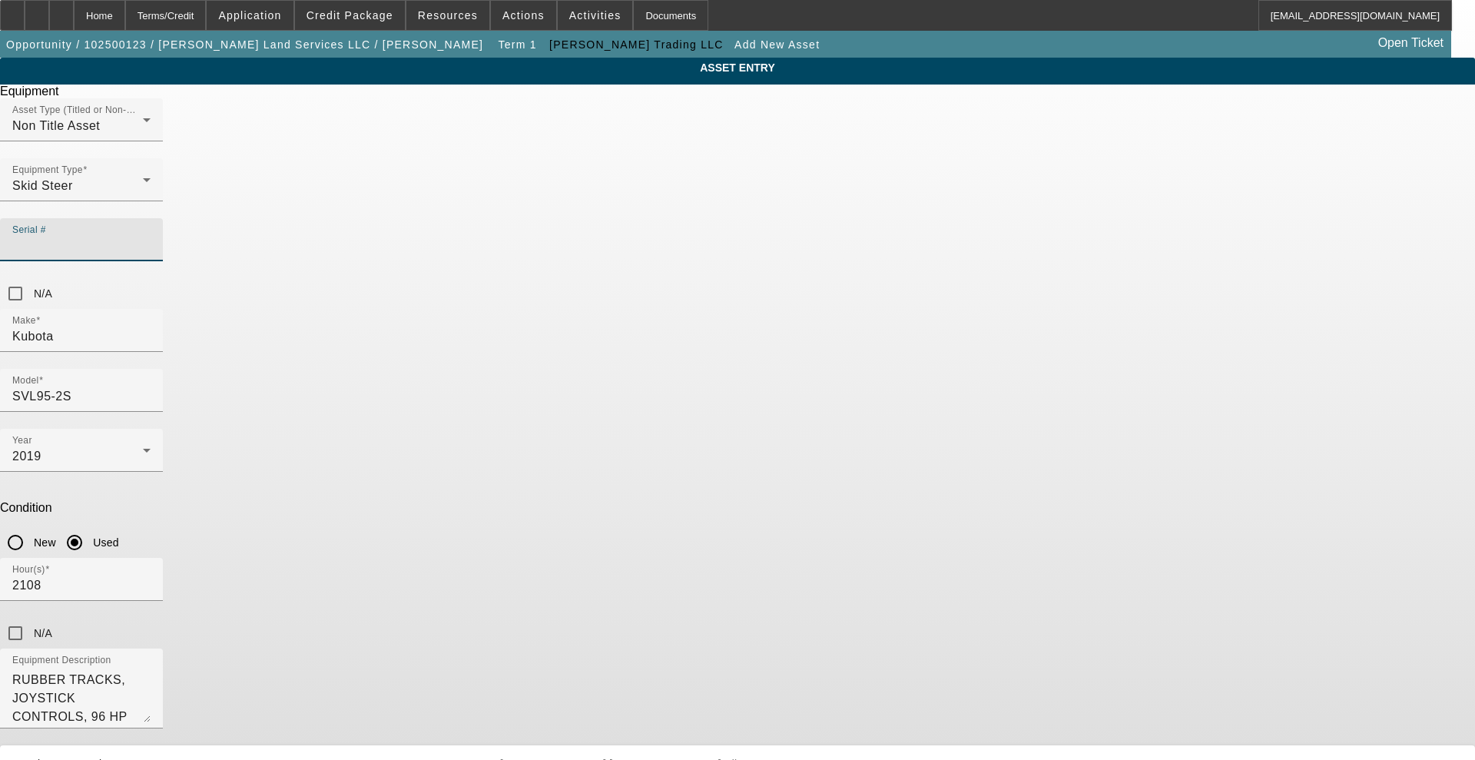
paste input "42146"
type input "42146"
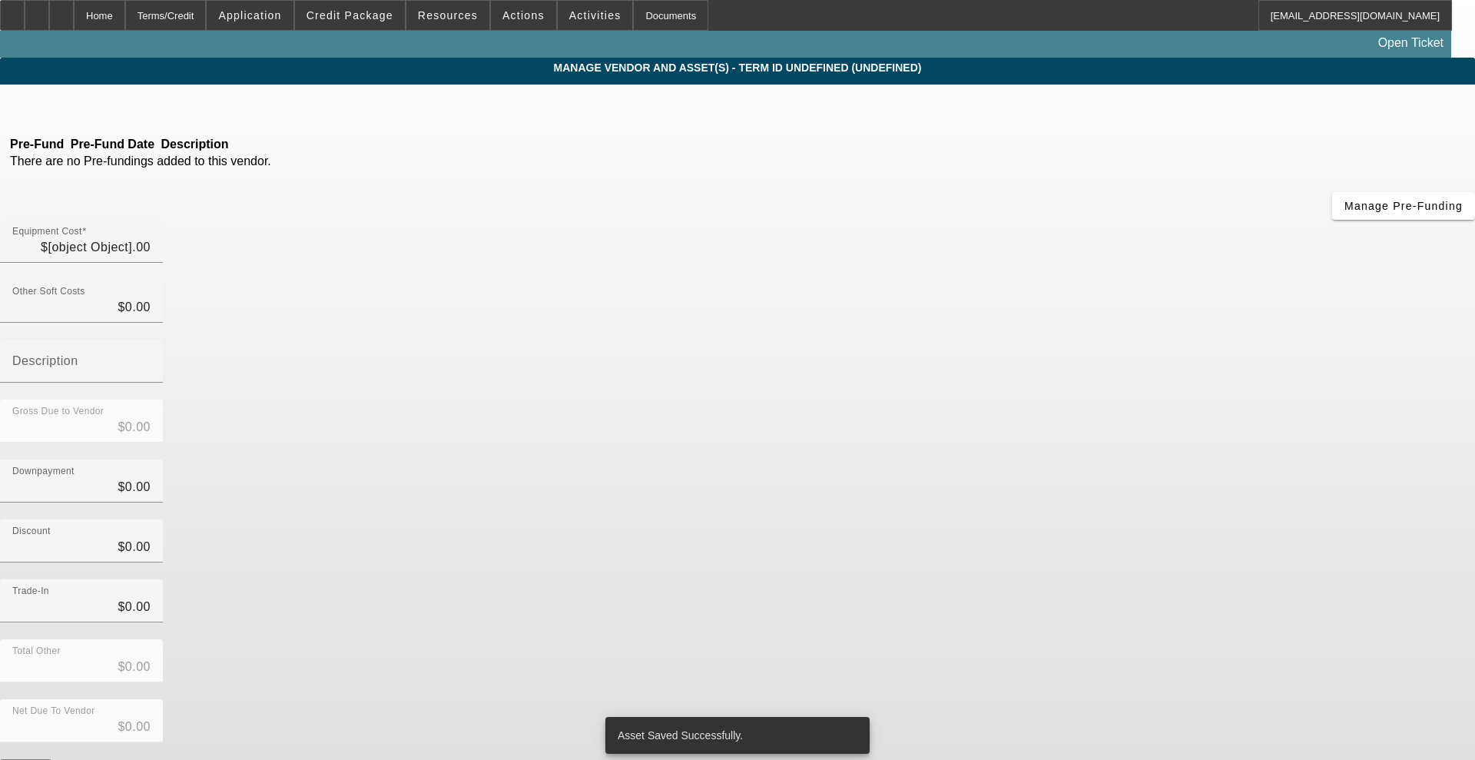
type input "$35,000.00"
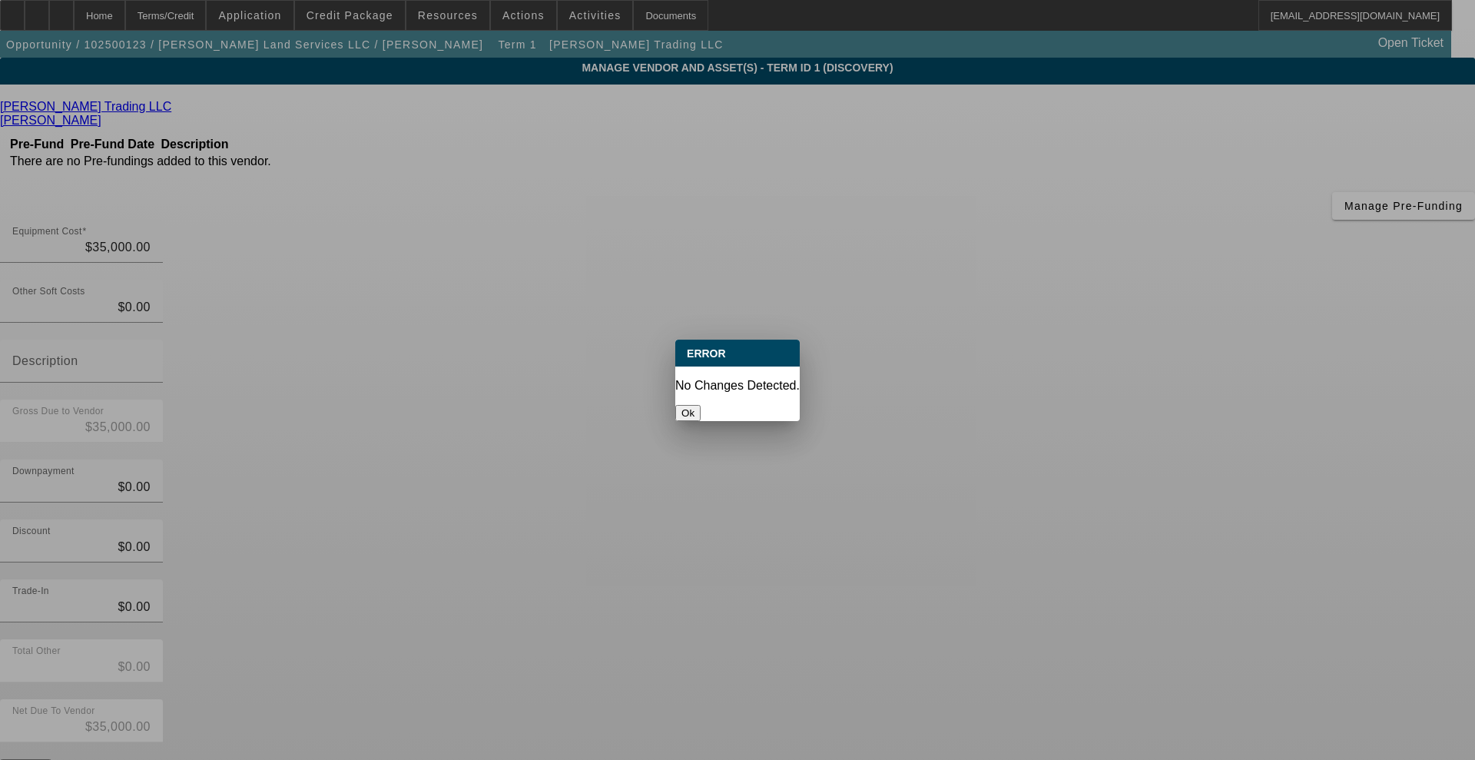
click at [748, 412] on div "Ok" at bounding box center [737, 413] width 124 height 16
click at [700, 405] on button "Ok" at bounding box center [687, 413] width 25 height 16
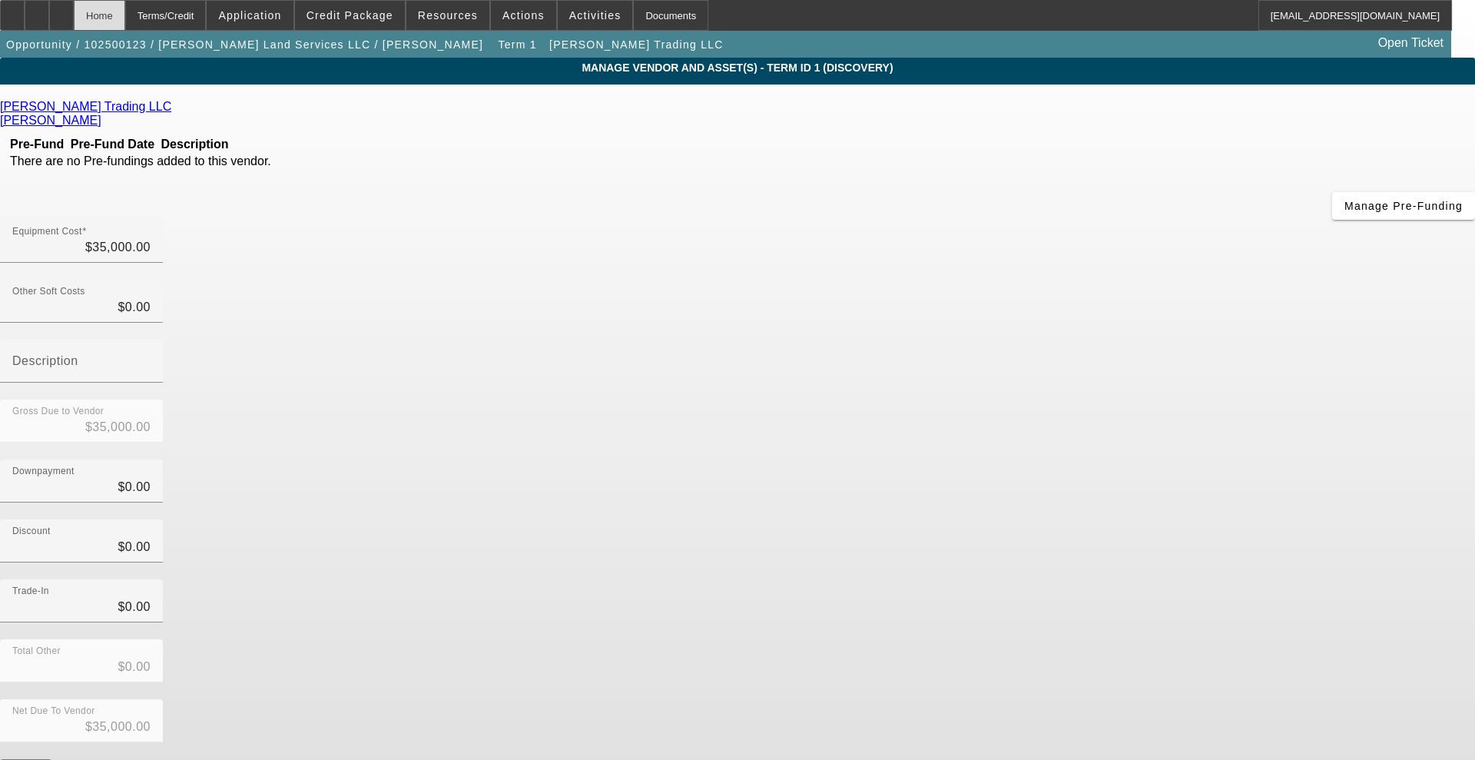
click at [125, 5] on div "Home" at bounding box center [99, 15] width 51 height 31
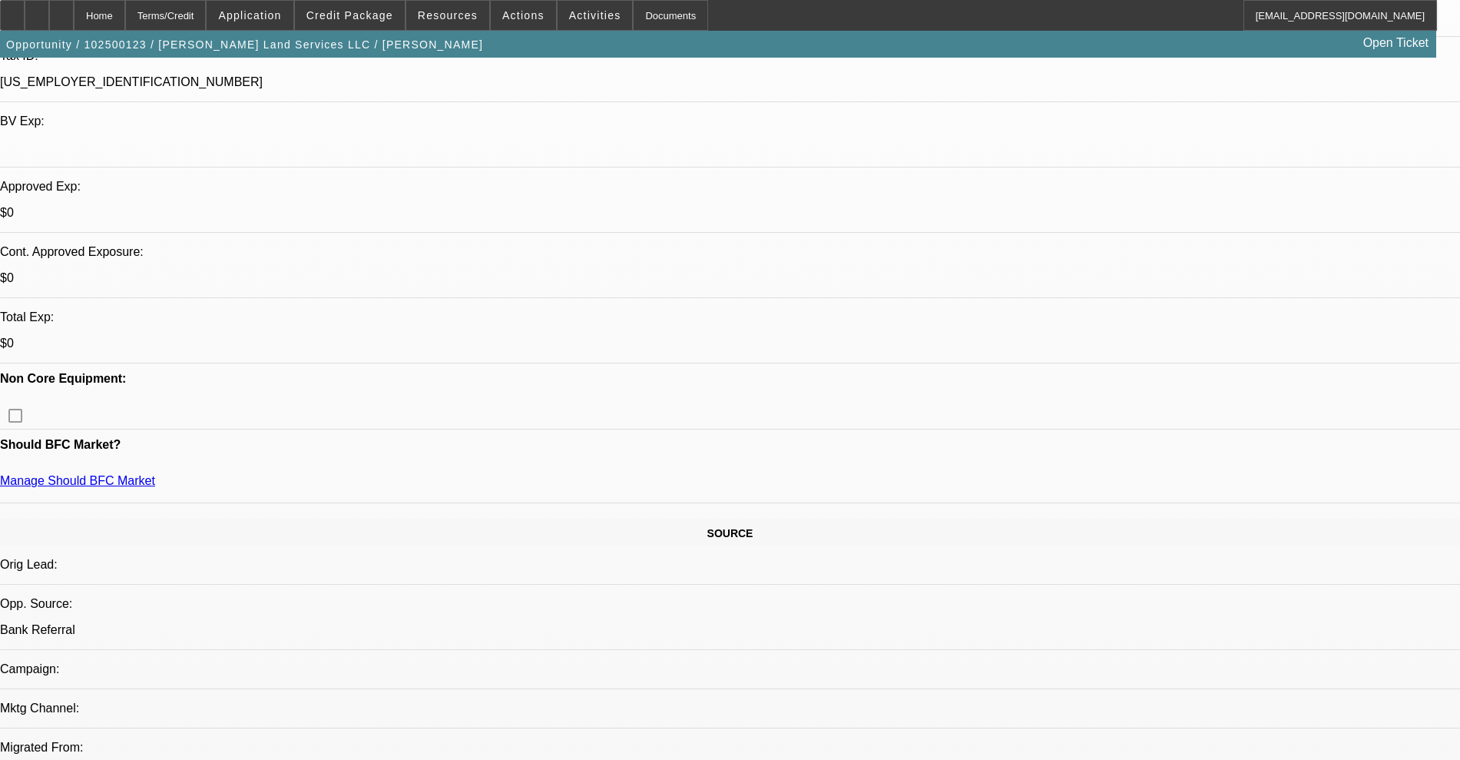
select select "0"
select select "2"
select select "0"
select select "6"
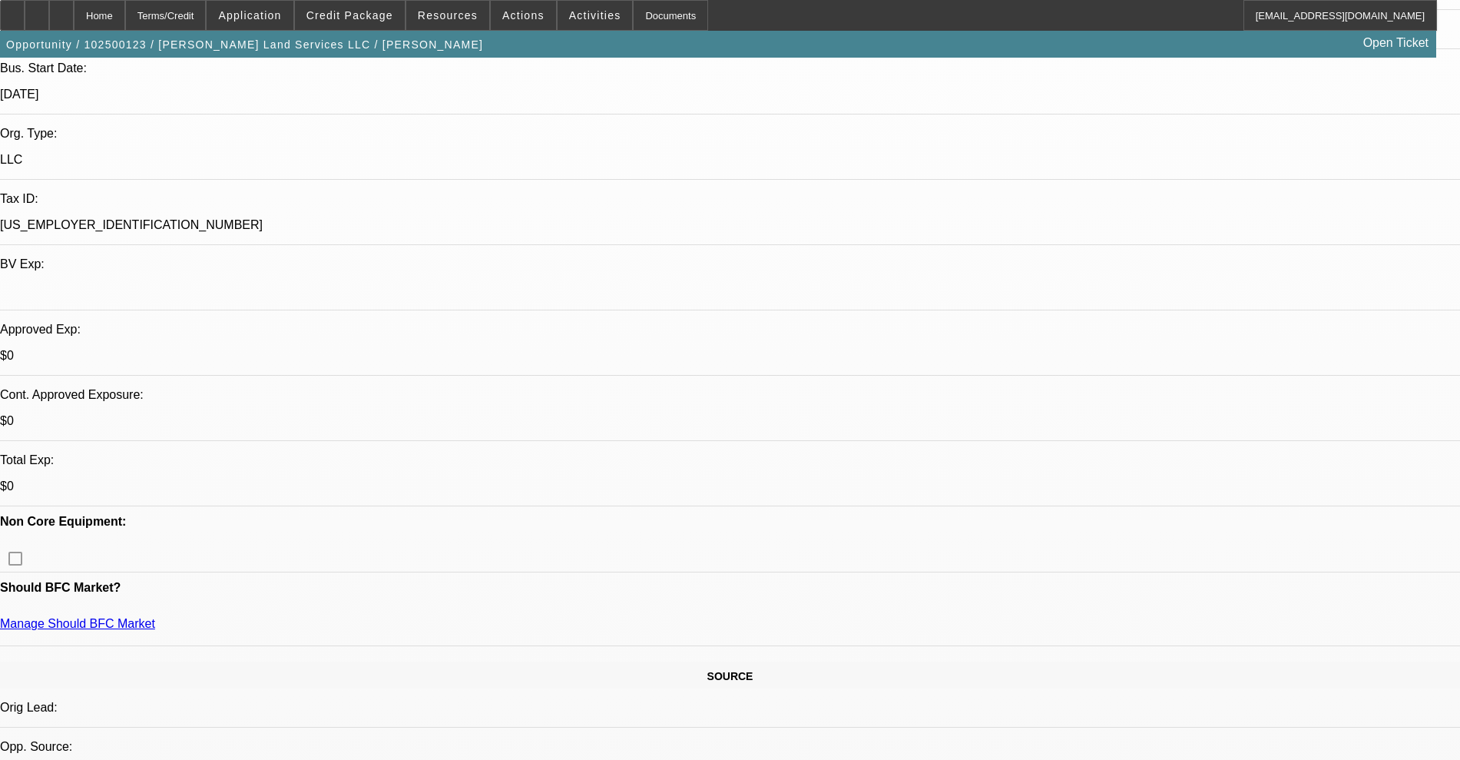
scroll to position [215, 0]
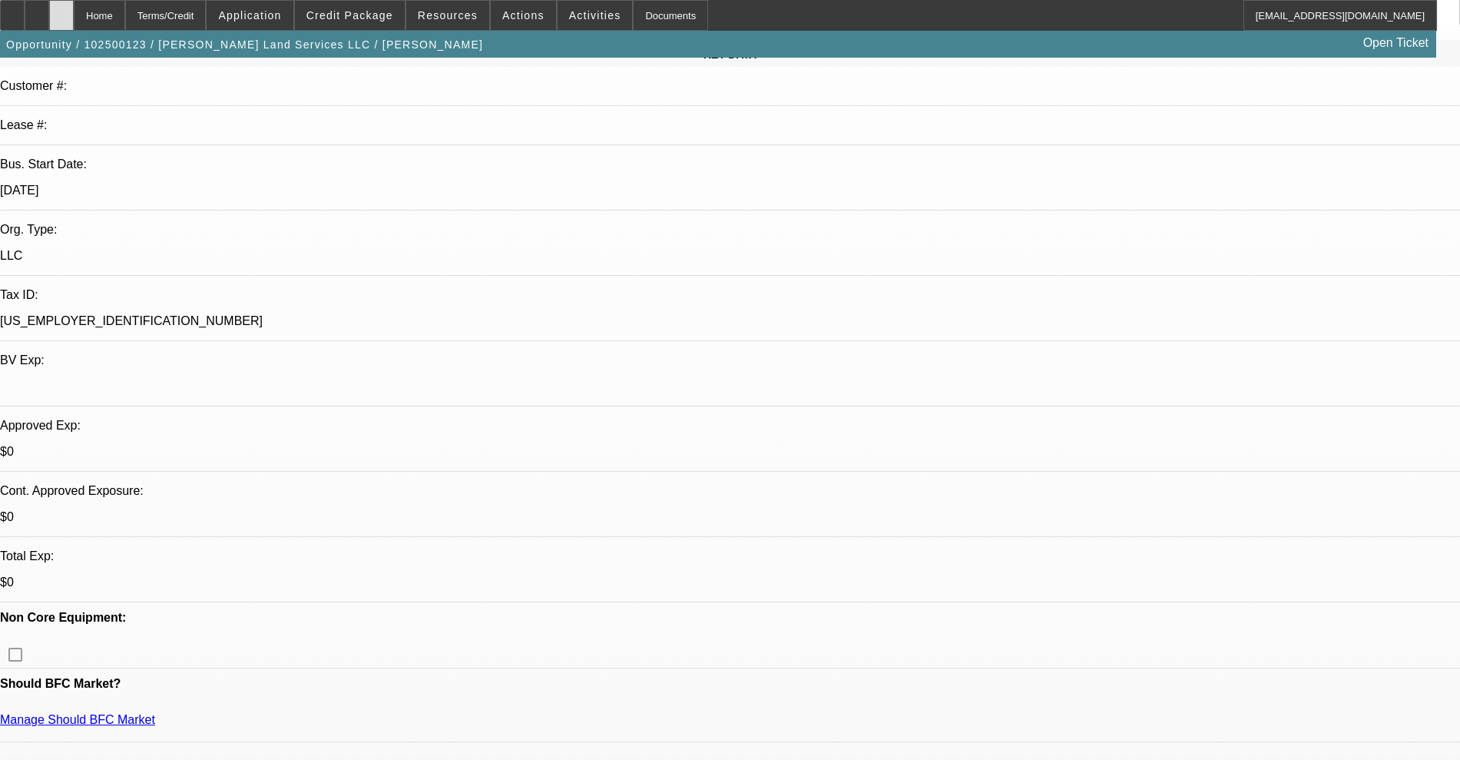
click at [74, 9] on div at bounding box center [61, 15] width 25 height 31
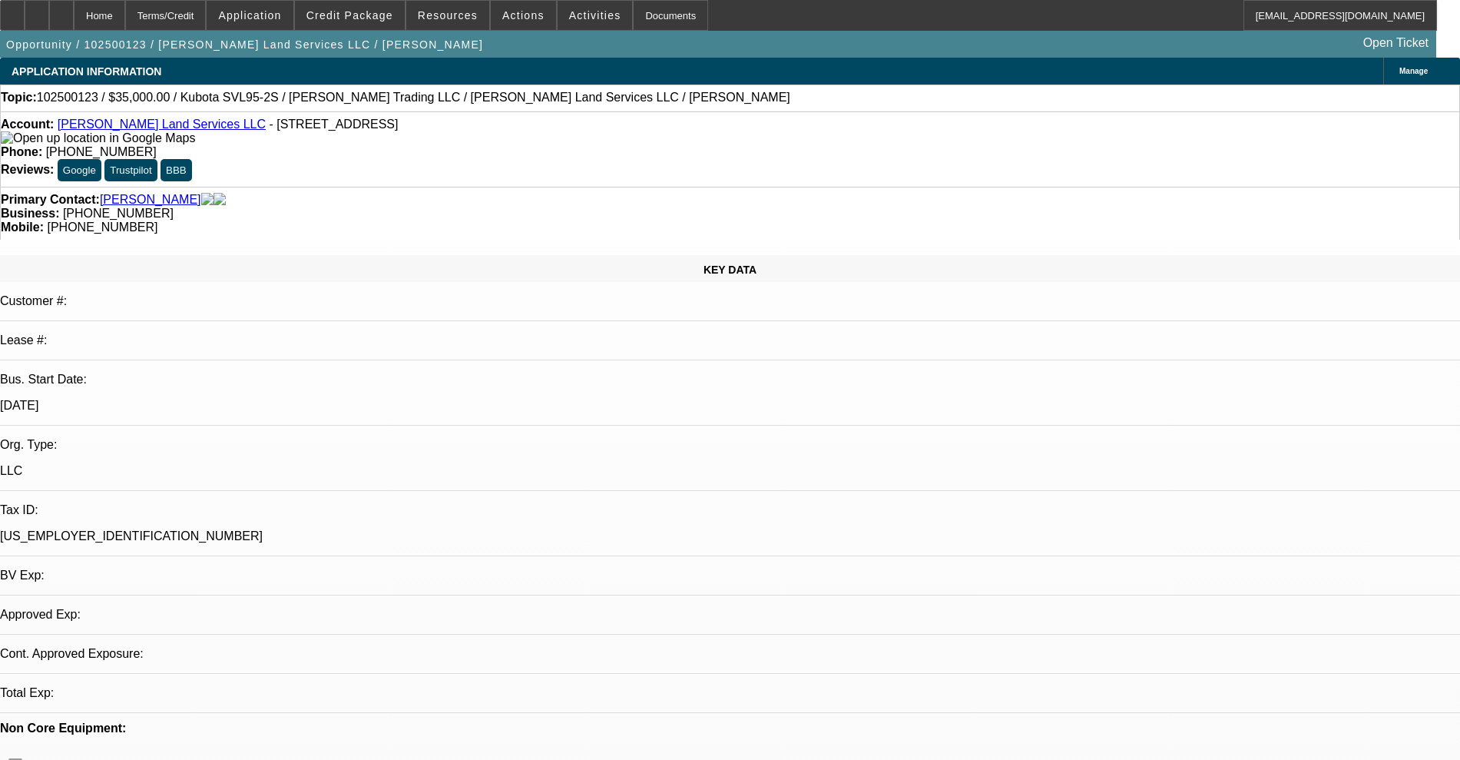
select select "0"
select select "2"
select select "0"
select select "6"
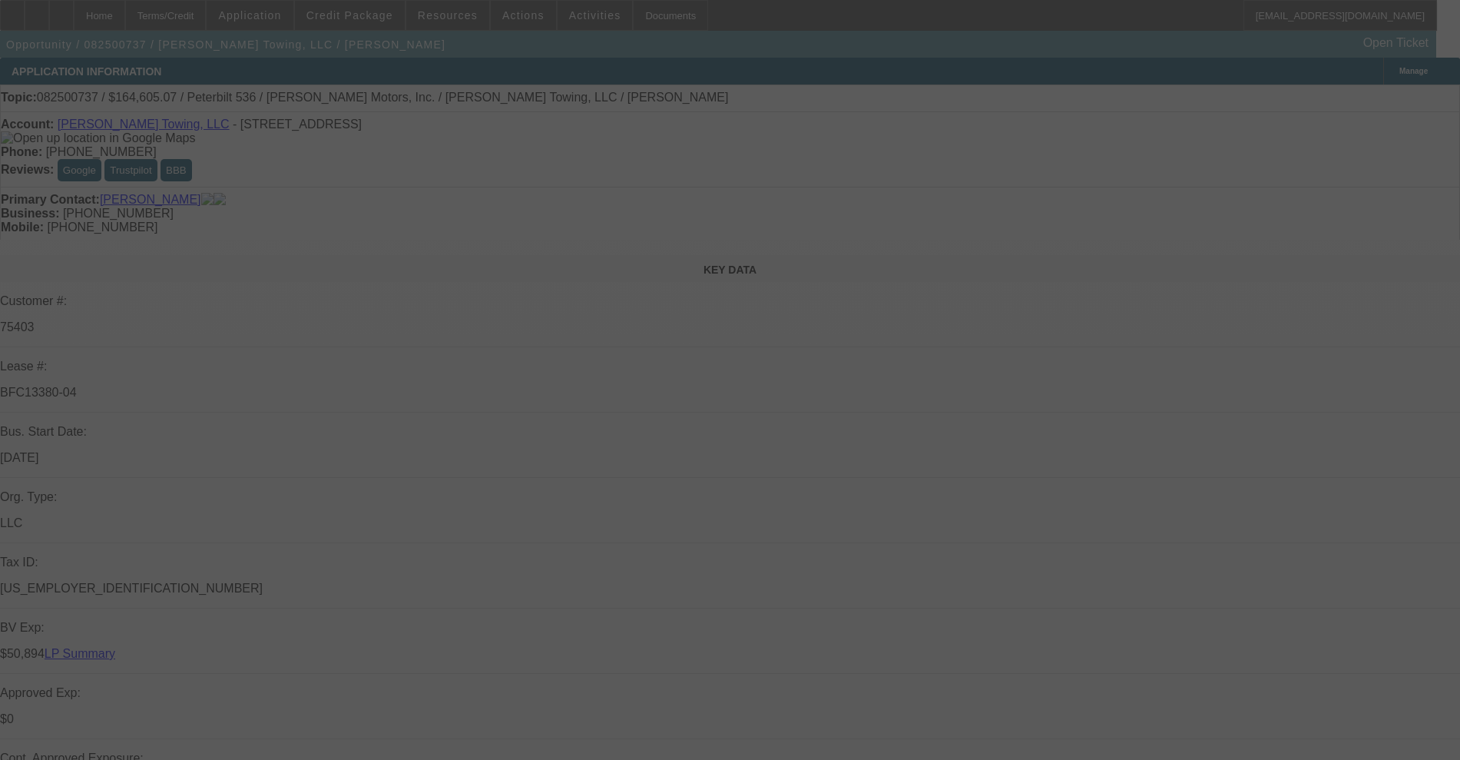
select select "0"
select select "2"
select select "0"
select select "6"
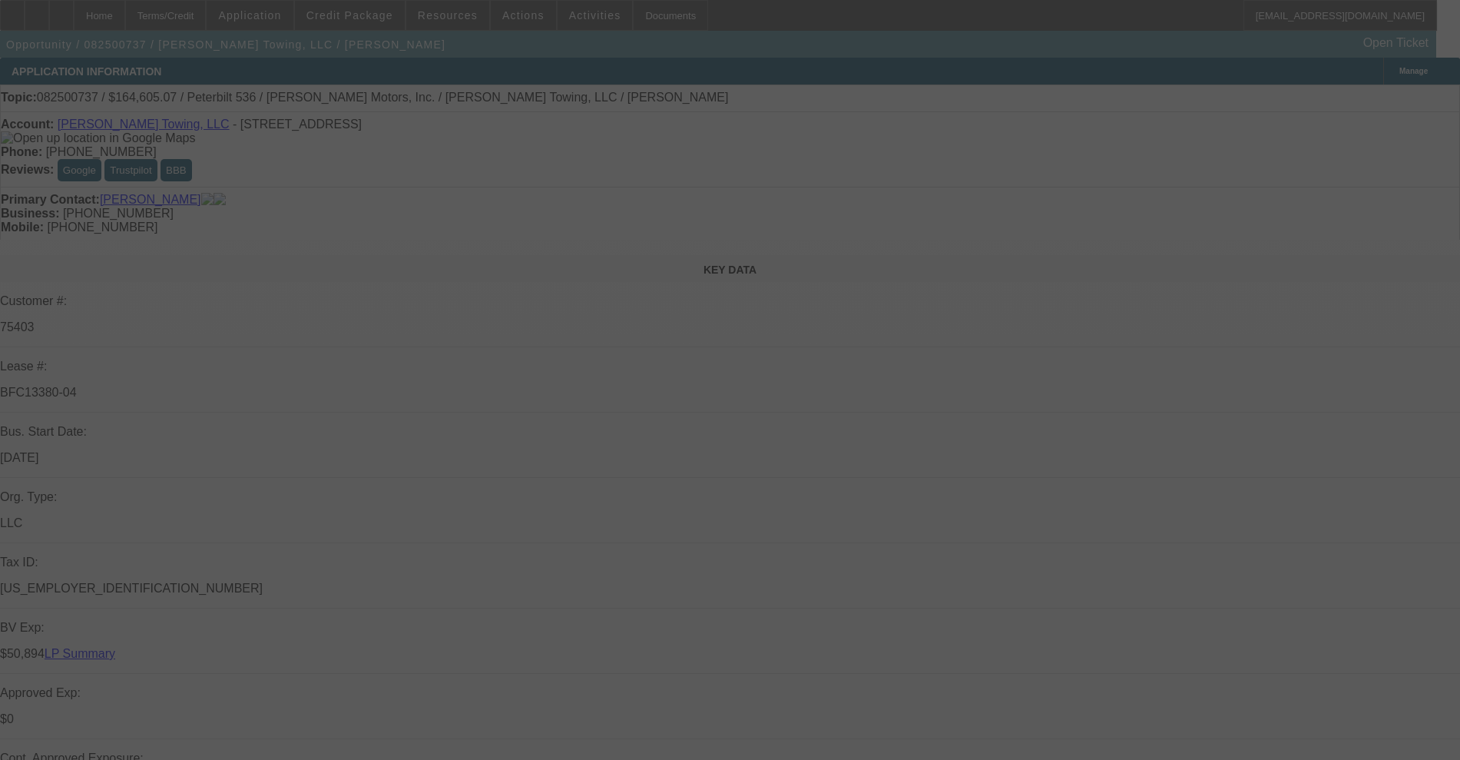
select select "0"
select select "2"
select select "0"
select select "6"
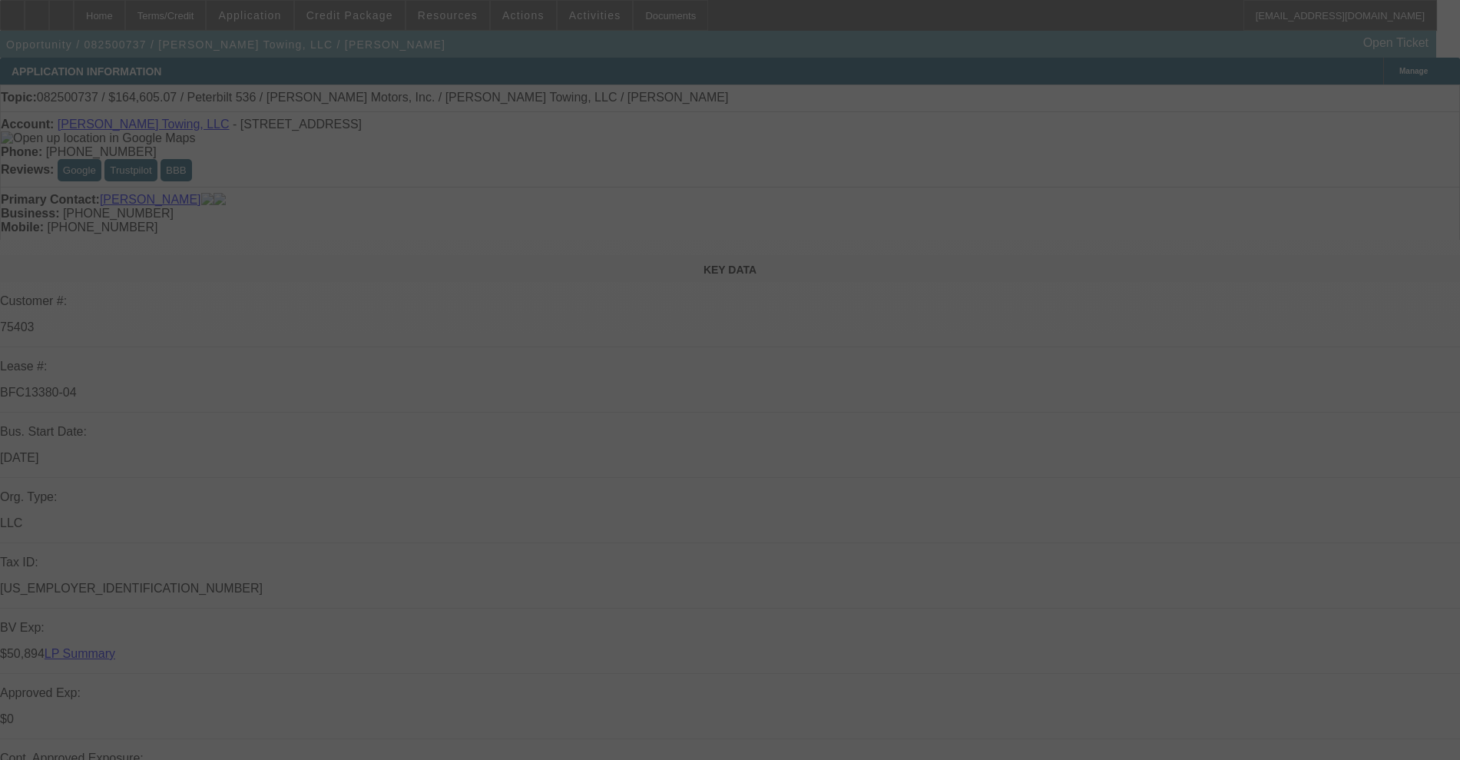
select select "0"
select select "6"
select select "0"
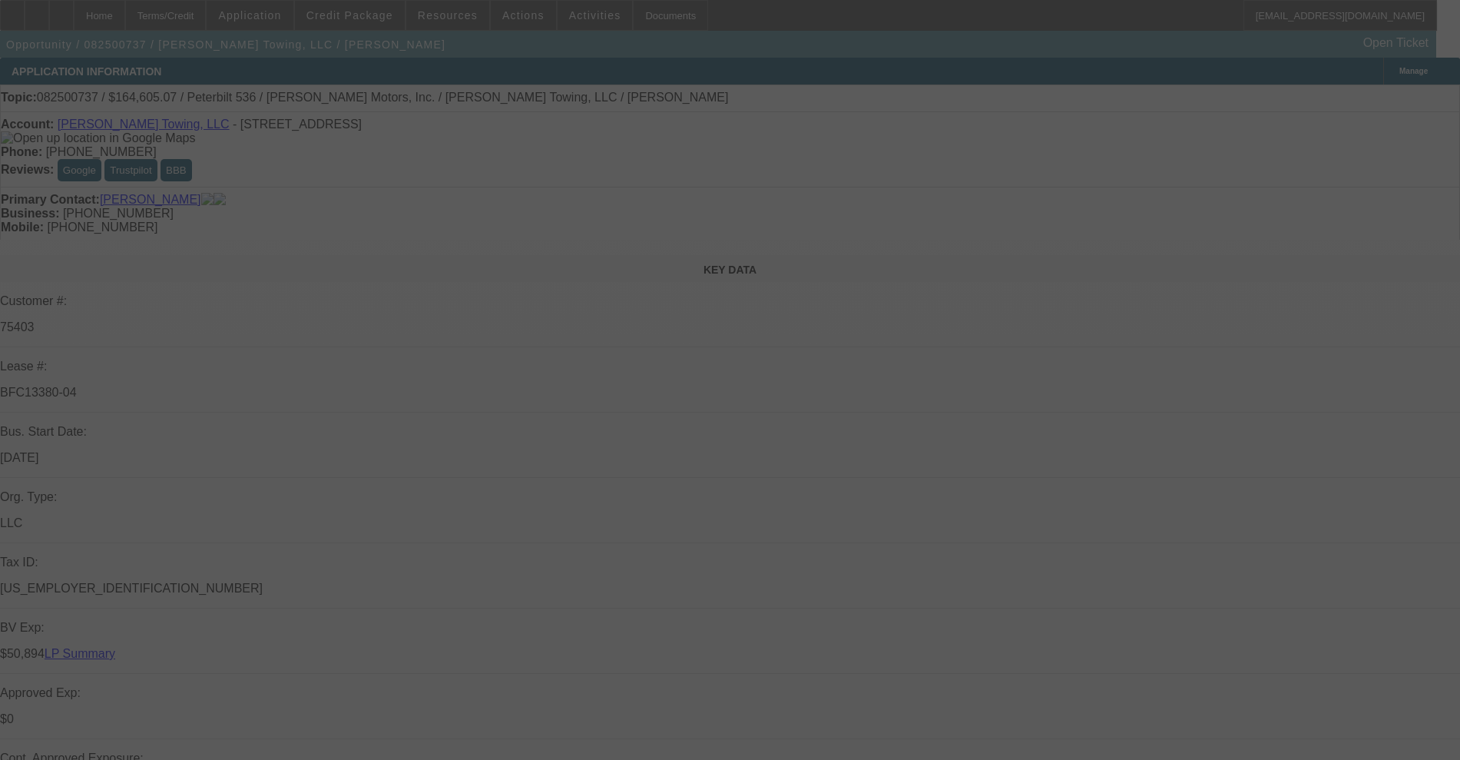
select select "0"
select select "2"
select select "0"
select select "6"
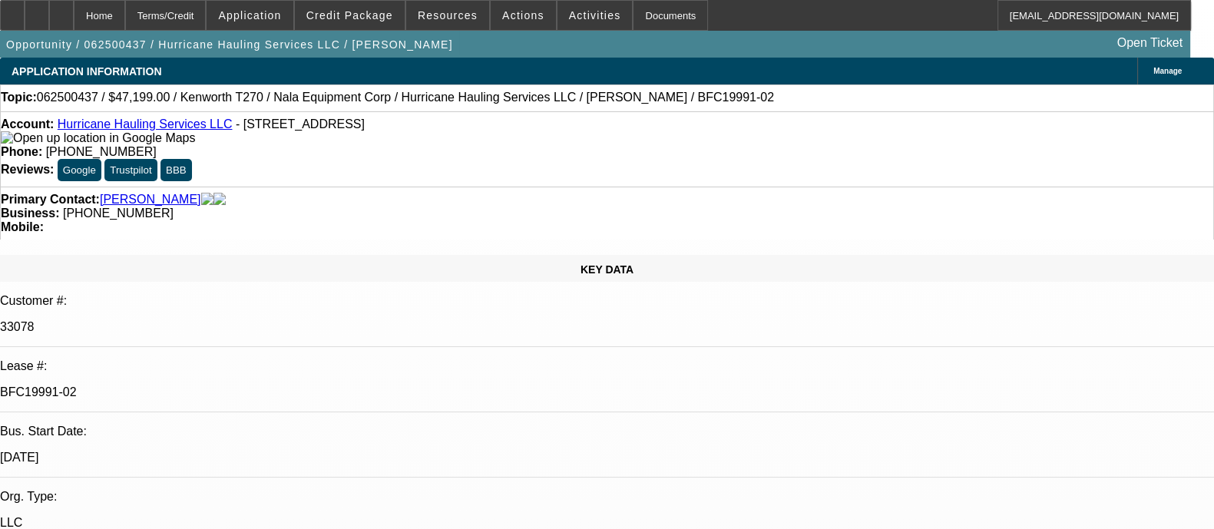
select select "0"
select select "2"
select select "0.1"
select select "4"
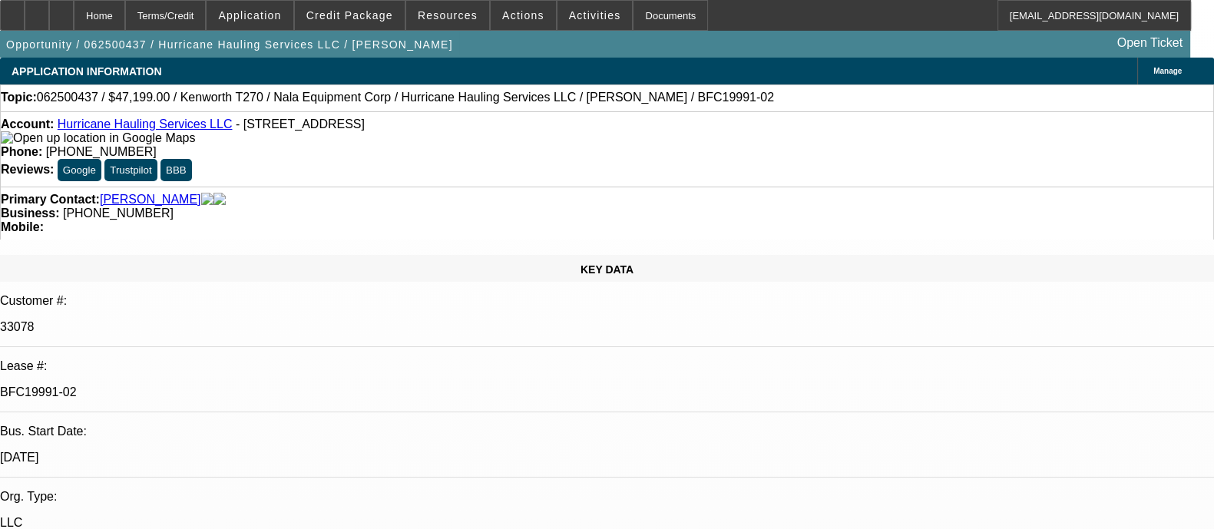
select select "0.1"
select select "2"
select select "0.1"
select select "4"
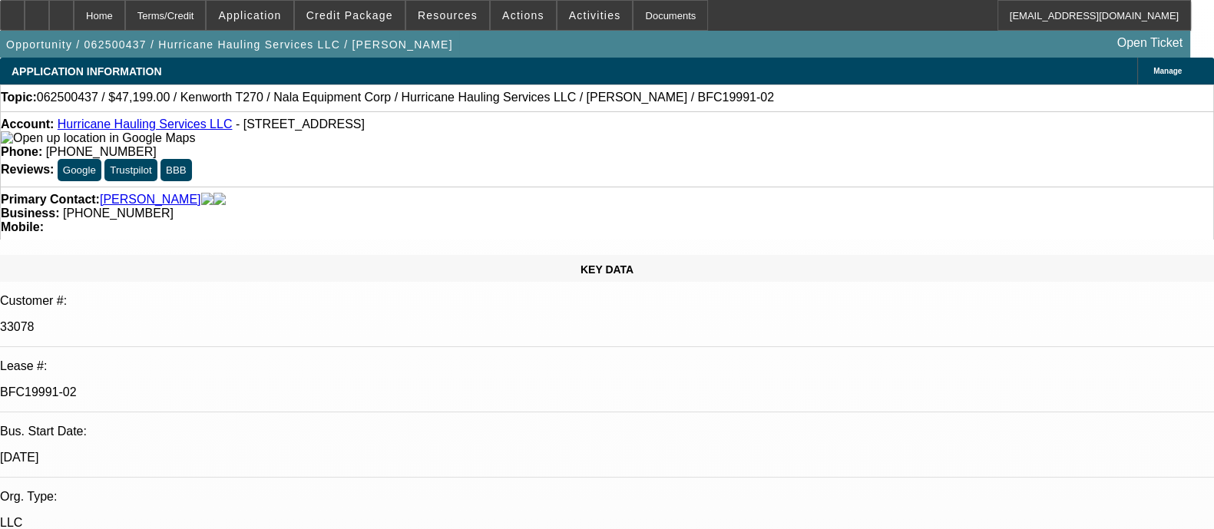
select select "0.1"
select select "0"
select select "0.1"
select select "4"
select select "0"
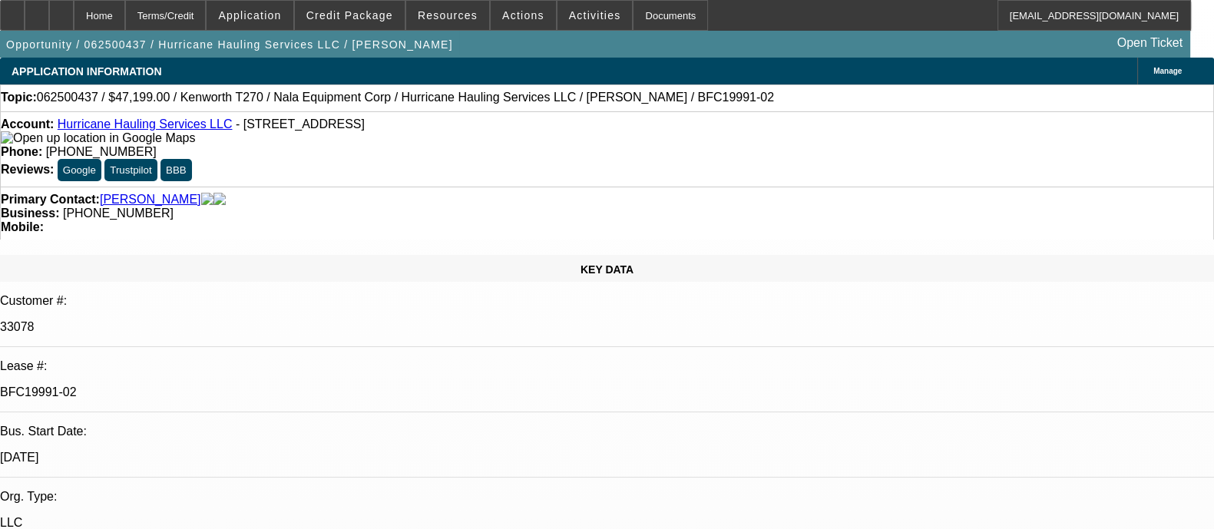
select select "0"
select select "0.1"
select select "4"
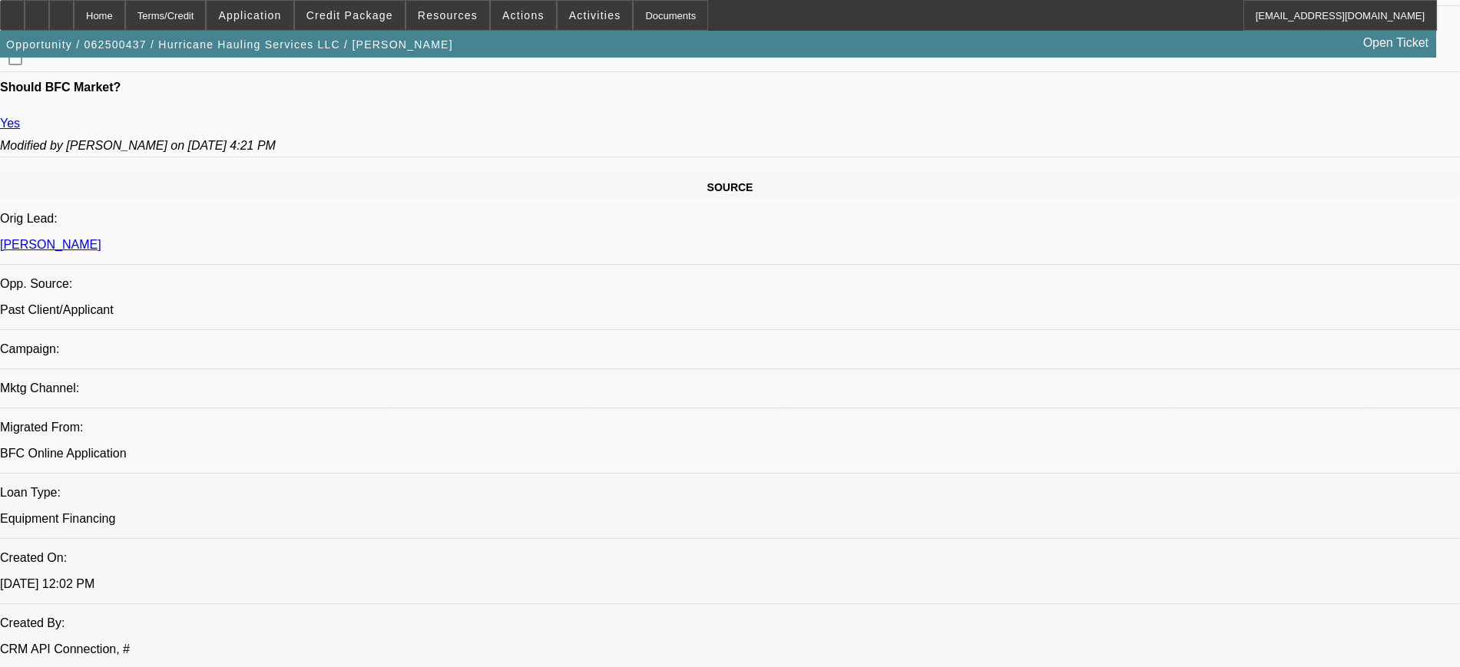
scroll to position [864, 0]
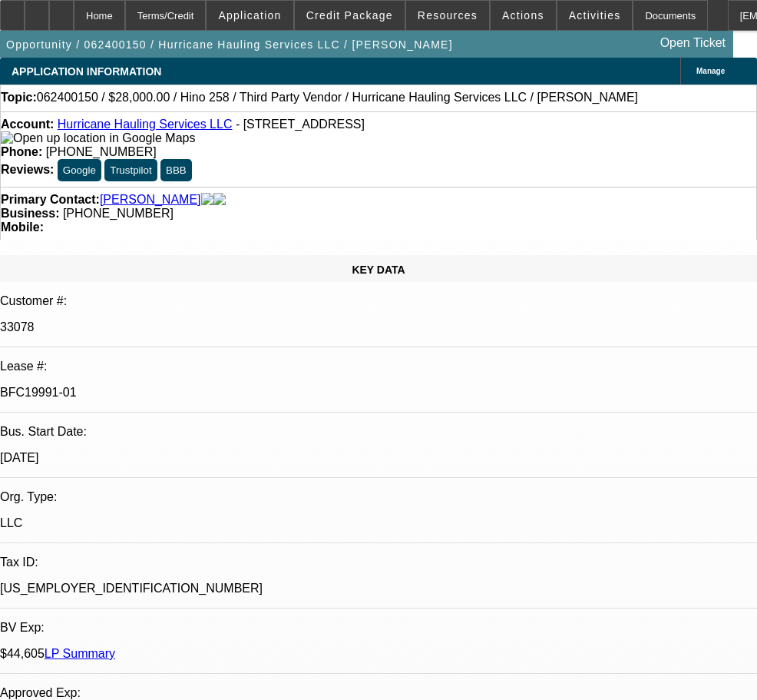
select select "0.2"
select select "2"
select select "0.1"
select select "4"
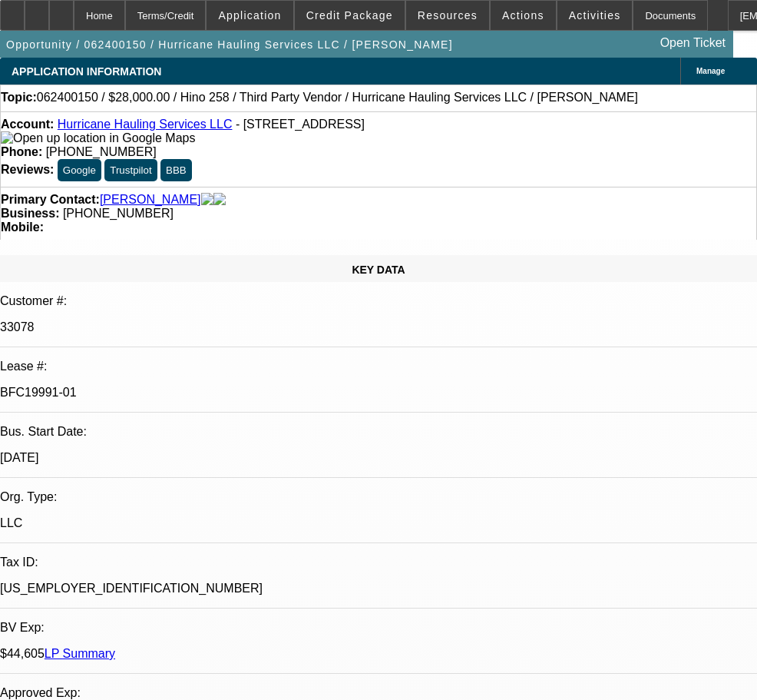
select select "0.2"
select select "2"
select select "0.1"
select select "4"
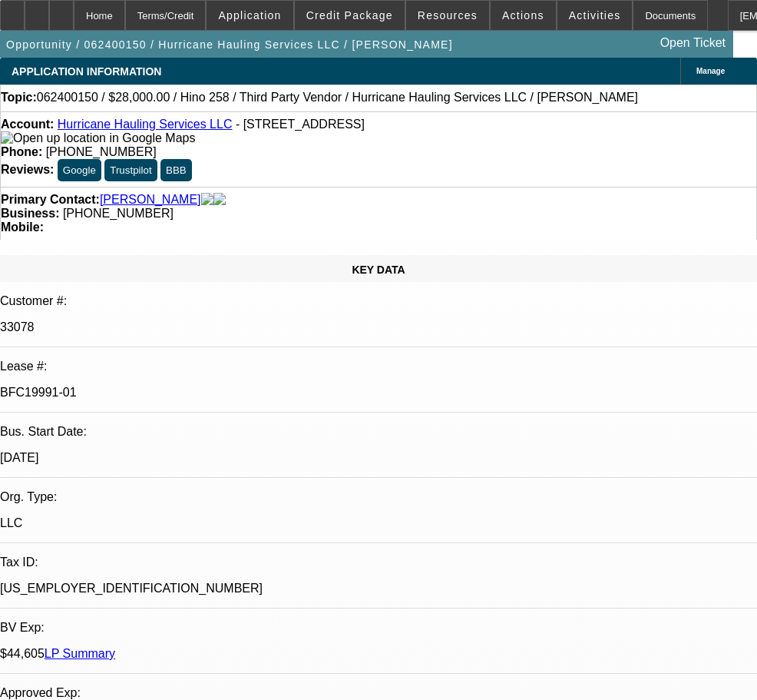
select select "0.2"
select select "2"
select select "0.1"
select select "4"
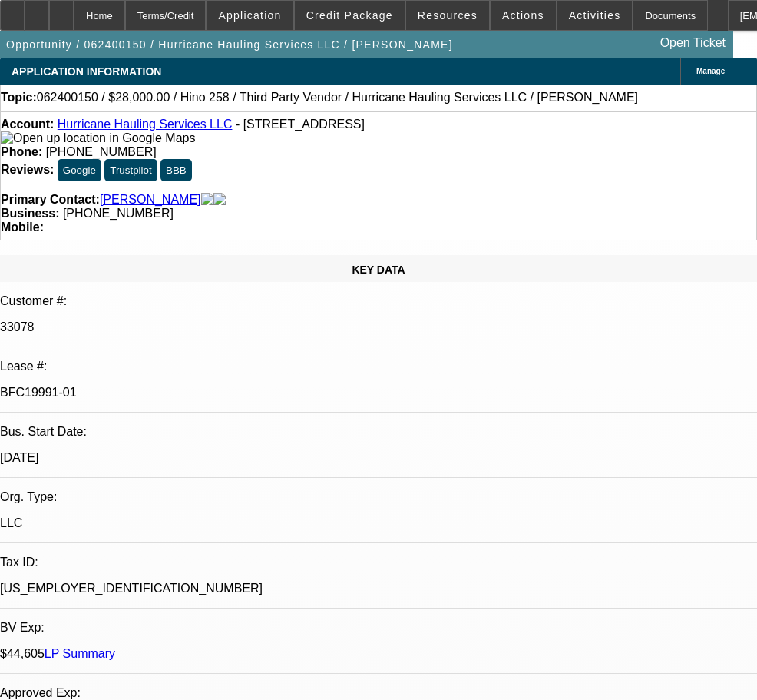
select select "0"
select select "2"
select select "0.1"
select select "4"
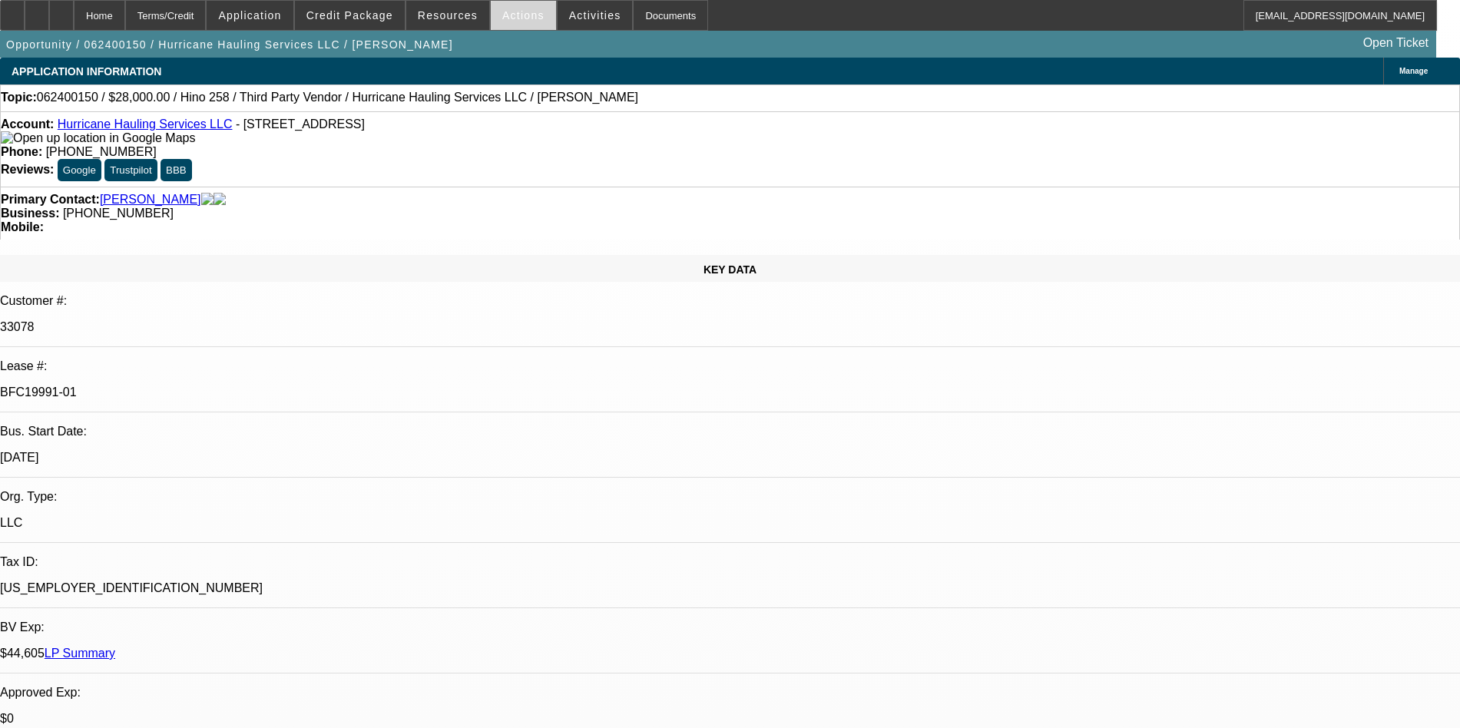
click at [526, 17] on span "Actions" at bounding box center [523, 15] width 42 height 12
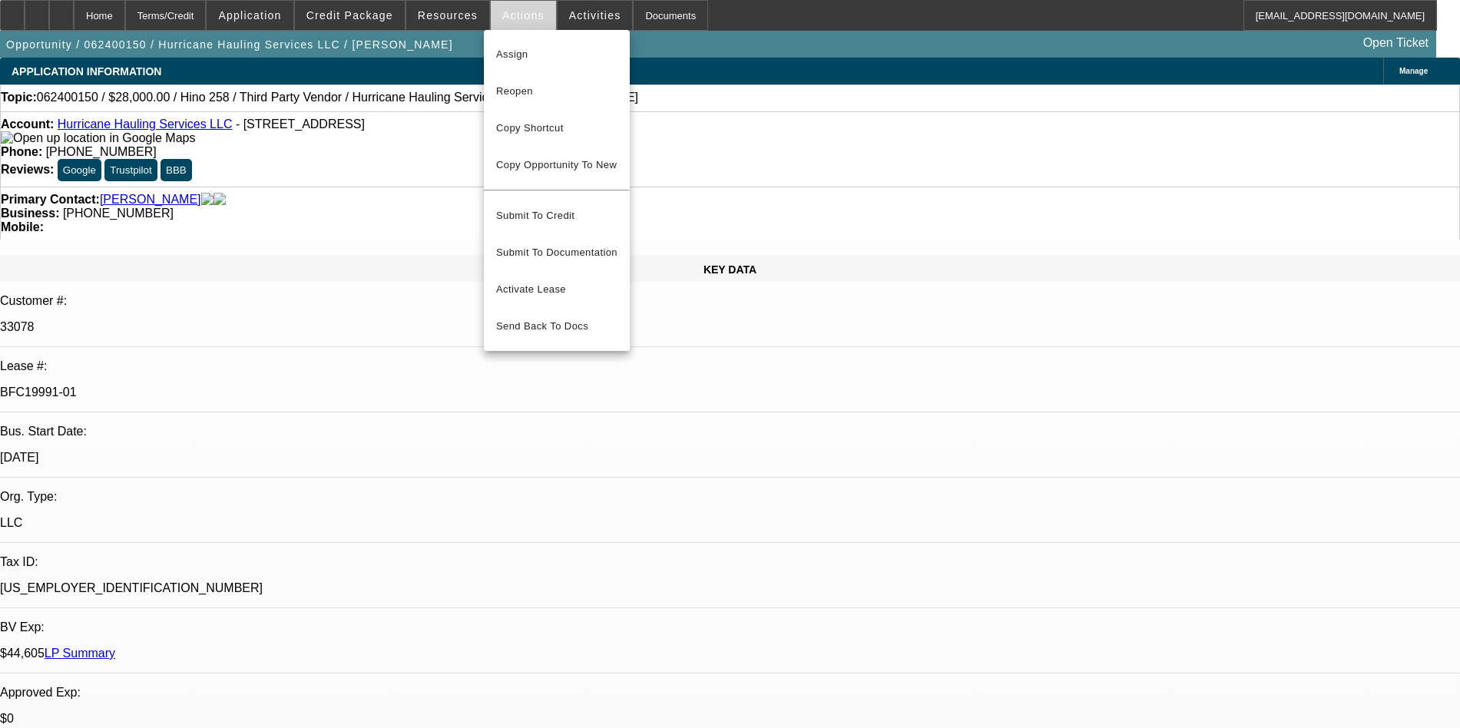
click at [526, 17] on div at bounding box center [730, 364] width 1460 height 728
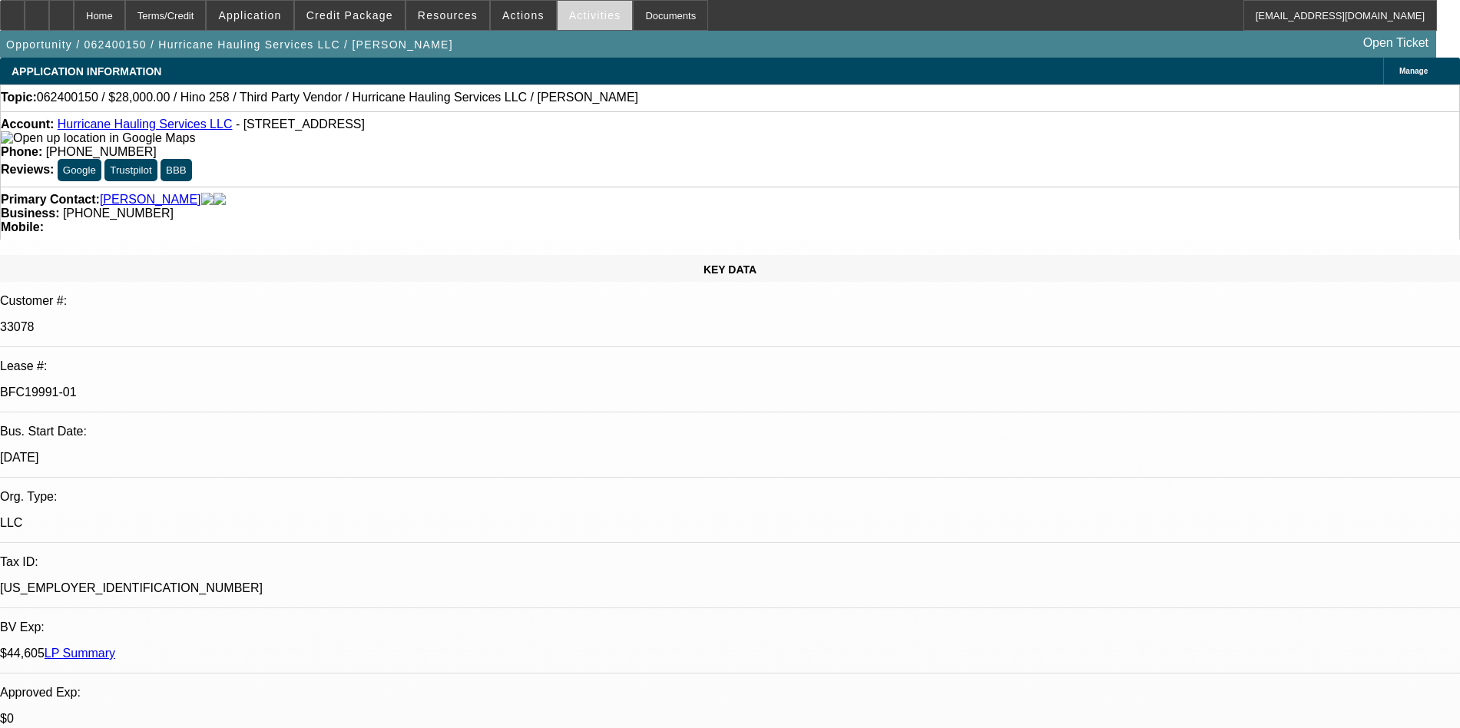
click at [574, 13] on span "Activities" at bounding box center [595, 15] width 52 height 12
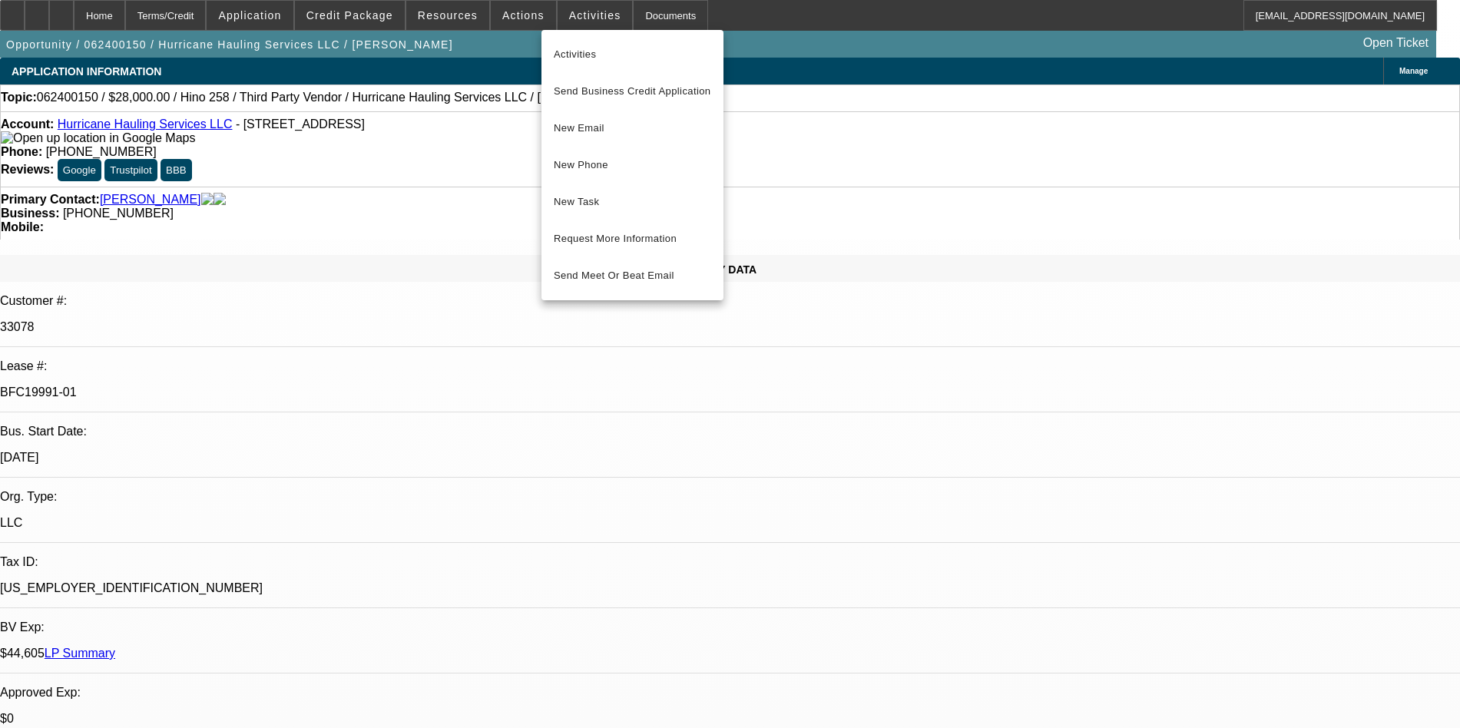
click at [516, 21] on div at bounding box center [730, 364] width 1460 height 728
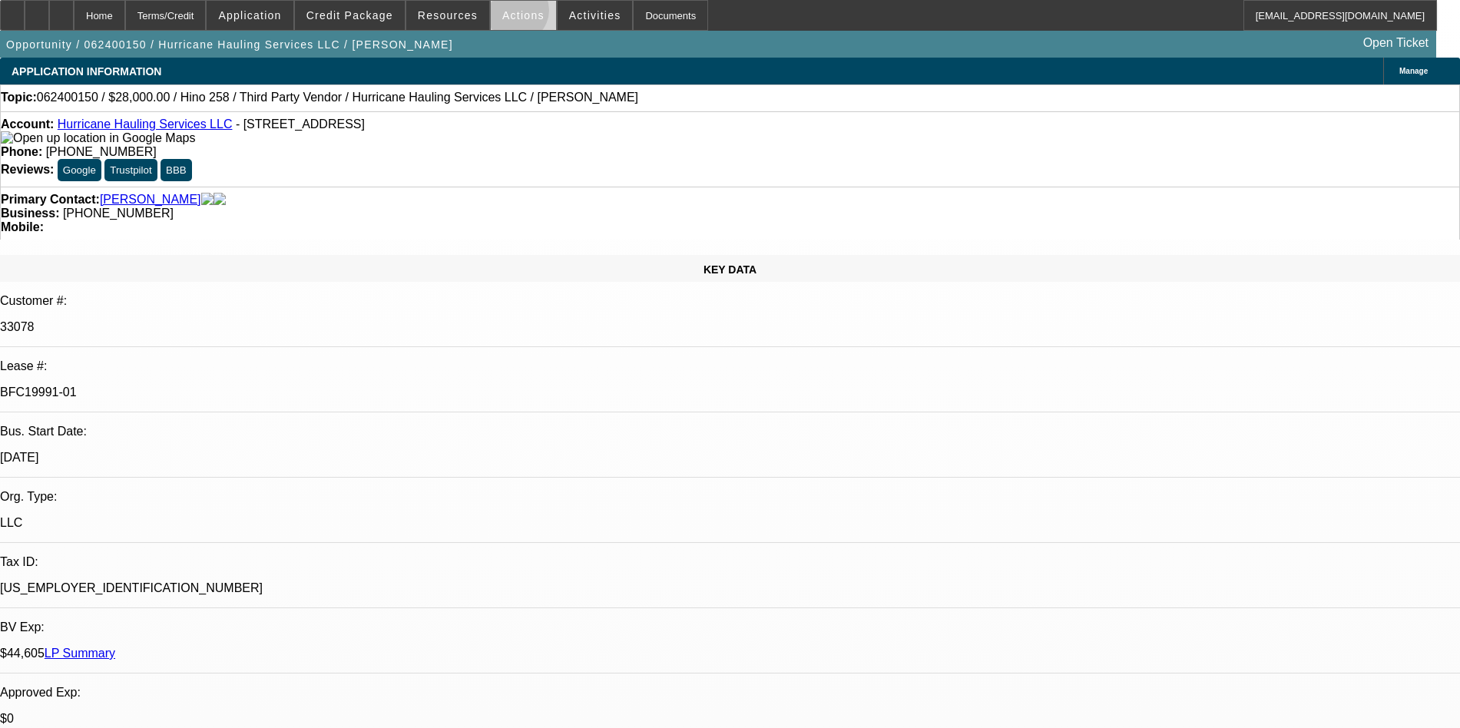
click at [508, 14] on span "Actions" at bounding box center [523, 15] width 42 height 12
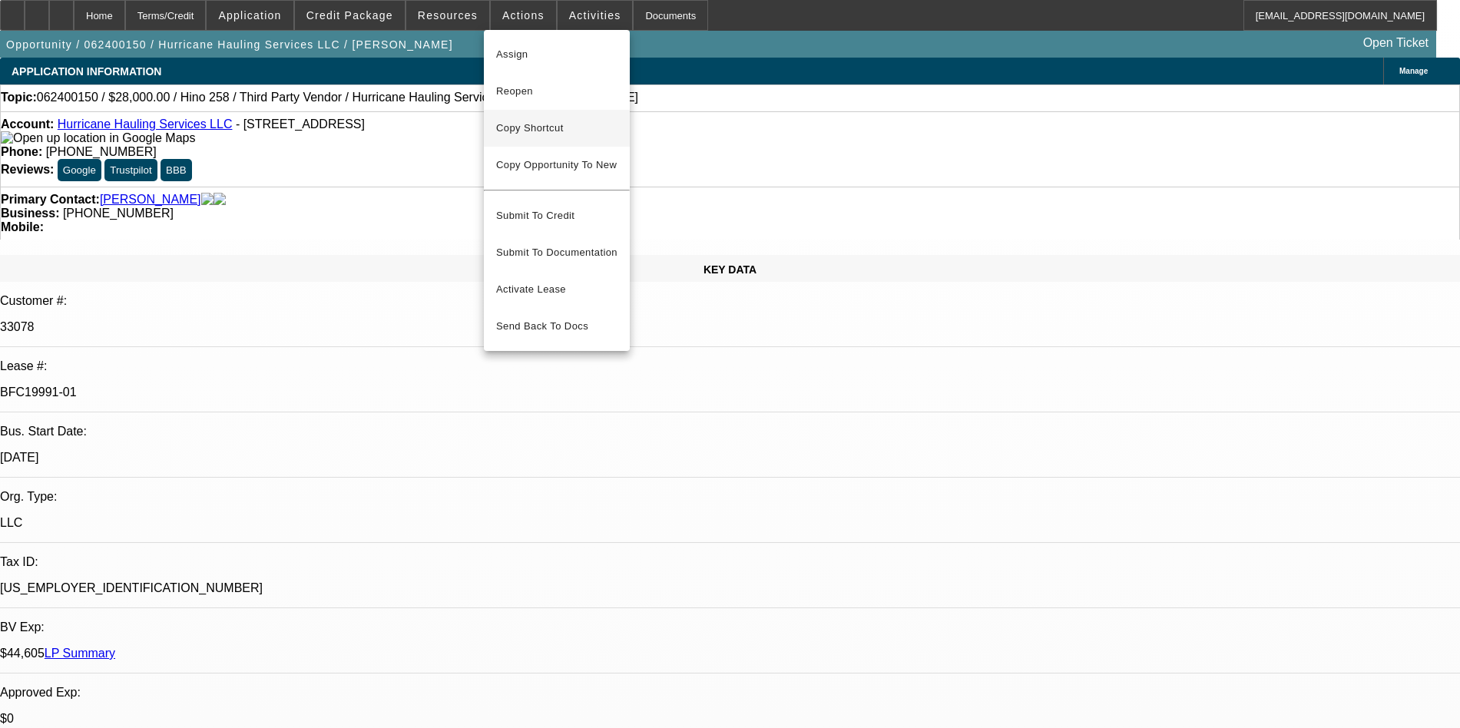
click at [535, 123] on span "Copy Shortcut" at bounding box center [556, 128] width 121 height 18
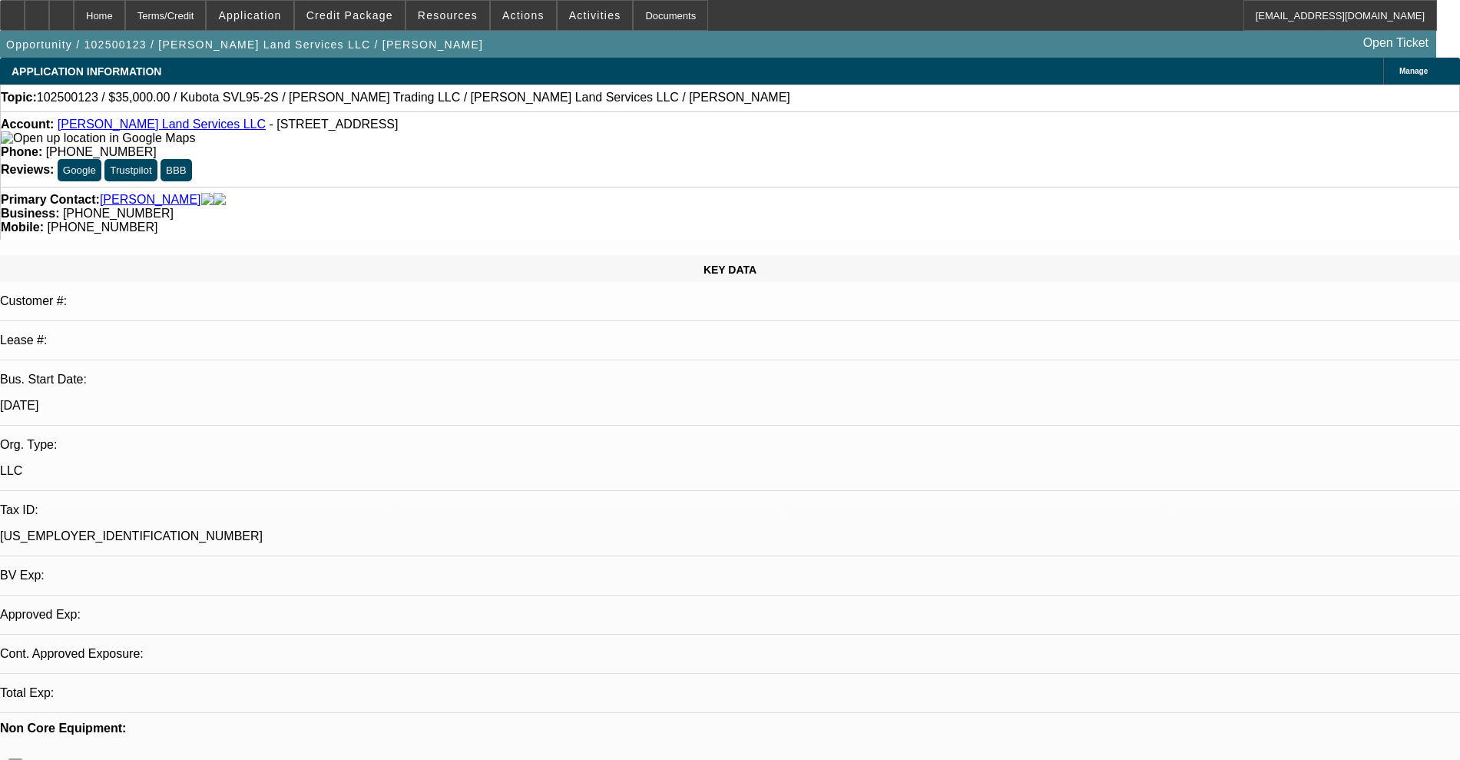
select select "0"
select select "2"
select select "0"
select select "6"
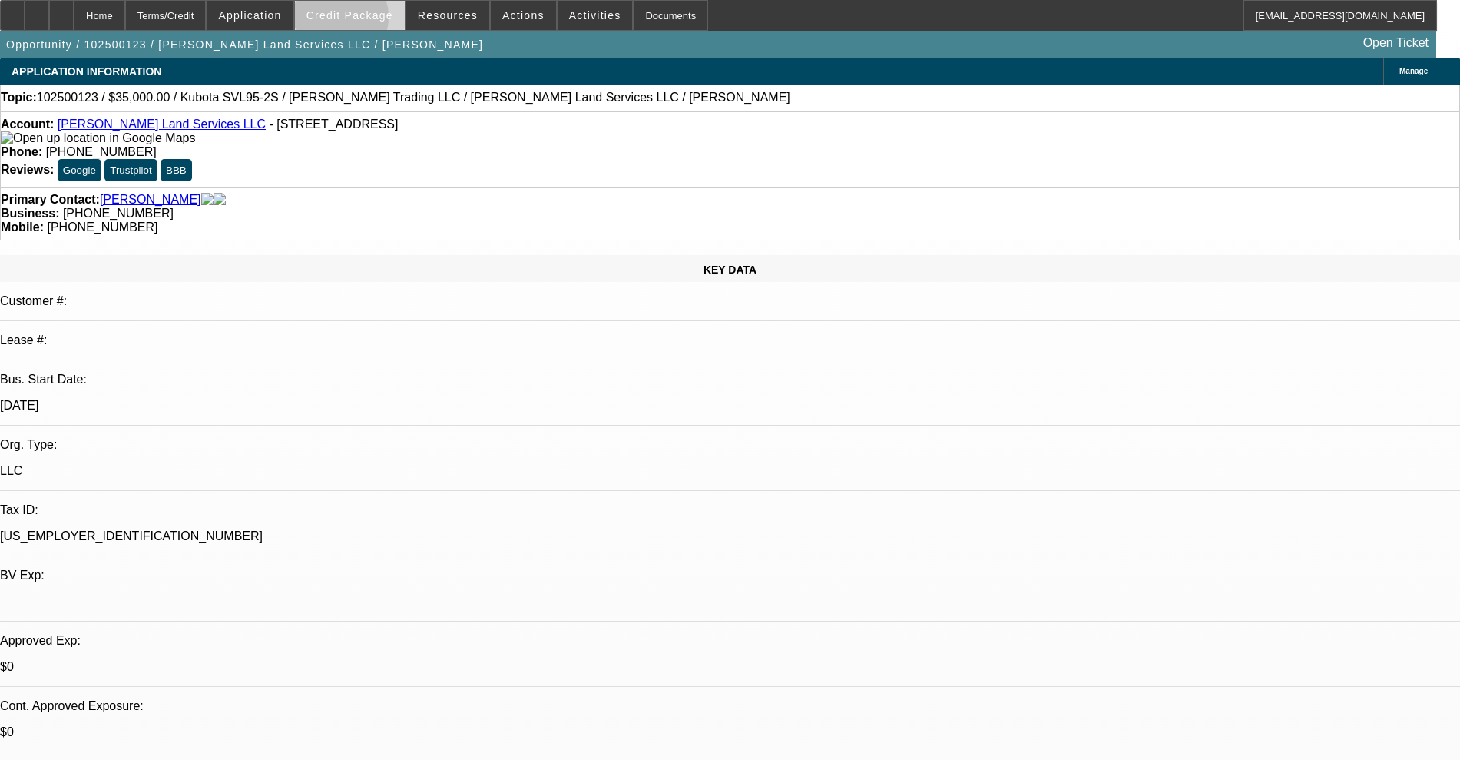
click at [363, 21] on span at bounding box center [350, 15] width 110 height 37
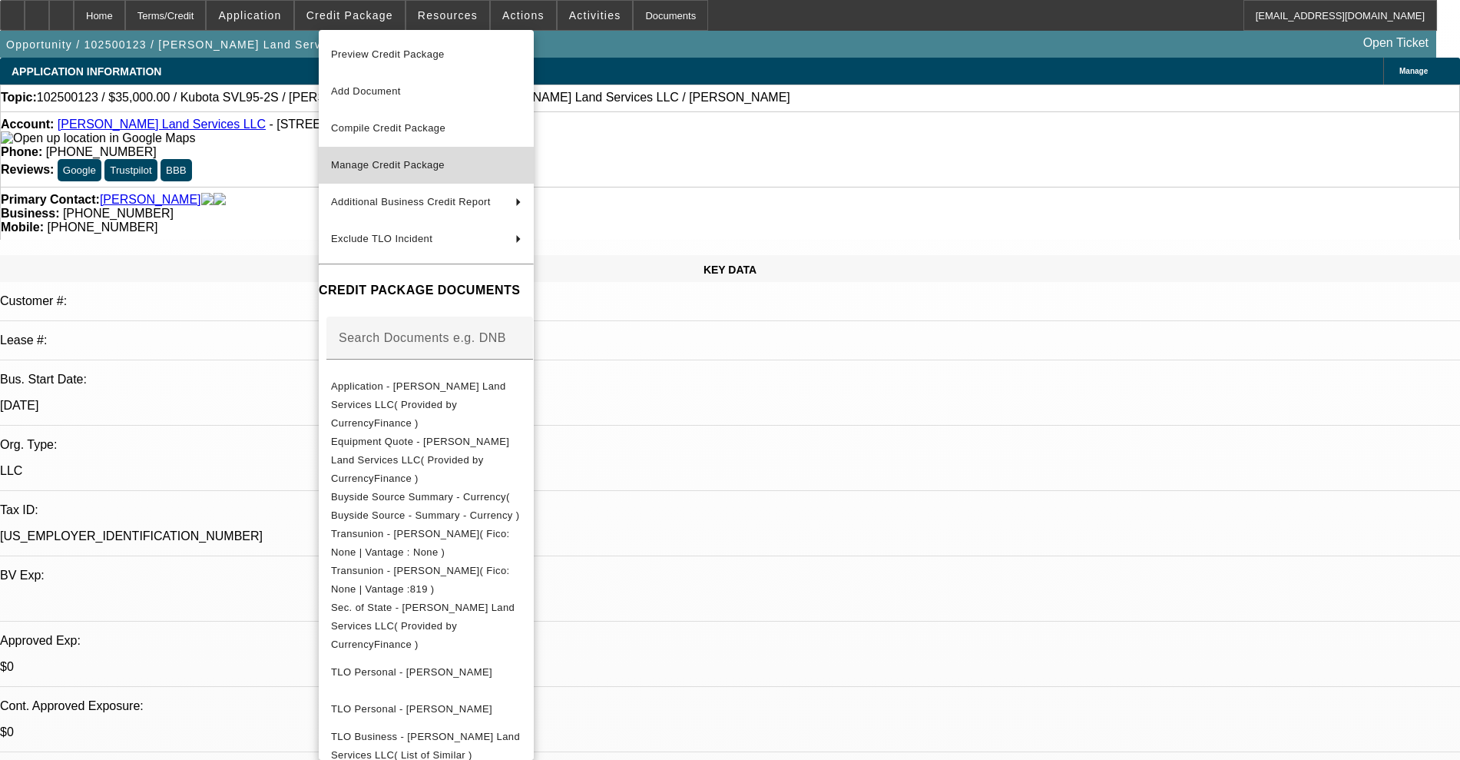
click at [391, 153] on button "Manage Credit Package" at bounding box center [426, 165] width 215 height 37
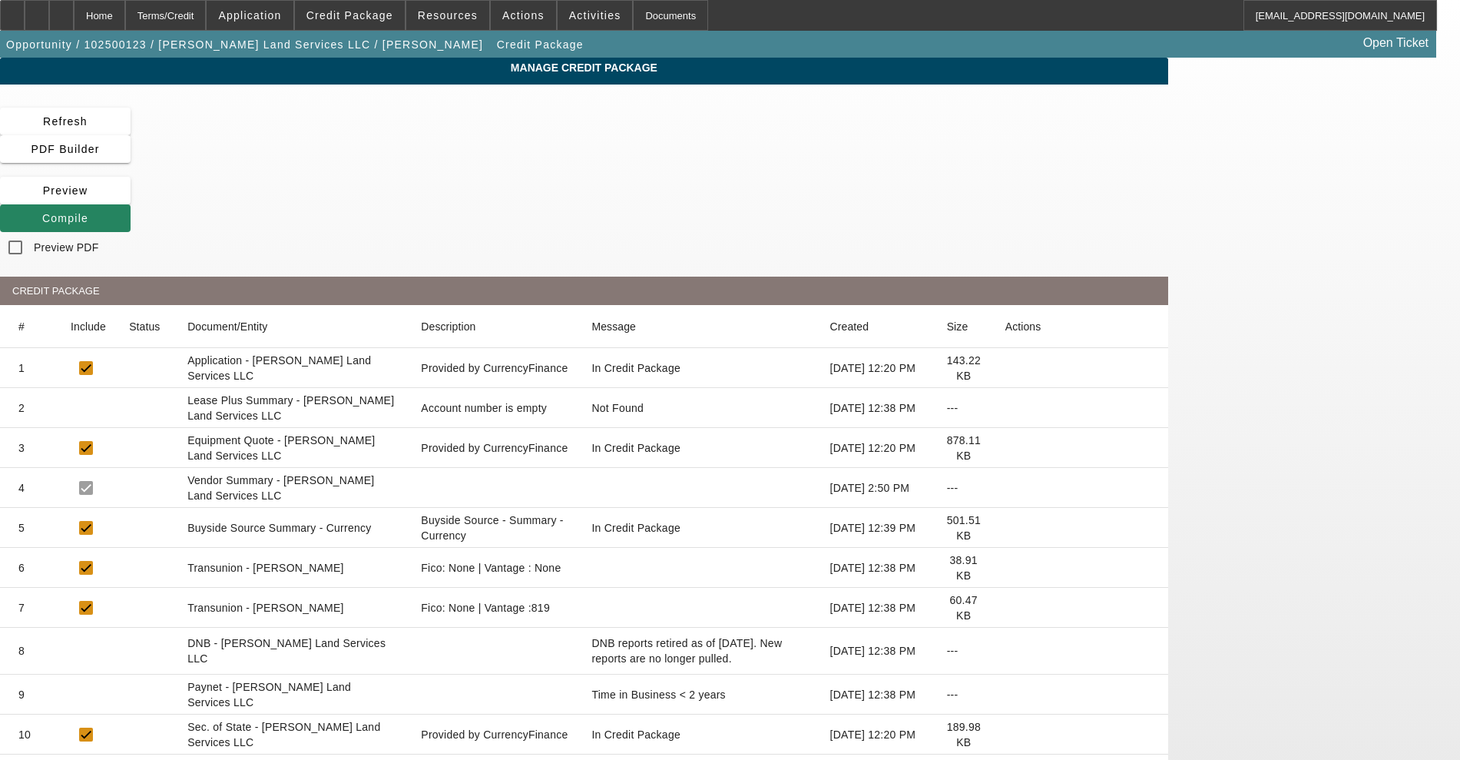
click at [1005, 608] on icon at bounding box center [1005, 608] width 0 height 0
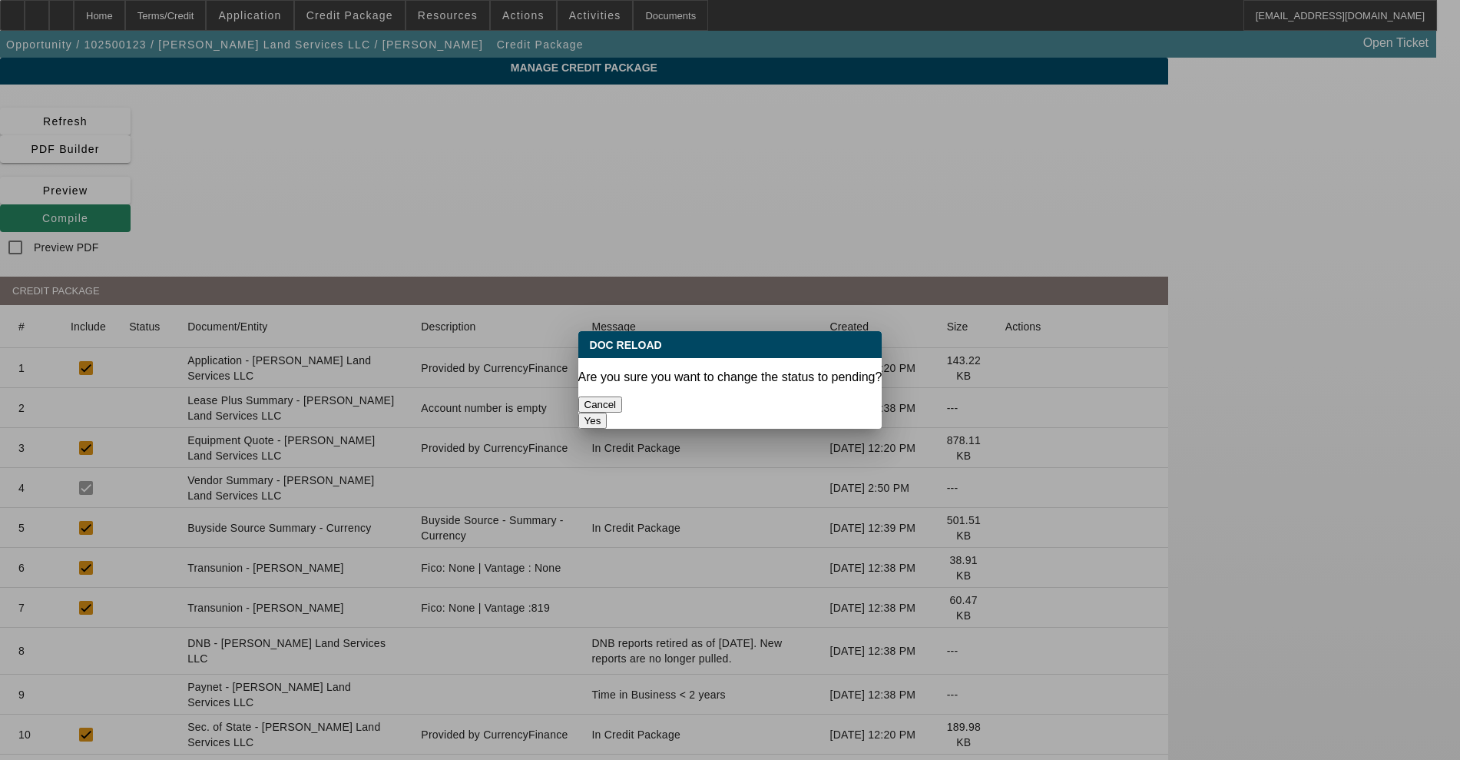
click at [623, 396] on button "Cancel" at bounding box center [600, 404] width 45 height 16
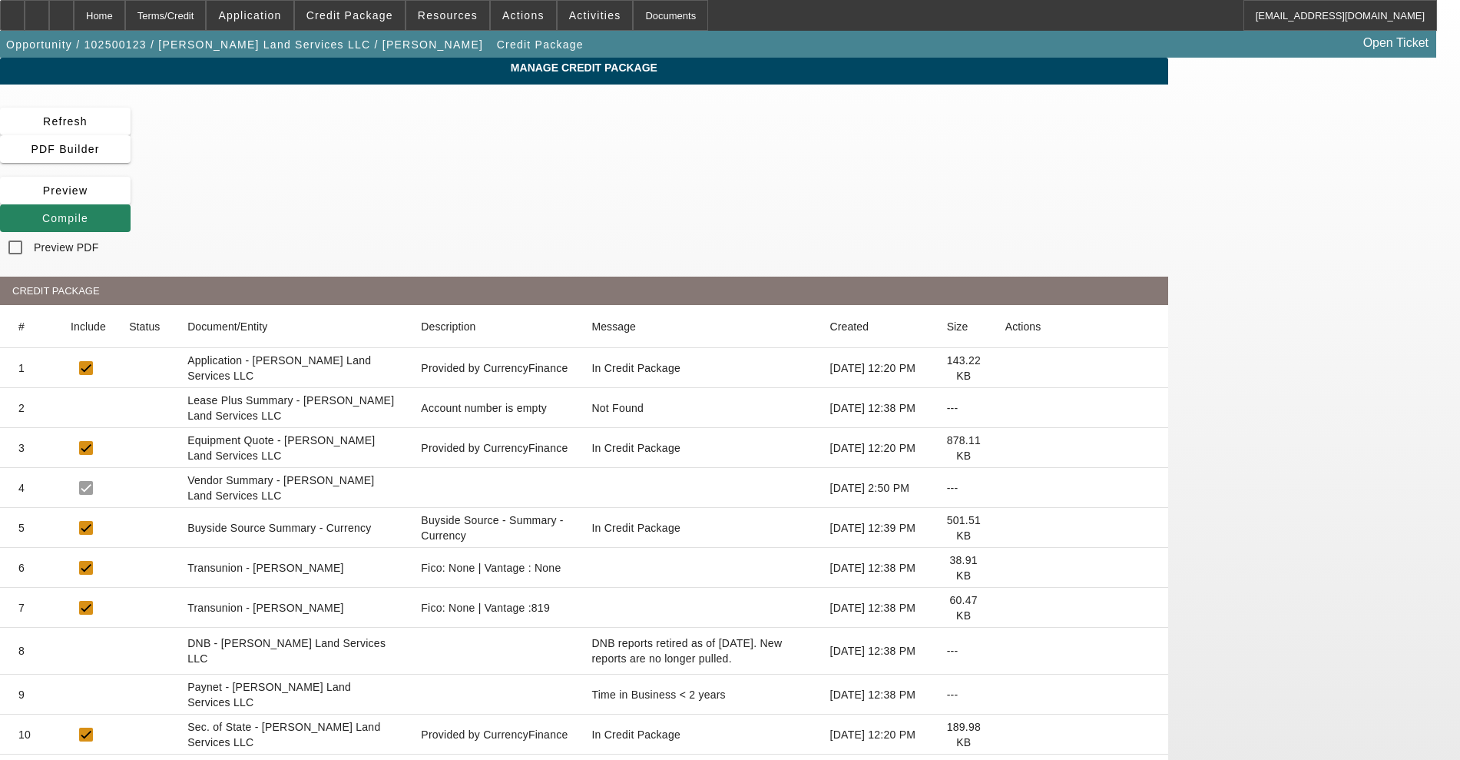
click at [1005, 568] on icon at bounding box center [1005, 568] width 0 height 0
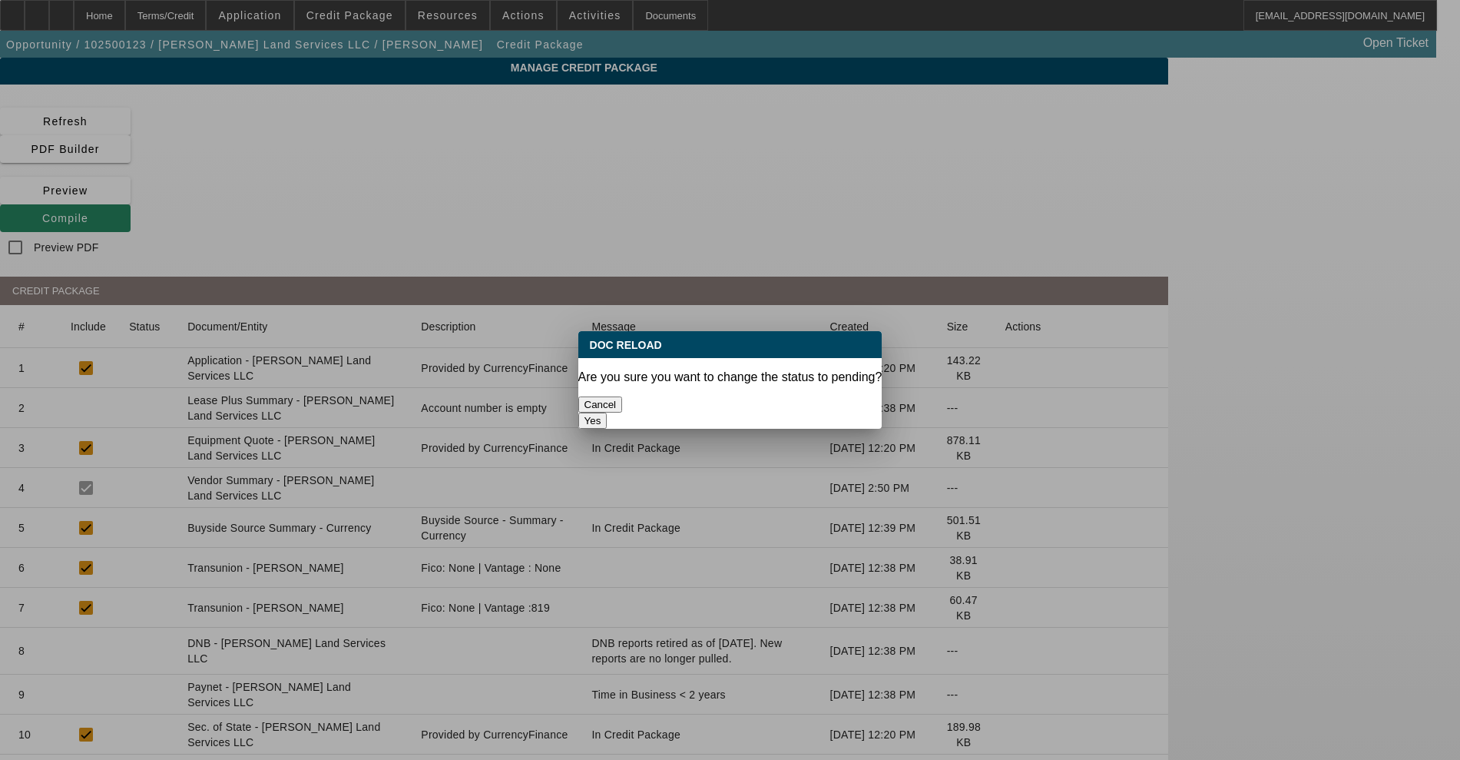
click at [608, 412] on button "Yes" at bounding box center [592, 420] width 29 height 16
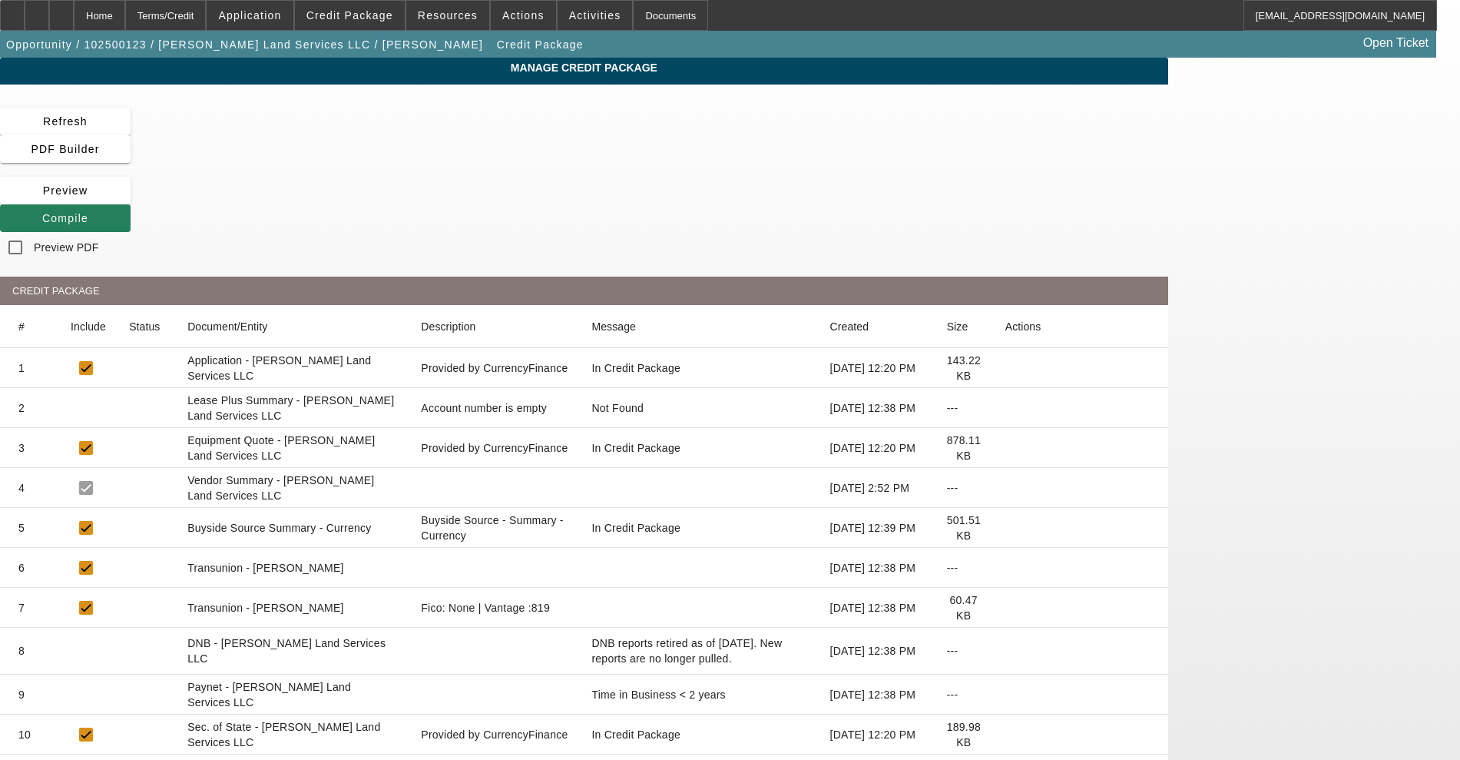
click at [131, 200] on span at bounding box center [65, 218] width 131 height 37
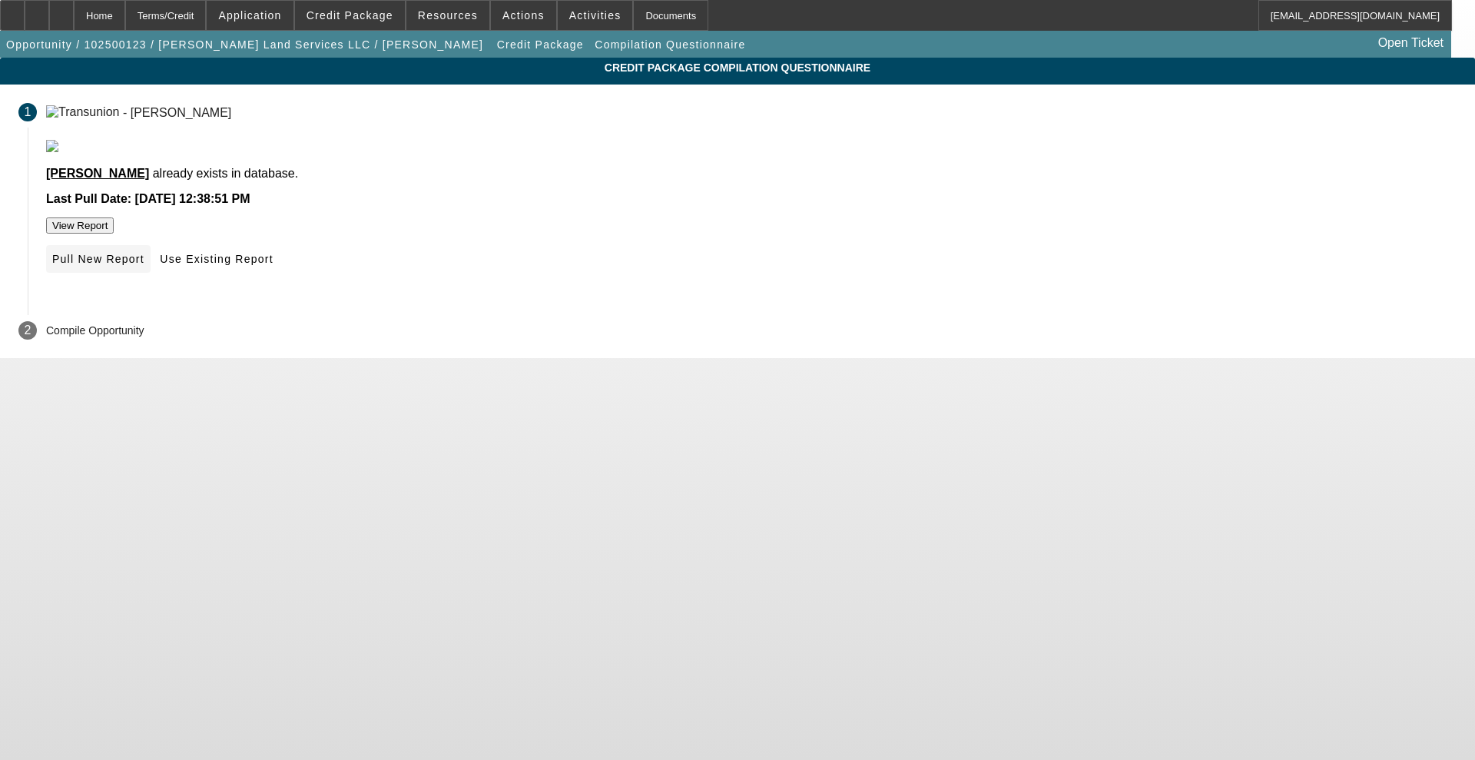
click at [144, 265] on span "Pull New Report" at bounding box center [98, 259] width 92 height 12
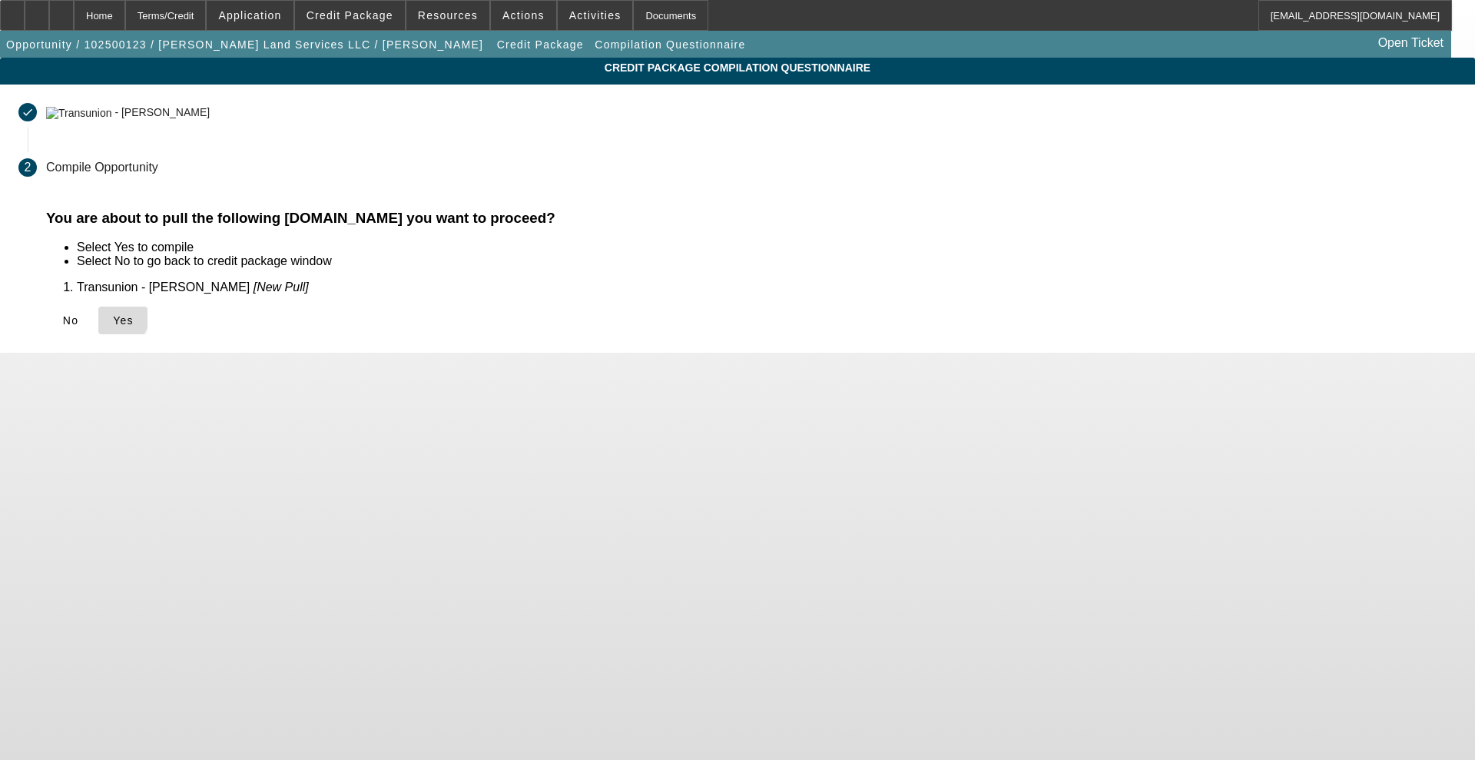
click at [113, 314] on icon at bounding box center [113, 320] width 0 height 12
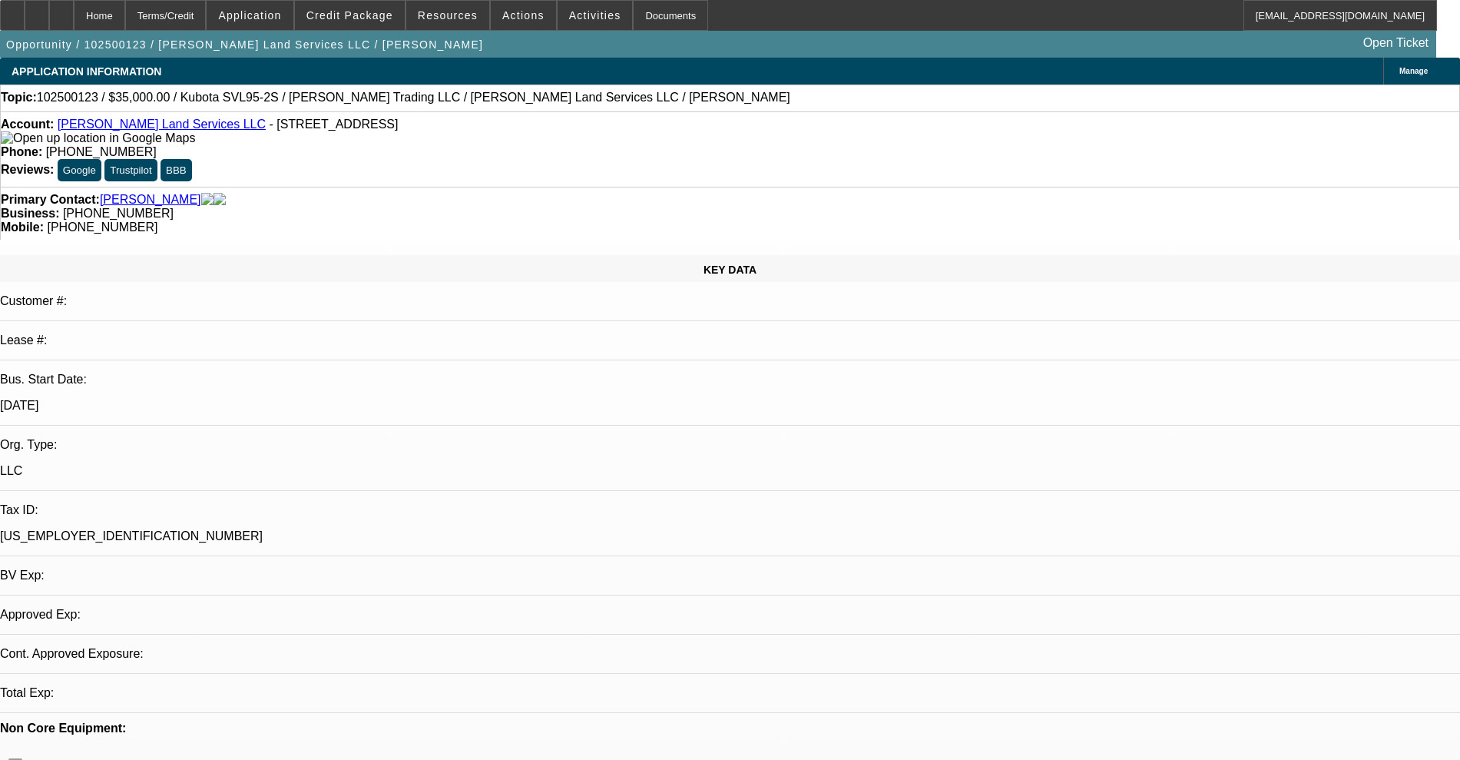
select select "0"
select select "2"
select select "0"
select select "6"
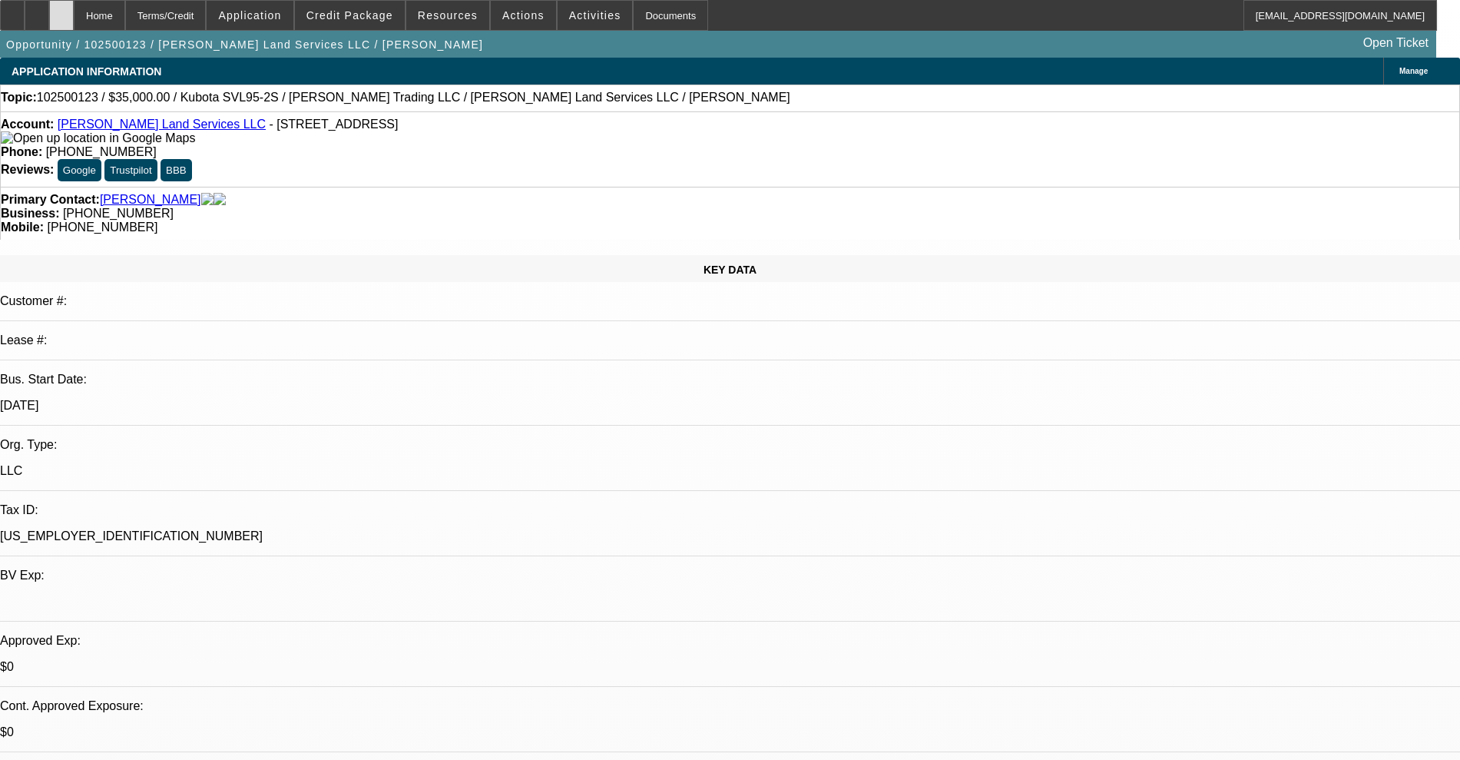
click at [61, 10] on icon at bounding box center [61, 10] width 0 height 0
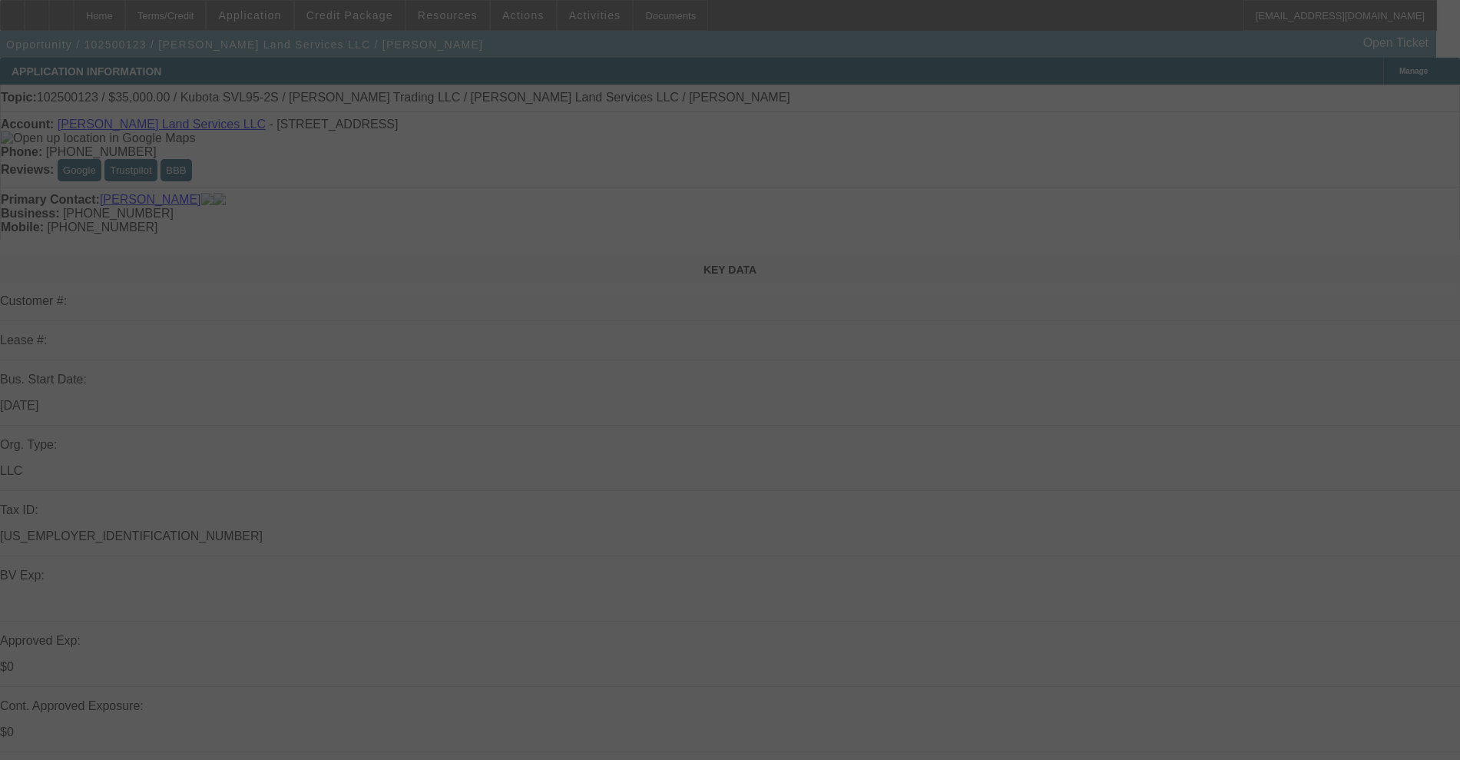
select select "0"
select select "2"
select select "0"
select select "6"
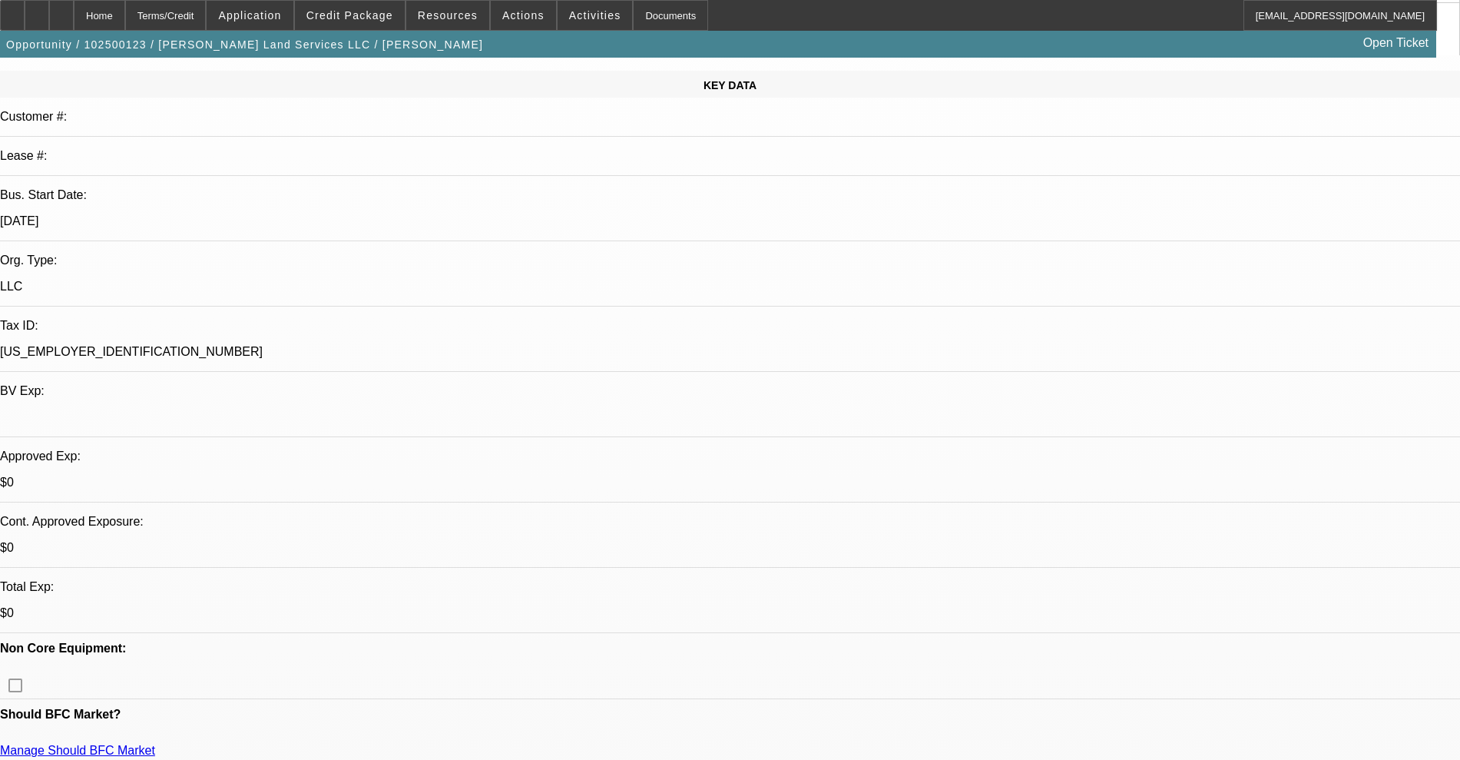
scroll to position [192, 0]
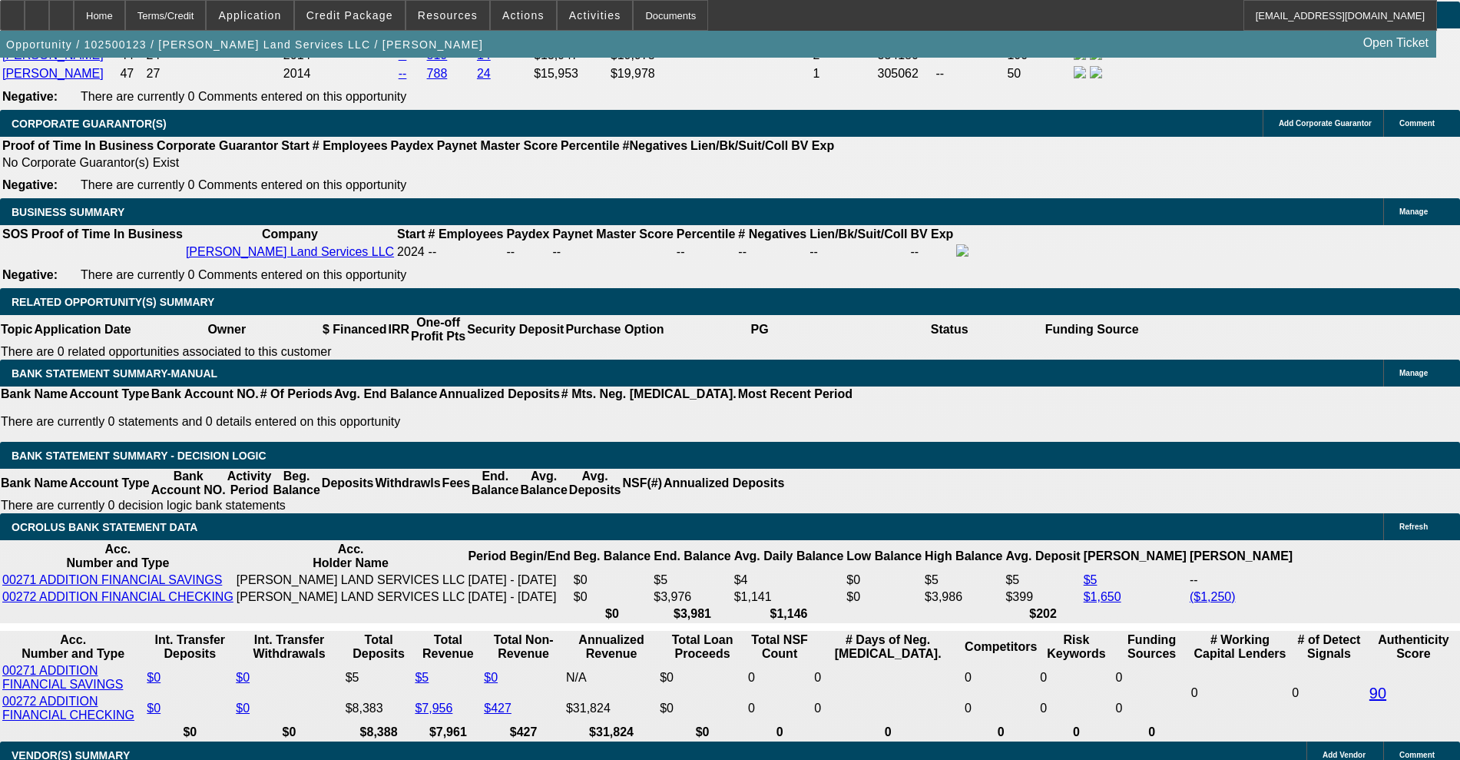
scroll to position [2400, 0]
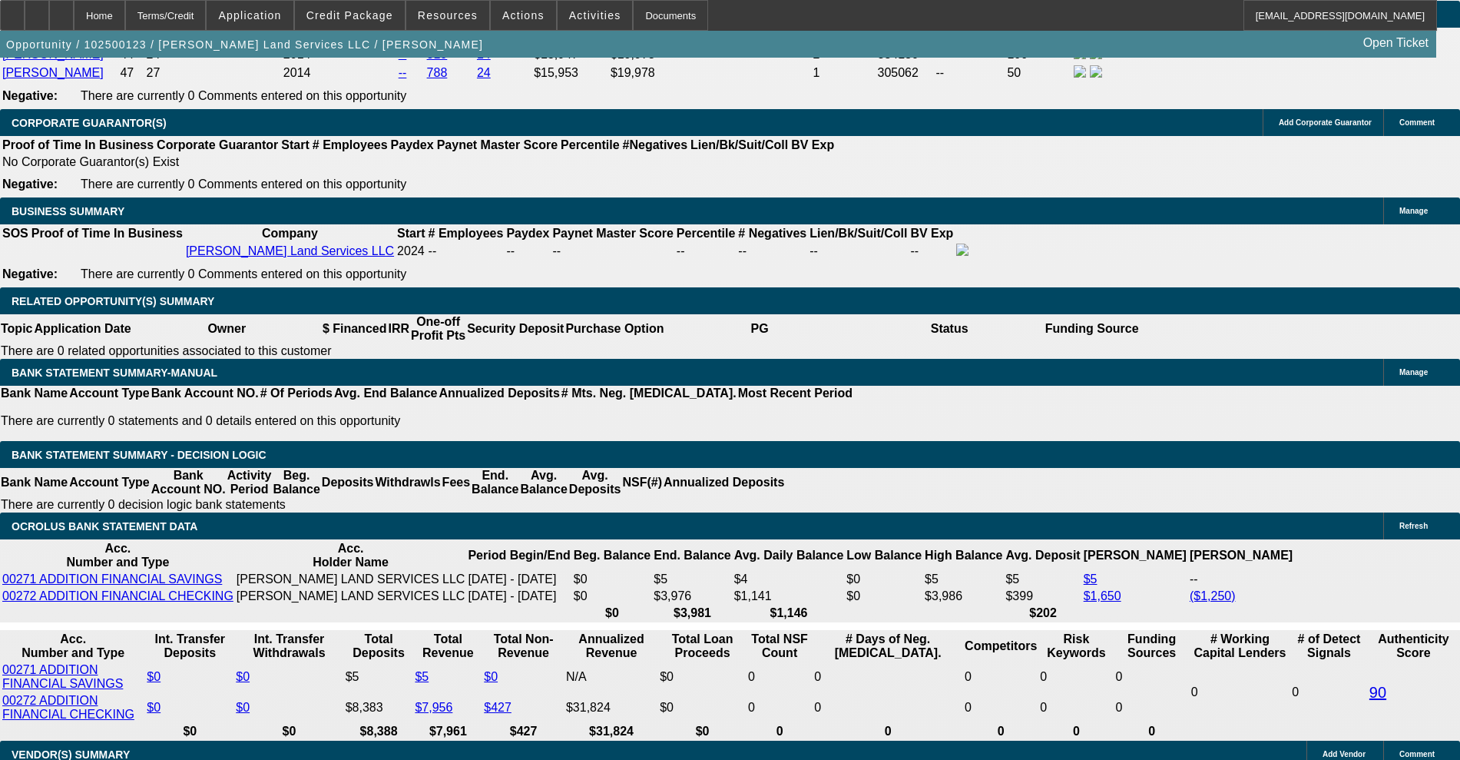
select select "0.15"
type input "$5,250.00"
type input "UNKNOWN"
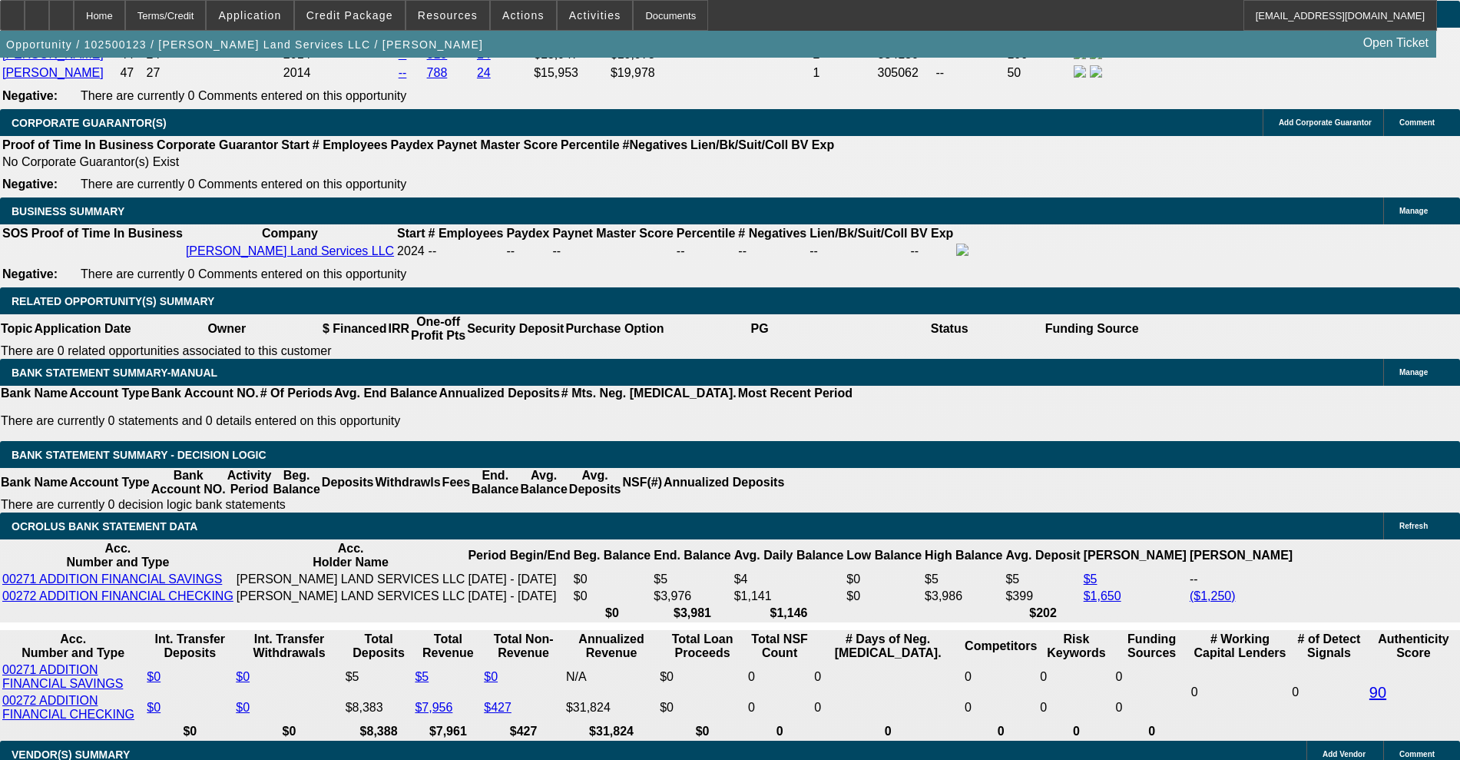
select select "0.05"
type input "$1,750.00"
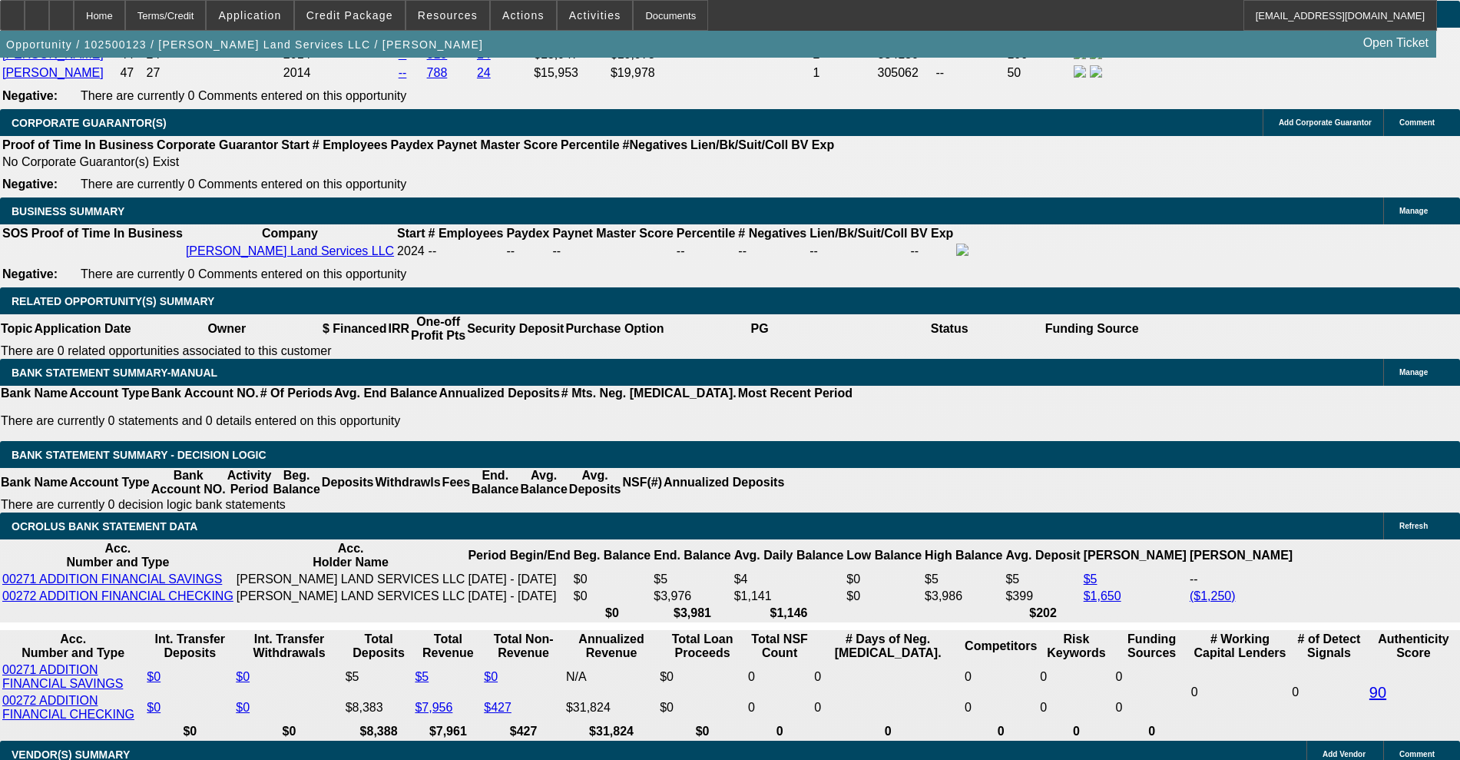
type input "48"
type input "2"
type input "$721.36"
type input "20"
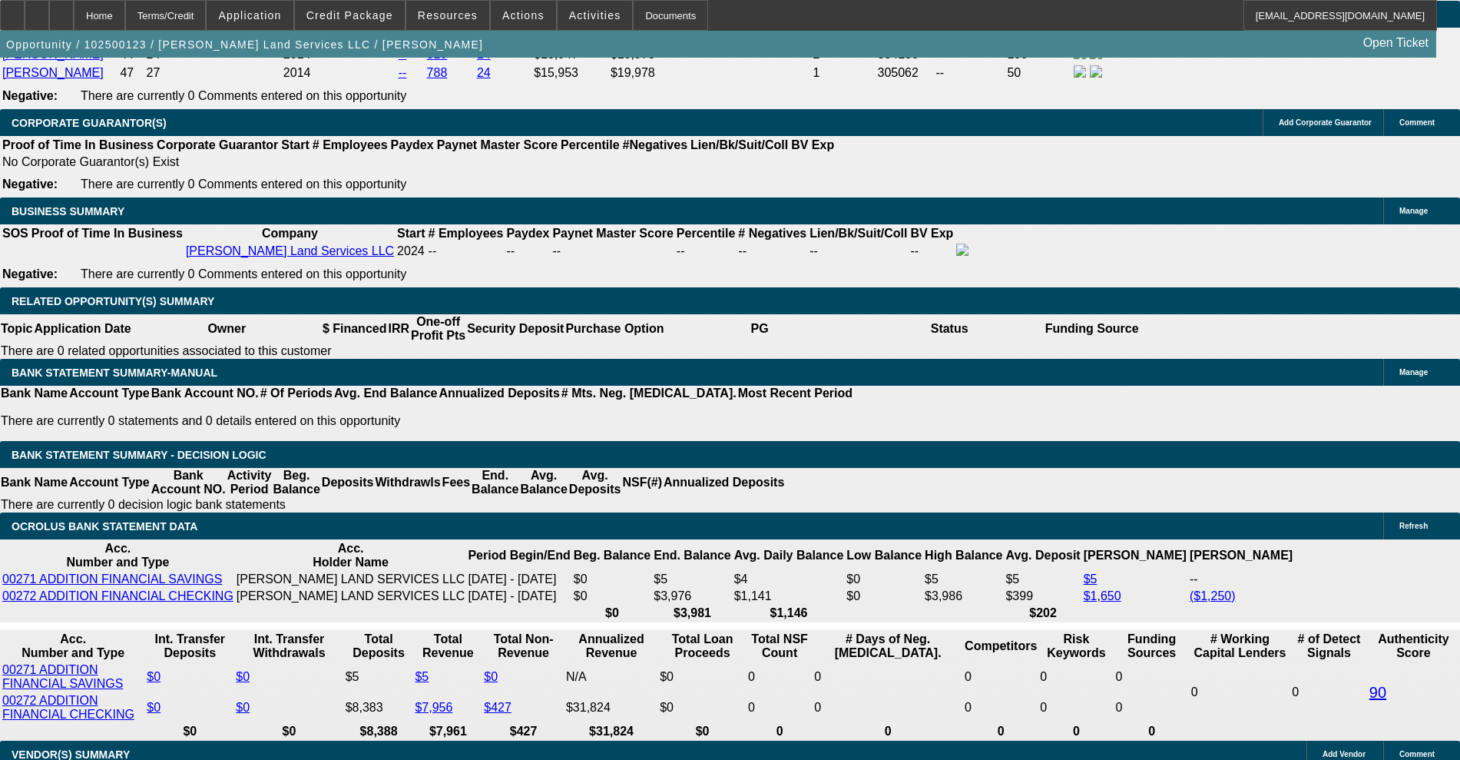
type input "$1,442.72"
type input "$1,011.81"
type input "$2,023.62"
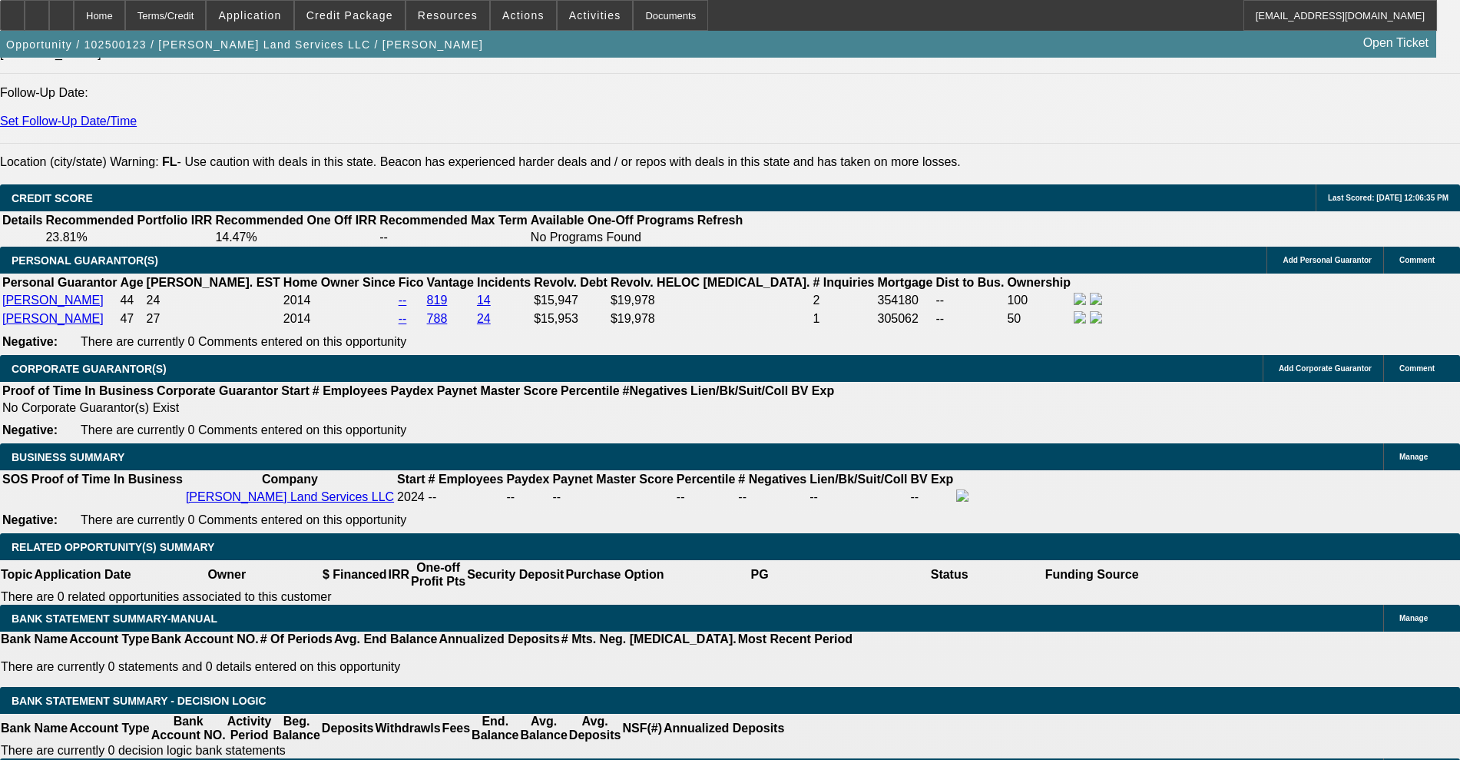
scroll to position [2112, 0]
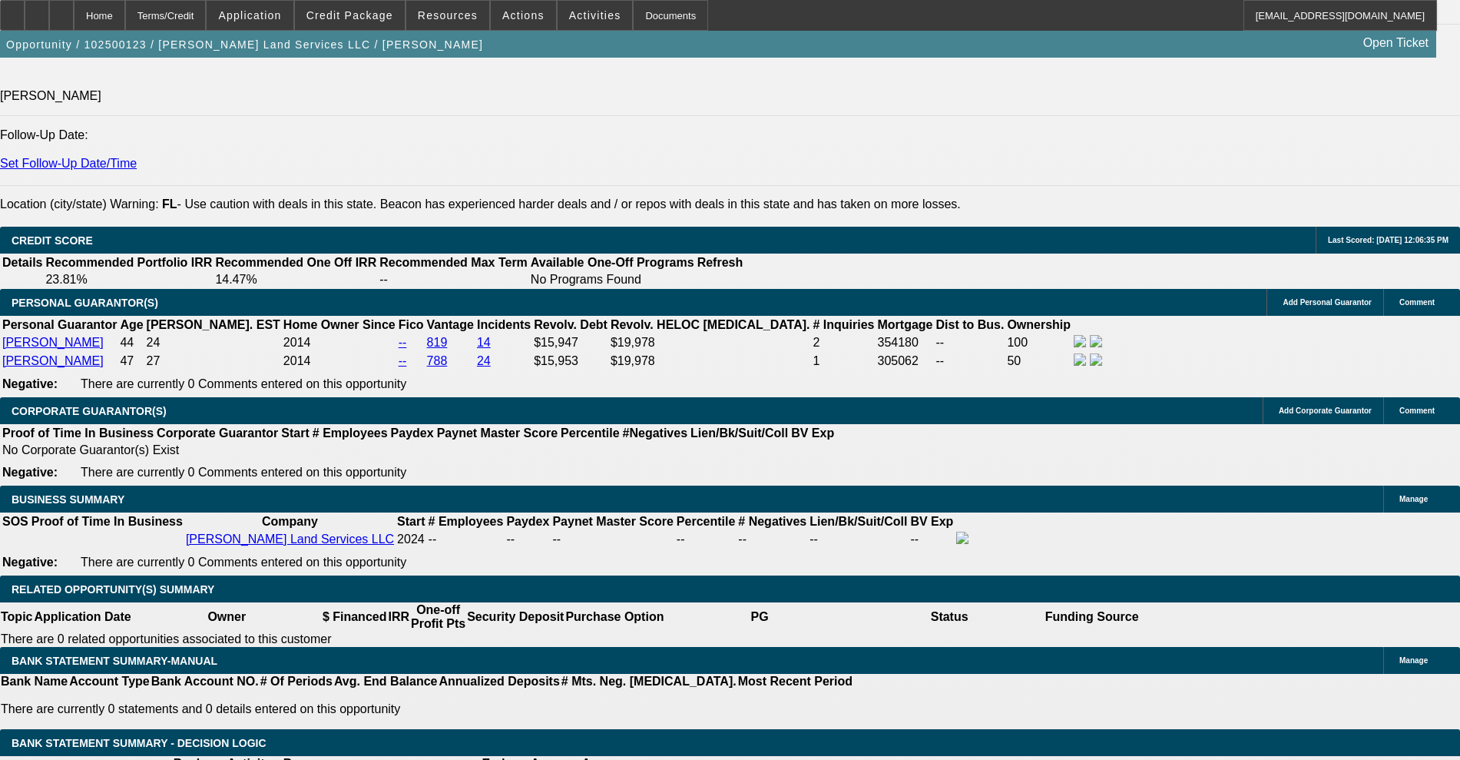
type input "20"
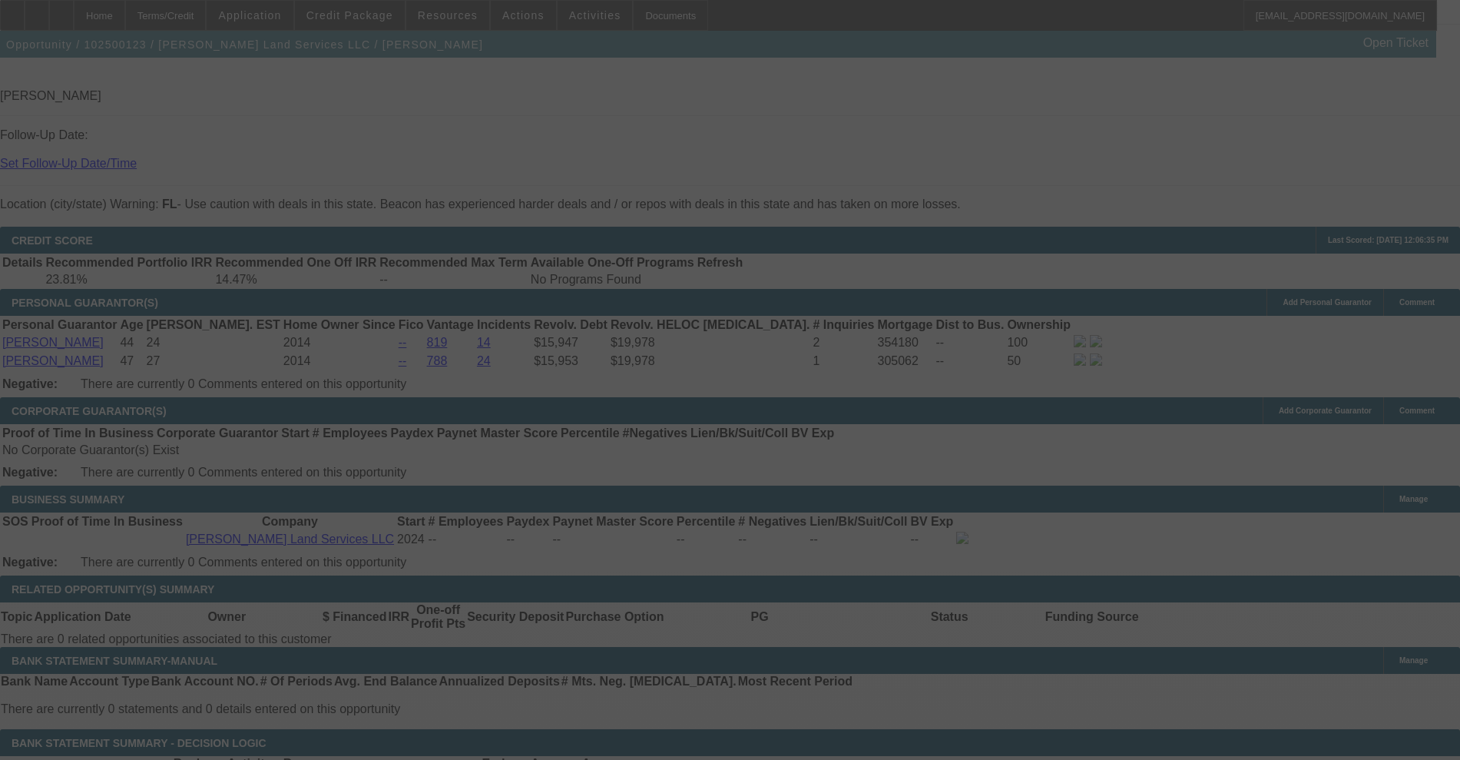
select select "2"
select select "0"
select select "6"
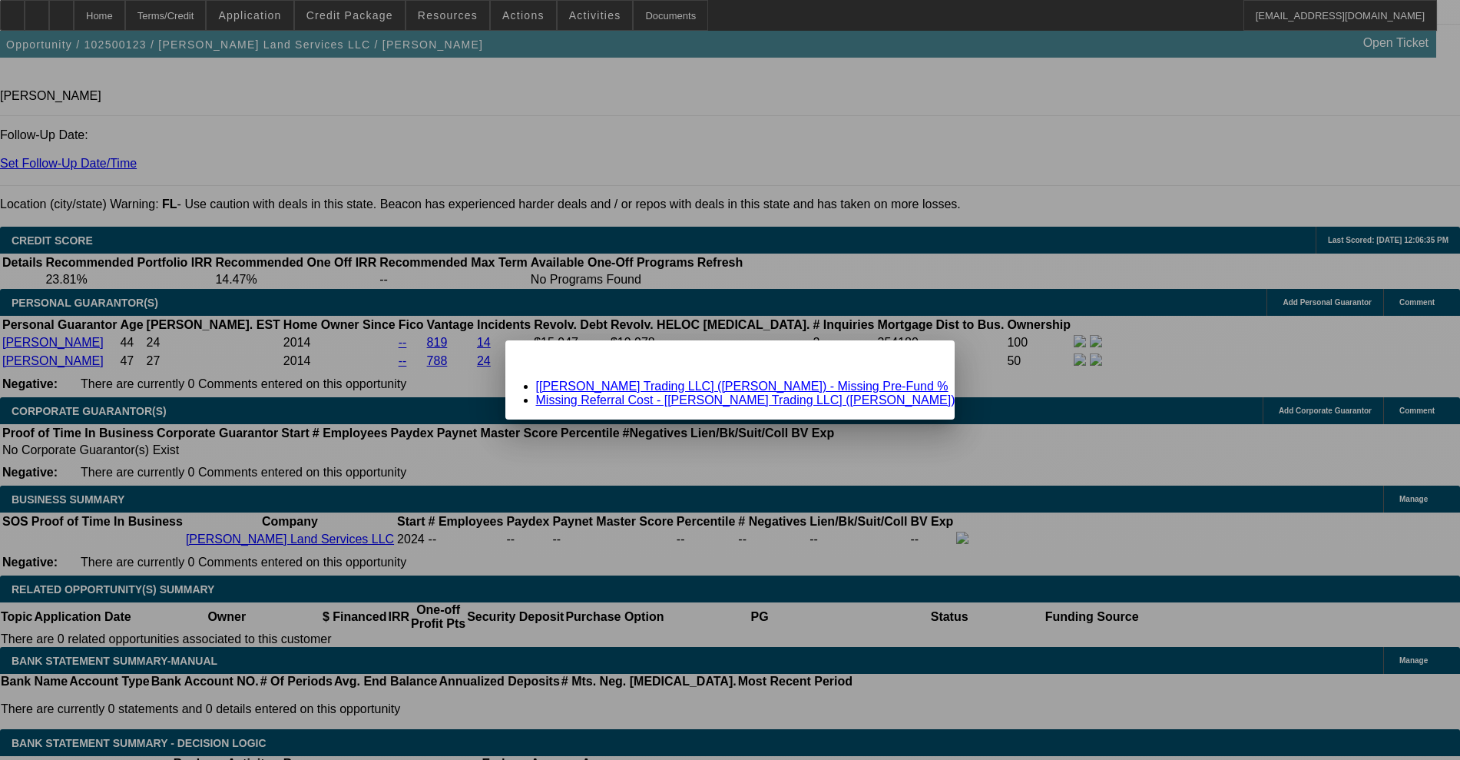
scroll to position [0, 0]
click at [717, 387] on link "[Kurtz Trading LLC] (Thomas, Michael) - Missing Pre-Fund %" at bounding box center [742, 385] width 412 height 13
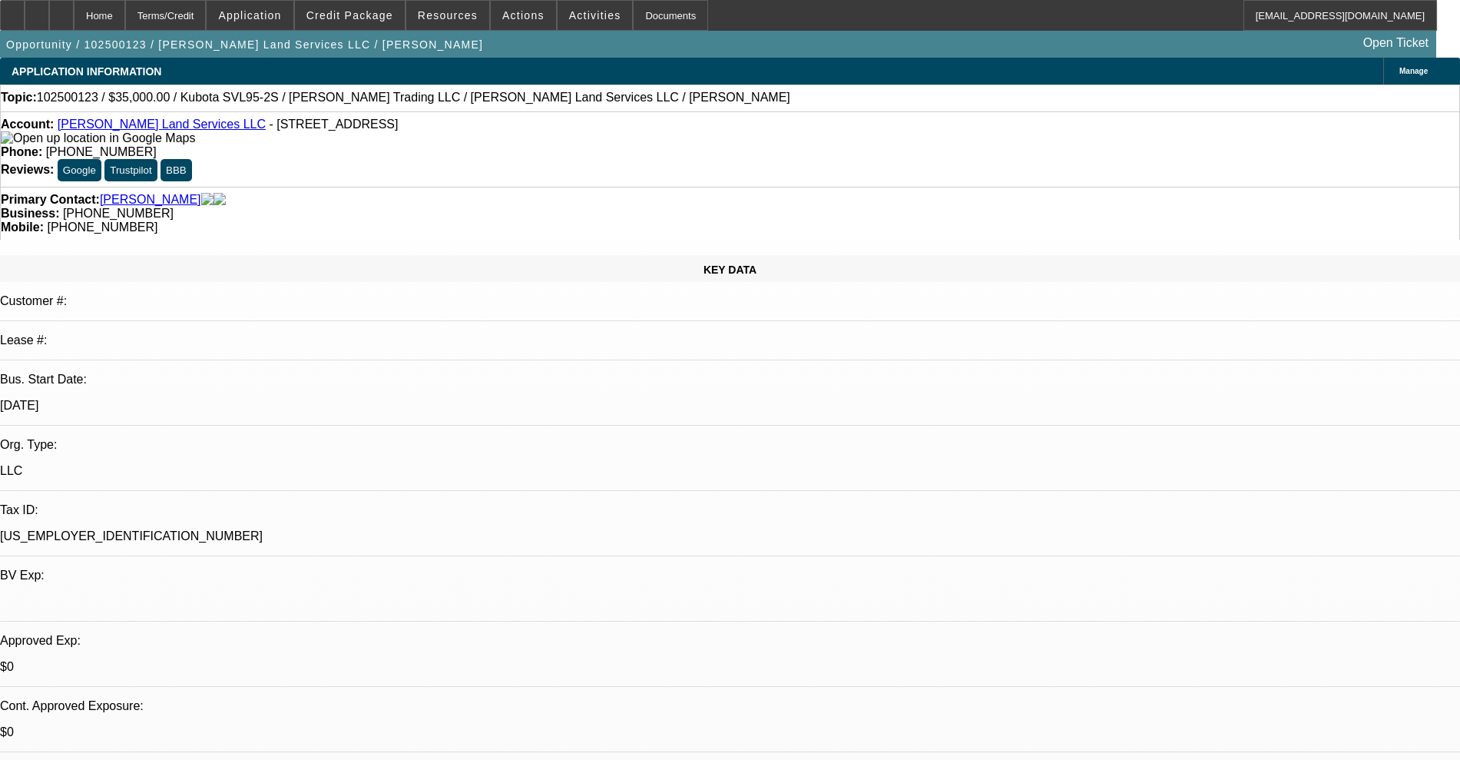
scroll to position [2112, 0]
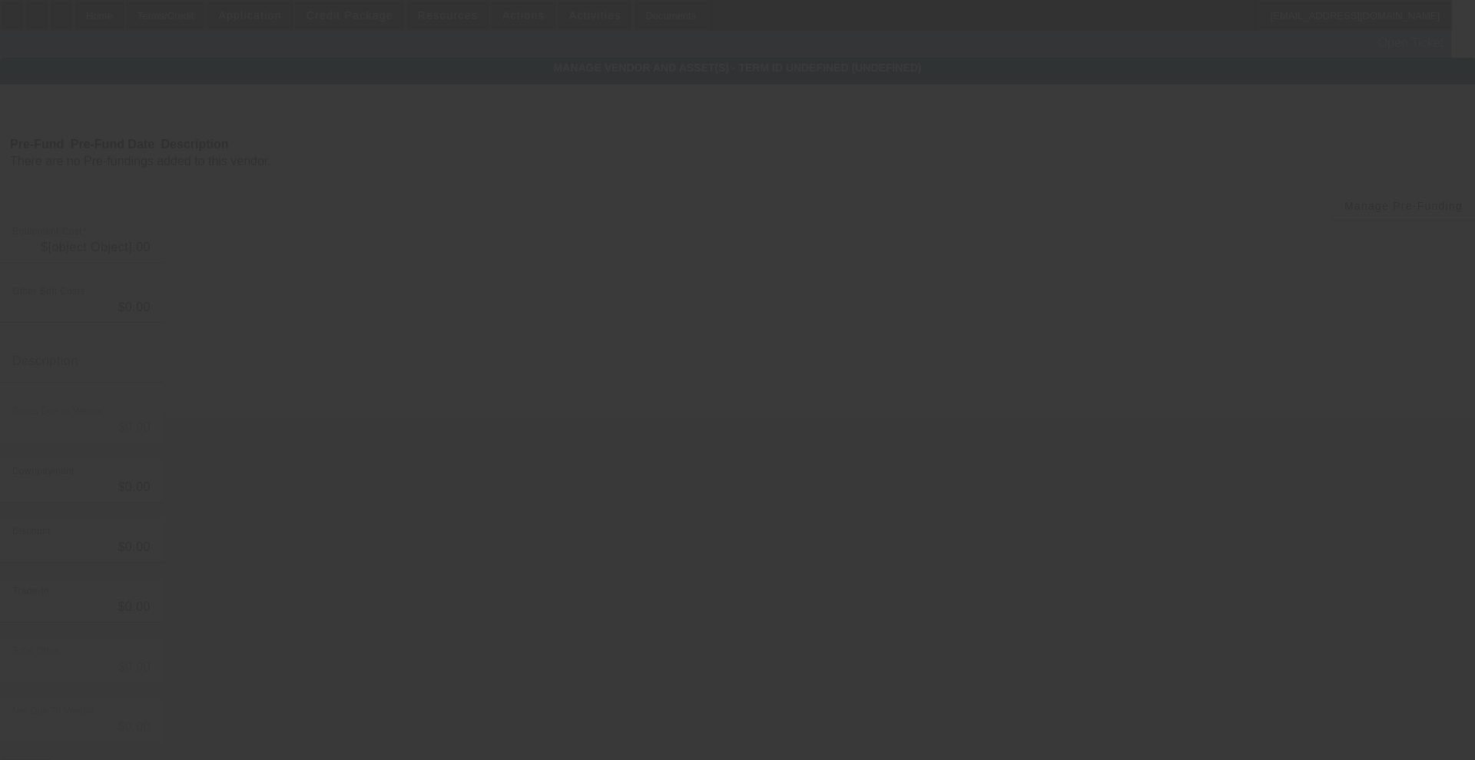
type input "$35,000.00"
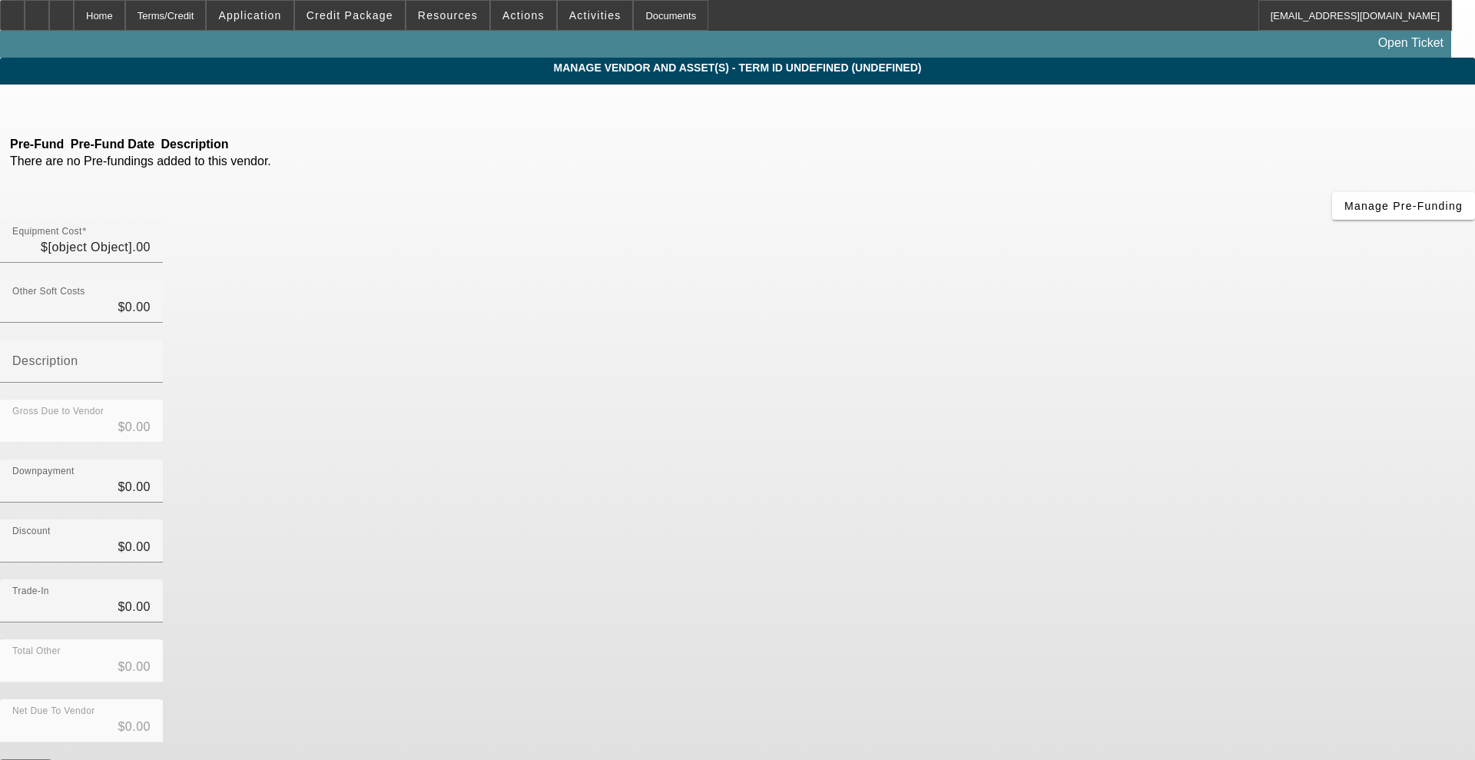
type input "$35,000.00"
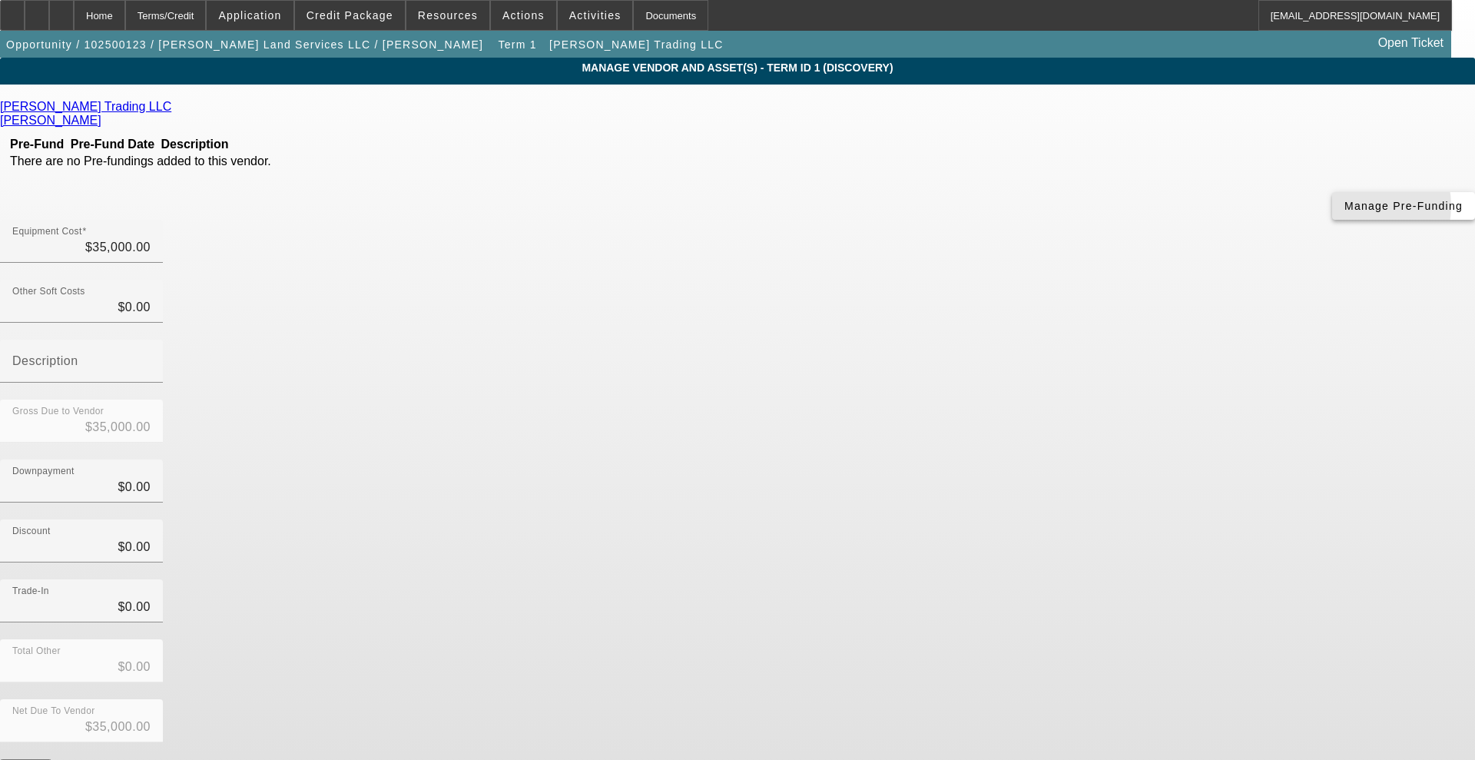
click at [1344, 212] on span "Manage Pre-Funding" at bounding box center [1403, 206] width 118 height 12
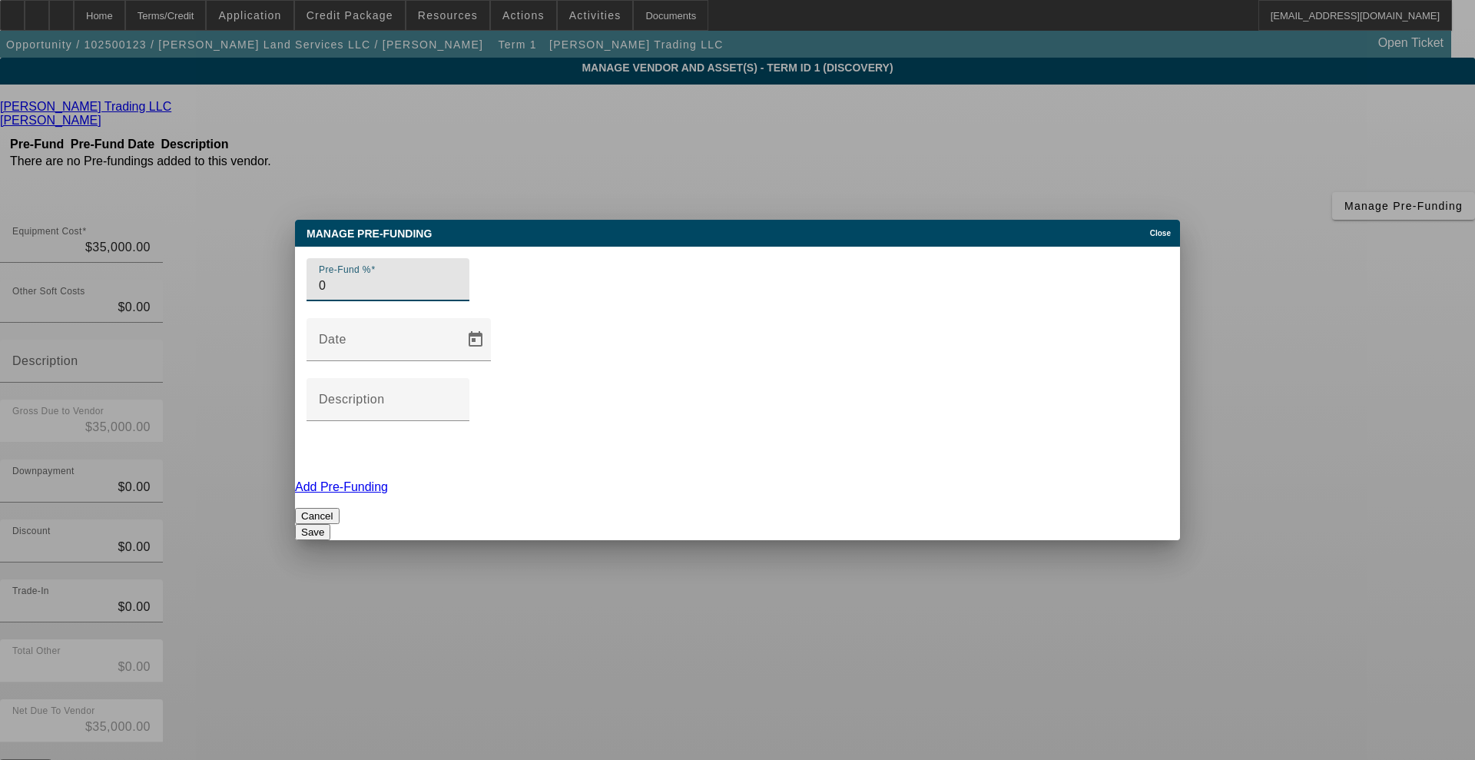
type input "0"
click at [330, 524] on button "Save" at bounding box center [312, 532] width 35 height 16
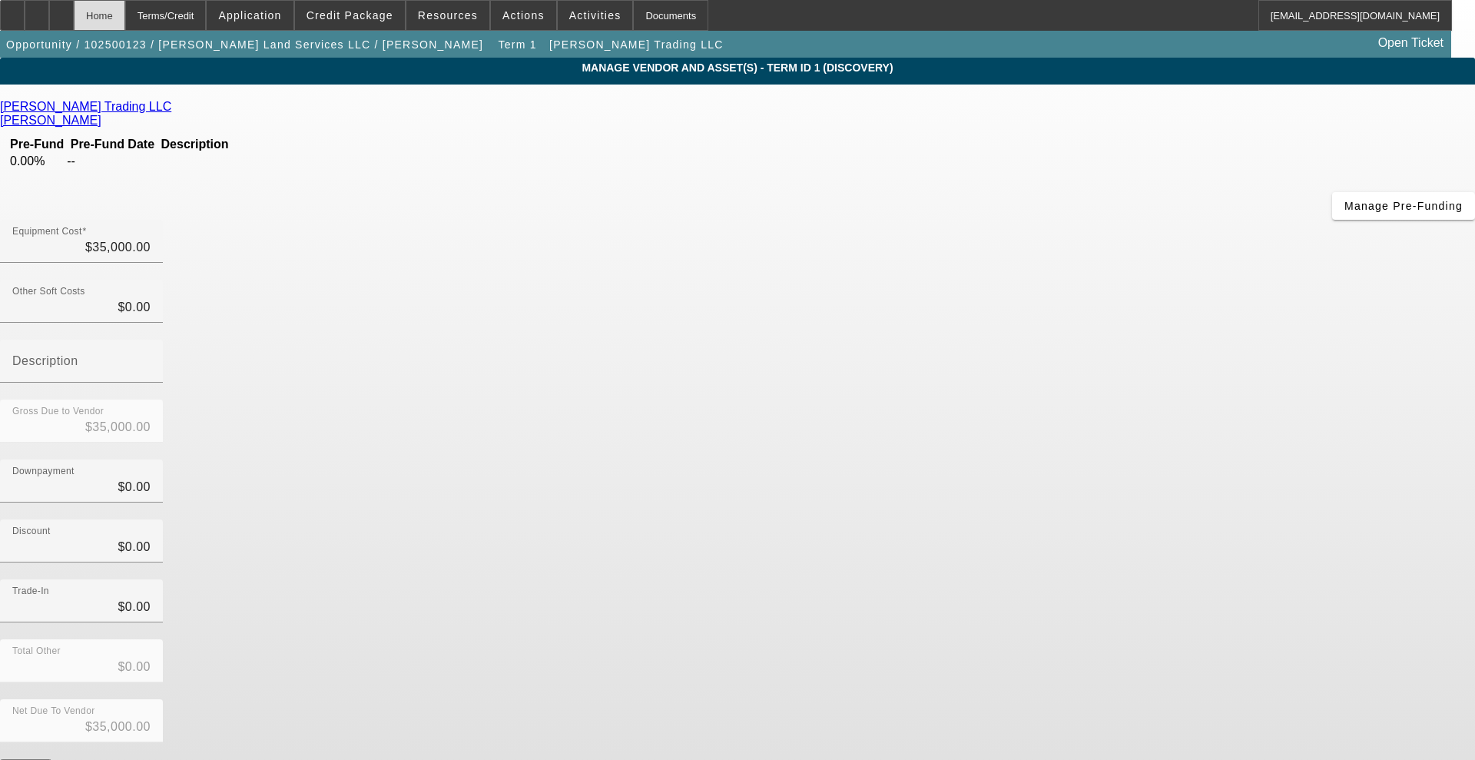
click at [125, 22] on div "Home" at bounding box center [99, 15] width 51 height 31
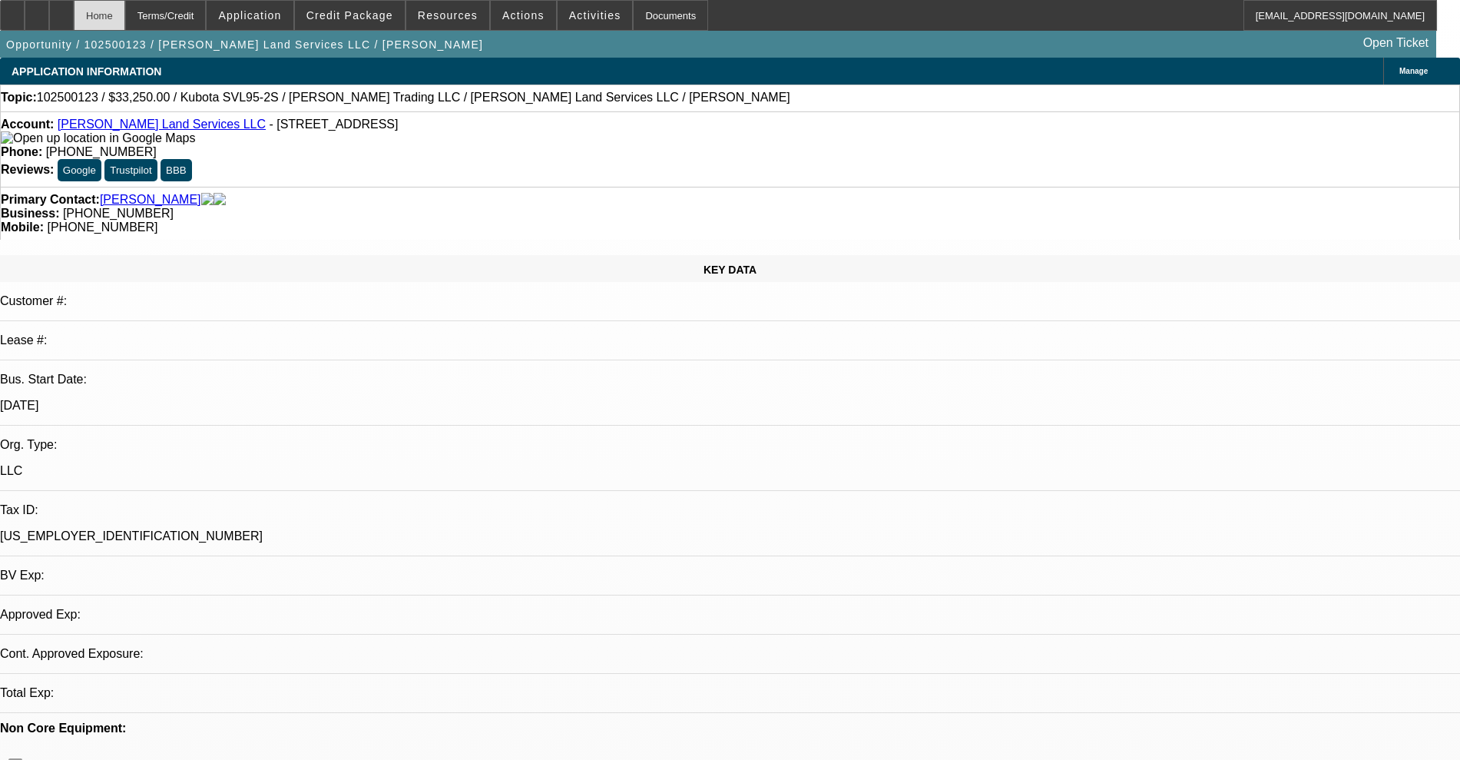
select select "2"
select select "0"
select select "6"
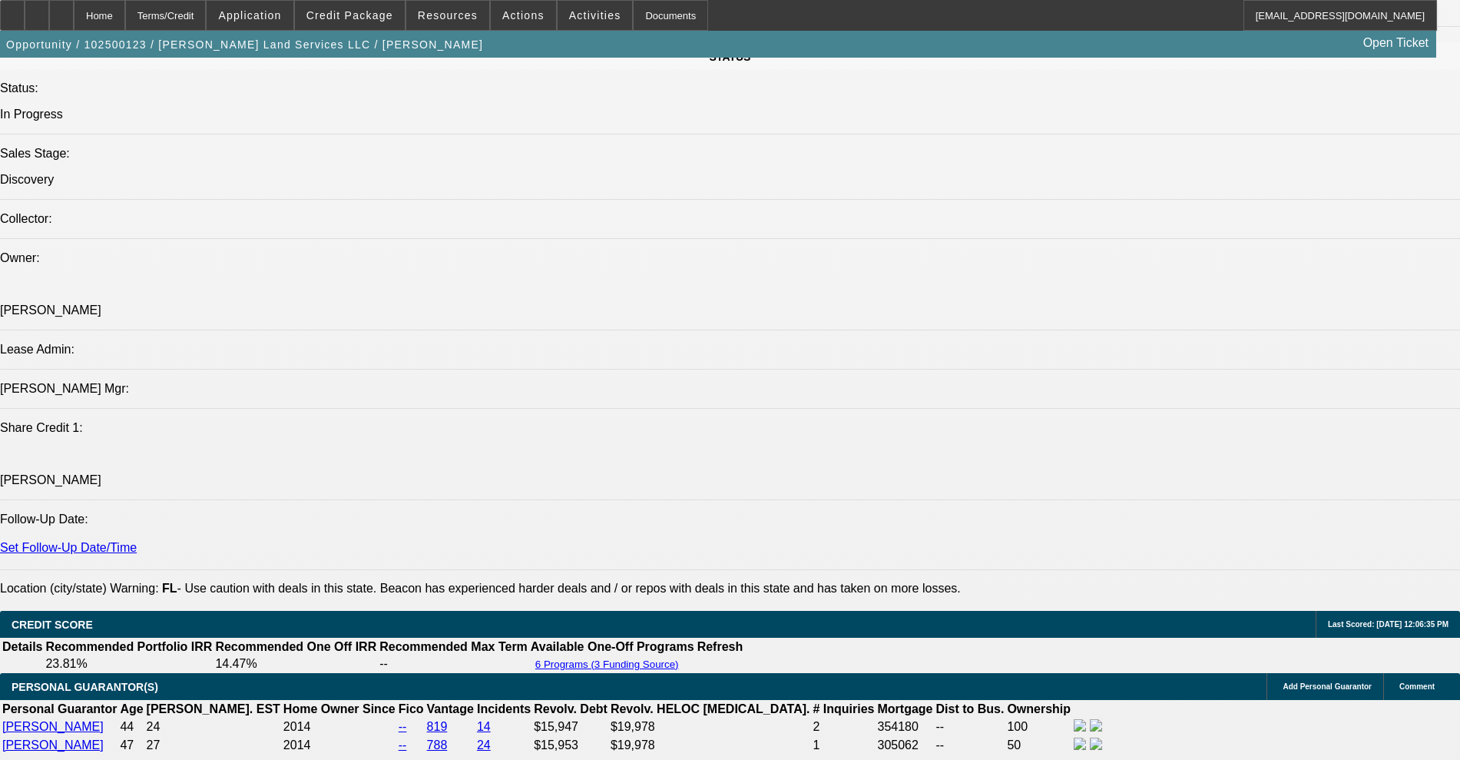
scroll to position [2208, 0]
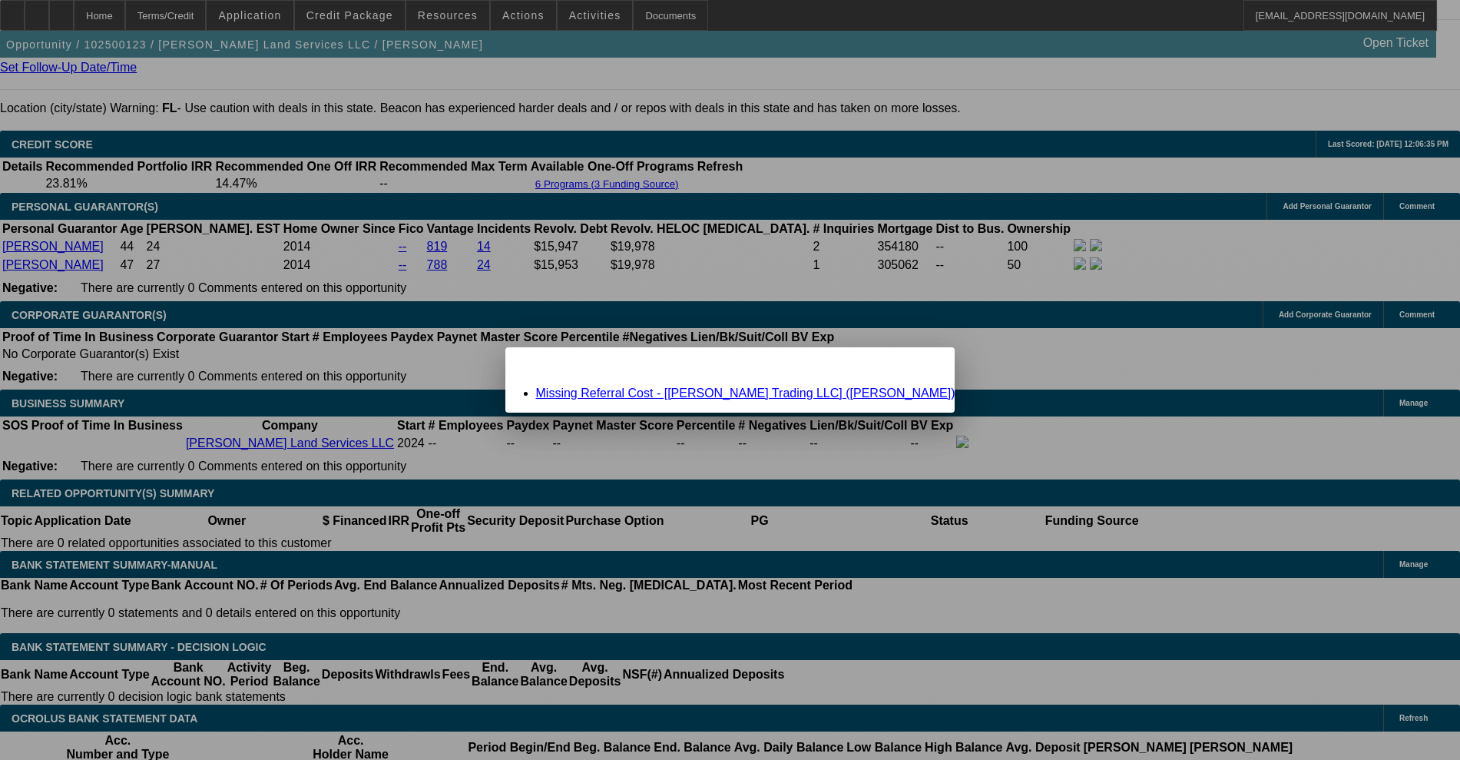
scroll to position [0, 0]
click at [657, 392] on link "Missing Referral Cost - [Kurtz Trading LLC] (Thomas, Michael)" at bounding box center [745, 392] width 419 height 13
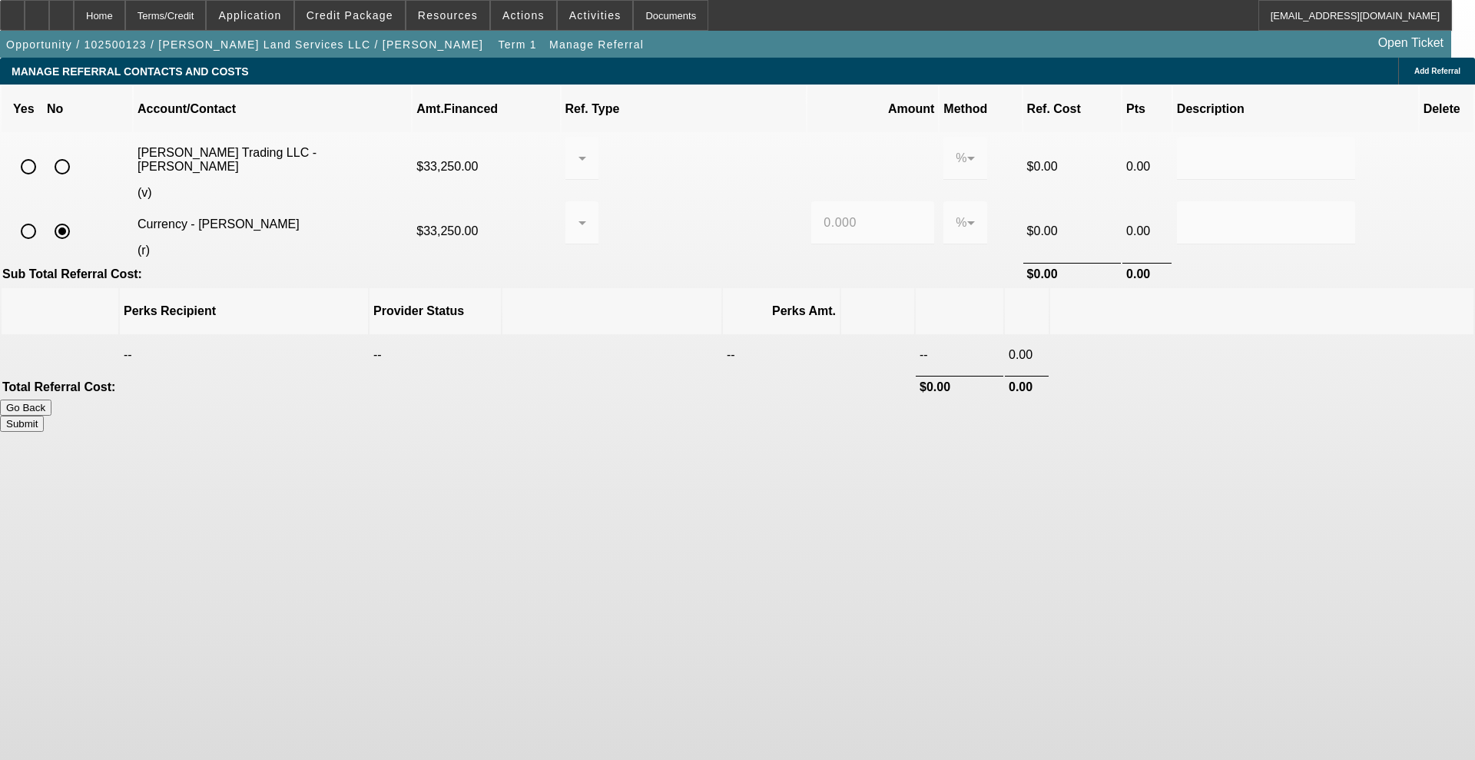
click at [78, 151] on input "radio" at bounding box center [62, 166] width 31 height 31
radio input "true"
click at [44, 416] on button "Submit" at bounding box center [22, 424] width 44 height 16
type input "0.000"
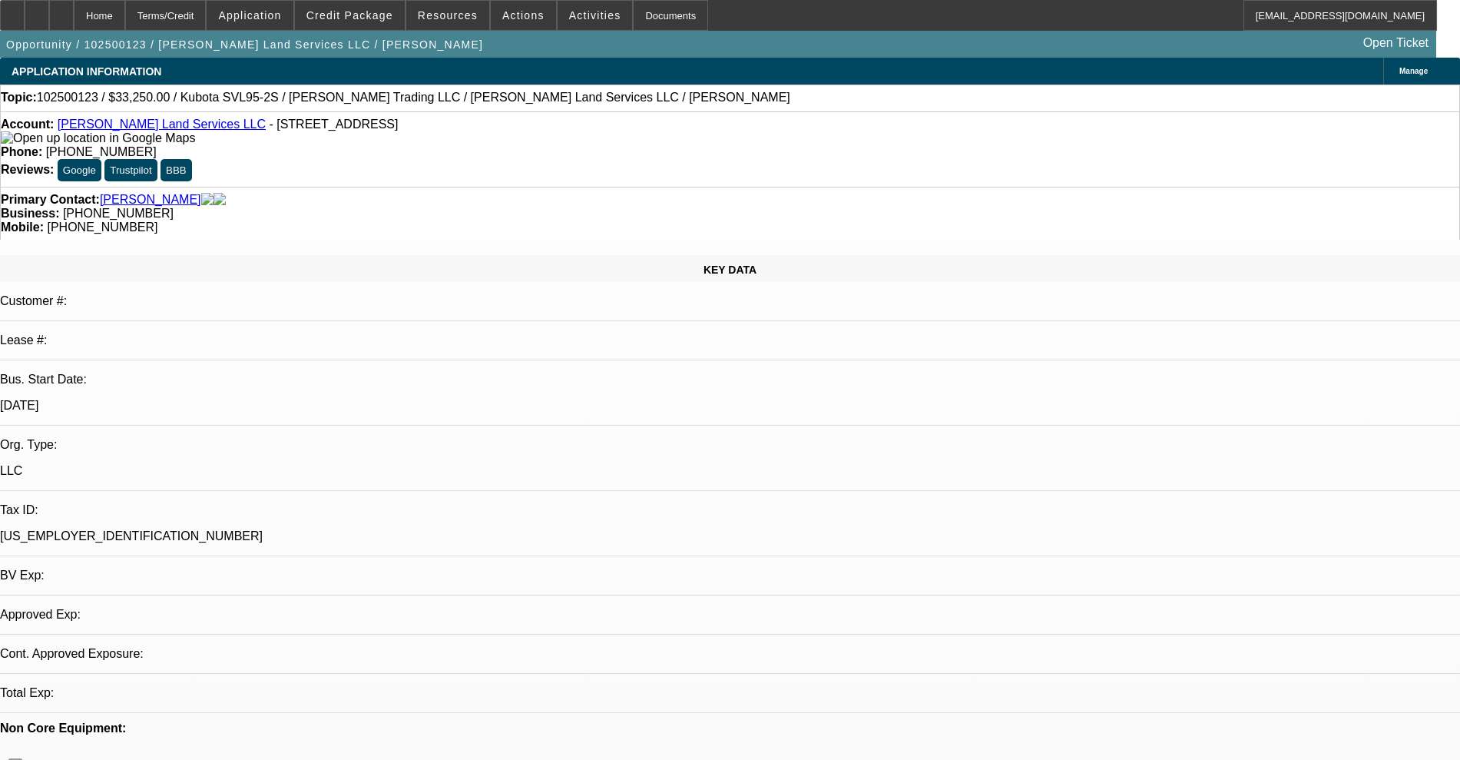
select select "2"
select select "0"
select select "6"
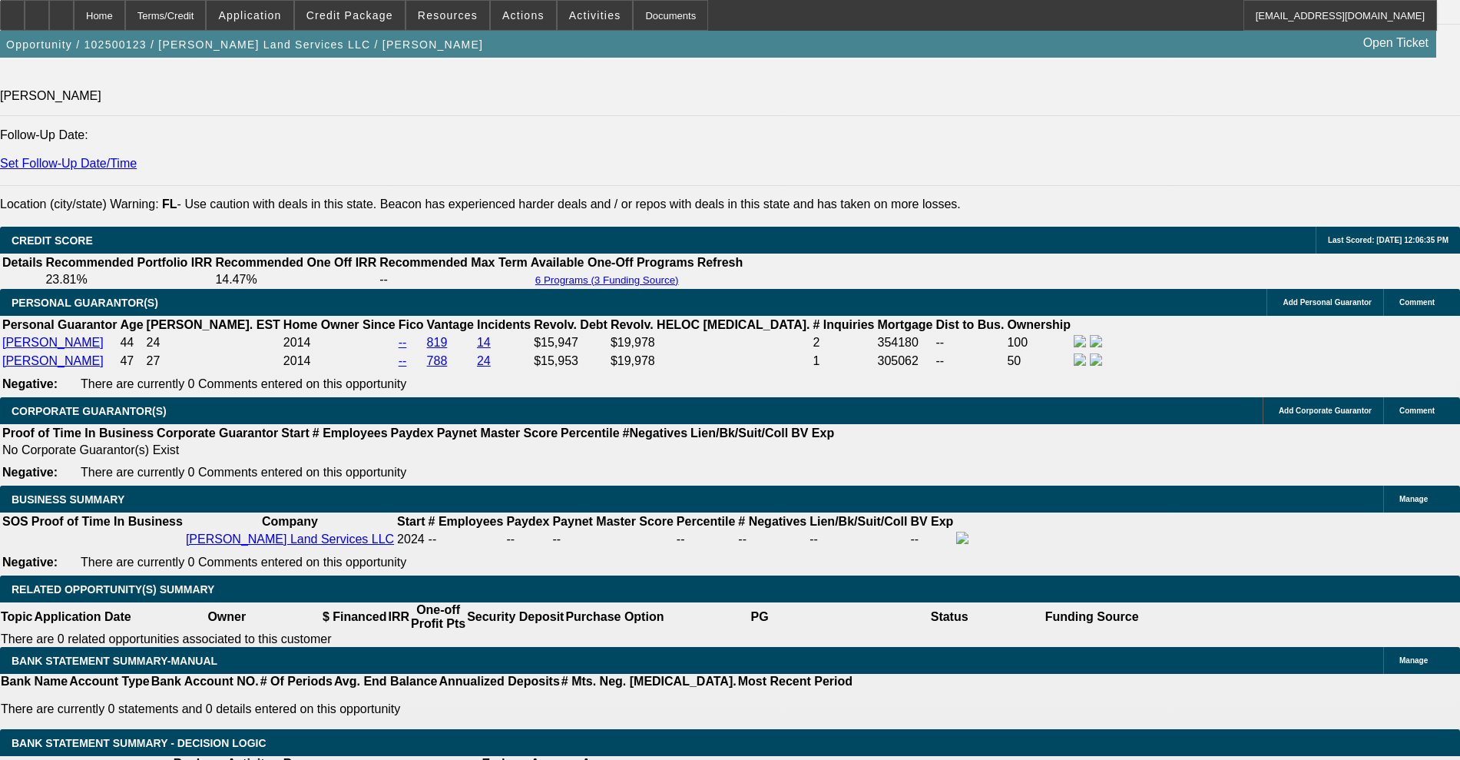
scroll to position [2304, 0]
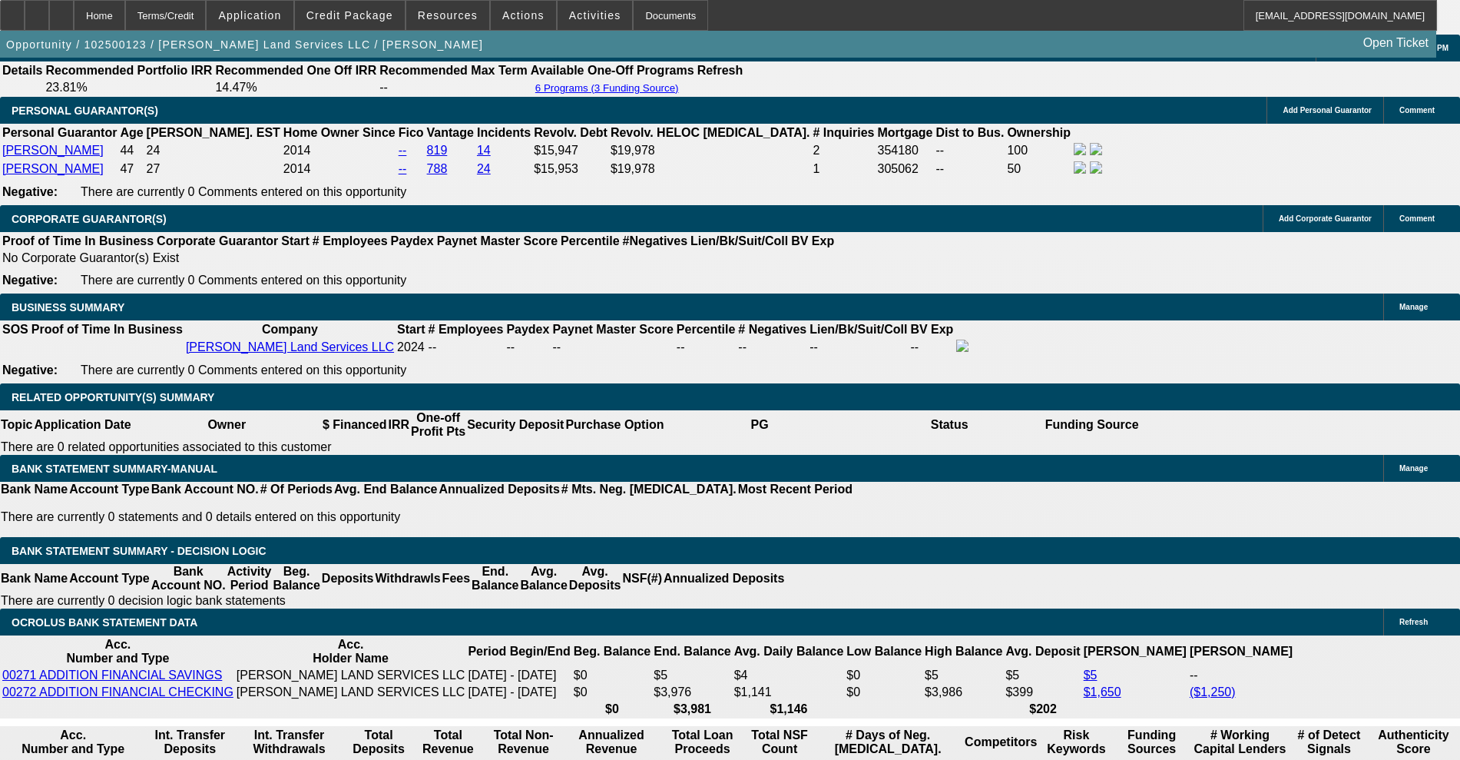
select select "0.1"
type input "$3,500.00"
type input "UNKNOWN"
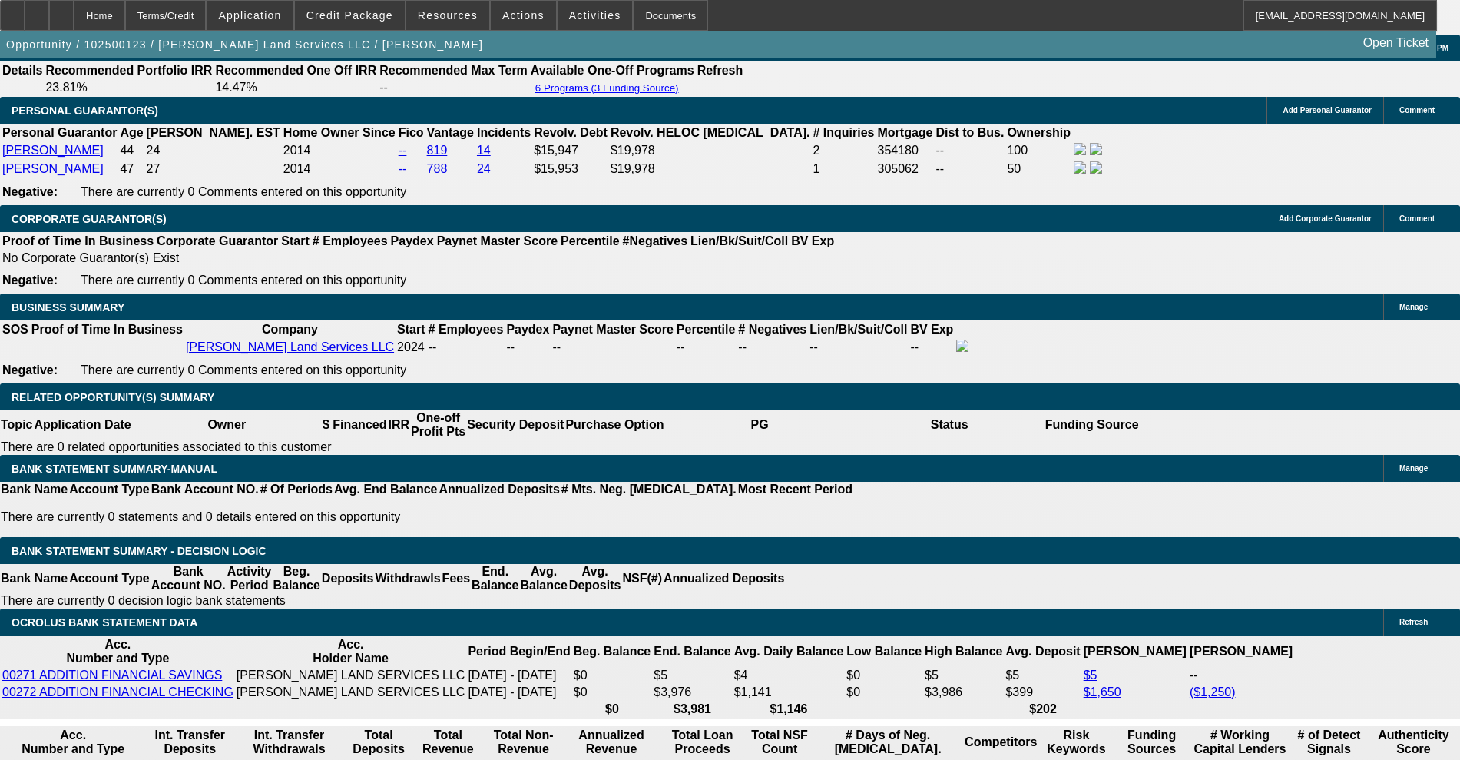
type input "$1,917.12"
type input "$958.56"
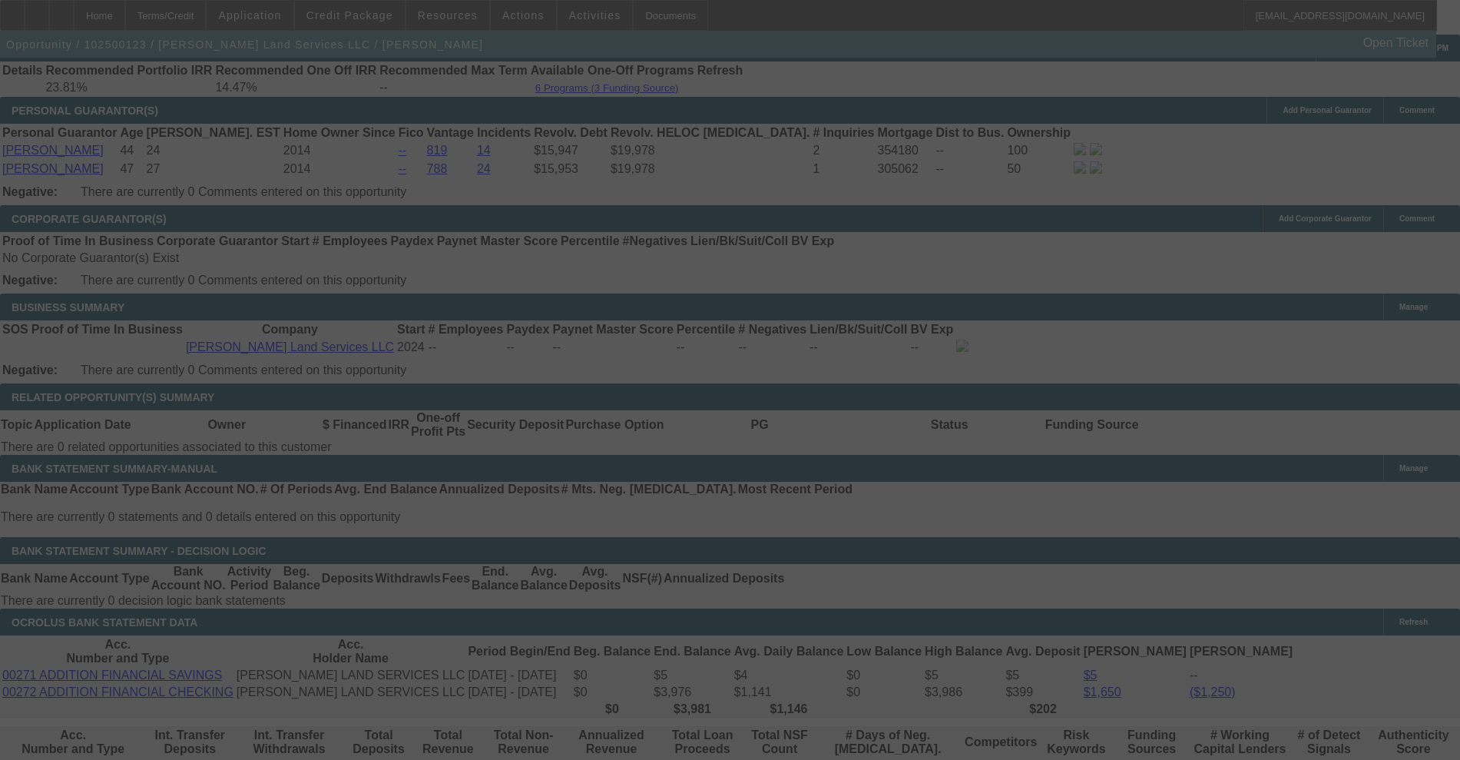
select select "0.1"
select select "2"
select select "0"
select select "6"
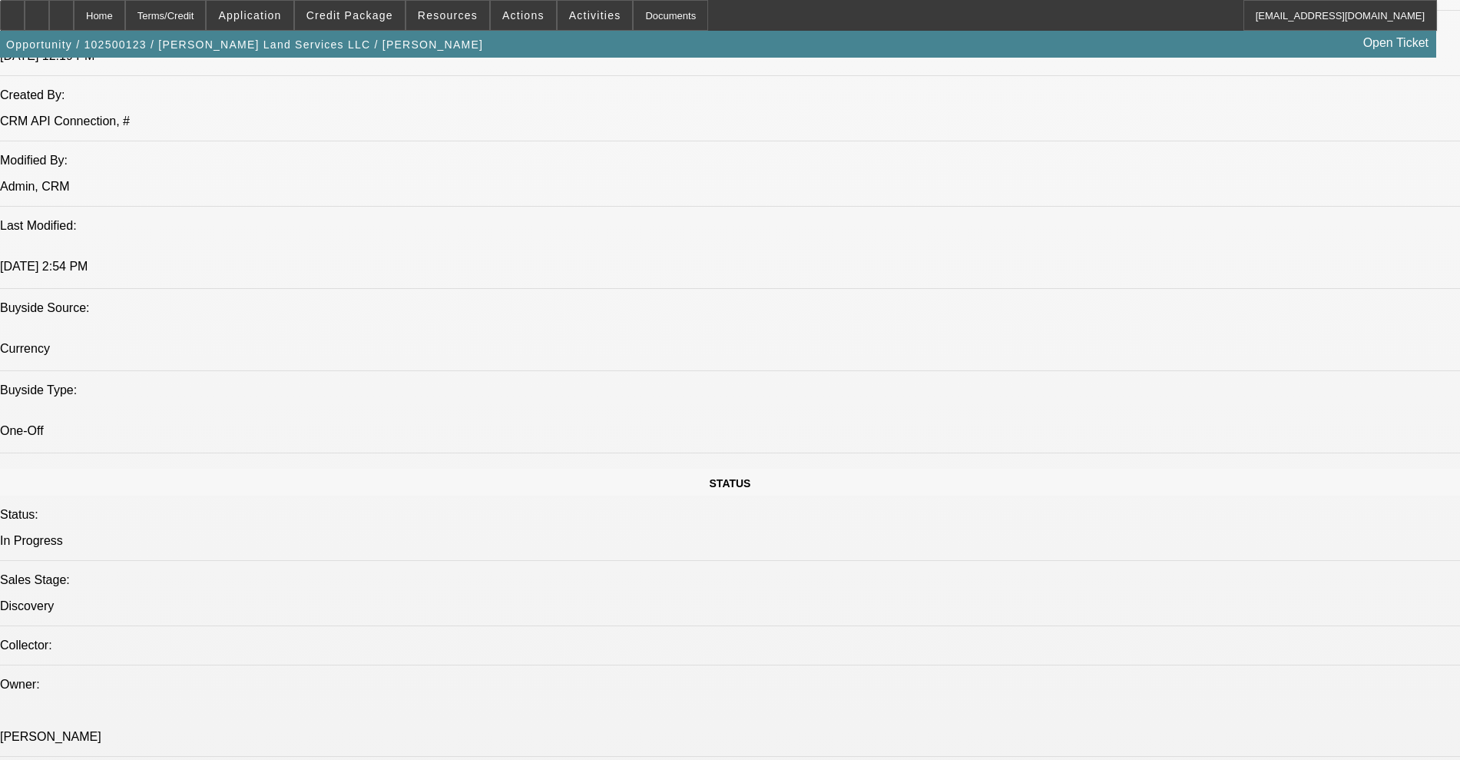
scroll to position [1344, 0]
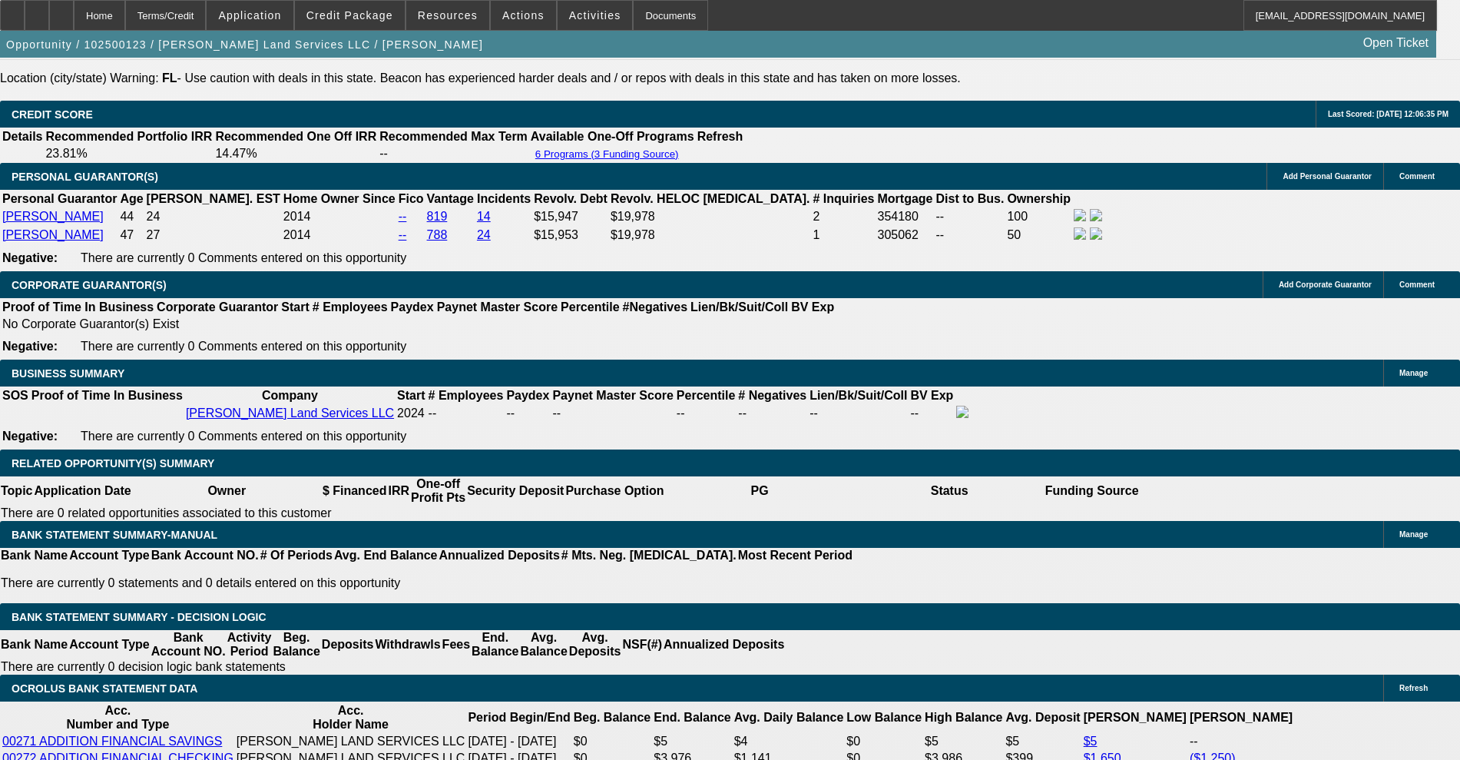
scroll to position [2208, 0]
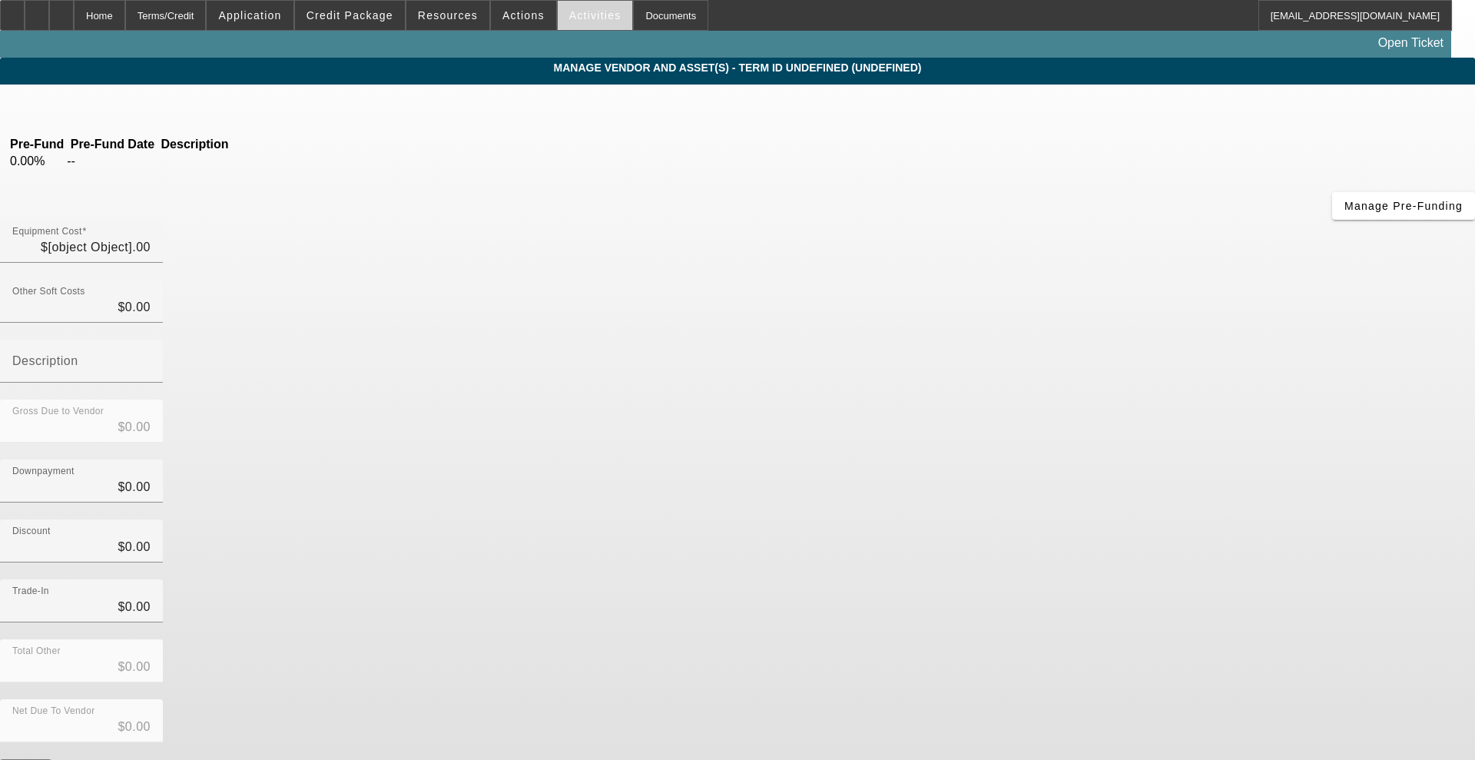
type input "$35,000.00"
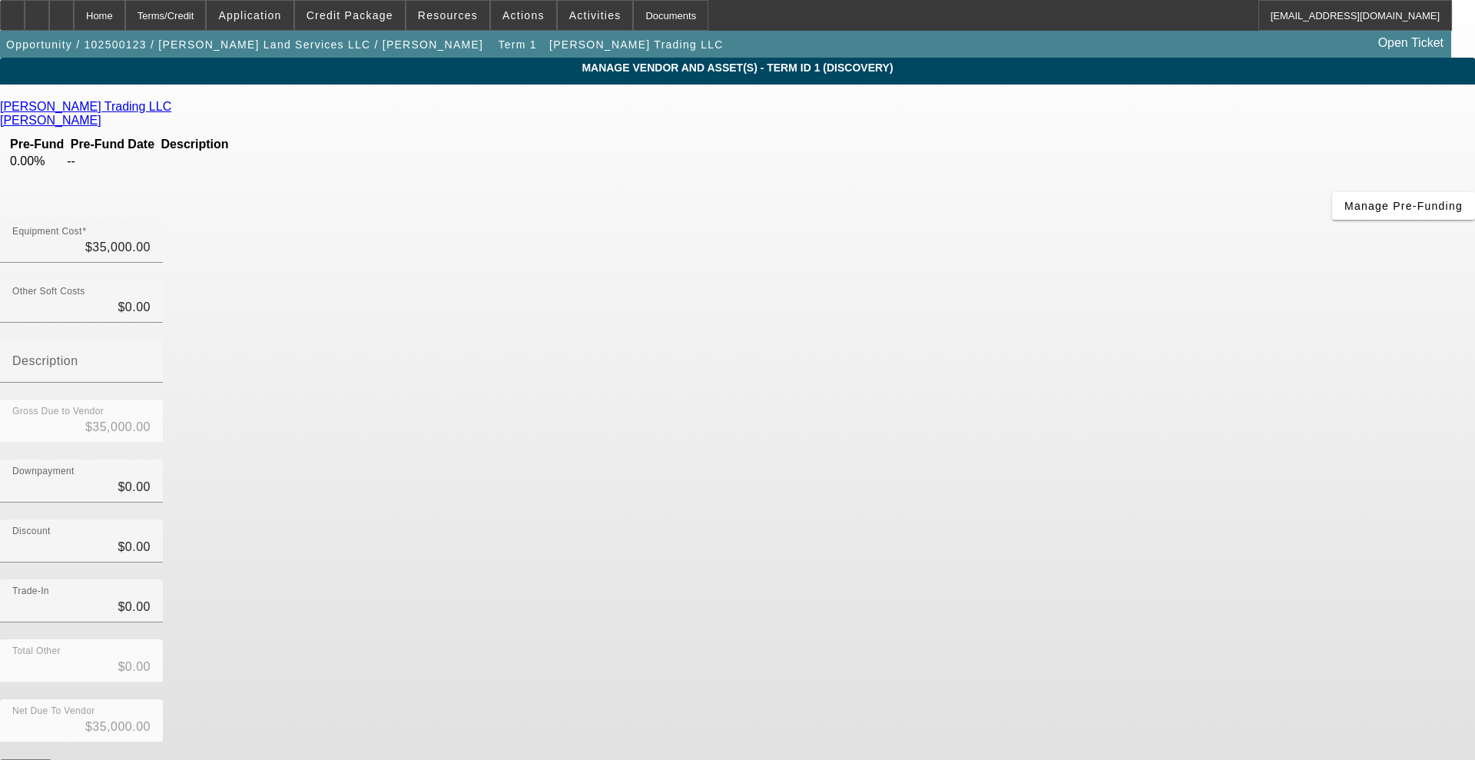
click at [343, 102] on div "Kurtz Trading LLC" at bounding box center [737, 107] width 1475 height 14
click at [171, 105] on link "Kurtz Trading LLC" at bounding box center [85, 107] width 171 height 14
click at [346, 15] on span "Credit Package" at bounding box center [349, 15] width 87 height 12
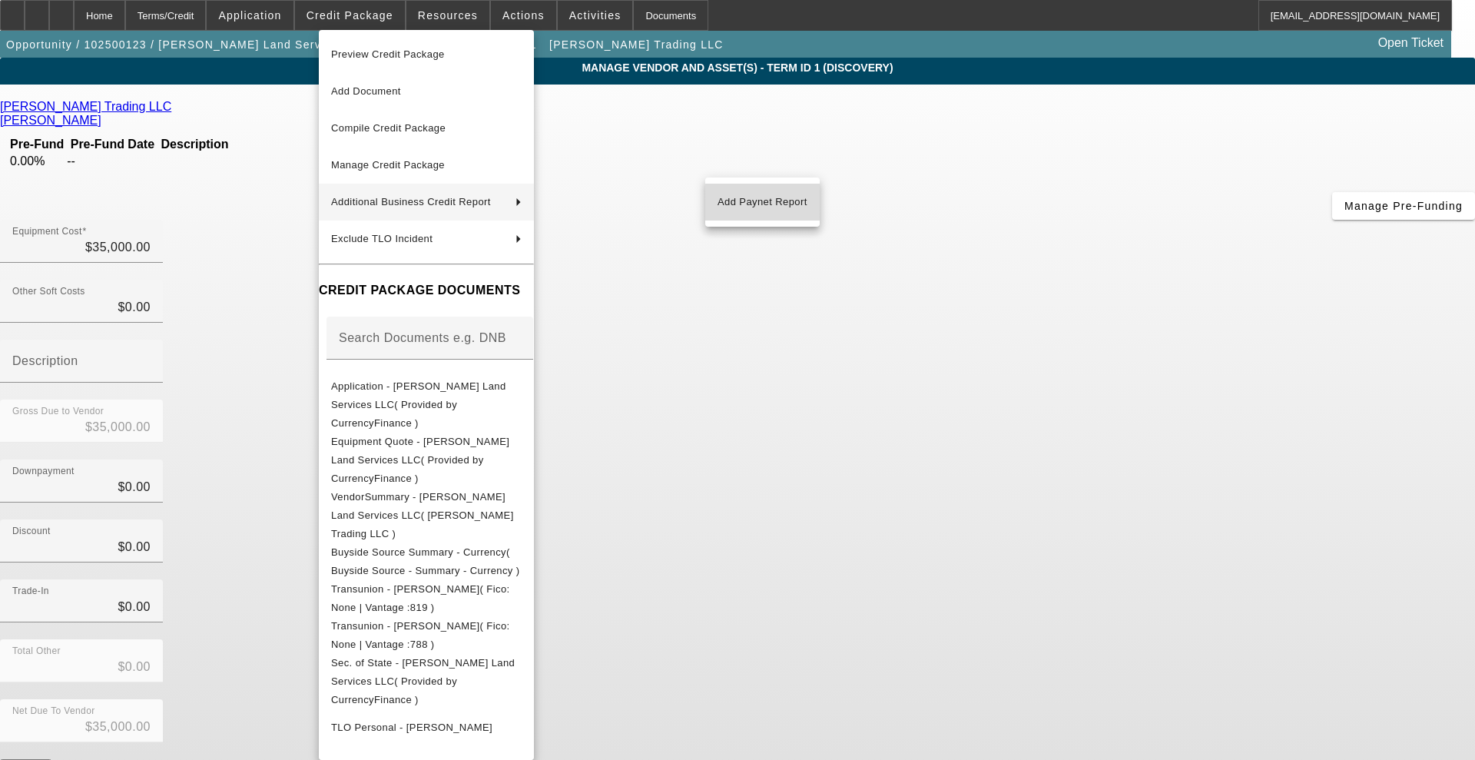
click at [770, 193] on span "Add Paynet Report" at bounding box center [762, 202] width 90 height 18
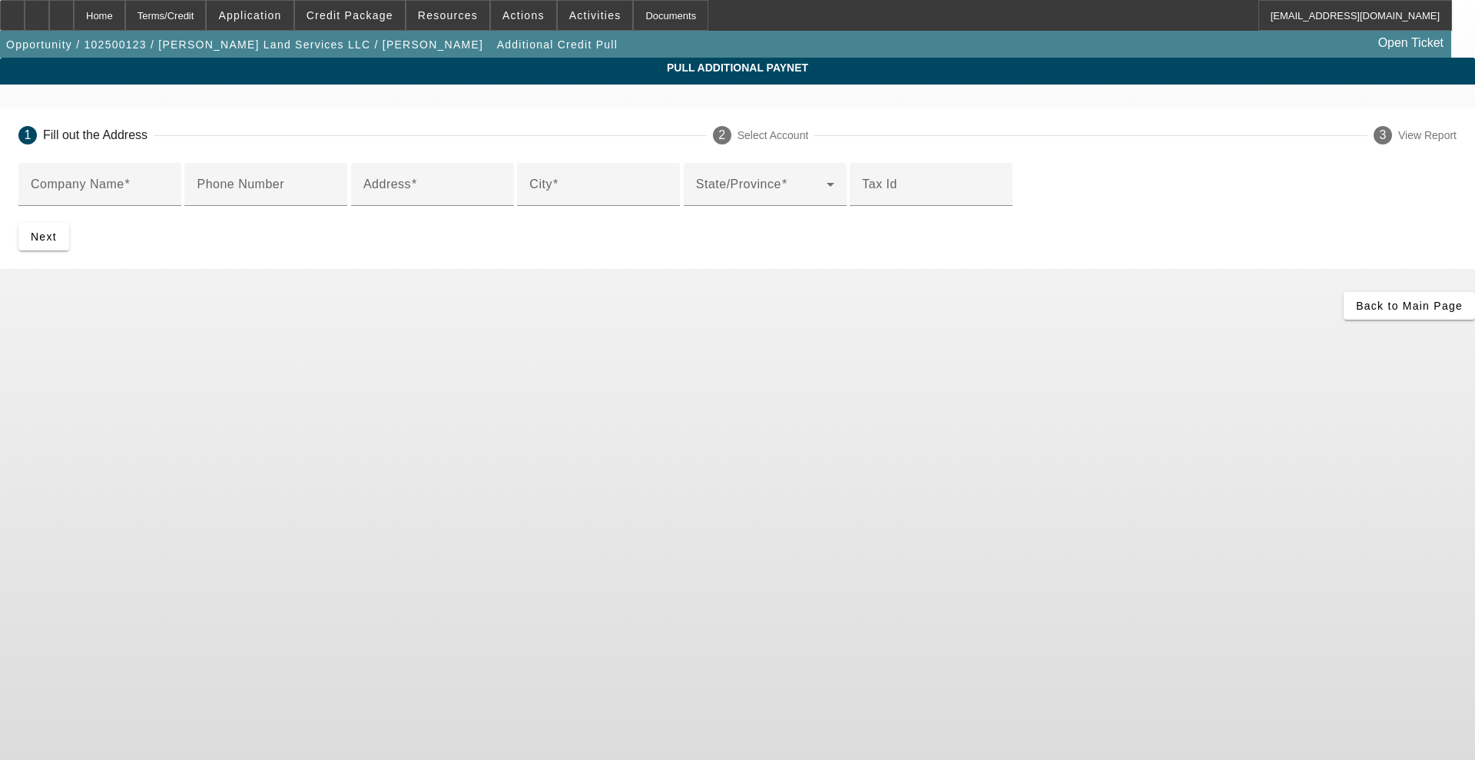
click at [169, 192] on input "Company Name" at bounding box center [100, 190] width 138 height 18
type input "kurtz trading"
click at [419, 200] on input "Address" at bounding box center [432, 190] width 138 height 18
paste input "45 Saint Johns Rd"
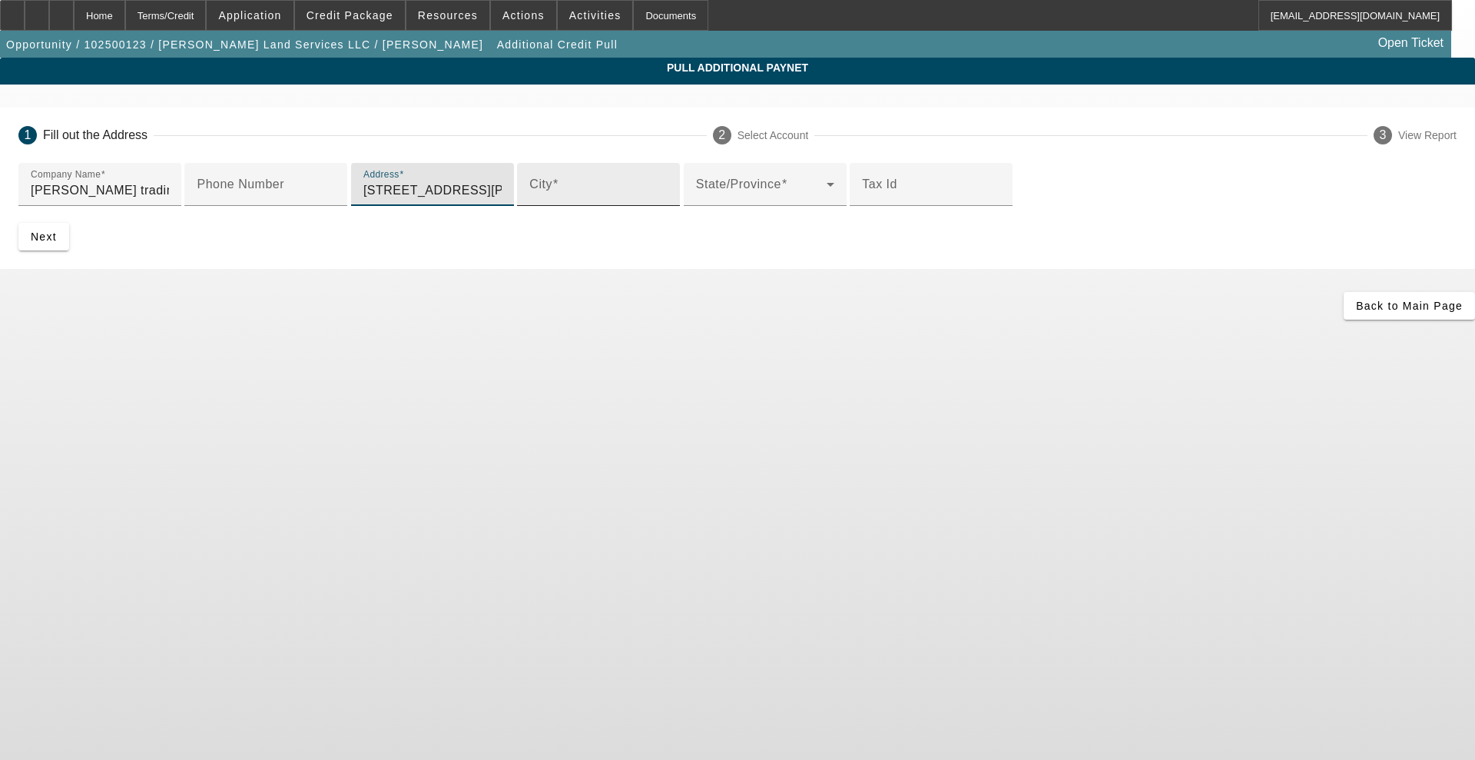
type input "45 Saint Johns Rd"
click at [529, 206] on div "City" at bounding box center [598, 184] width 138 height 43
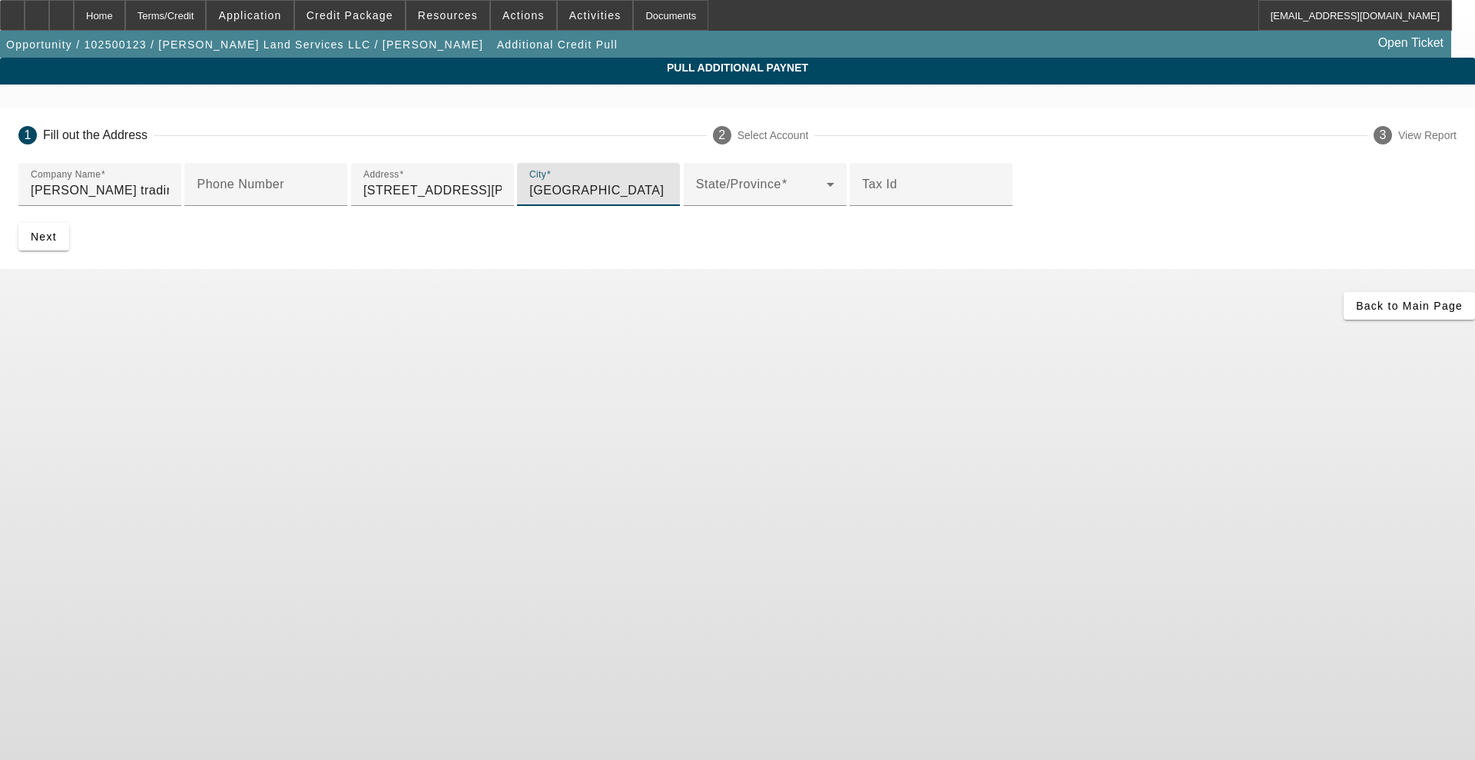
type input "littlestown"
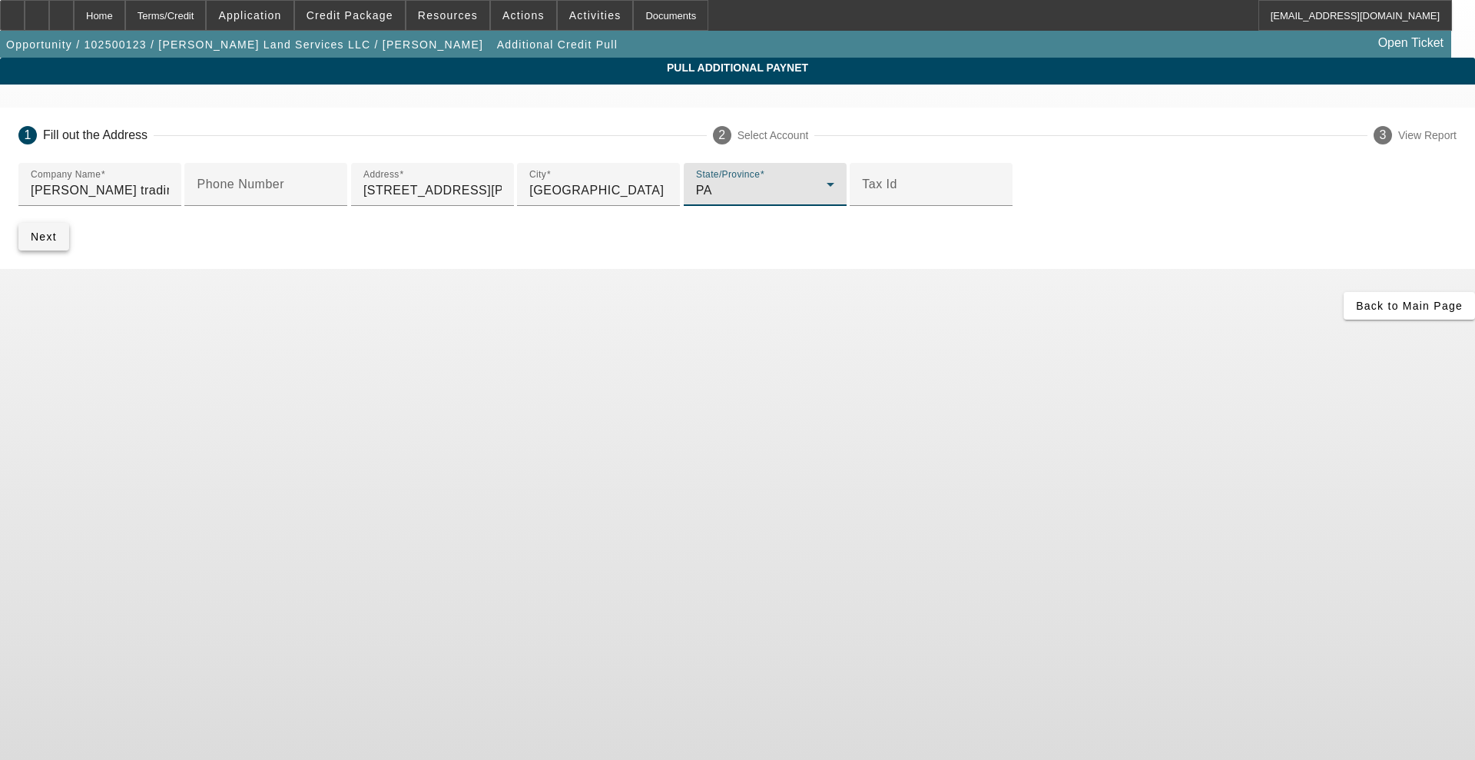
click at [69, 255] on span "submit" at bounding box center [43, 236] width 51 height 37
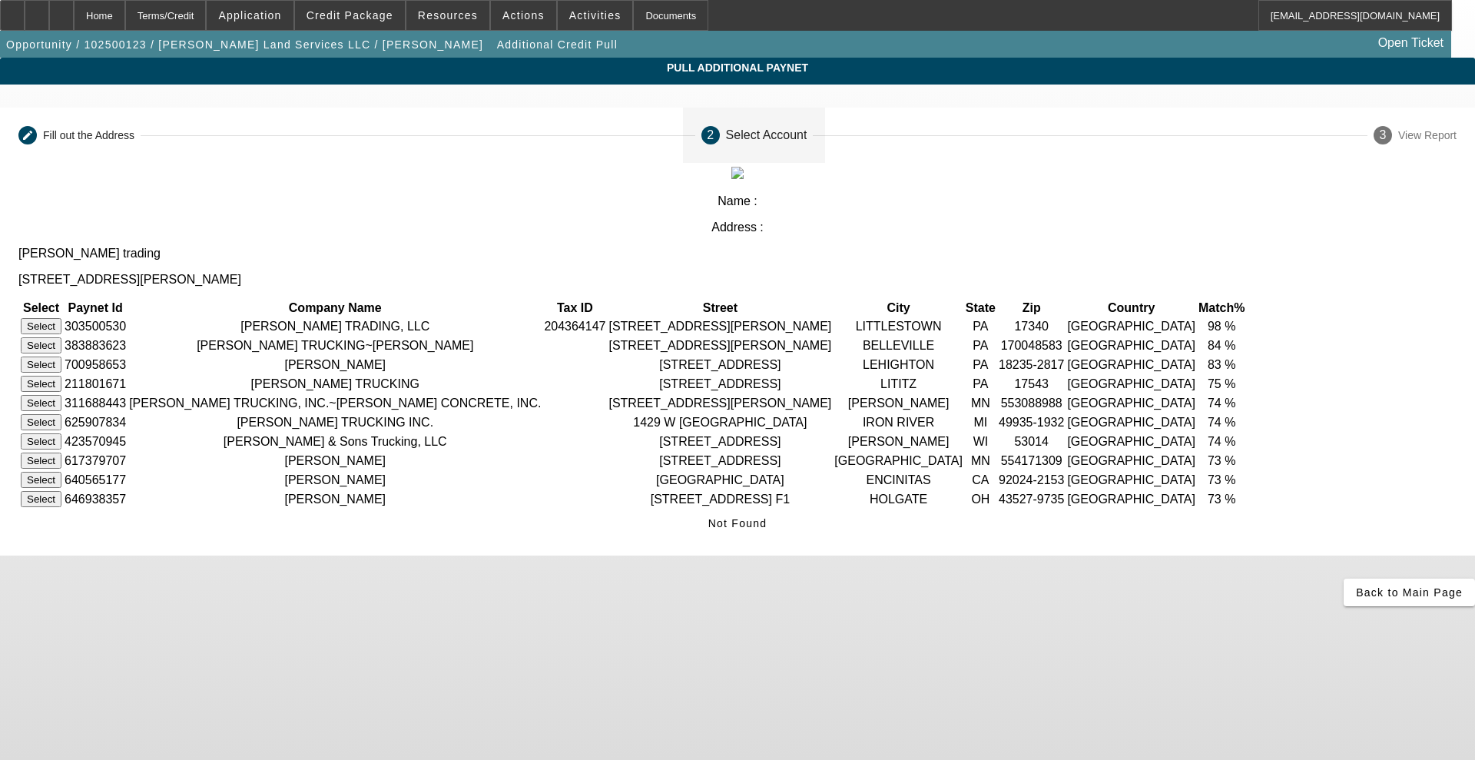
click at [61, 318] on button "Select" at bounding box center [41, 326] width 41 height 16
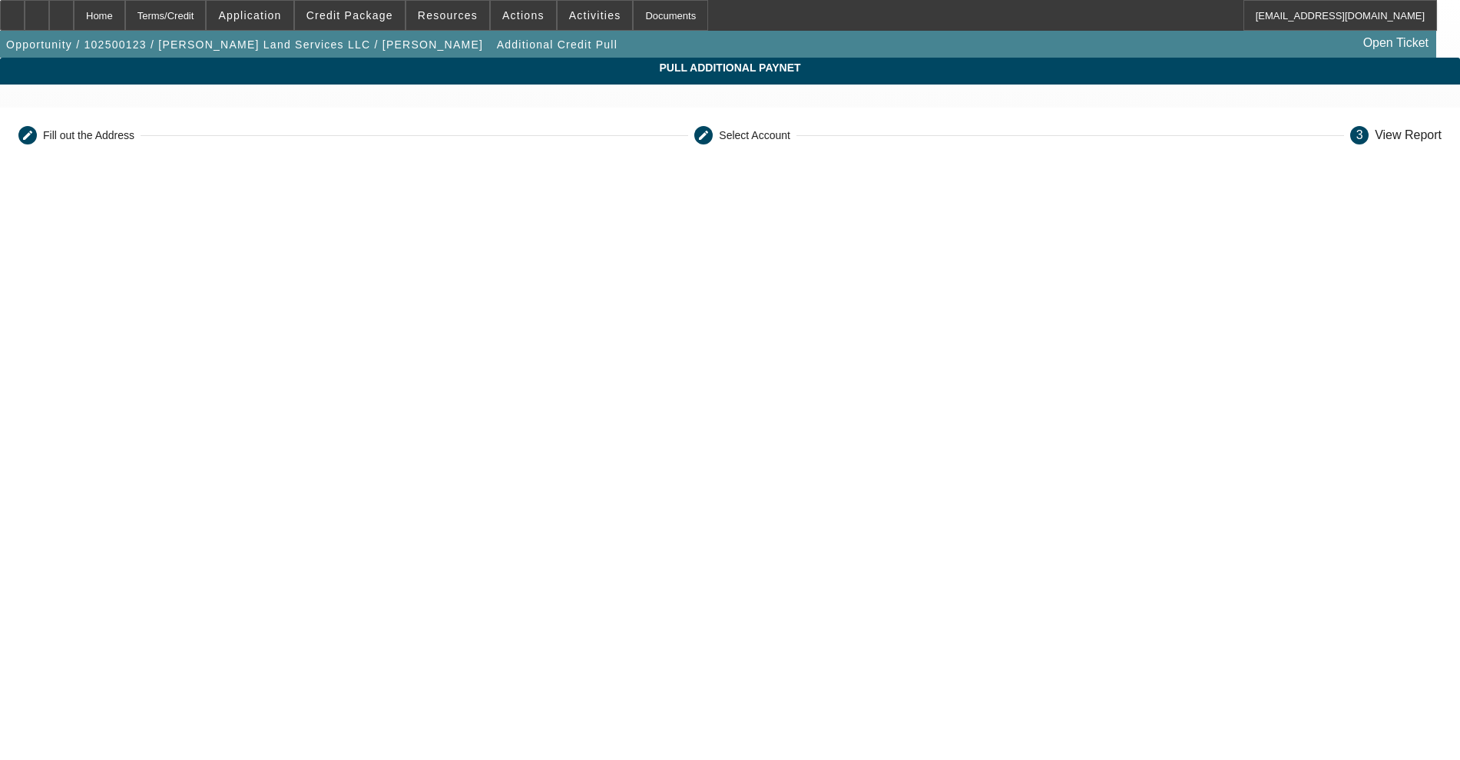
scroll to position [267, 0]
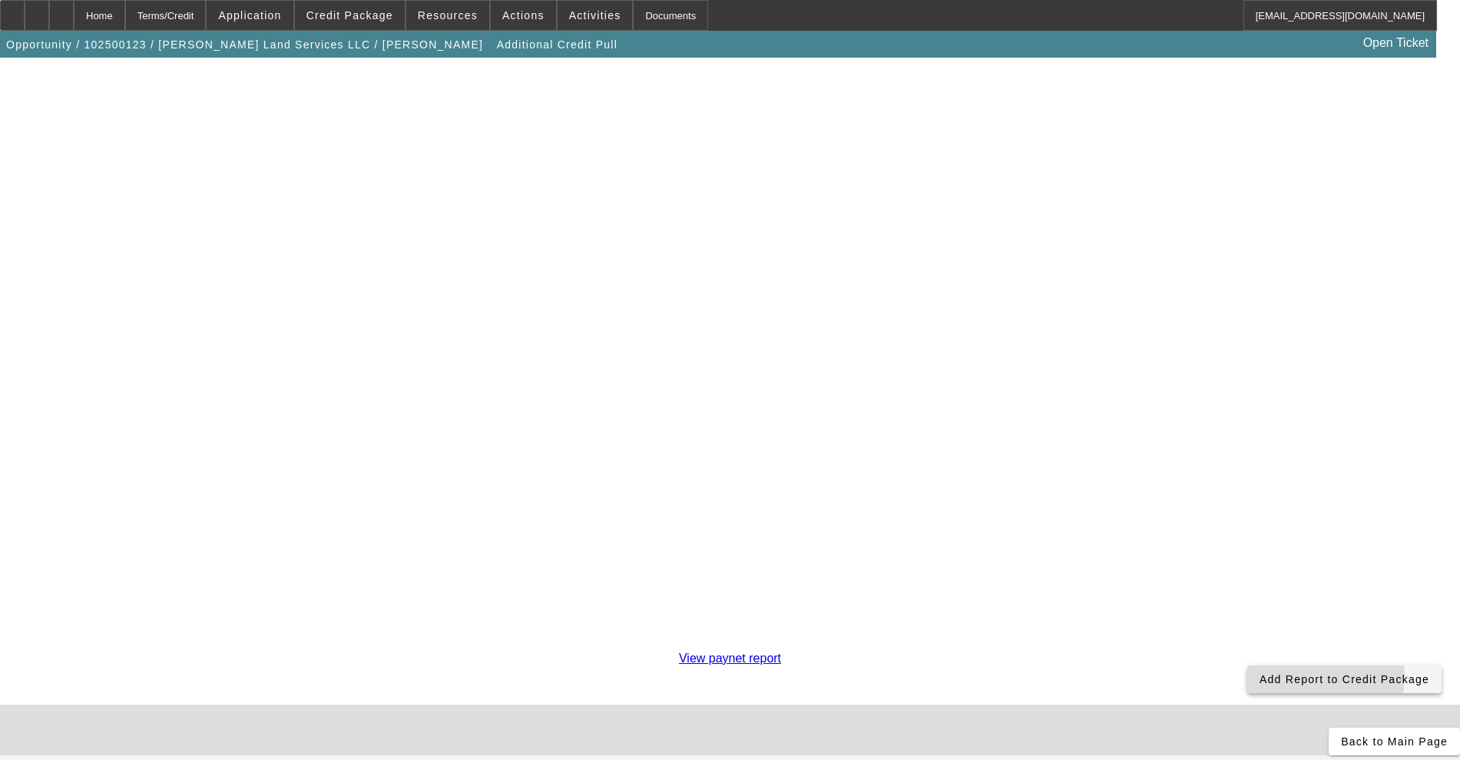
click at [1260, 673] on span "Add Report to Credit Package" at bounding box center [1345, 679] width 170 height 12
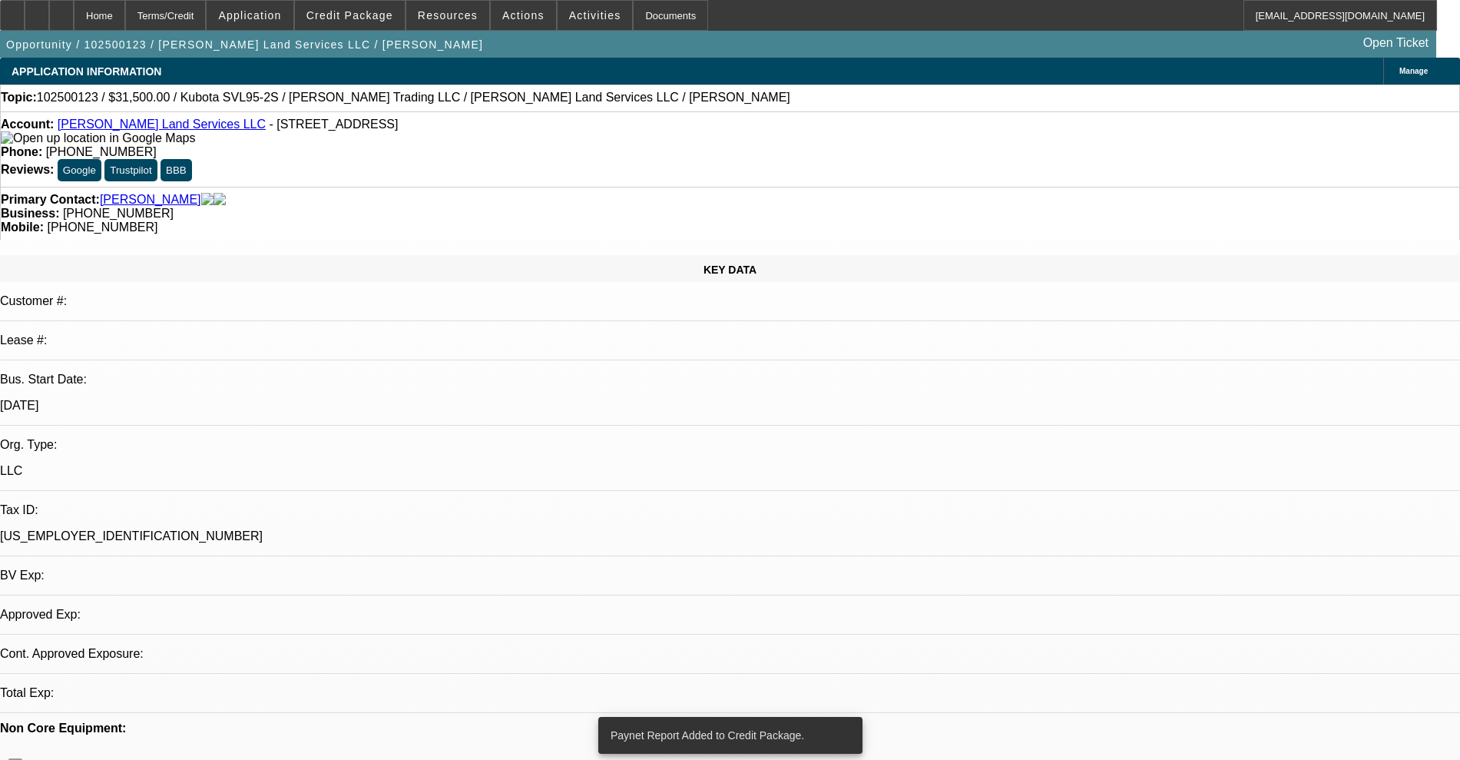
select select "0.1"
select select "2"
select select "0"
select select "6"
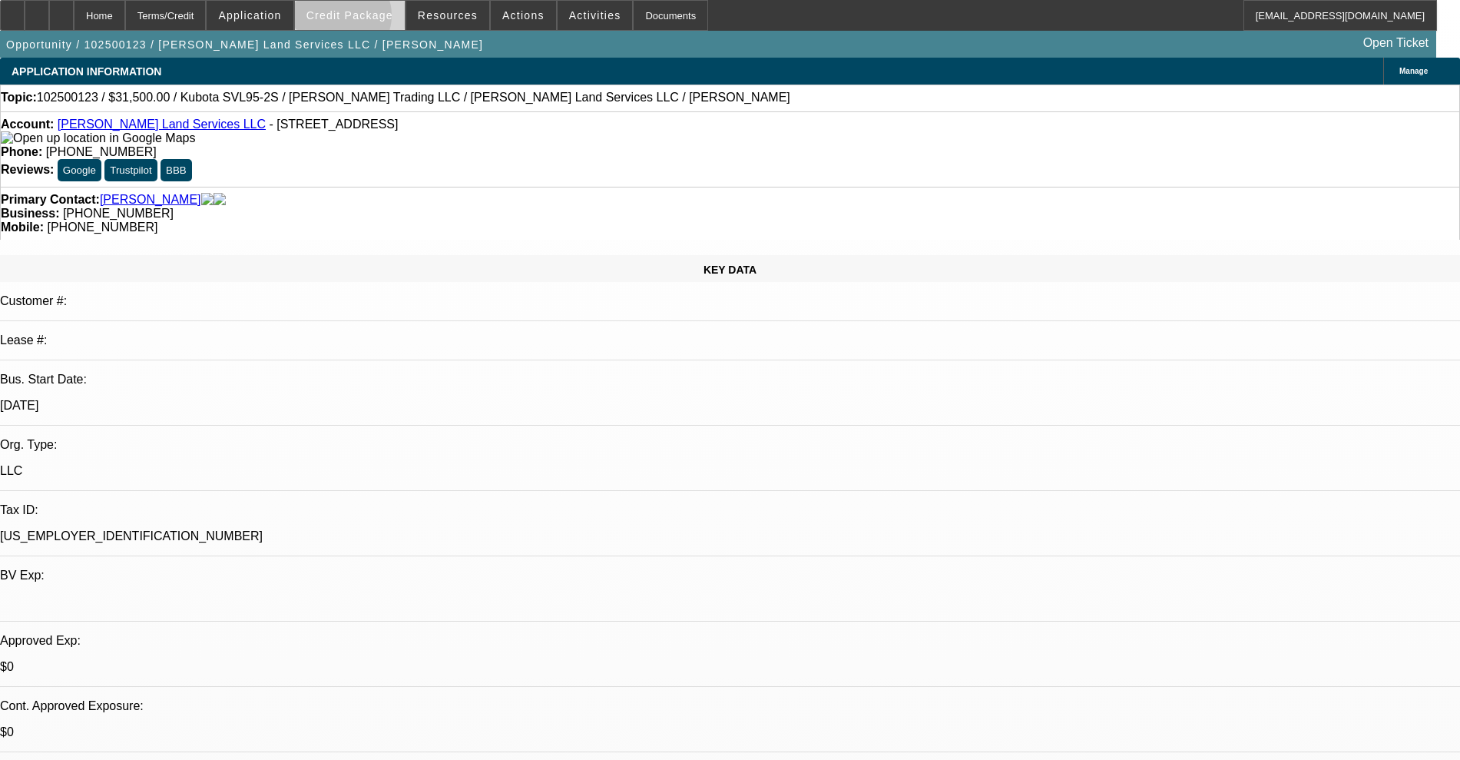
click at [366, 19] on span "Credit Package" at bounding box center [349, 15] width 87 height 12
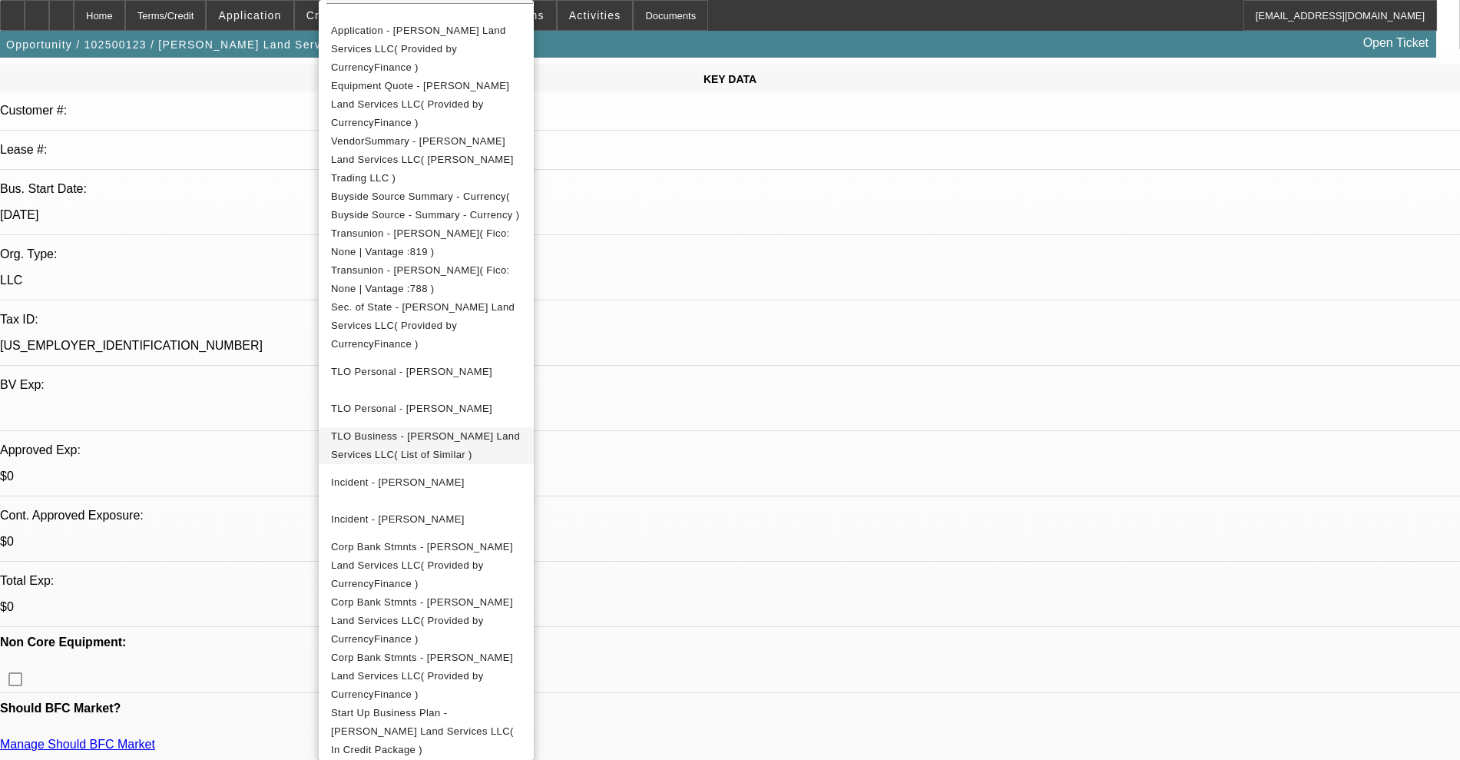
scroll to position [192, 0]
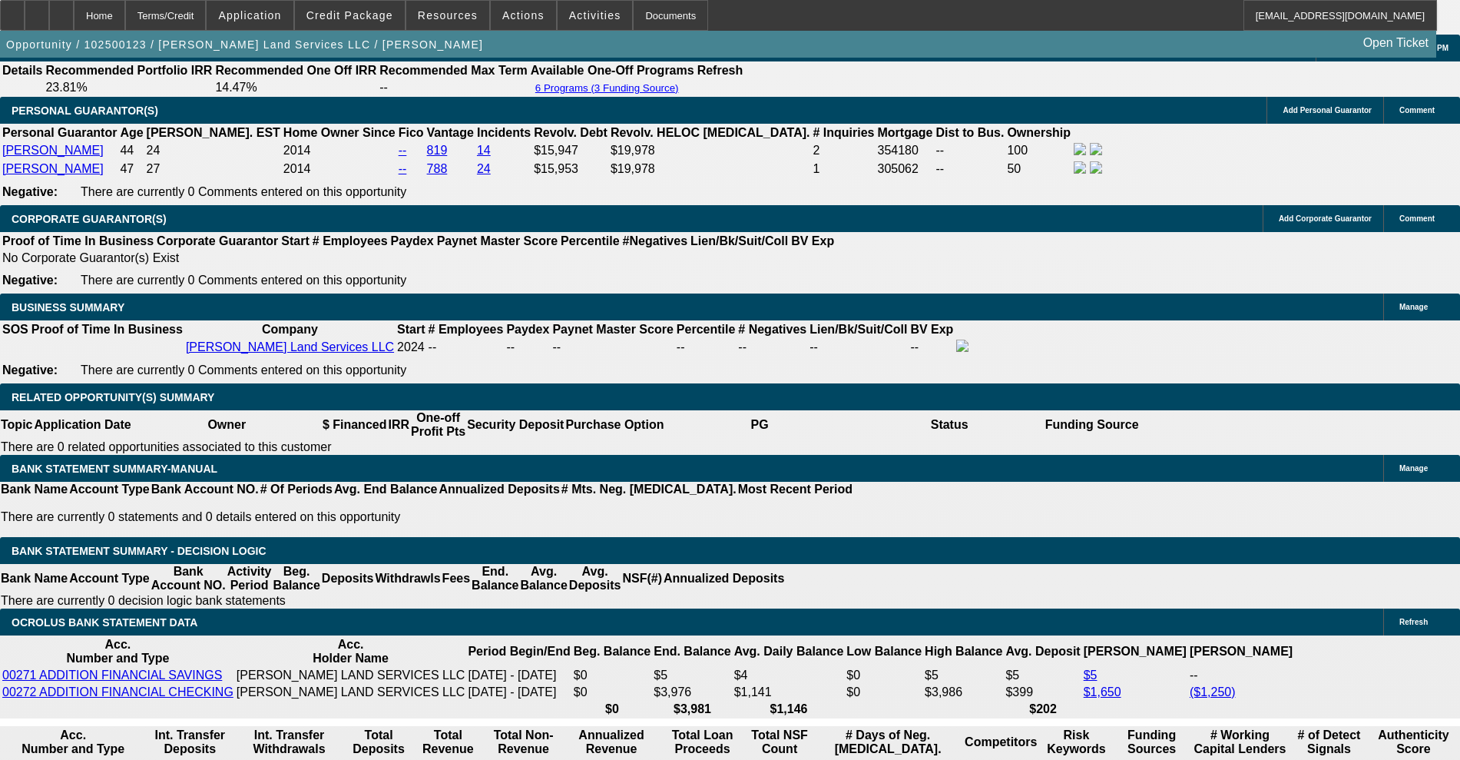
scroll to position [2496, 0]
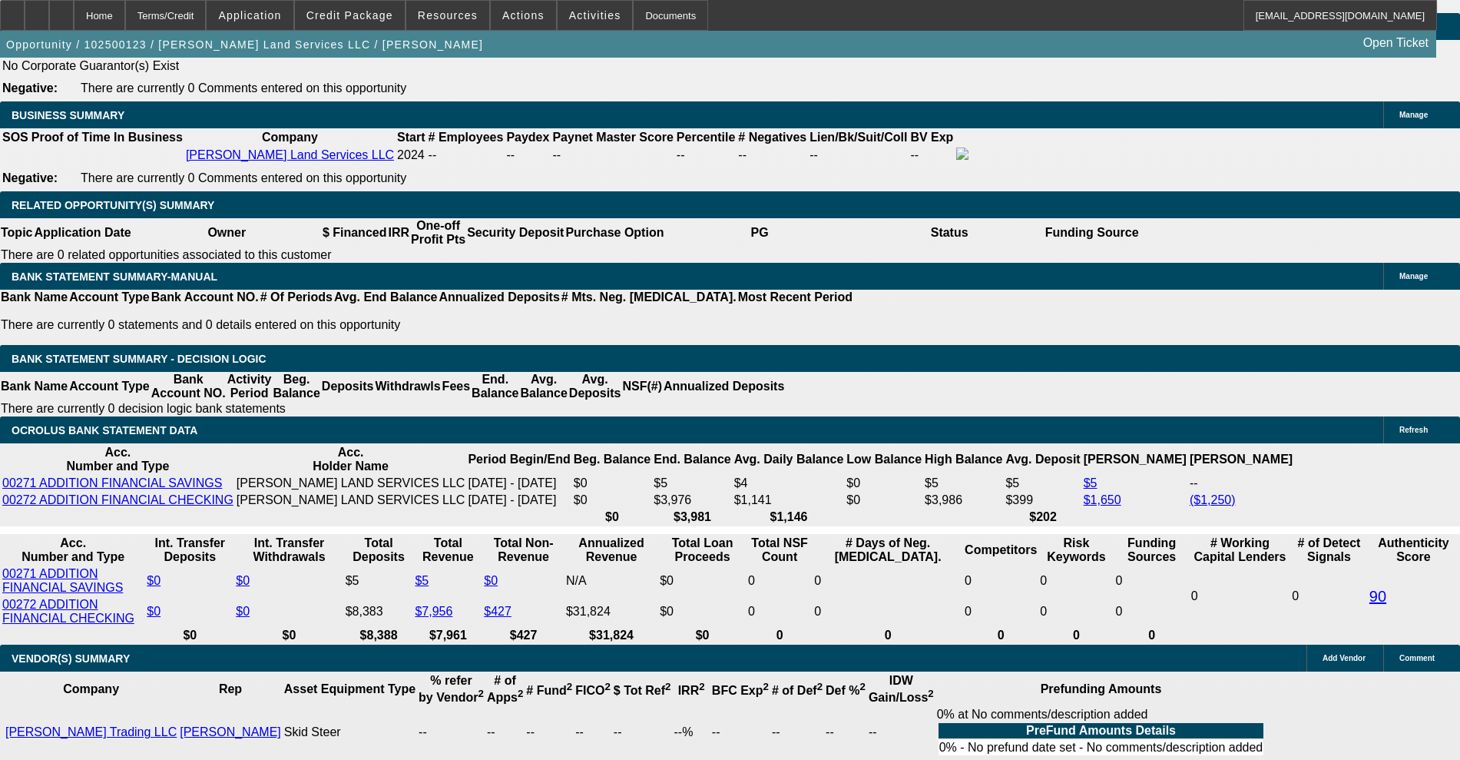
drag, startPoint x: 228, startPoint y: 395, endPoint x: 355, endPoint y: 399, distance: 126.8
type input "97"
type input "$194.00"
type input "UNKNOWN"
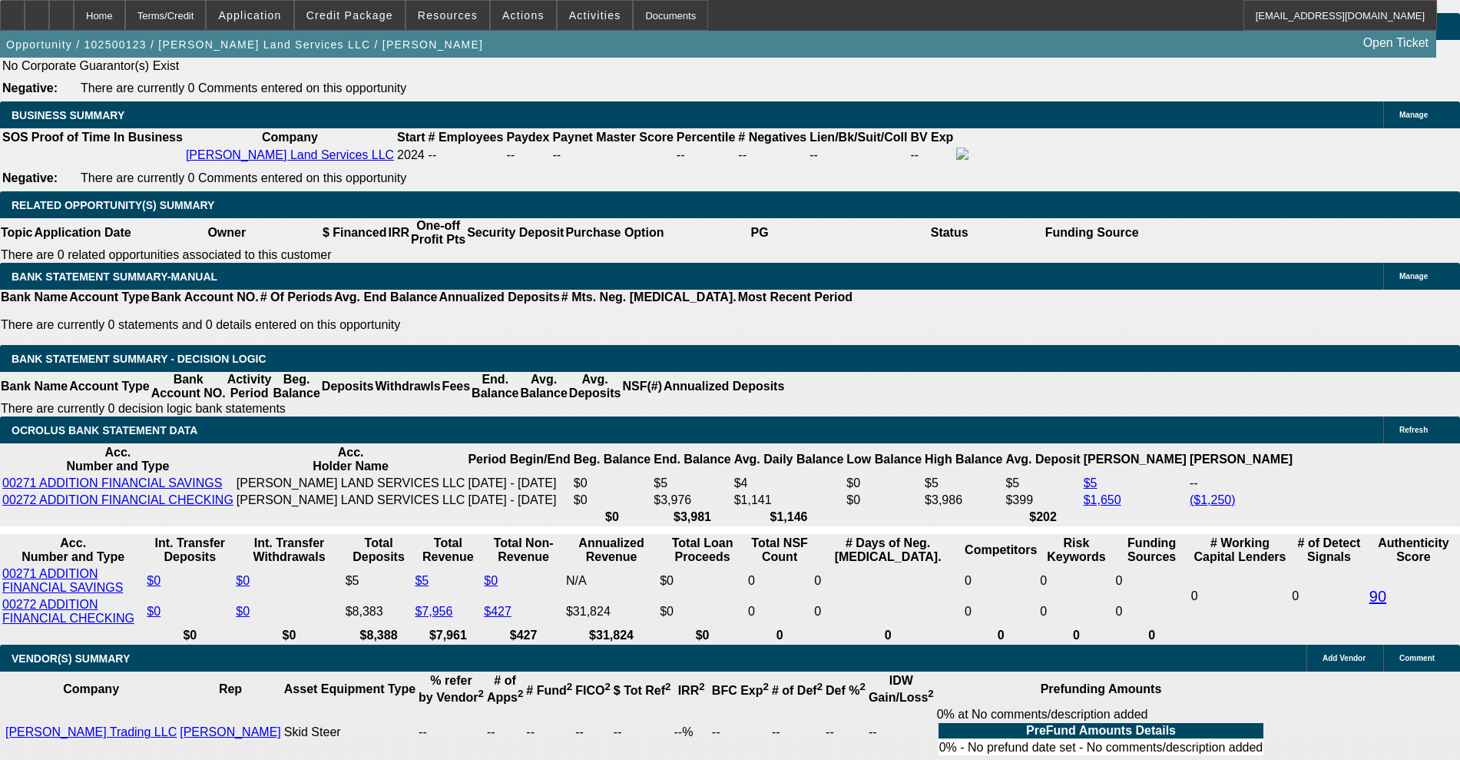
type input "975"
type input "$1,950.00"
type input "21"
type input "$975.00"
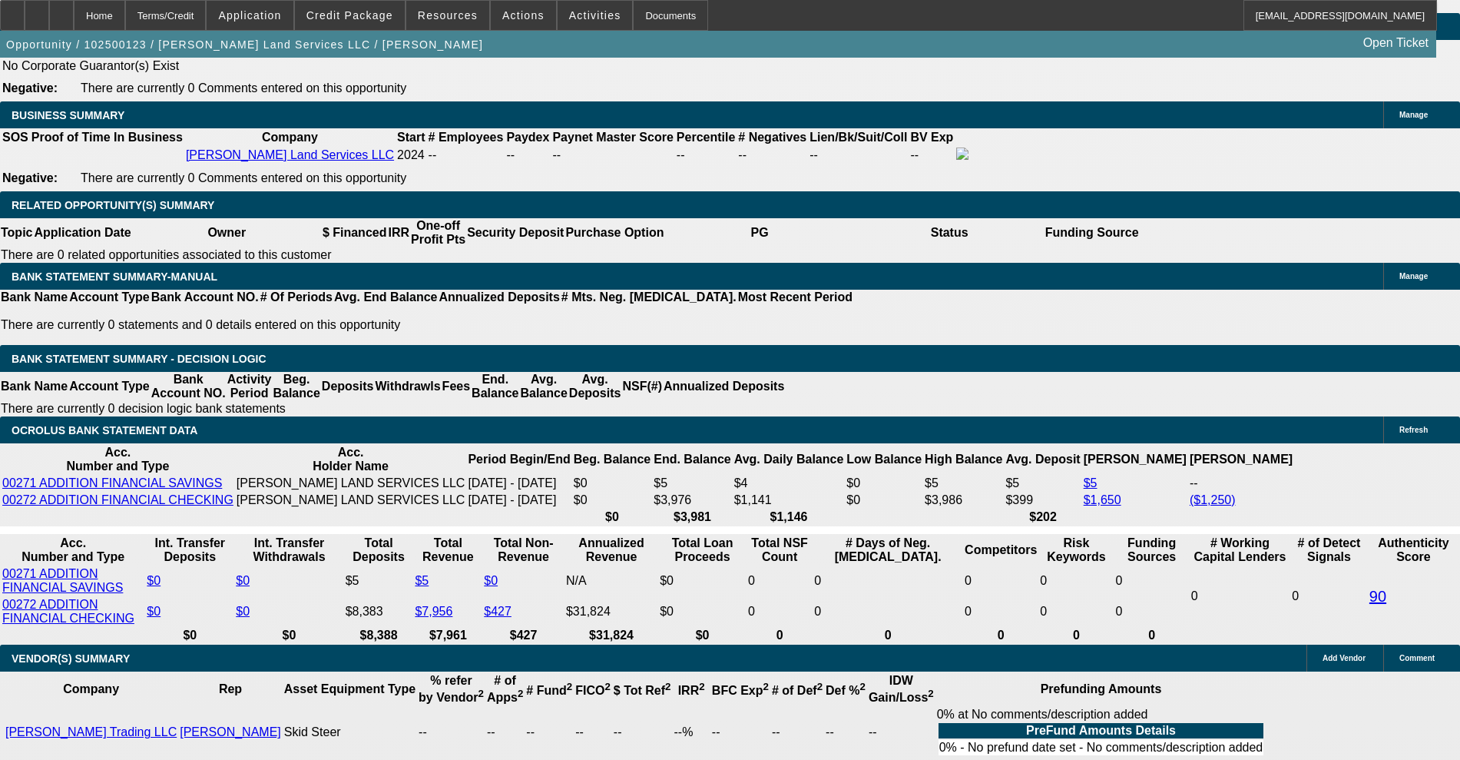
scroll to position [2304, 0]
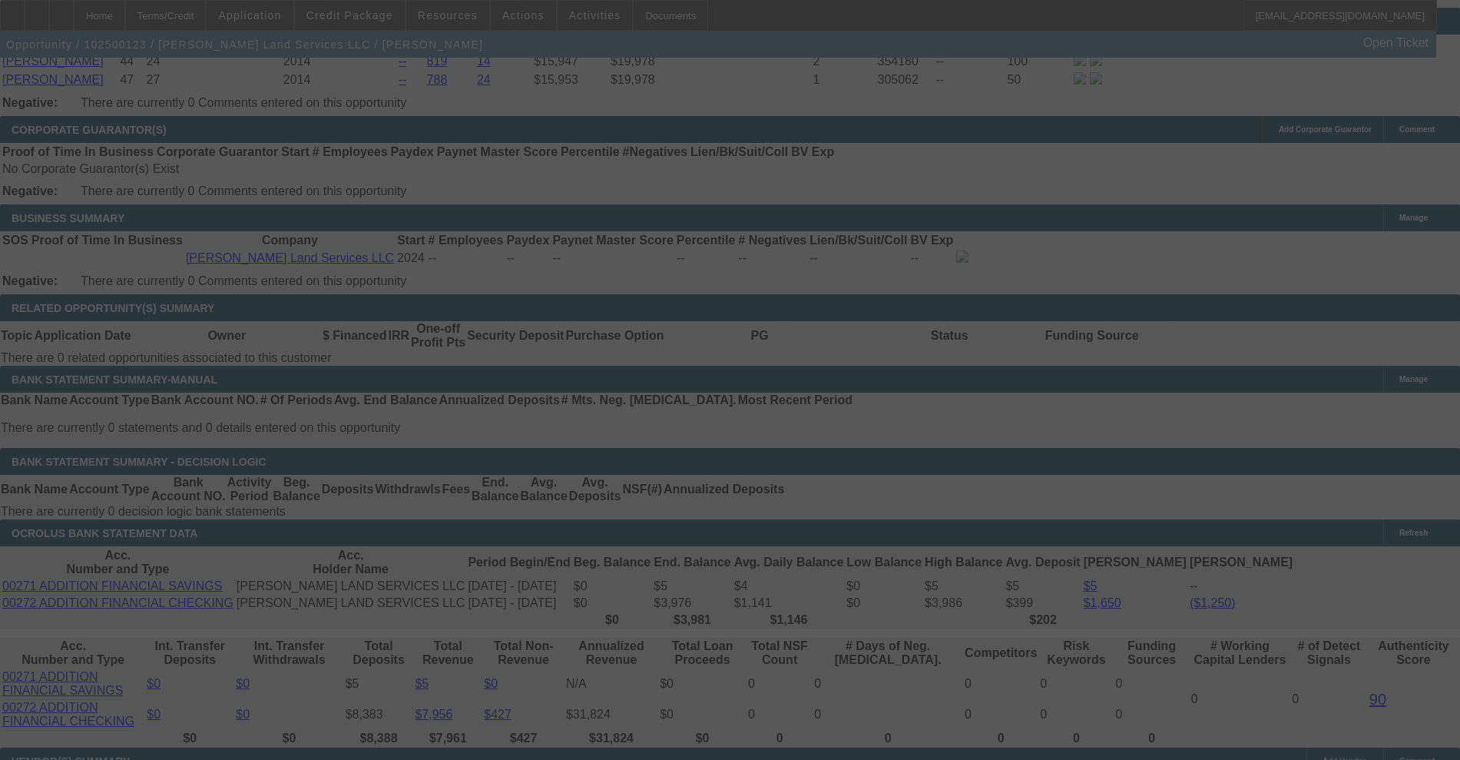
scroll to position [2496, 0]
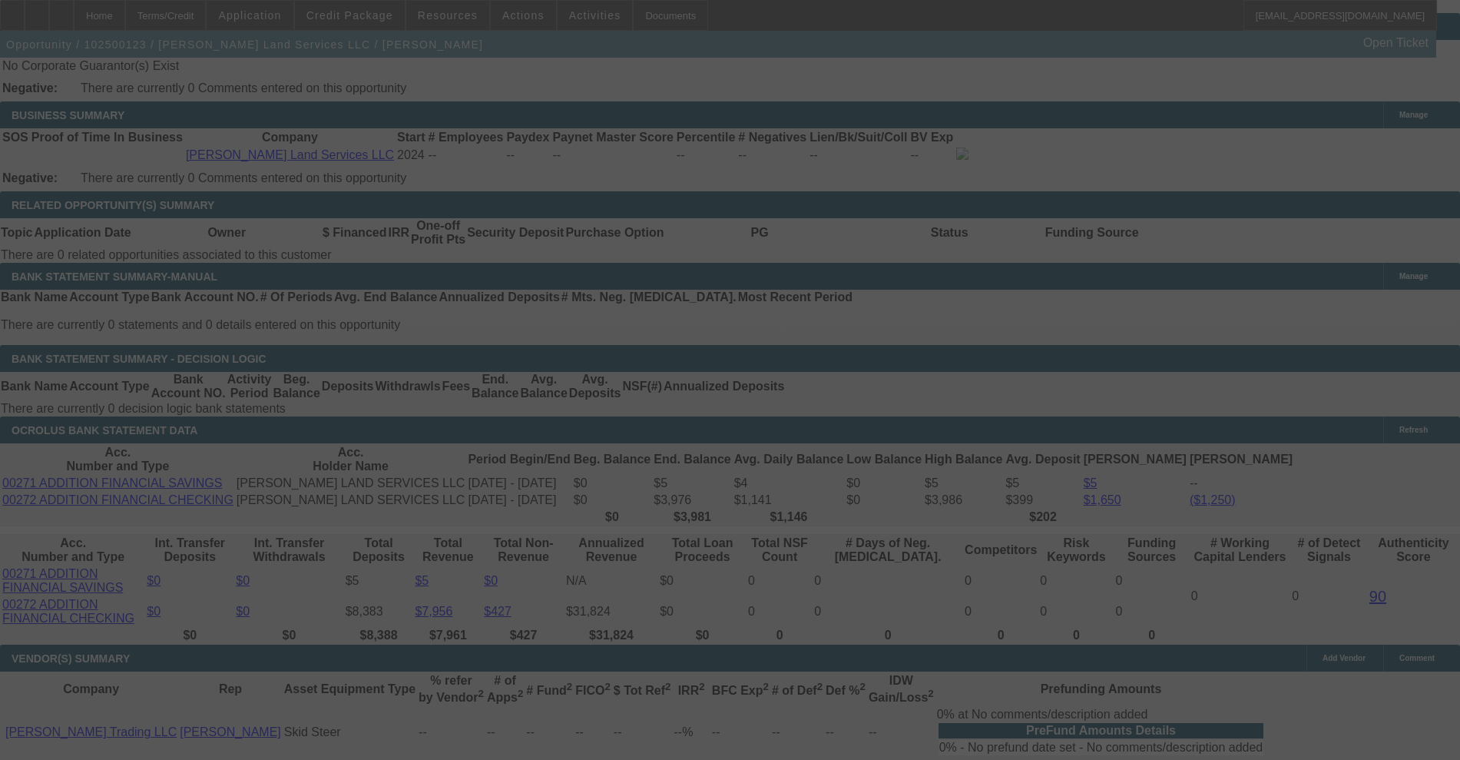
select select "0.1"
select select "2"
select select "0"
select select "6"
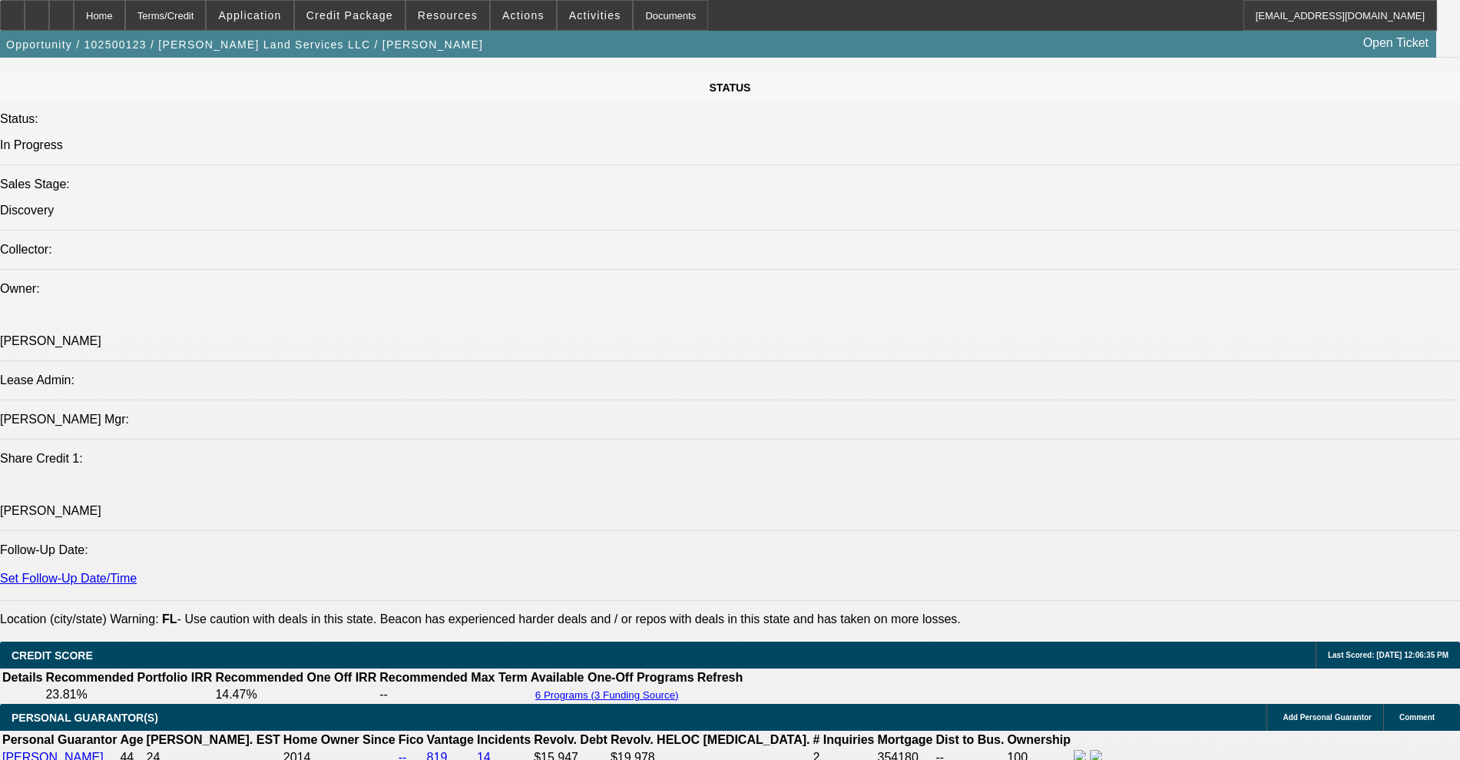
scroll to position [1824, 0]
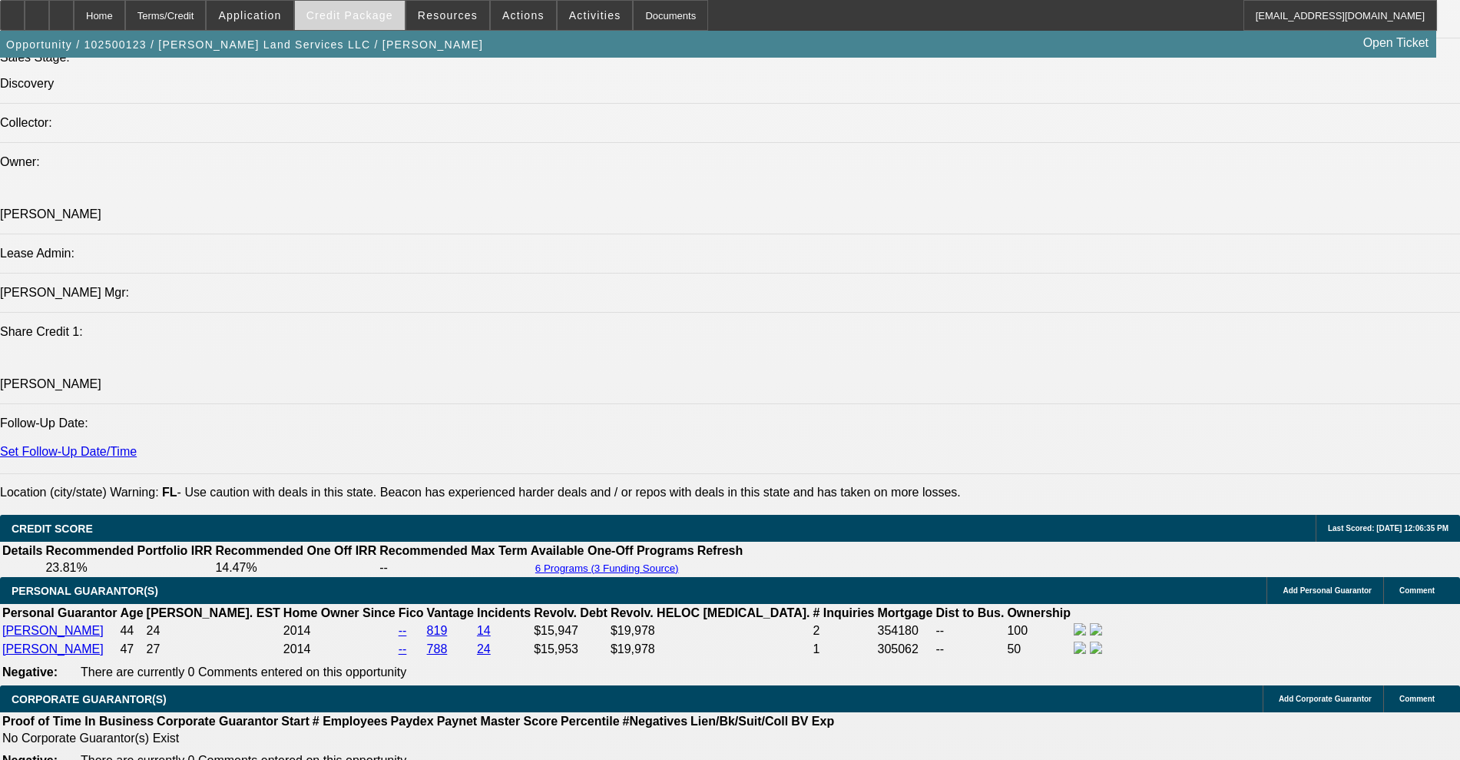
click at [371, 24] on span at bounding box center [350, 15] width 110 height 37
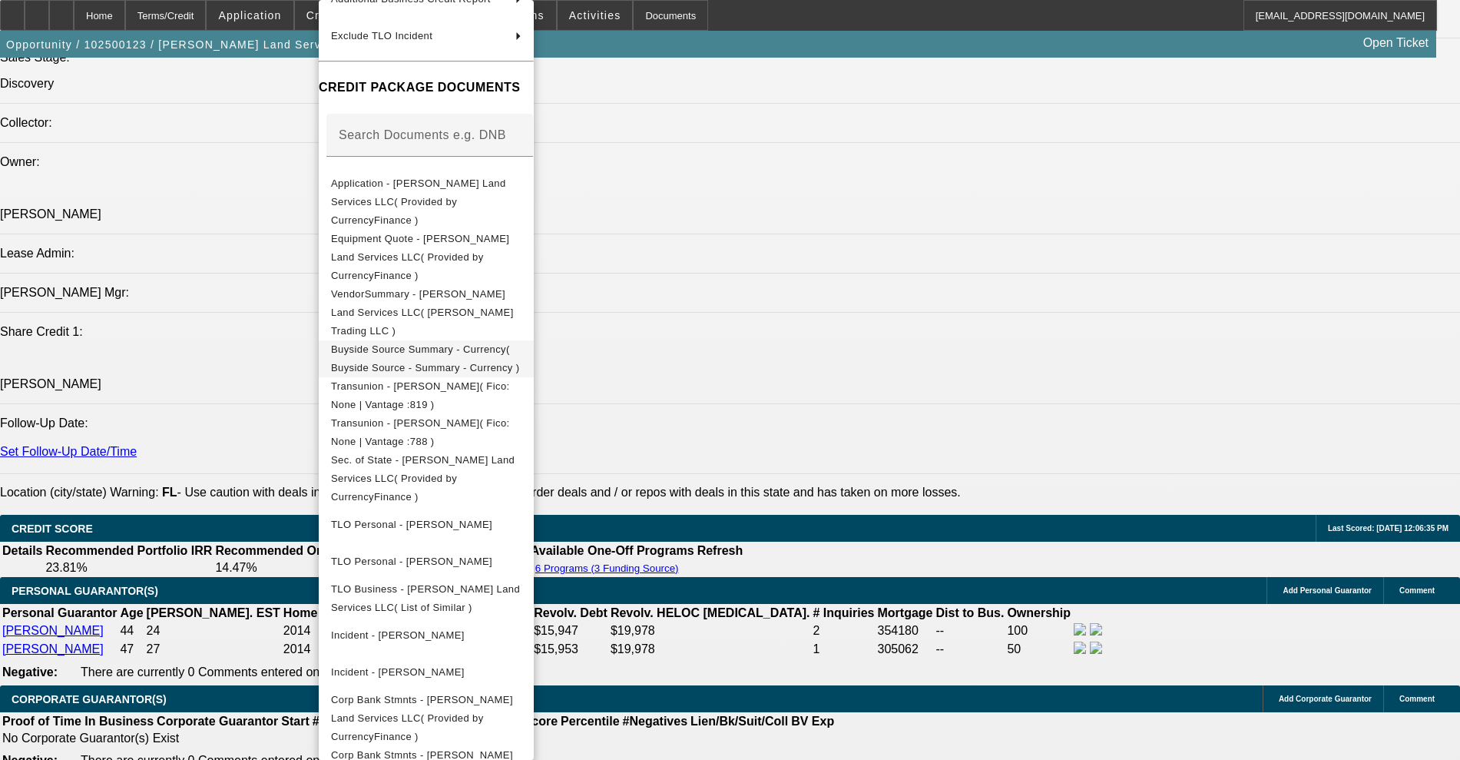
scroll to position [326, 0]
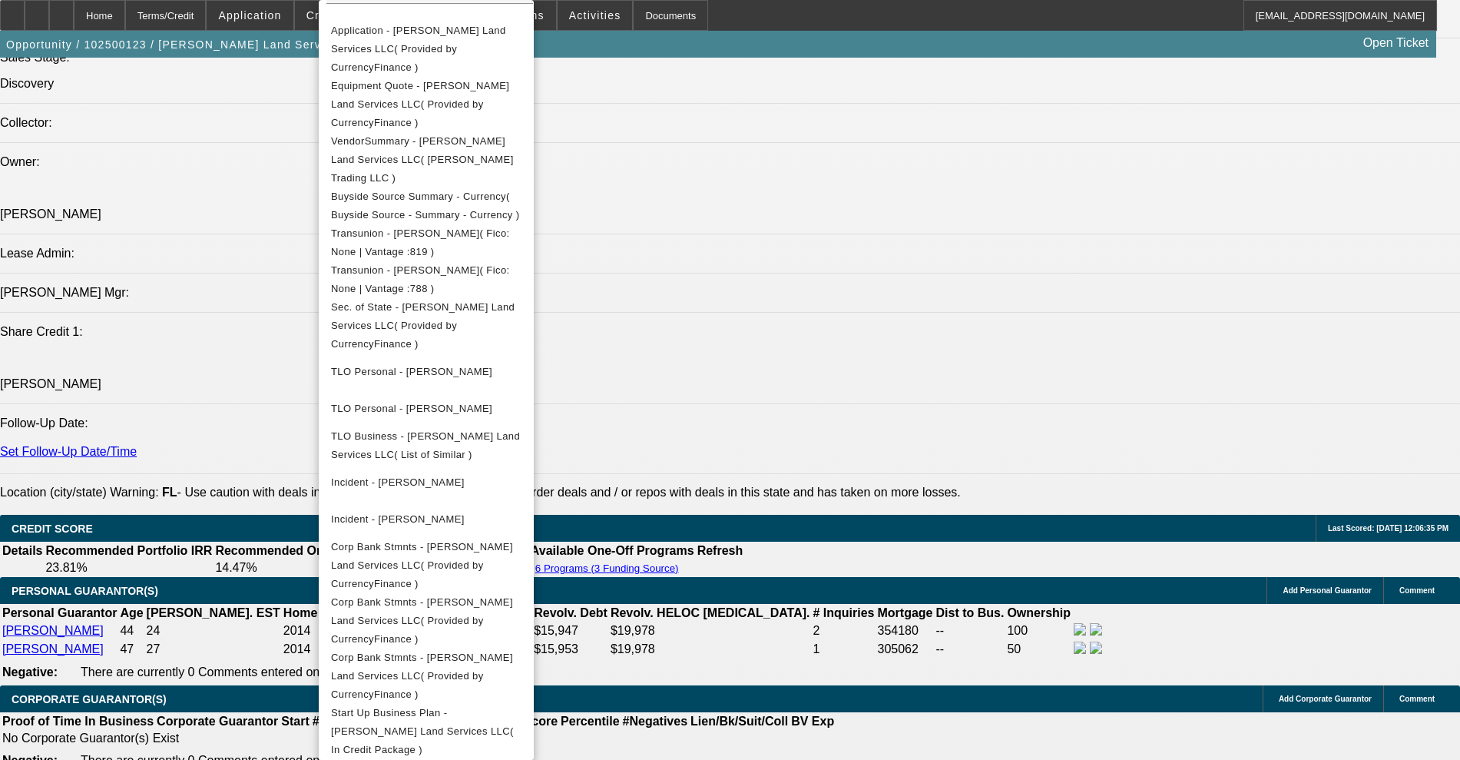
click at [780, 624] on div at bounding box center [730, 380] width 1460 height 760
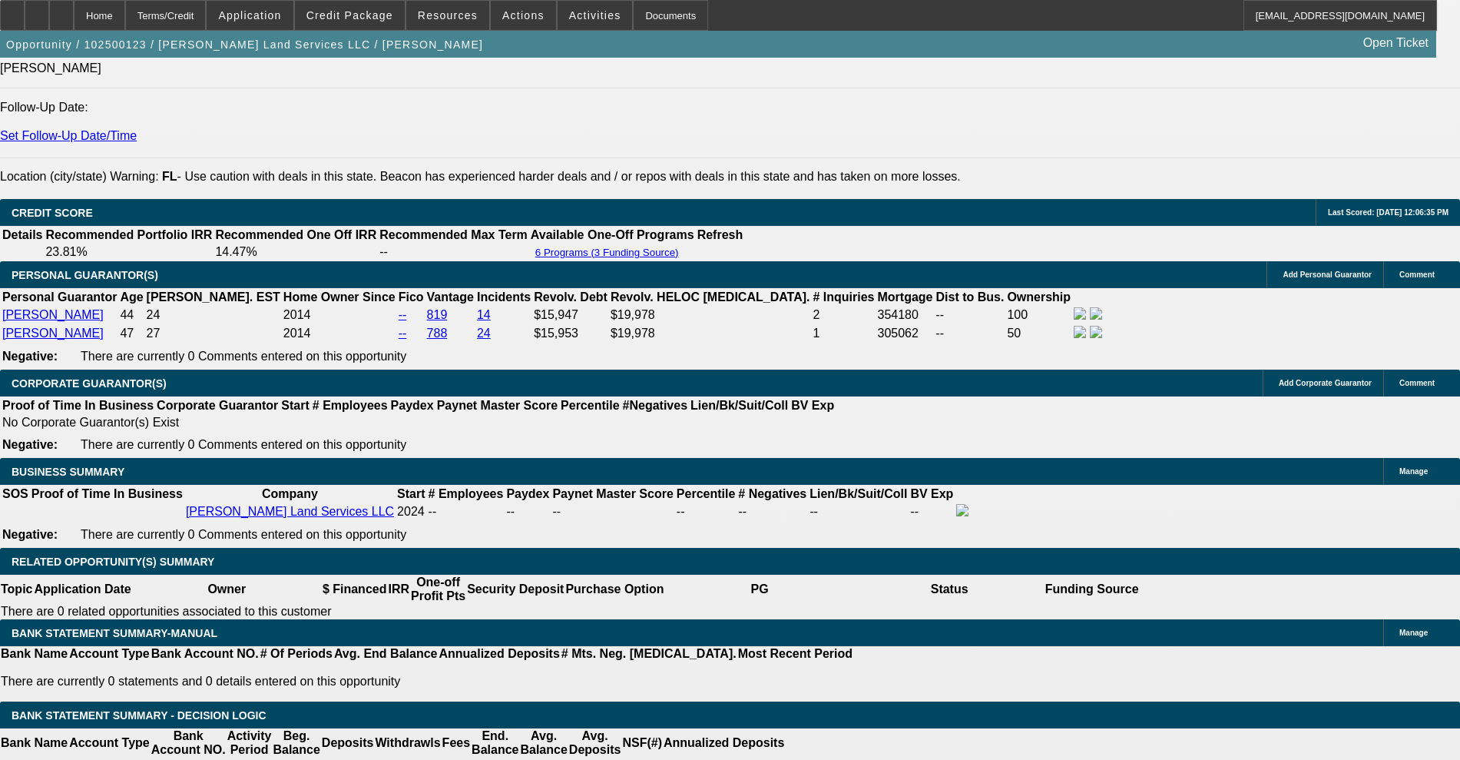
scroll to position [2400, 0]
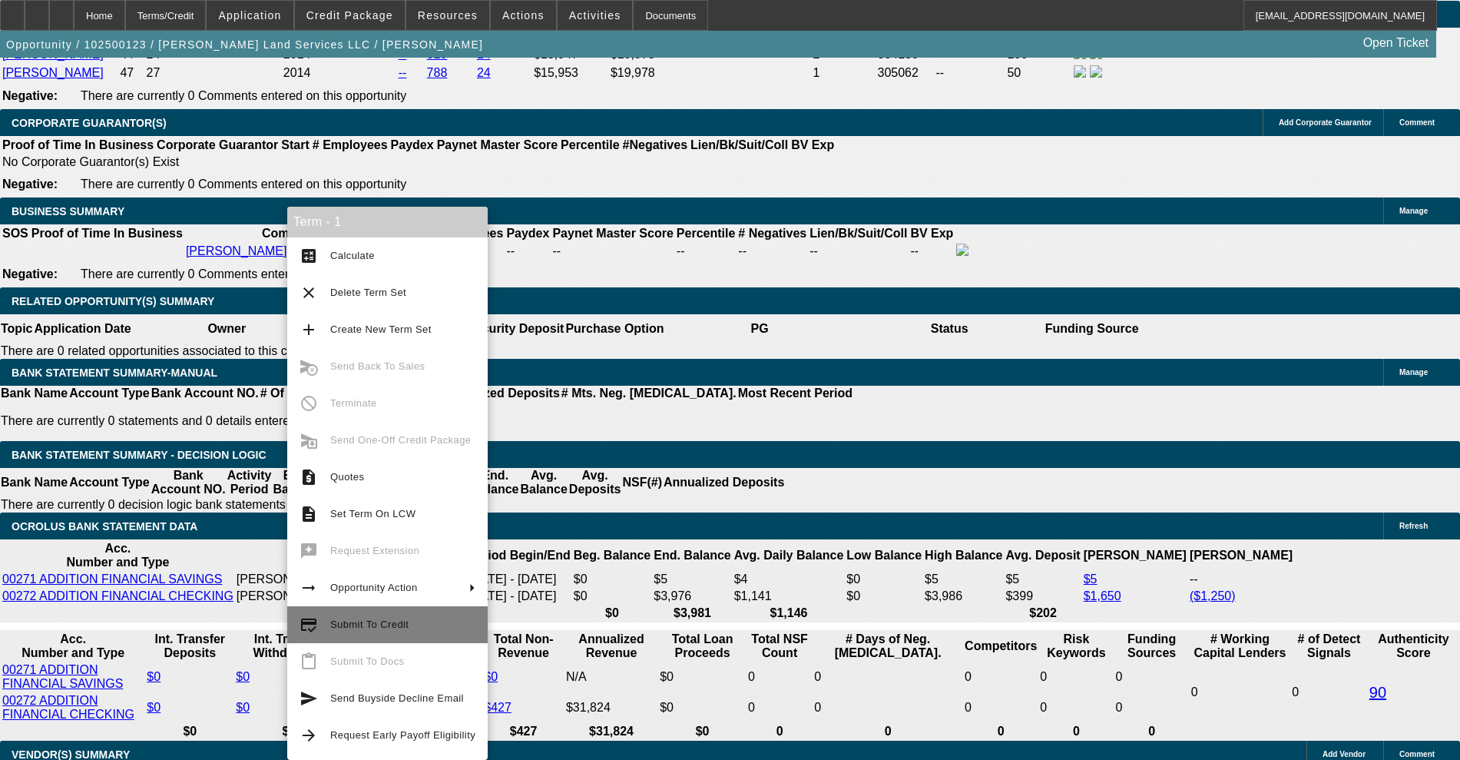
click at [385, 623] on span "Submit To Credit" at bounding box center [369, 624] width 78 height 12
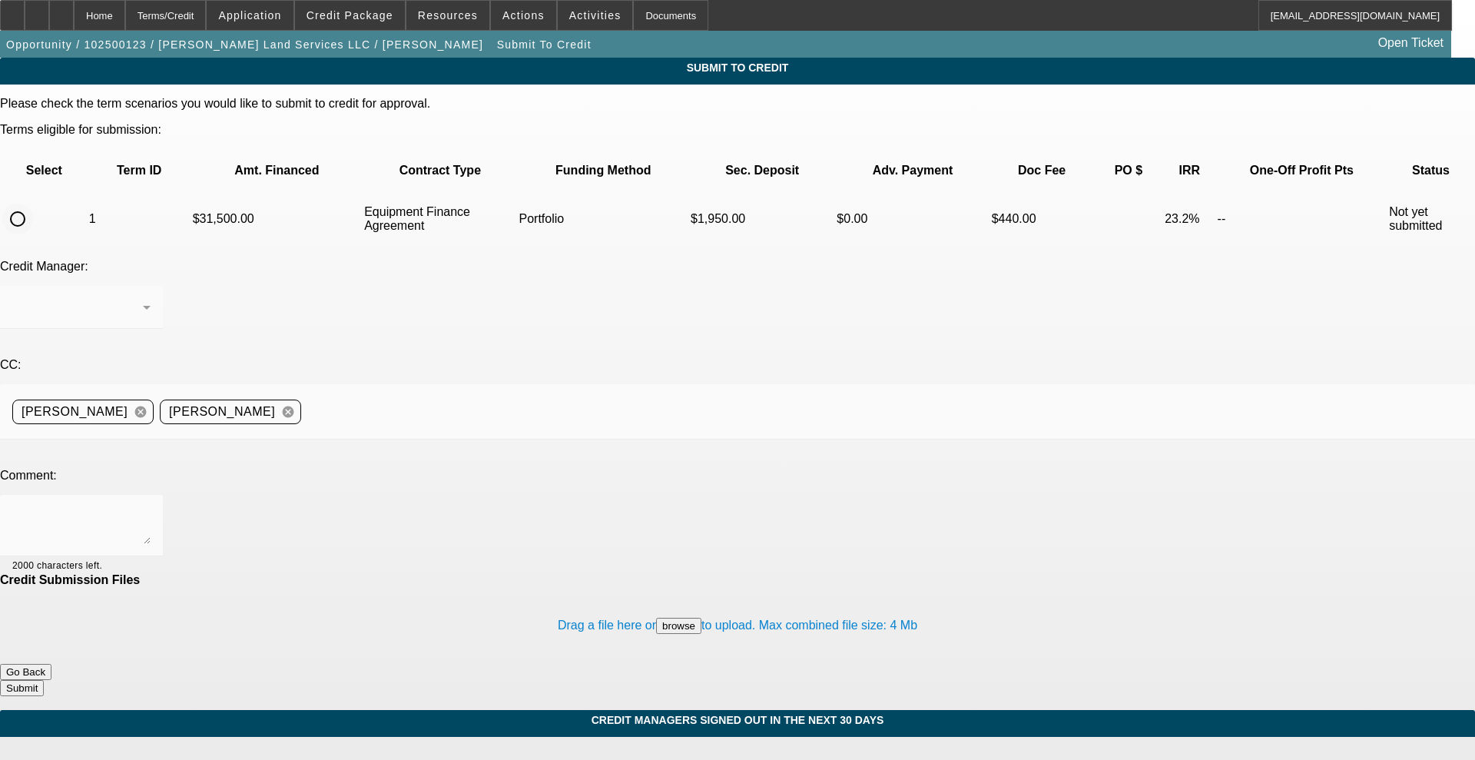
click at [33, 204] on input "radio" at bounding box center [17, 219] width 31 height 31
radio input "true"
click at [151, 507] on textarea at bounding box center [81, 525] width 138 height 37
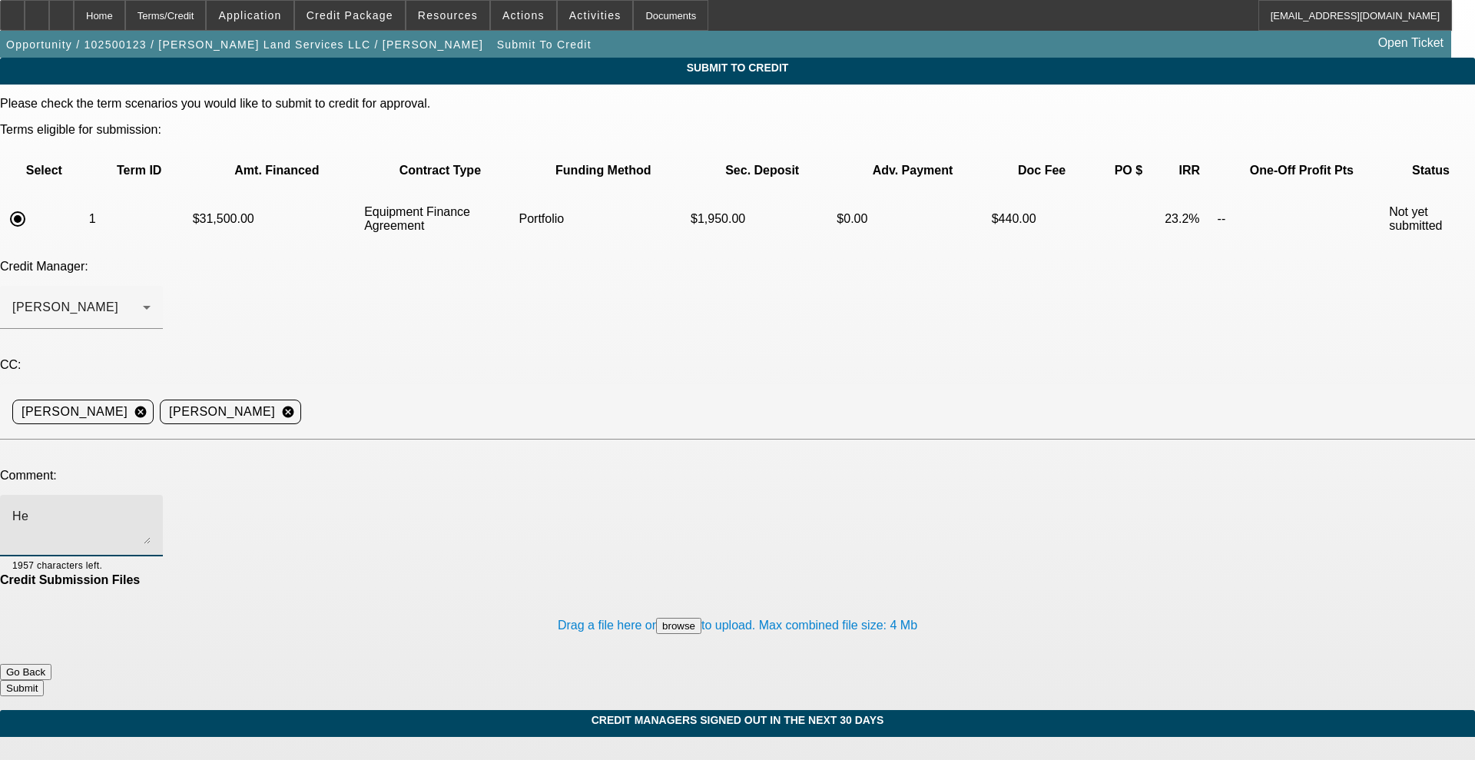
type textarea "H"
click at [151, 507] on textarea "BUYSIDE CURRENCY Submission. Hey George, Please take a look at this deal for ap…" at bounding box center [81, 525] width 138 height 37
type textarea "BUYSIDE CURRENCY Submission. Hey George, Please take a look at this deal for ap…"
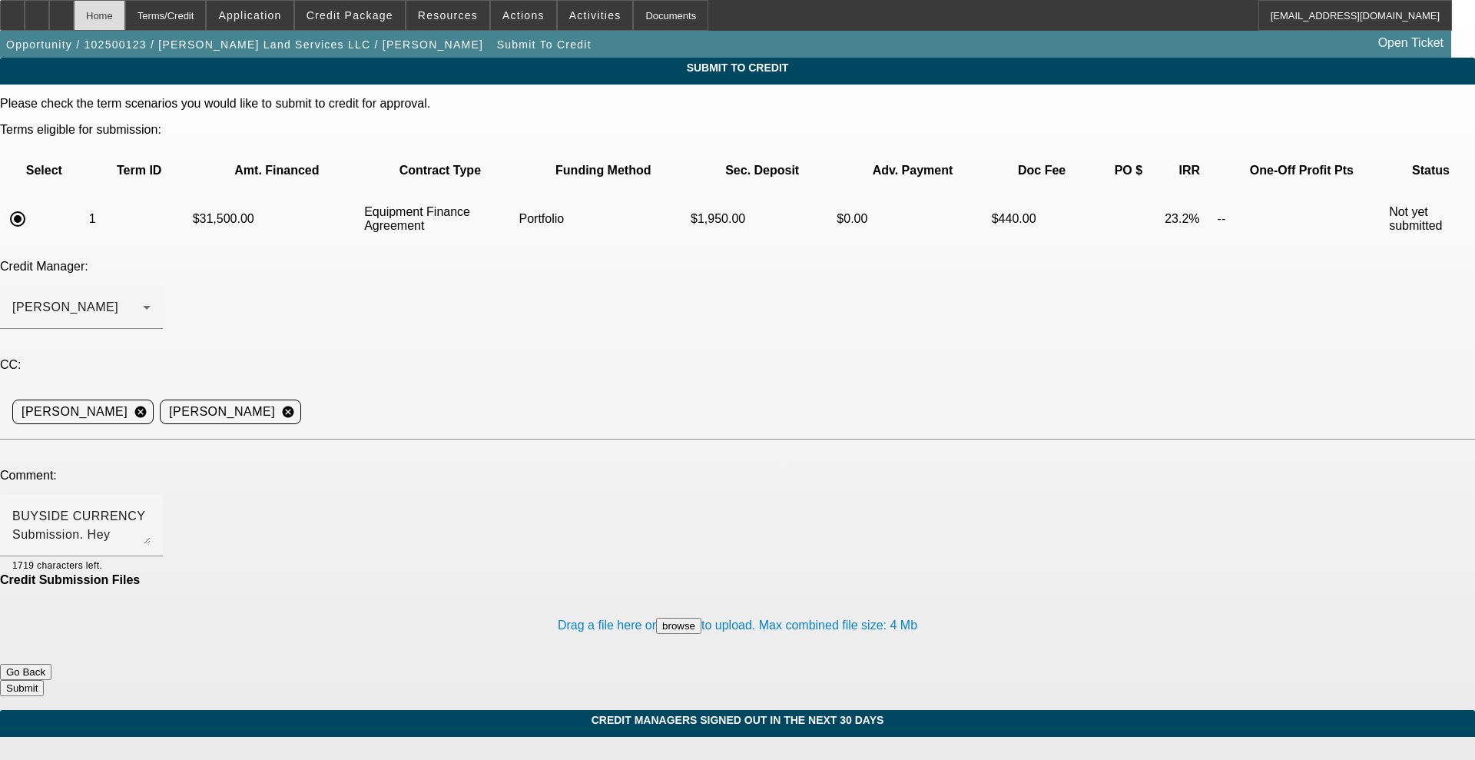
click at [121, 8] on div "Home" at bounding box center [99, 15] width 51 height 31
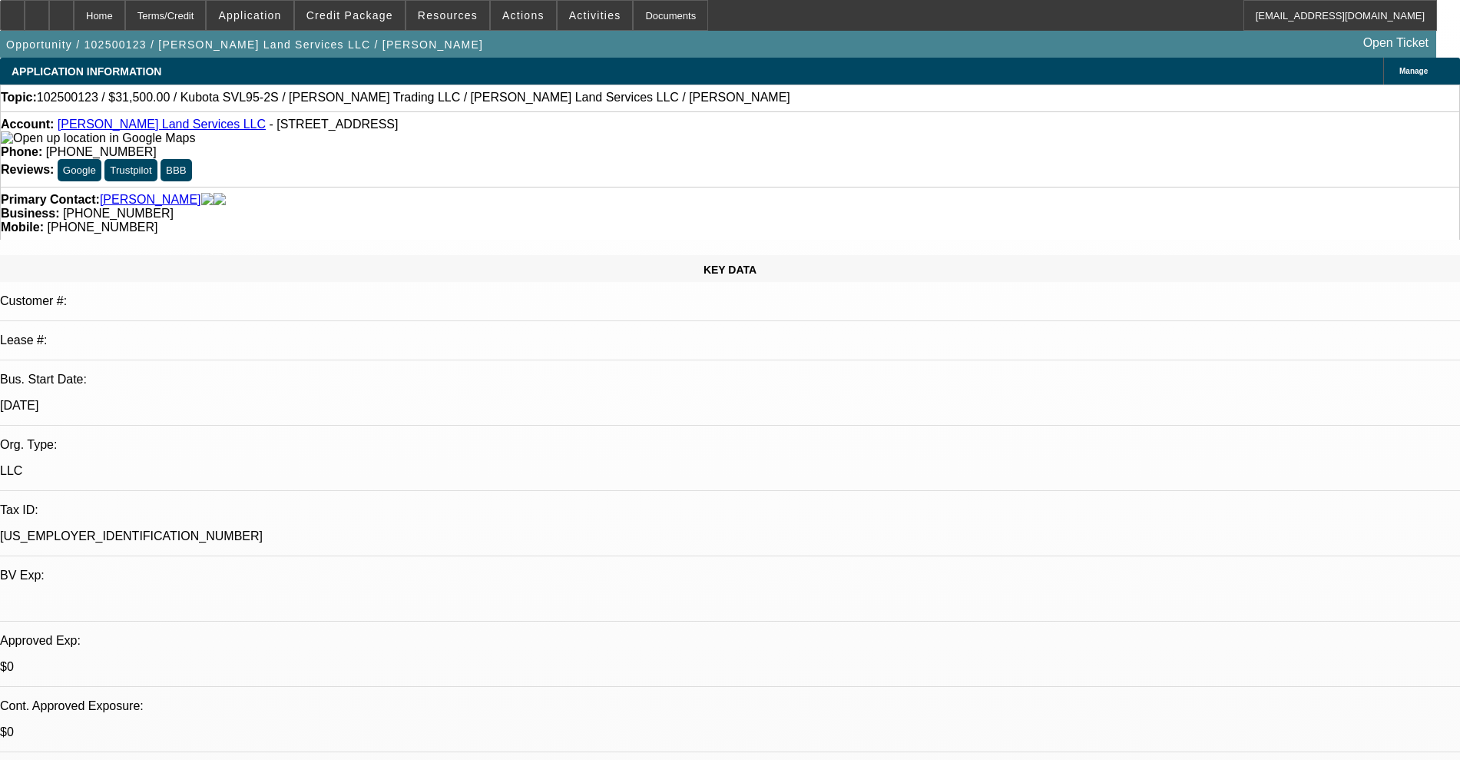
select select "0.1"
select select "2"
select select "0"
select select "6"
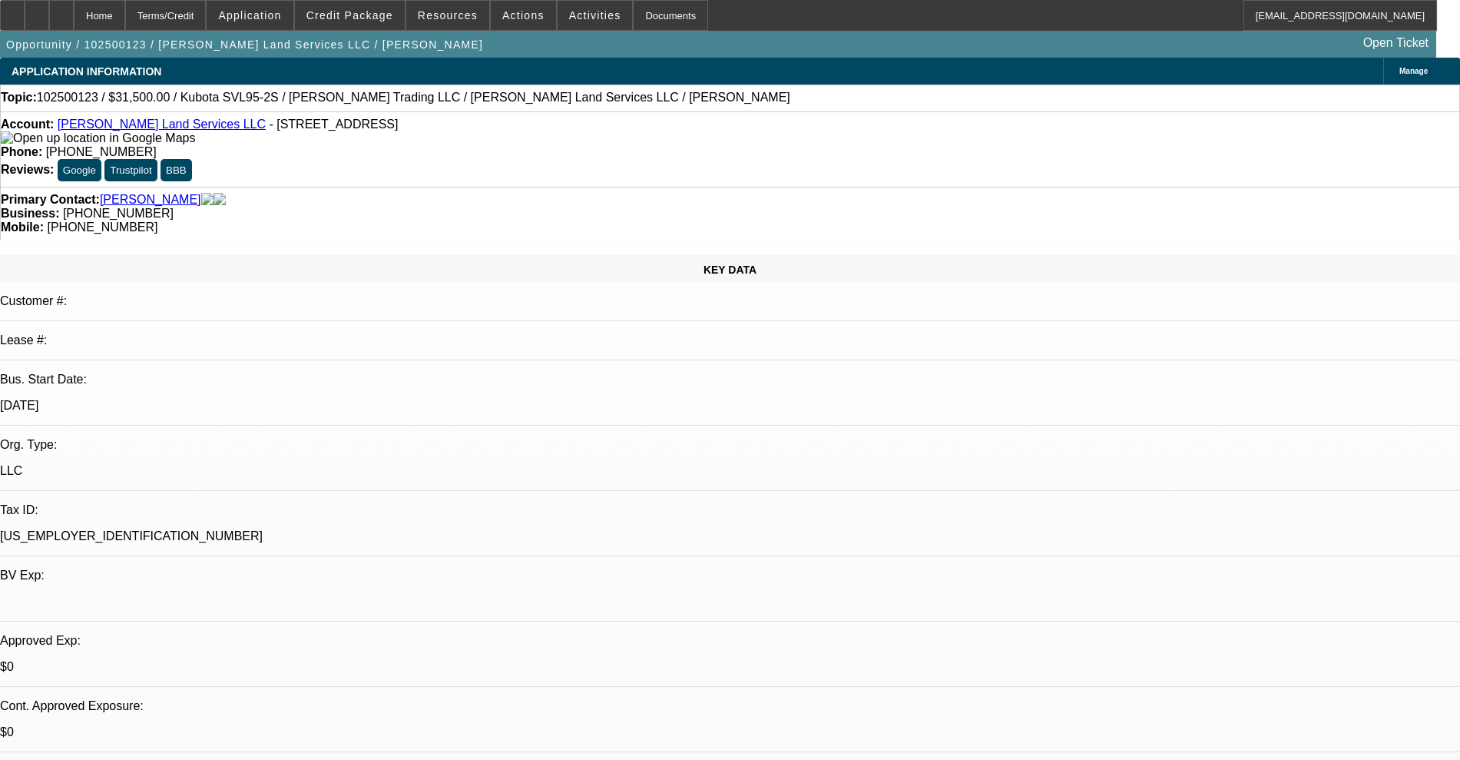
drag, startPoint x: 1258, startPoint y: 492, endPoint x: 1118, endPoint y: 435, distance: 151.2
copy td "Customer started his business back in July and wants to purchase this equipment…"
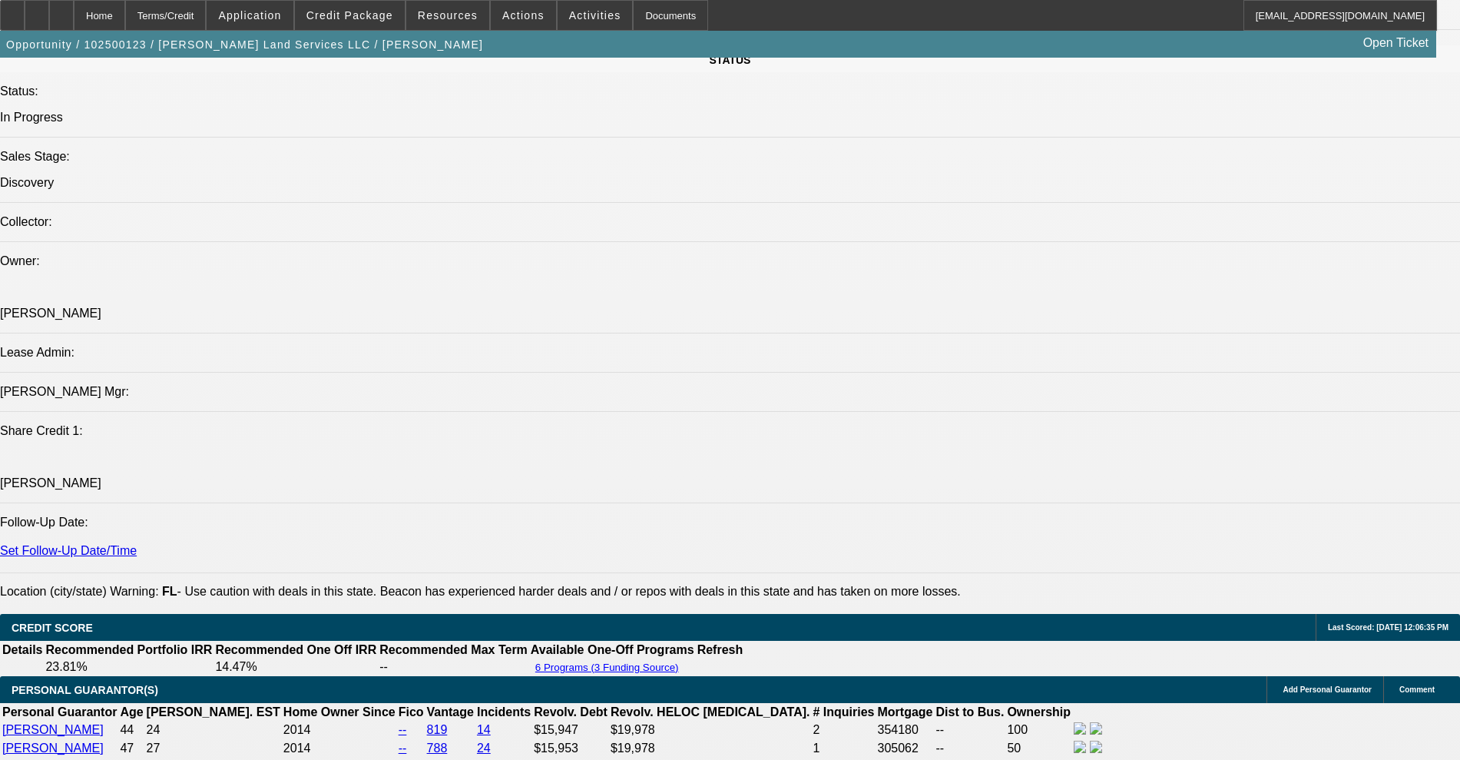
scroll to position [1728, 0]
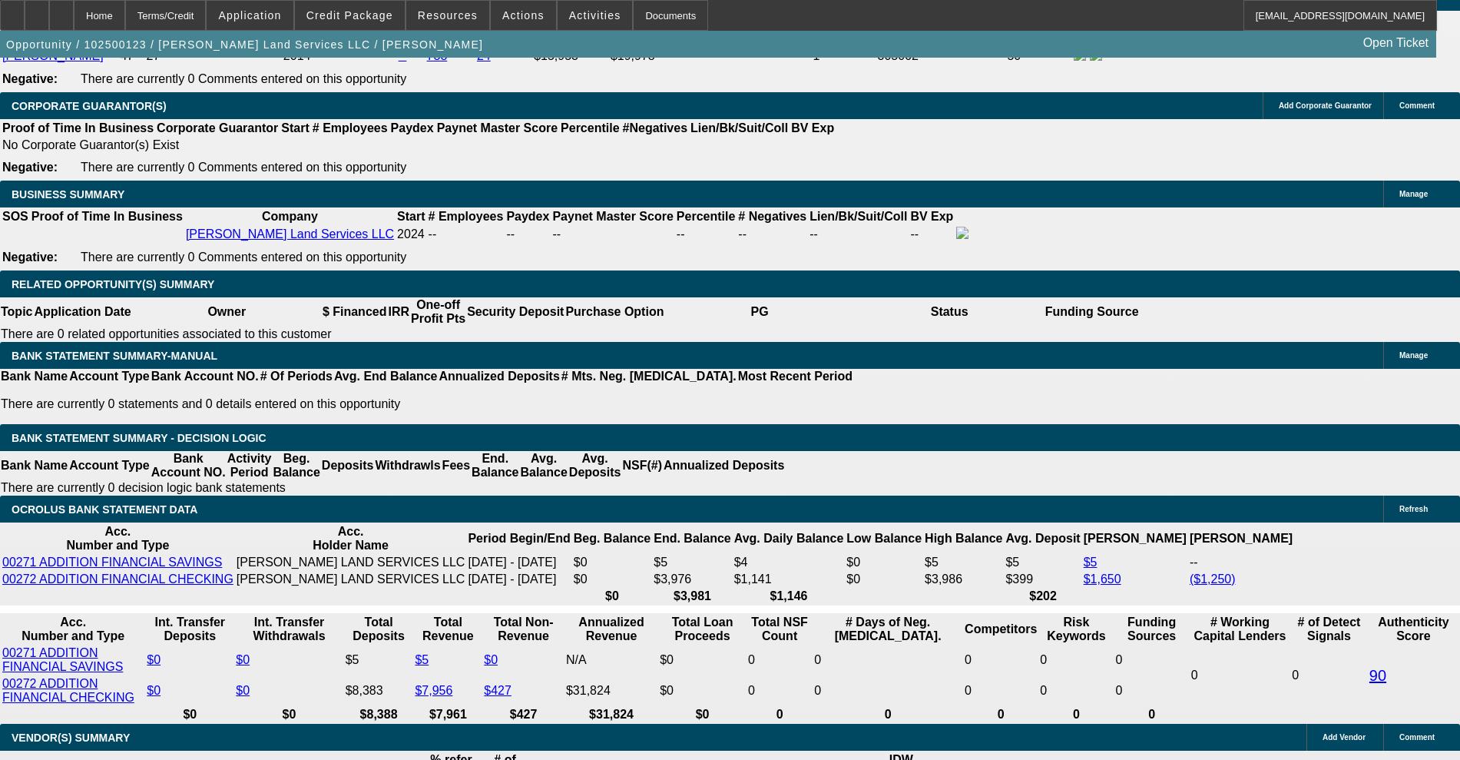
scroll to position [2304, 0]
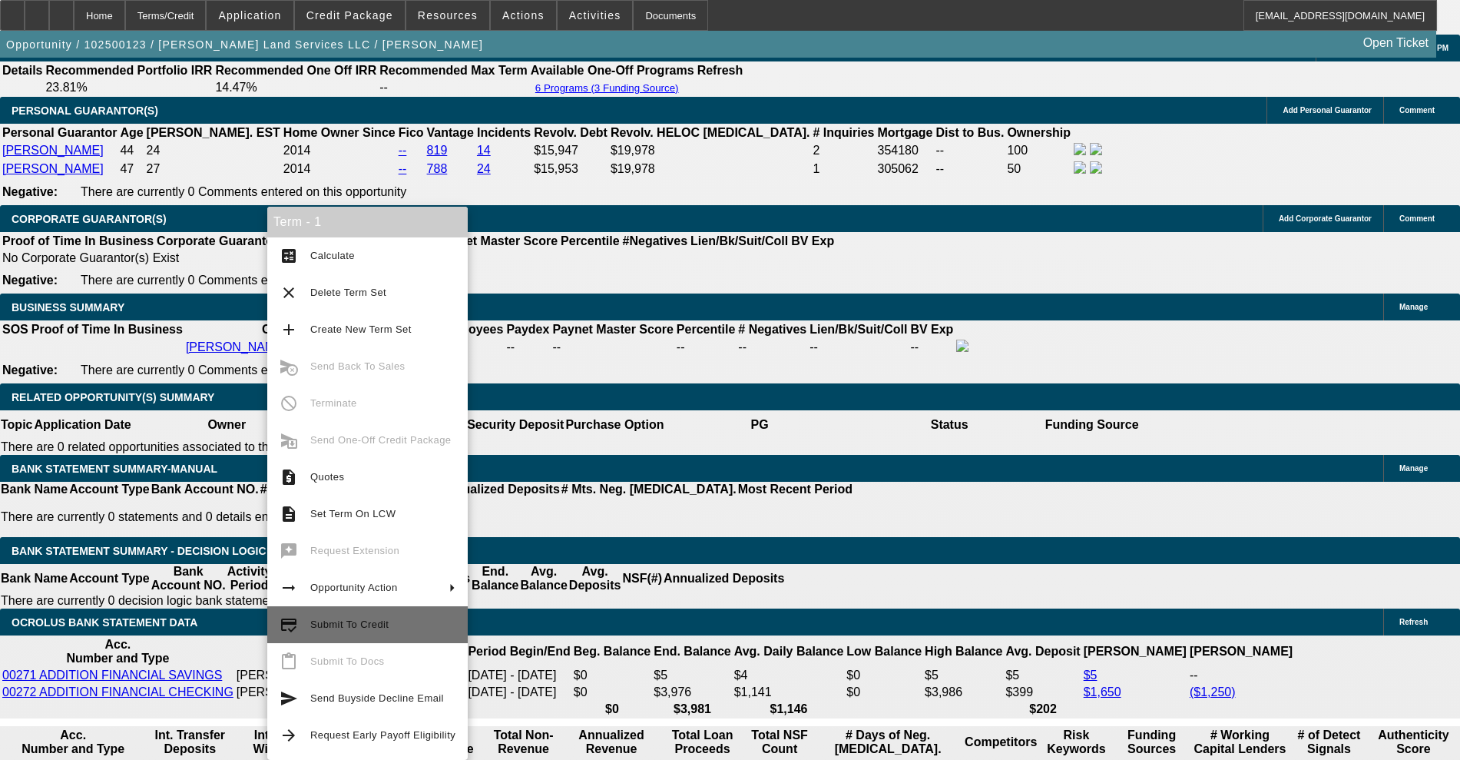
click at [374, 615] on span "Submit To Credit" at bounding box center [382, 624] width 145 height 18
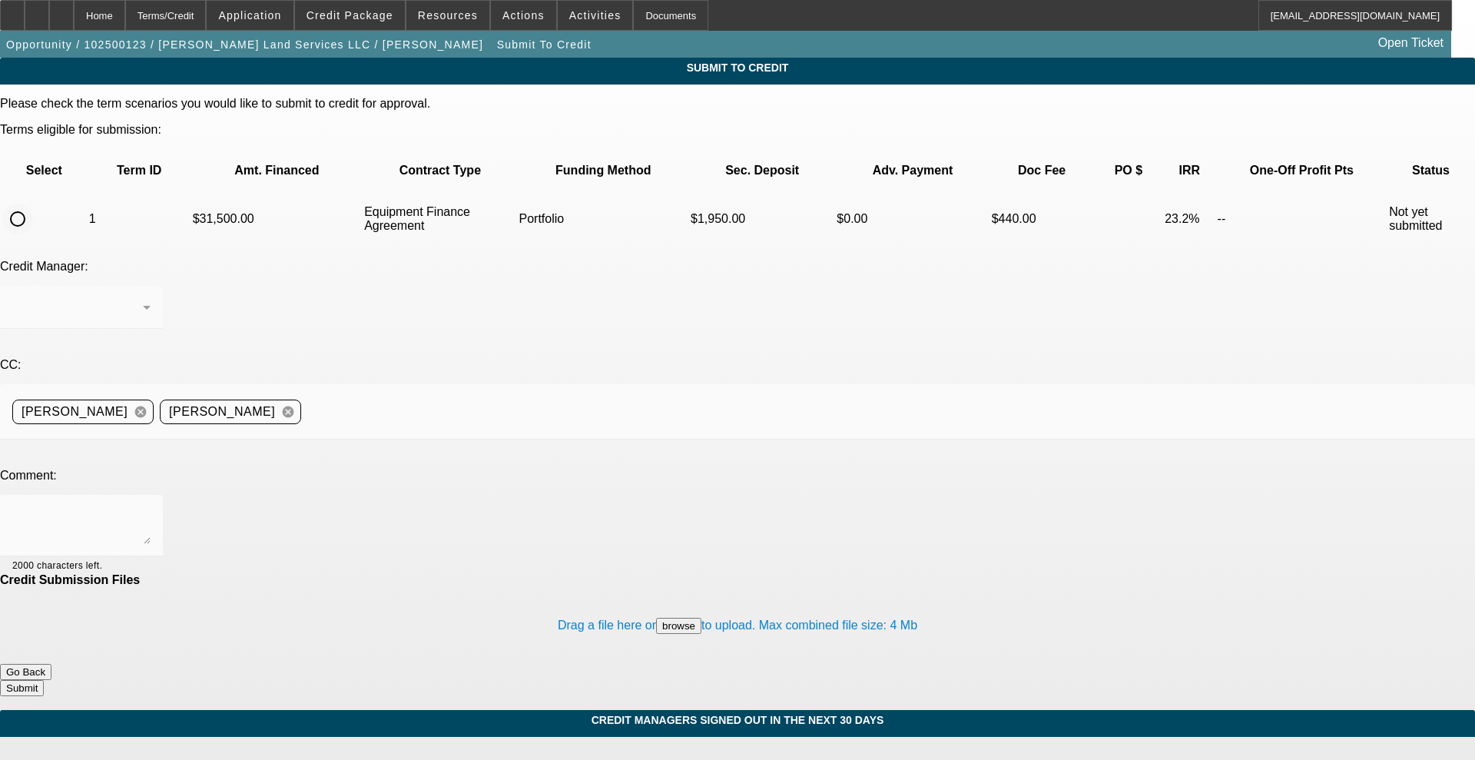
click at [33, 204] on input "radio" at bounding box center [17, 219] width 31 height 31
radio input "true"
click at [151, 507] on textarea at bounding box center [81, 525] width 138 height 37
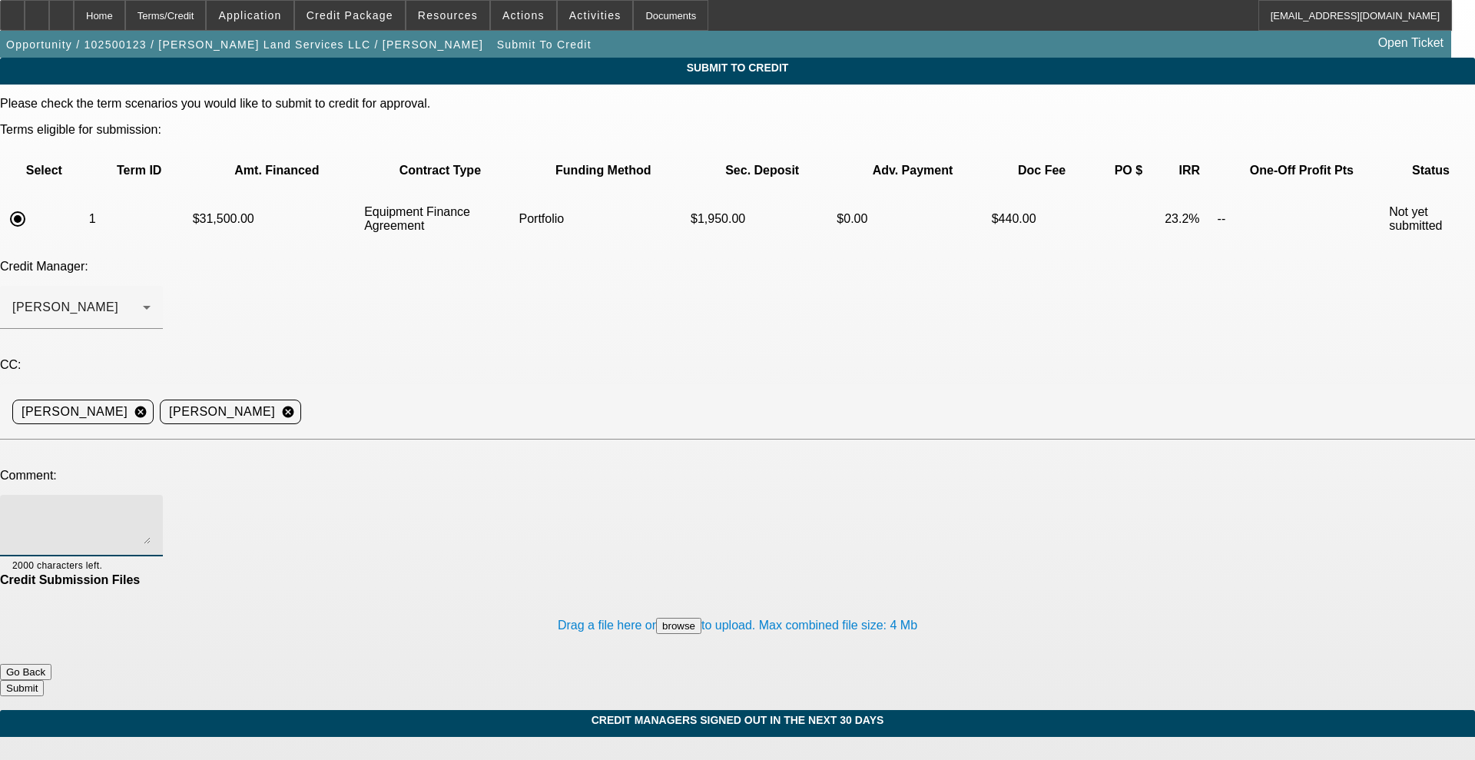
paste textarea "BUYSIDE CURRENCY Submission. Hey George, Please take a look at this deal for ap…"
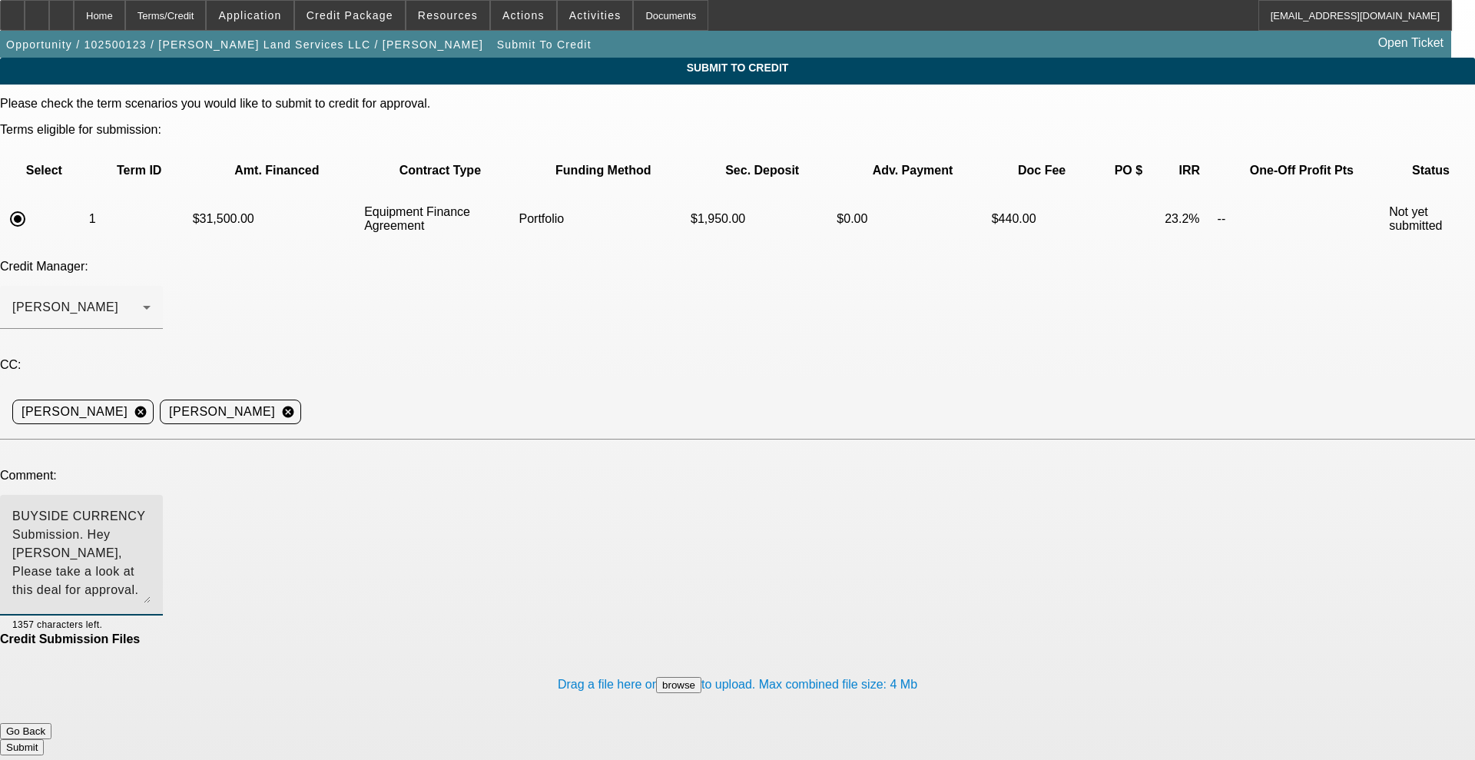
drag, startPoint x: 931, startPoint y: 399, endPoint x: 947, endPoint y: 459, distance: 62.0
click at [163, 495] on div "BUYSIDE CURRENCY Submission. Hey George, Please take a look at this deal for ap…" at bounding box center [81, 555] width 163 height 121
type textarea "BUYSIDE CURRENCY Submission. Hey George, Please take a look at this deal for ap…"
click at [44, 740] on button "Submit" at bounding box center [22, 748] width 44 height 16
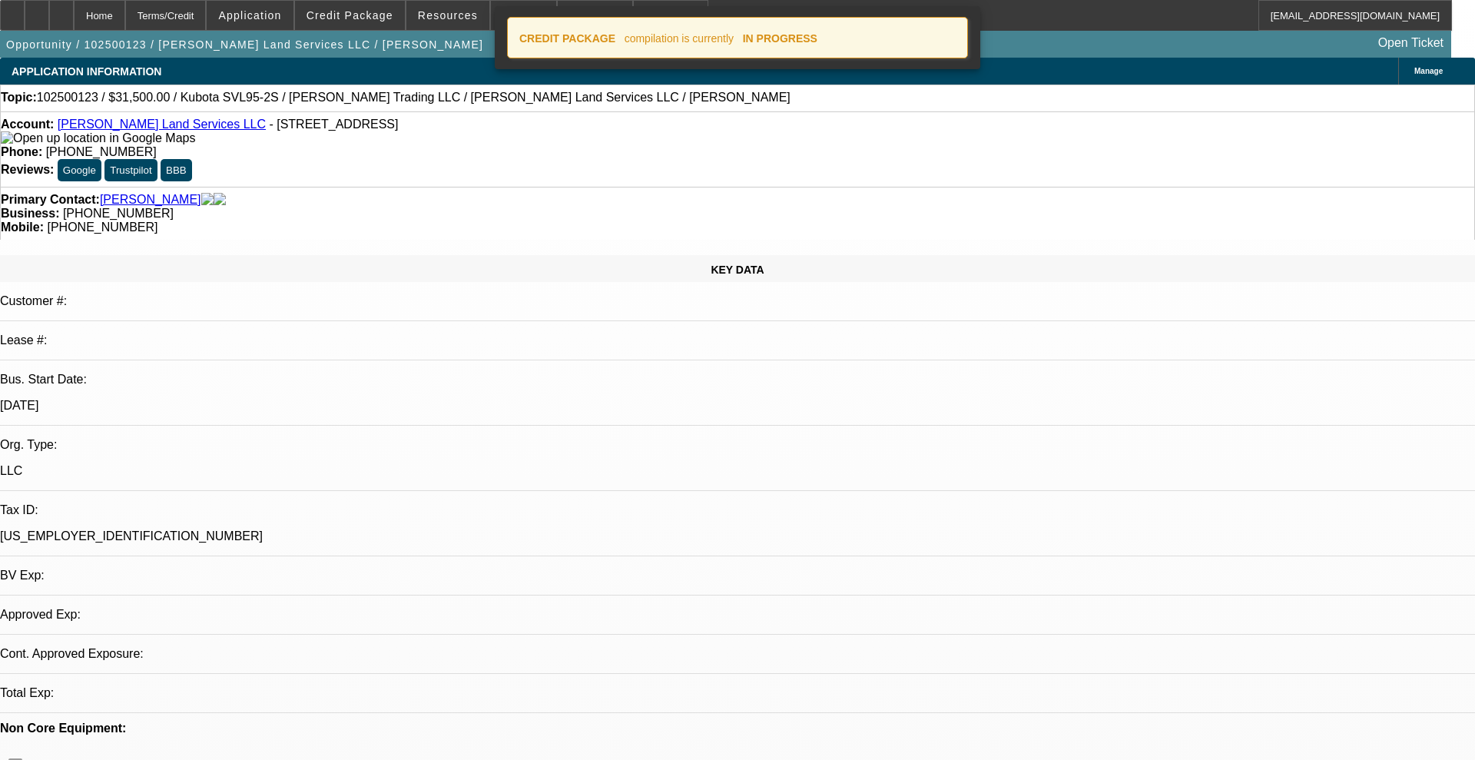
select select "0.1"
select select "2"
select select "0"
select select "6"
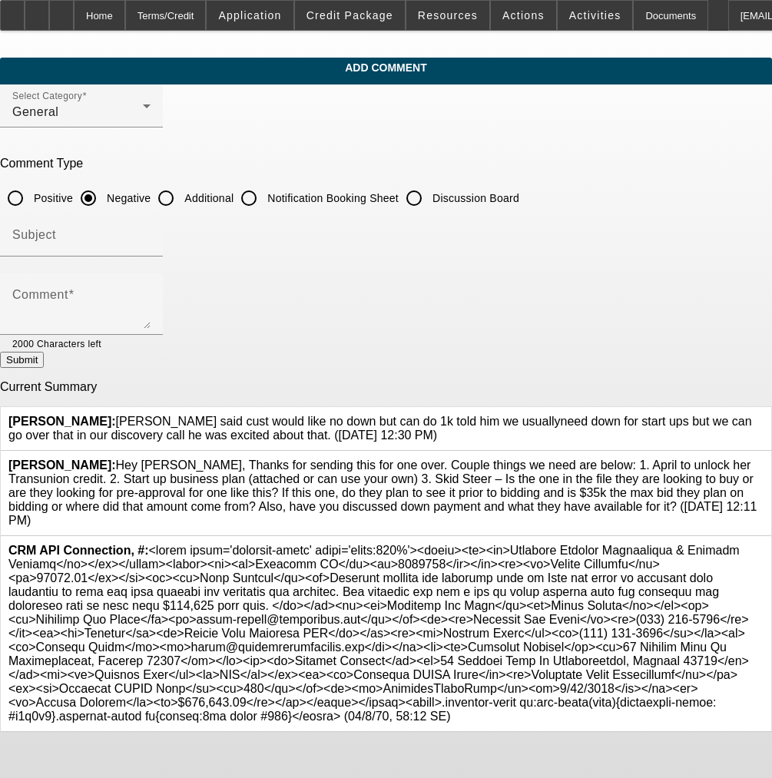
click at [181, 190] on input "Additional" at bounding box center [166, 198] width 31 height 31
radio input "true"
click at [151, 227] on div "Subject" at bounding box center [81, 235] width 138 height 43
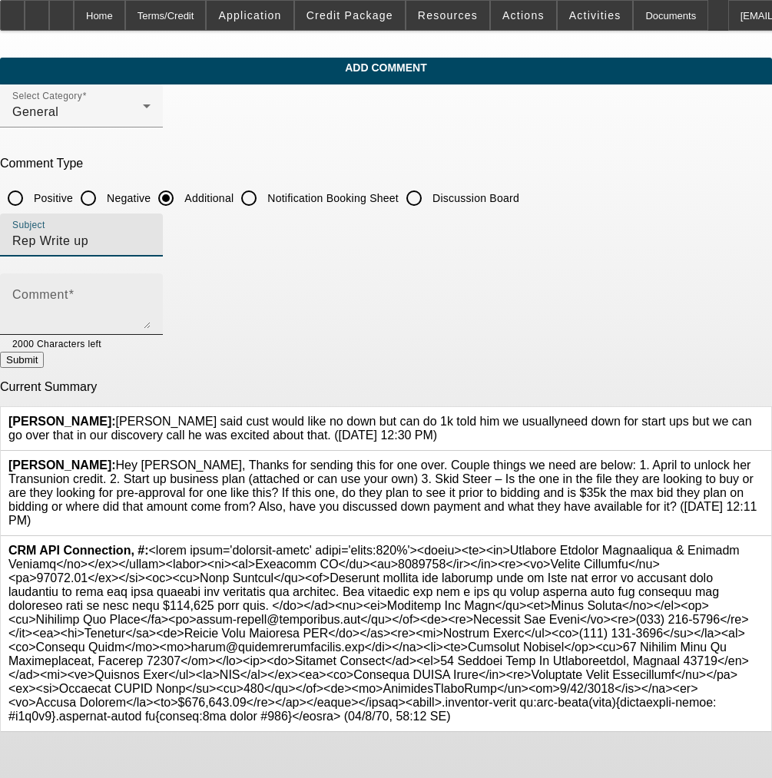
type input "Rep Write up"
click at [151, 296] on textarea "Comment" at bounding box center [81, 310] width 138 height 37
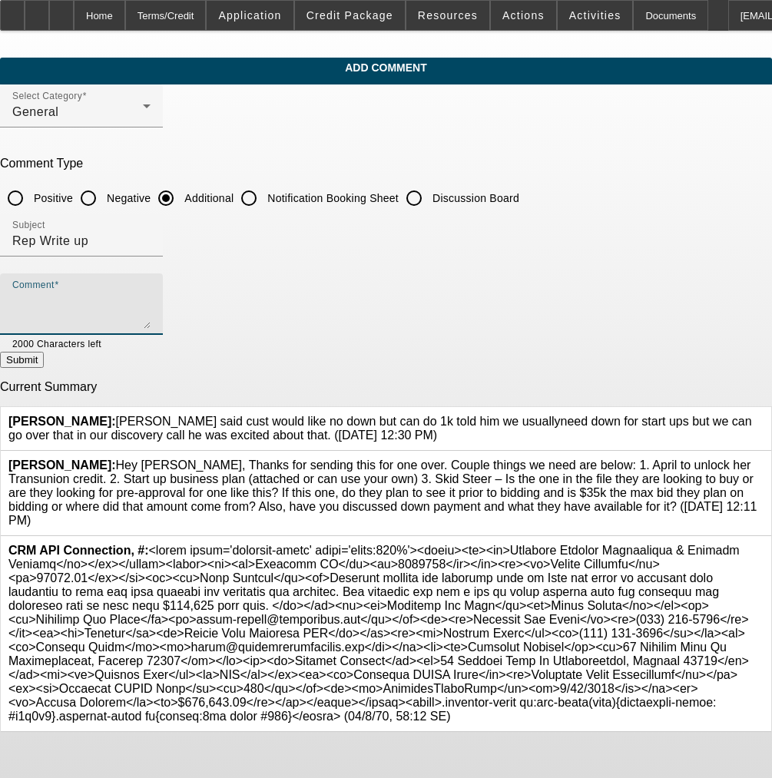
paste textarea "Customer started his business back in July and wants to purchase this equipment…"
type textarea "Customer started his business back in July and wants to purchase this equipment…"
click at [44, 352] on button "Submit" at bounding box center [22, 360] width 44 height 16
radio input "true"
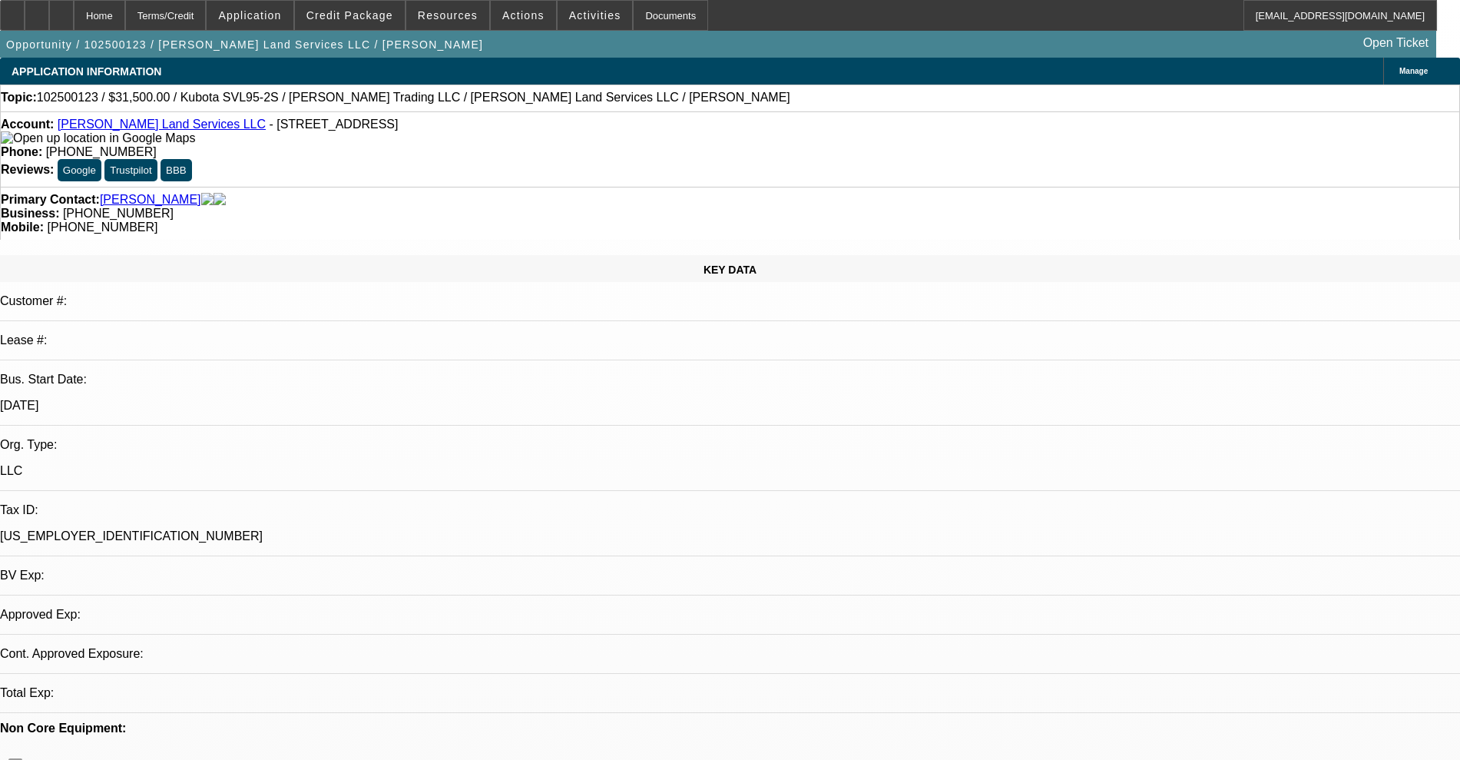
select select "0.1"
select select "2"
select select "0"
select select "6"
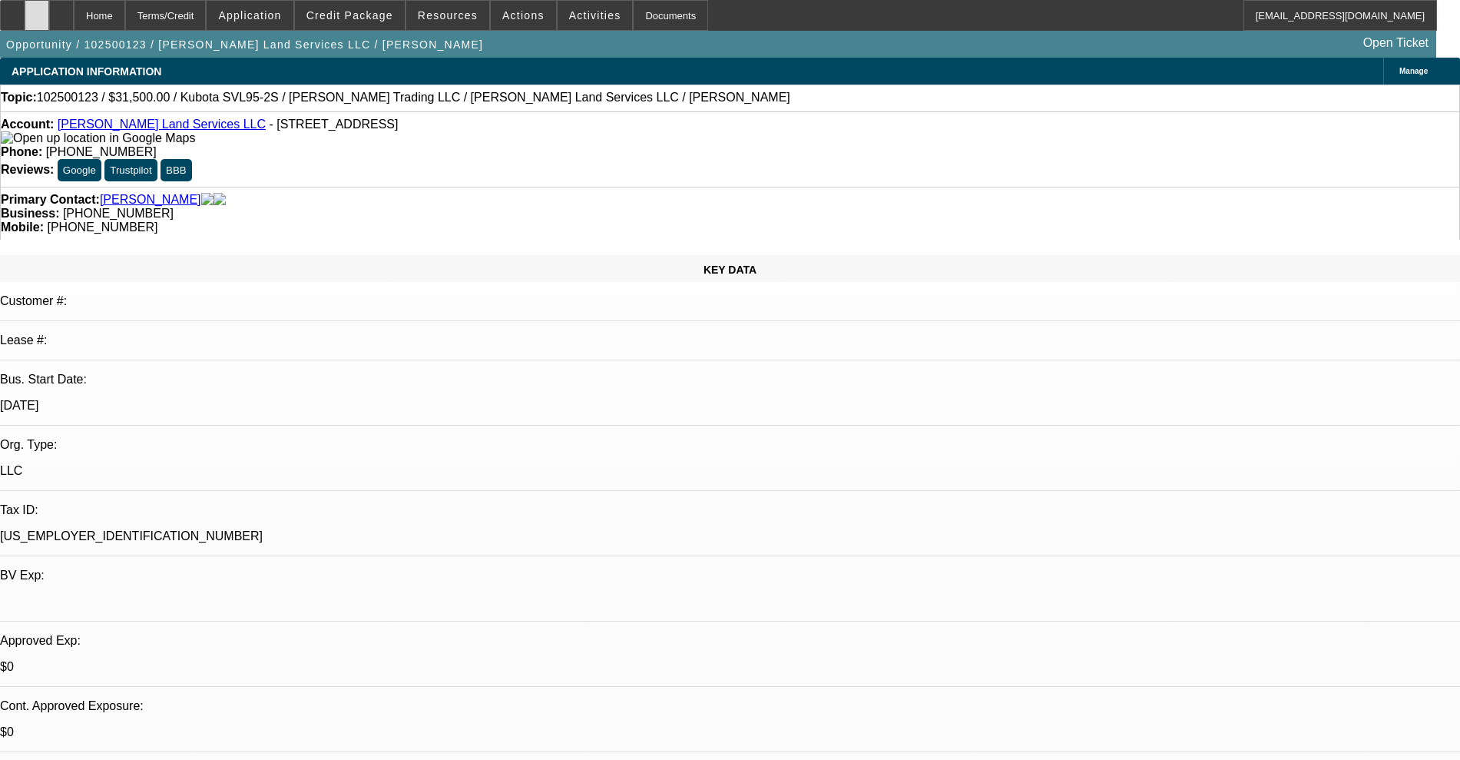
click at [49, 22] on div at bounding box center [37, 15] width 25 height 31
click at [328, 14] on span at bounding box center [350, 15] width 110 height 37
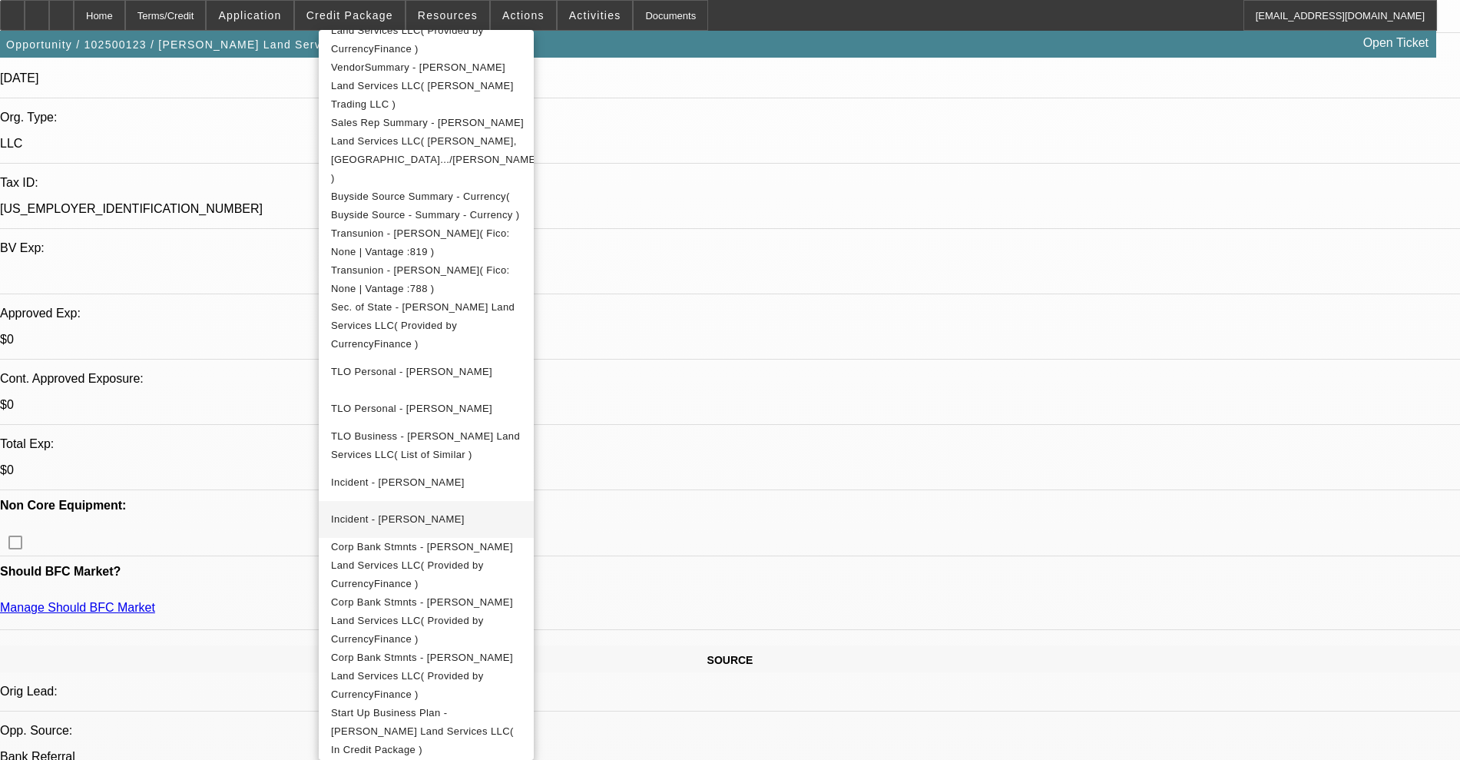
scroll to position [576, 0]
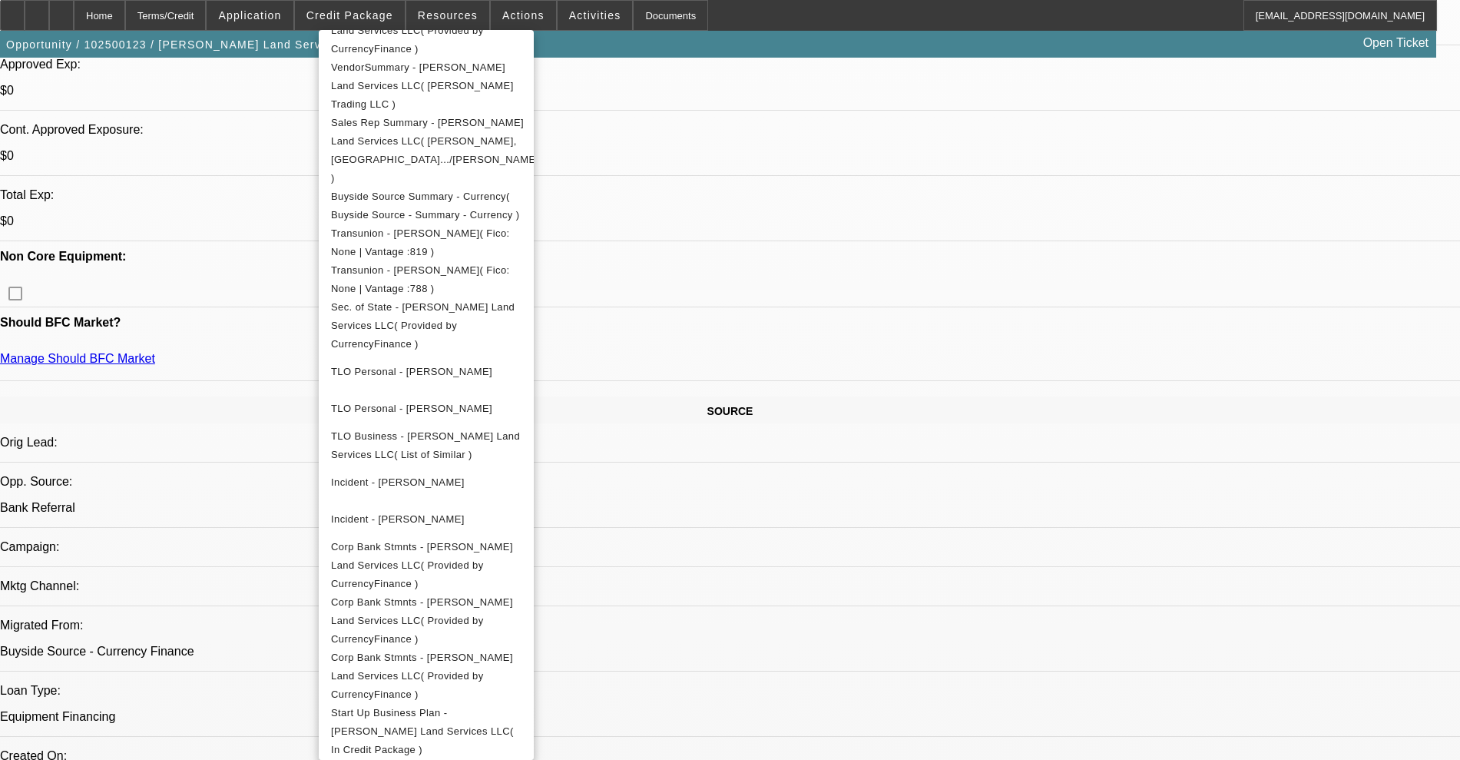
click at [90, 9] on div at bounding box center [730, 380] width 1460 height 760
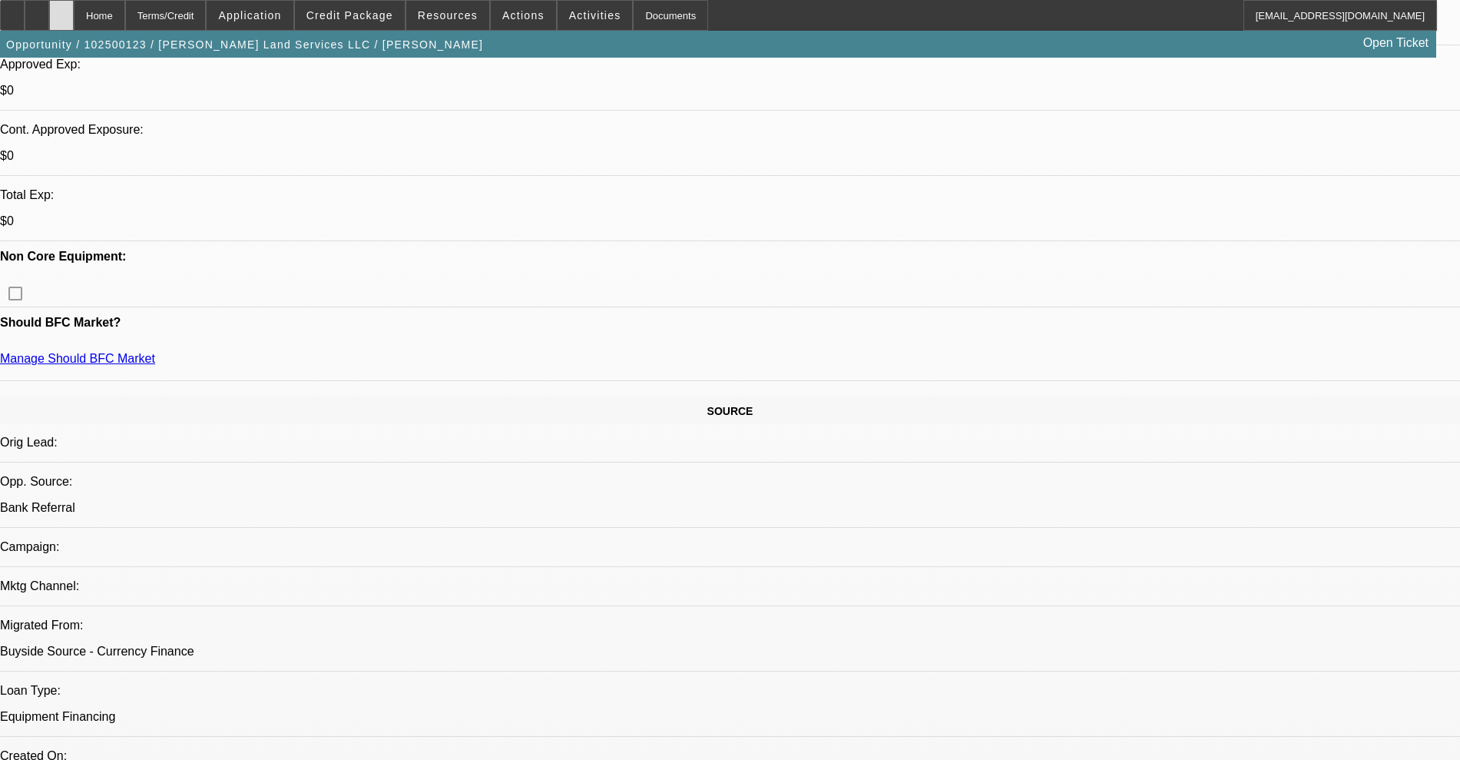
click at [74, 9] on div at bounding box center [61, 15] width 25 height 31
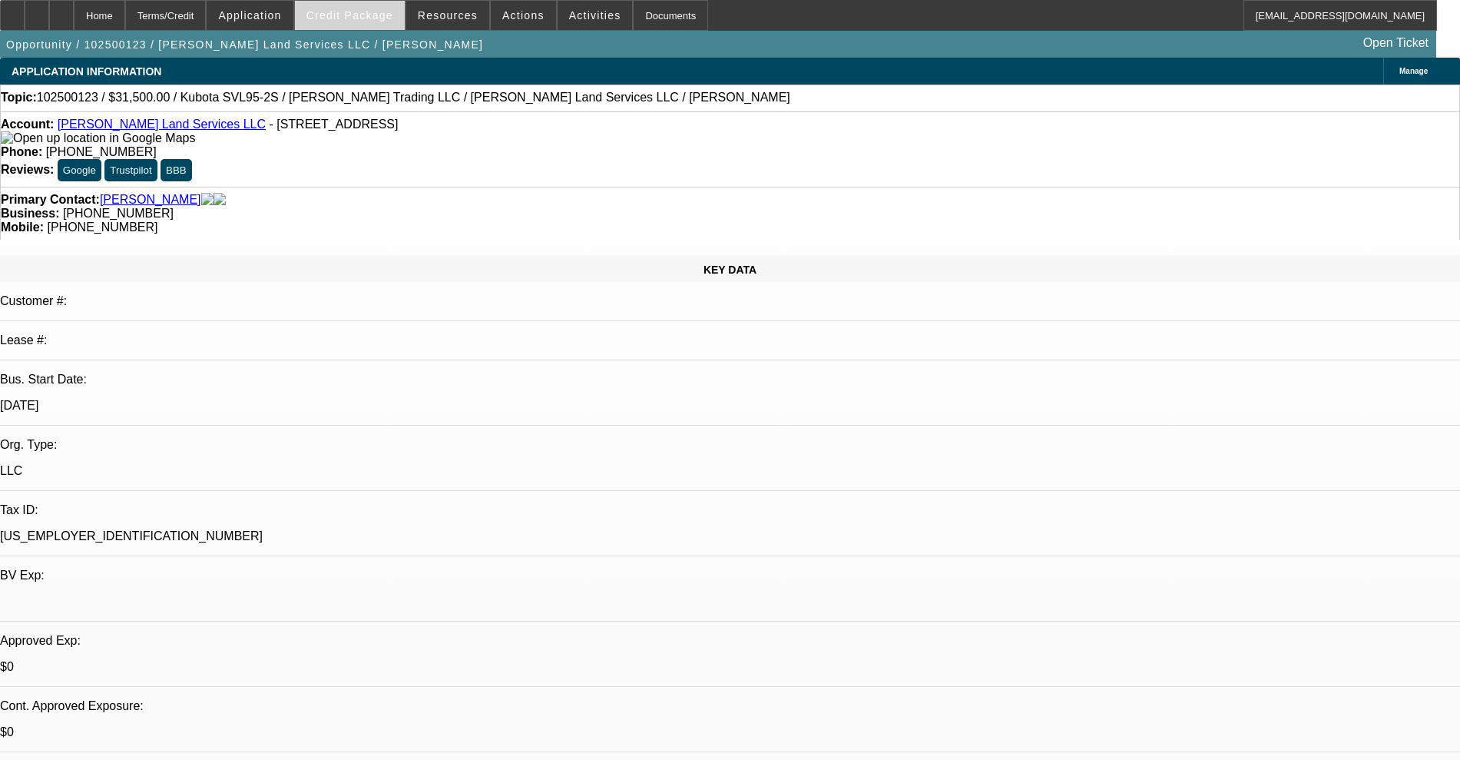
select select "0.1"
select select "2"
select select "0"
select select "6"
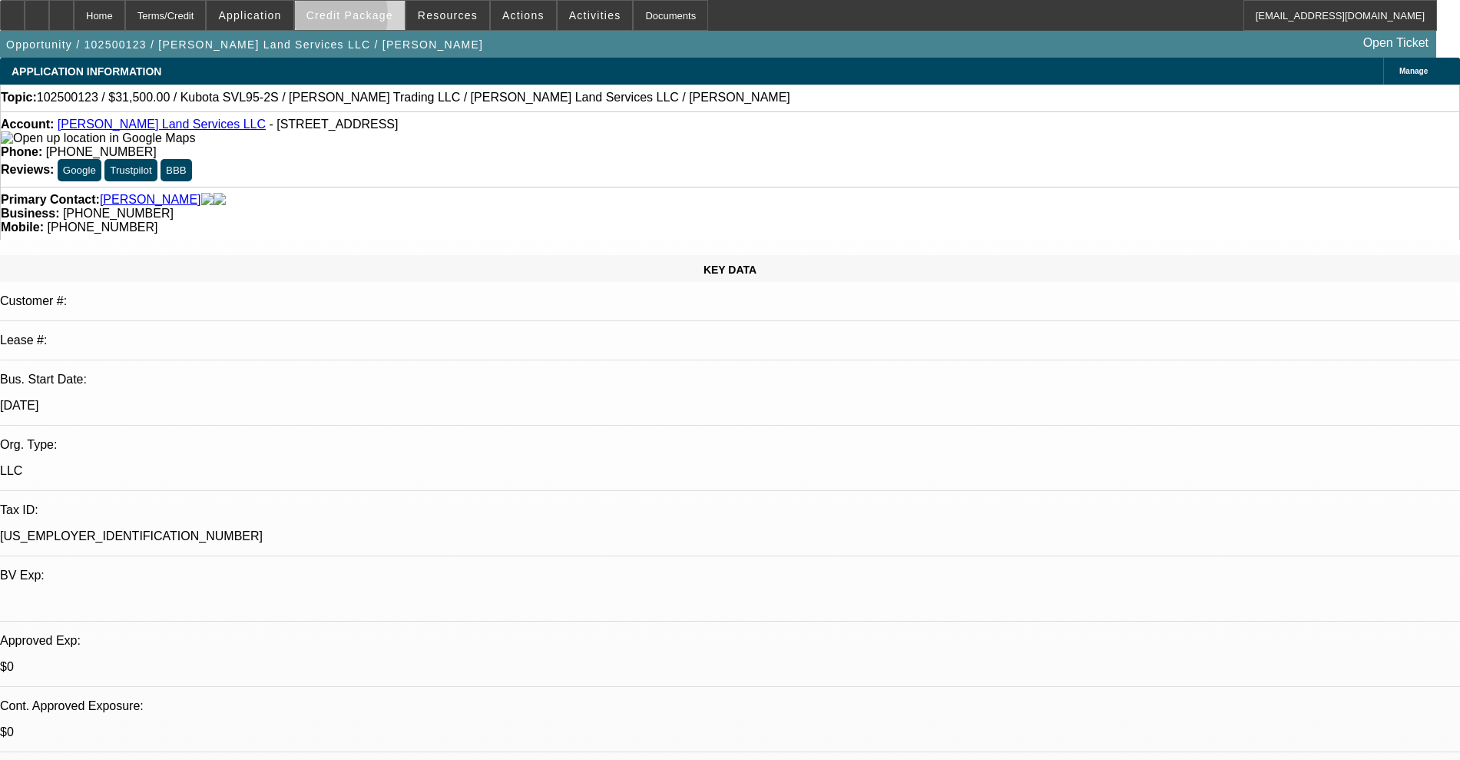
click at [346, 18] on span "Credit Package" at bounding box center [349, 15] width 87 height 12
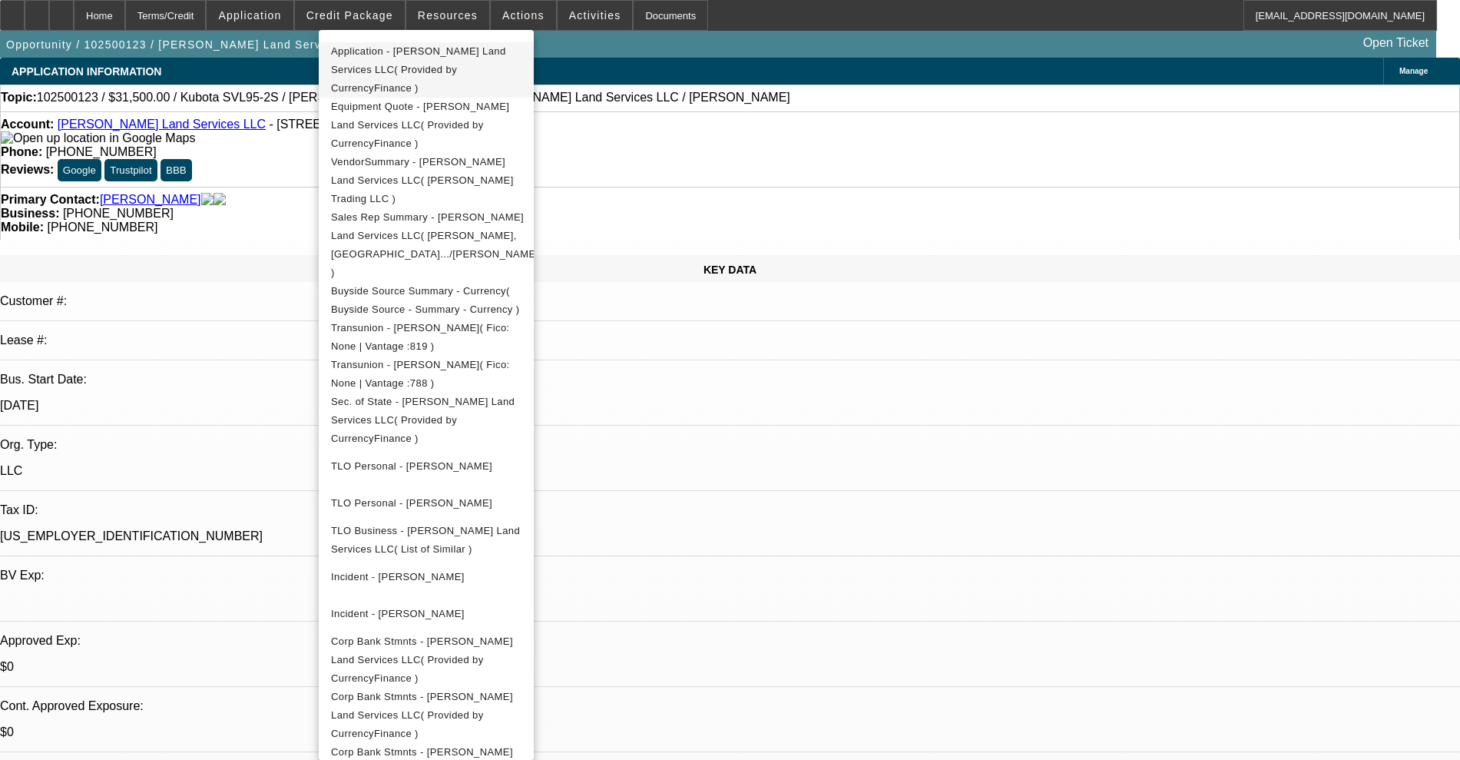
scroll to position [429, 0]
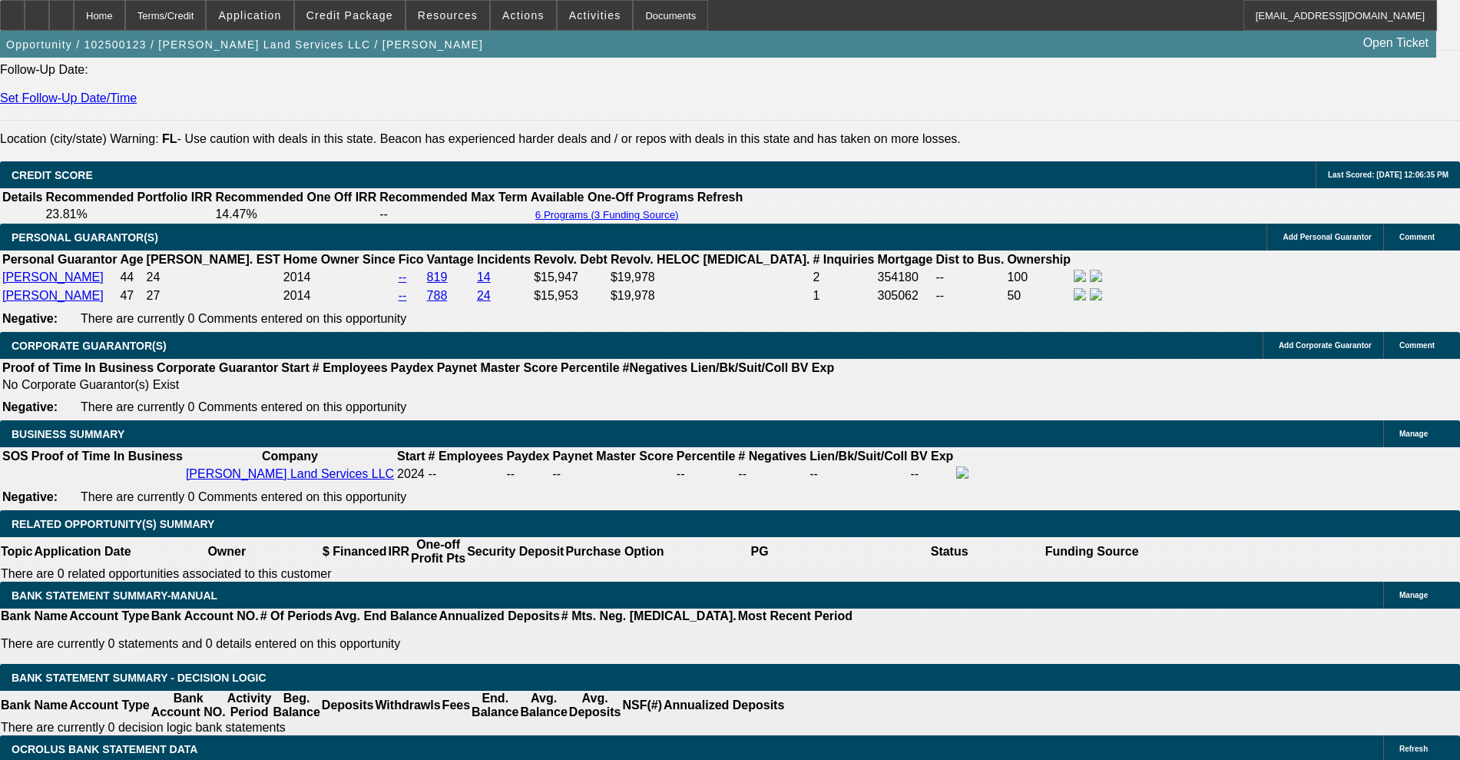
scroll to position [2304, 0]
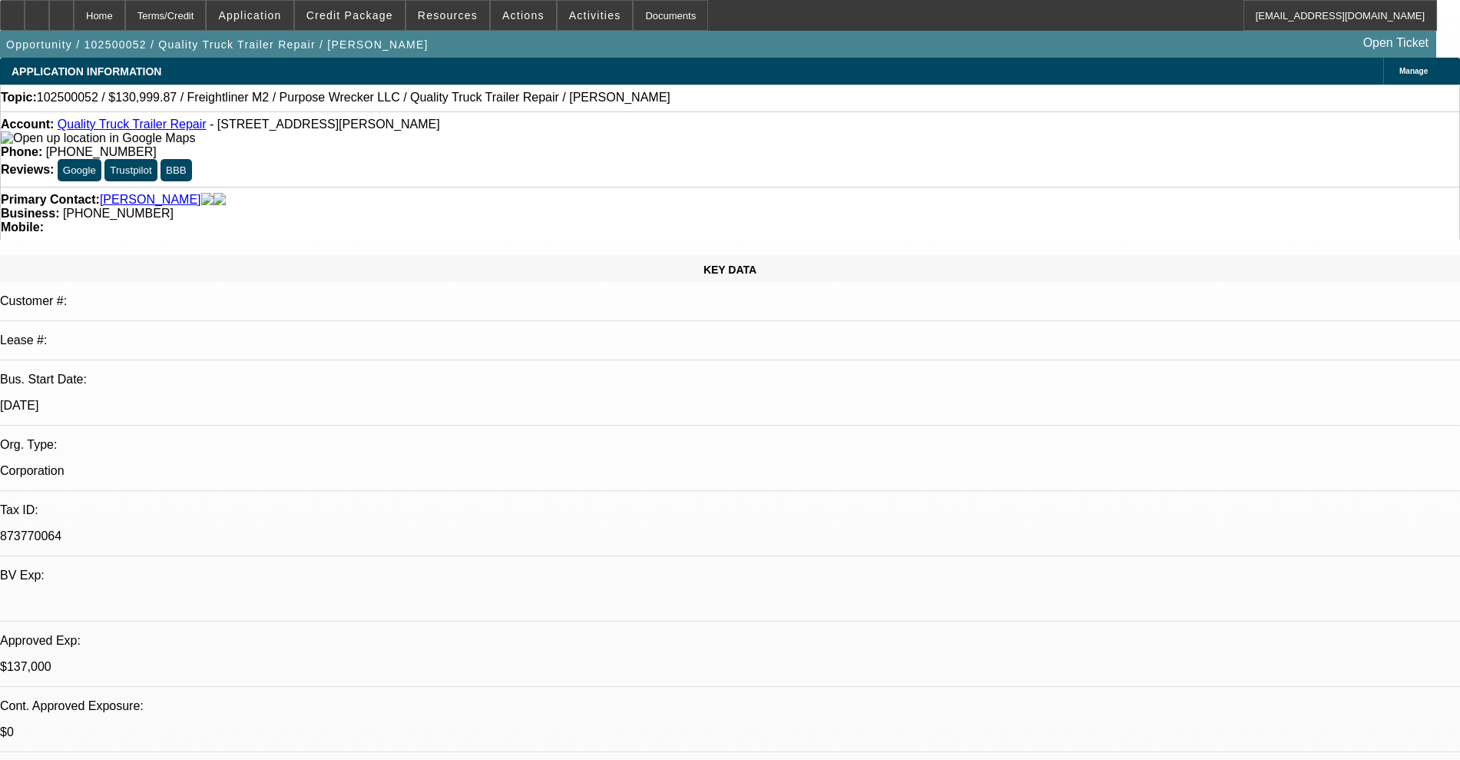
select select "0.1"
select select "2"
select select "0.1"
select select "4"
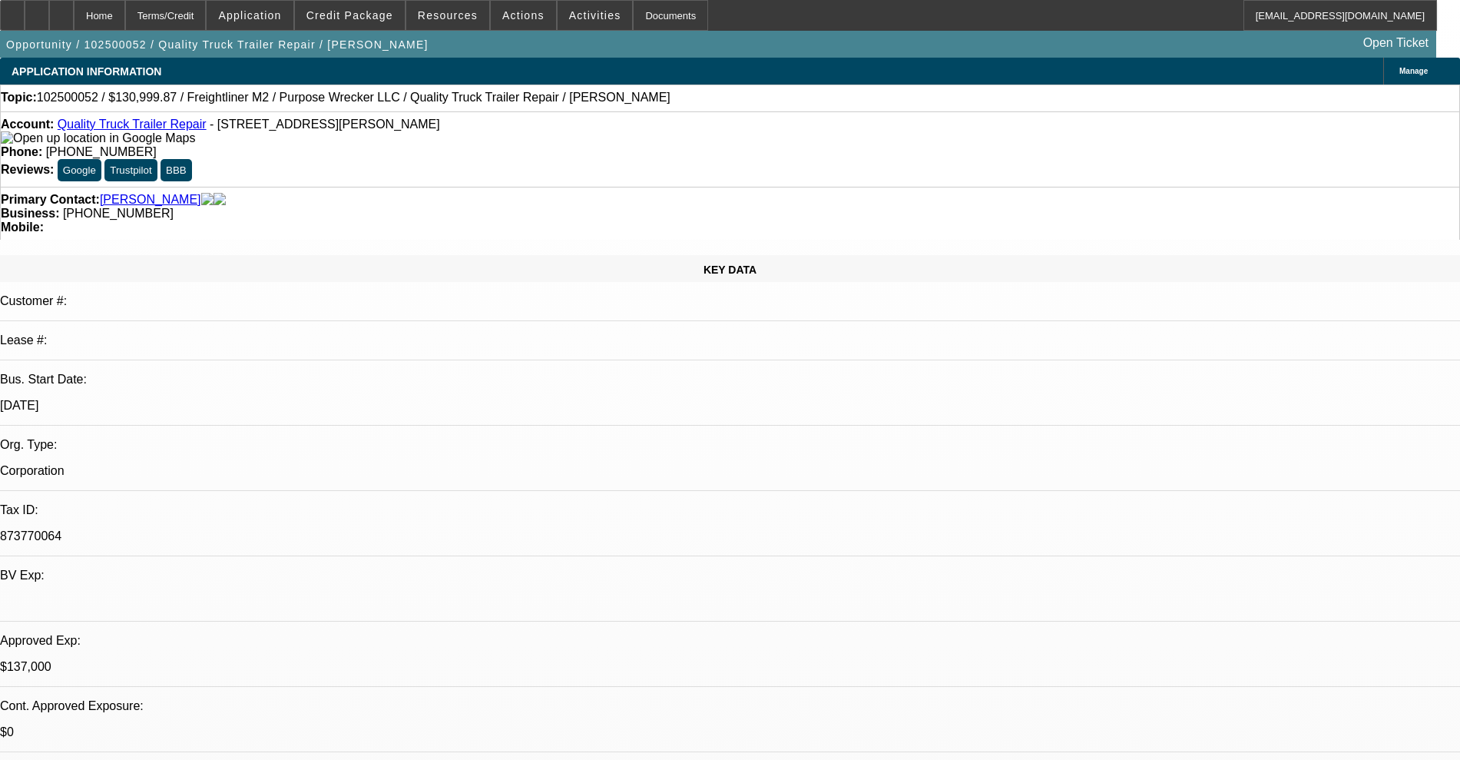
select select "0"
select select "2"
select select "0.1"
select select "4"
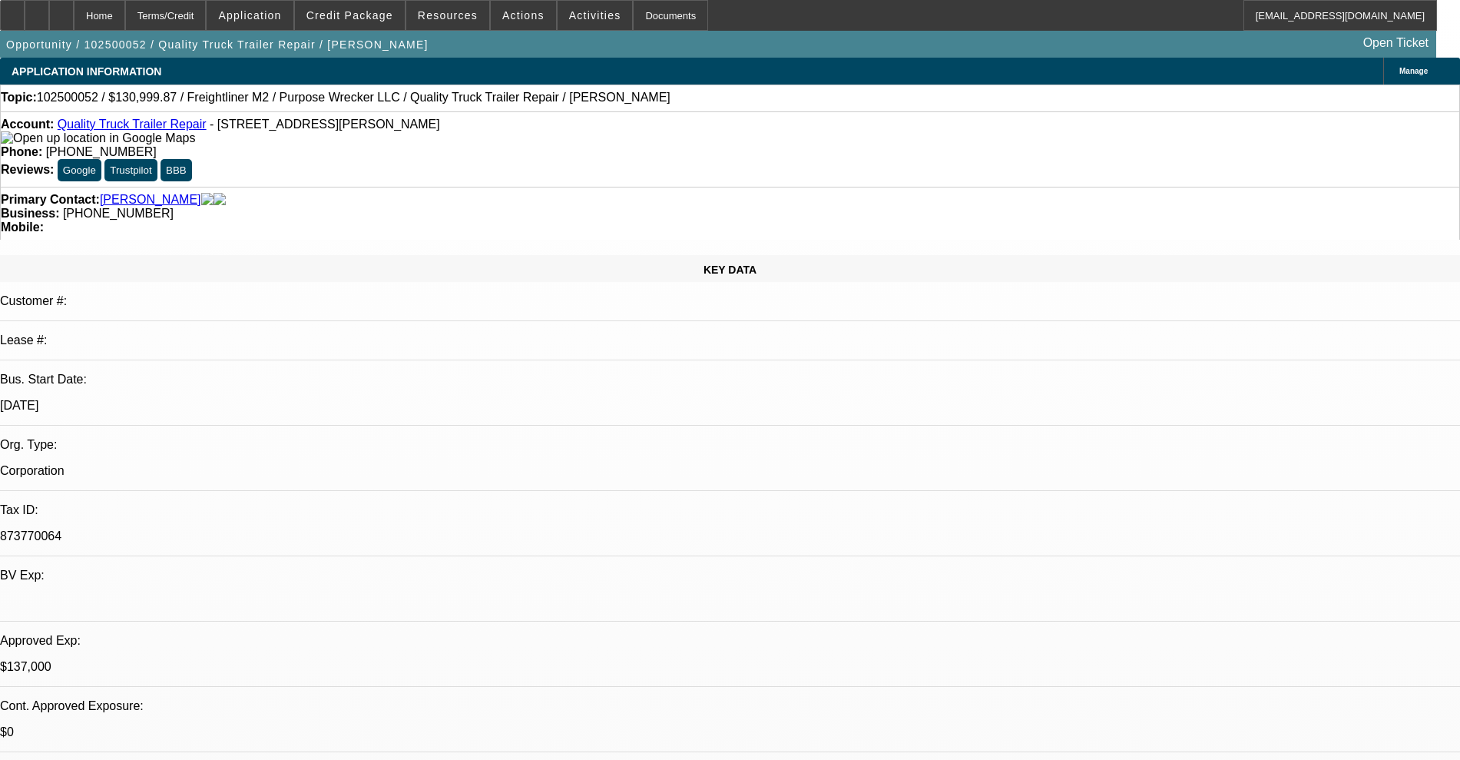
select select "0"
select select "2"
select select "0.1"
select select "4"
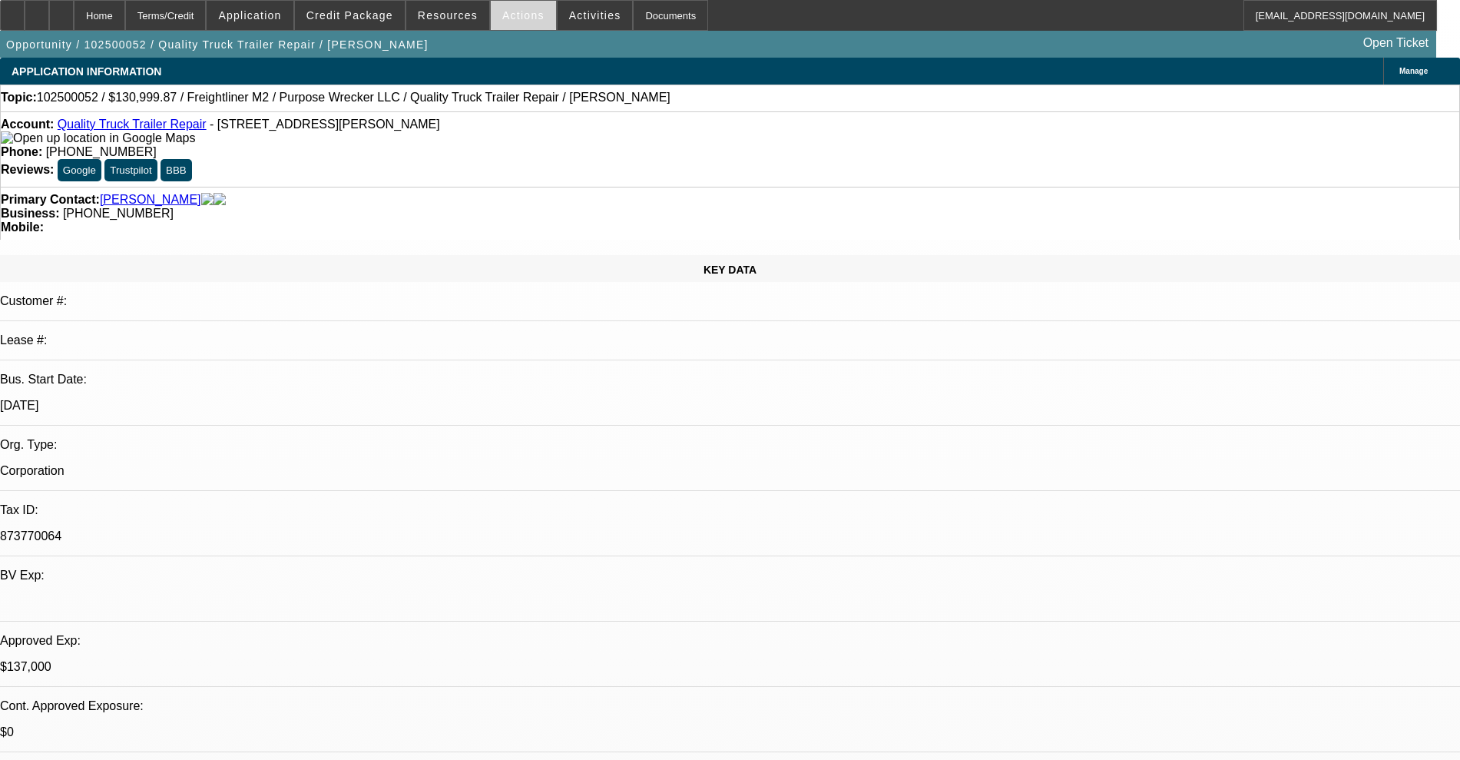
click at [515, 18] on span "Actions" at bounding box center [523, 15] width 42 height 12
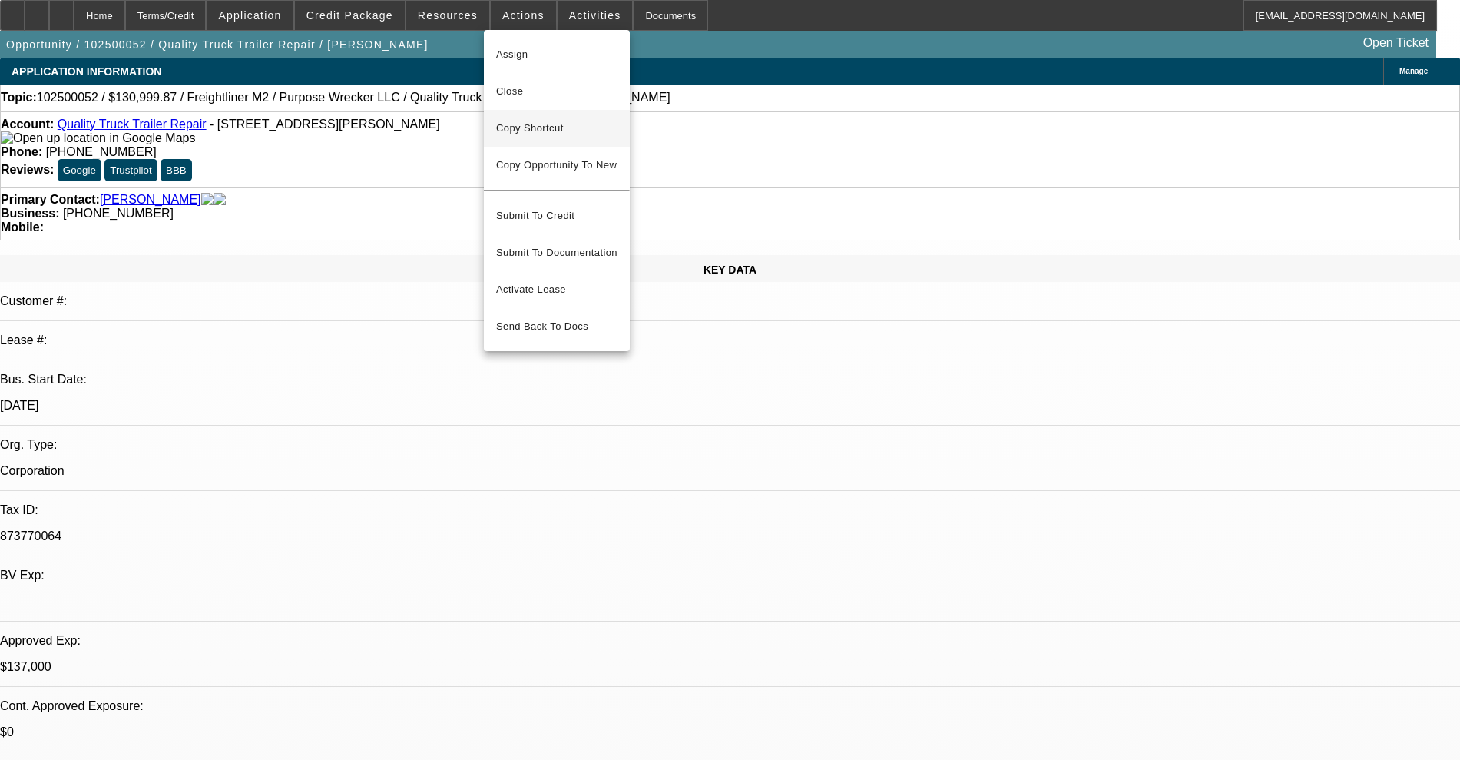
click at [544, 119] on span "Copy Shortcut" at bounding box center [556, 128] width 121 height 18
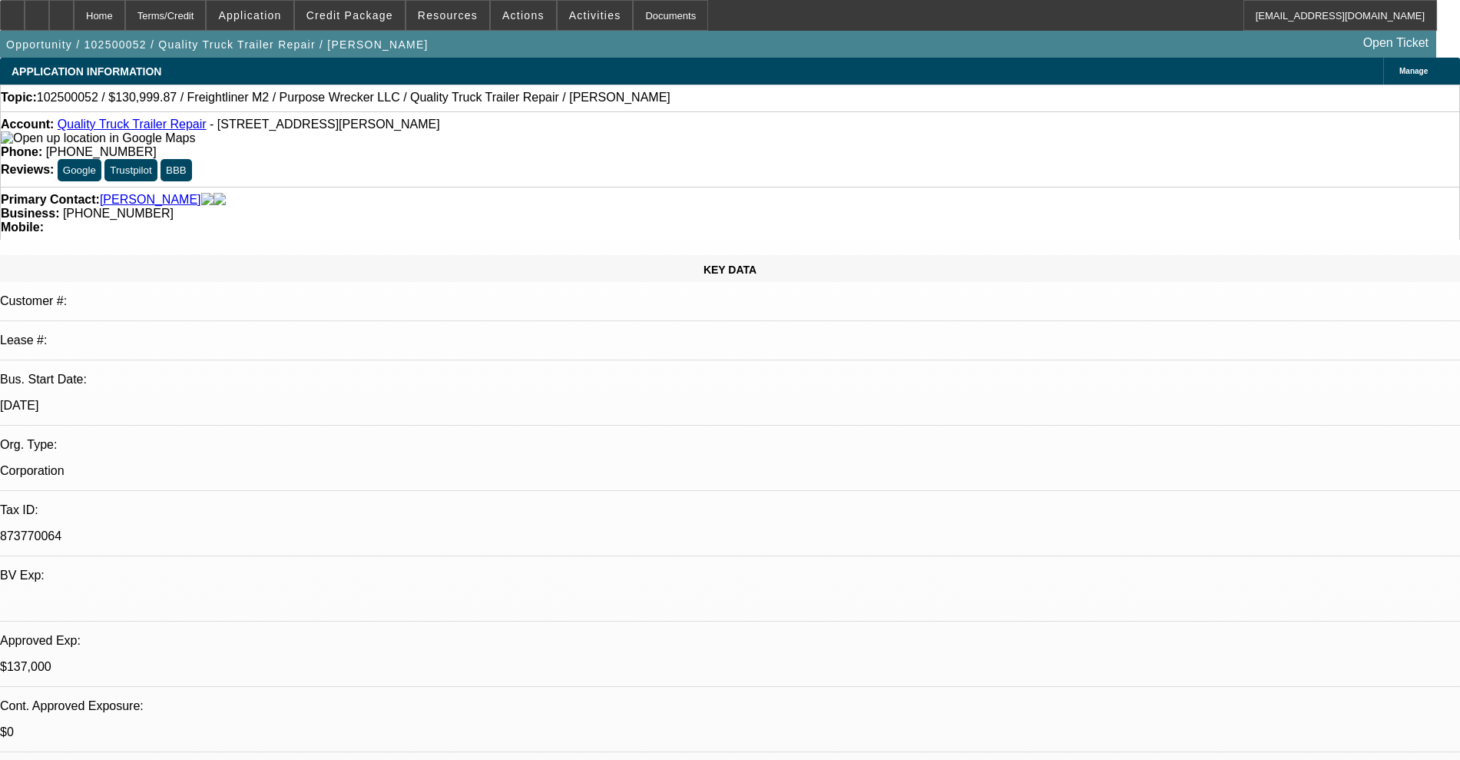
scroll to position [207, 0]
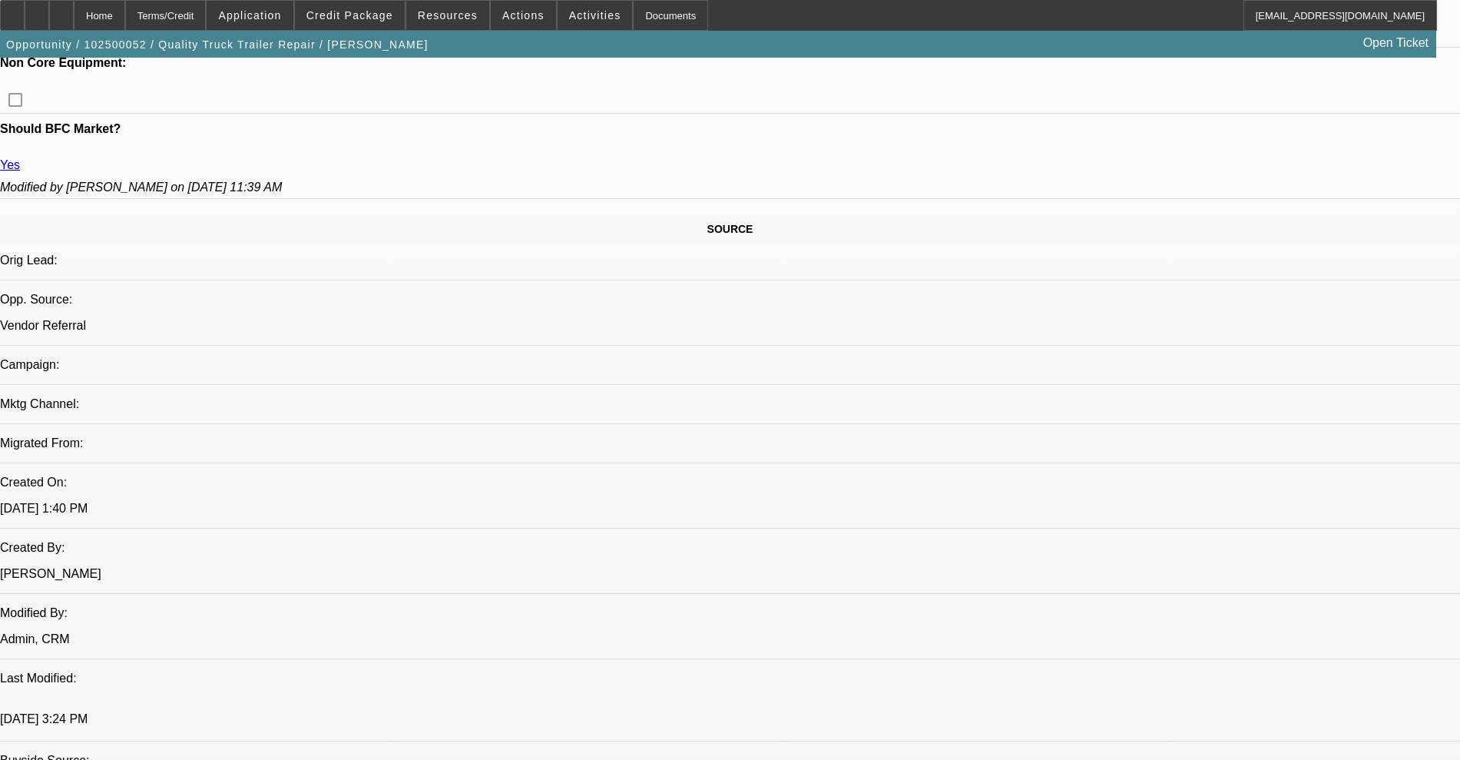
scroll to position [768, 0]
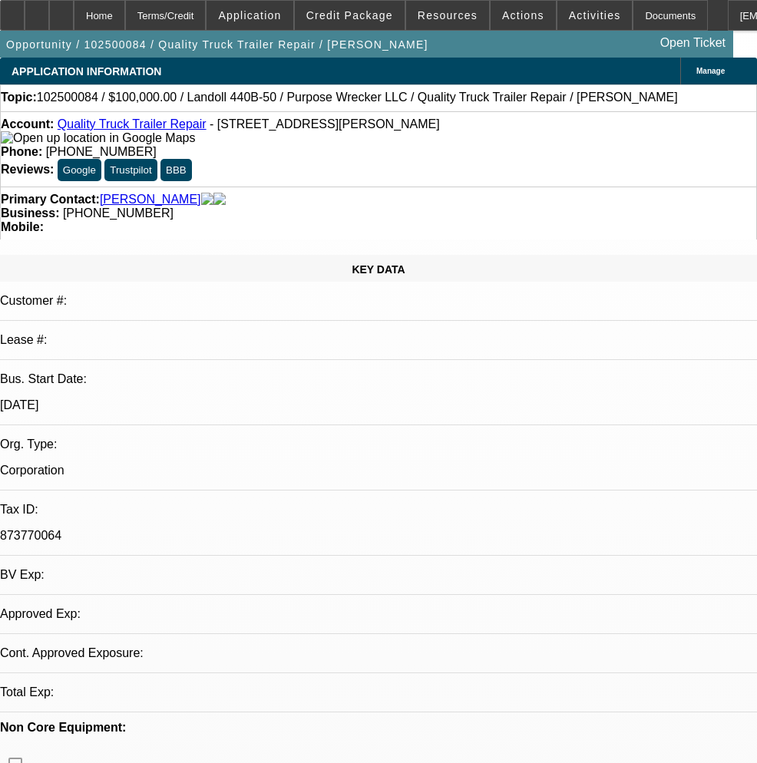
select select "0"
select select "2"
select select "0.1"
select select "4"
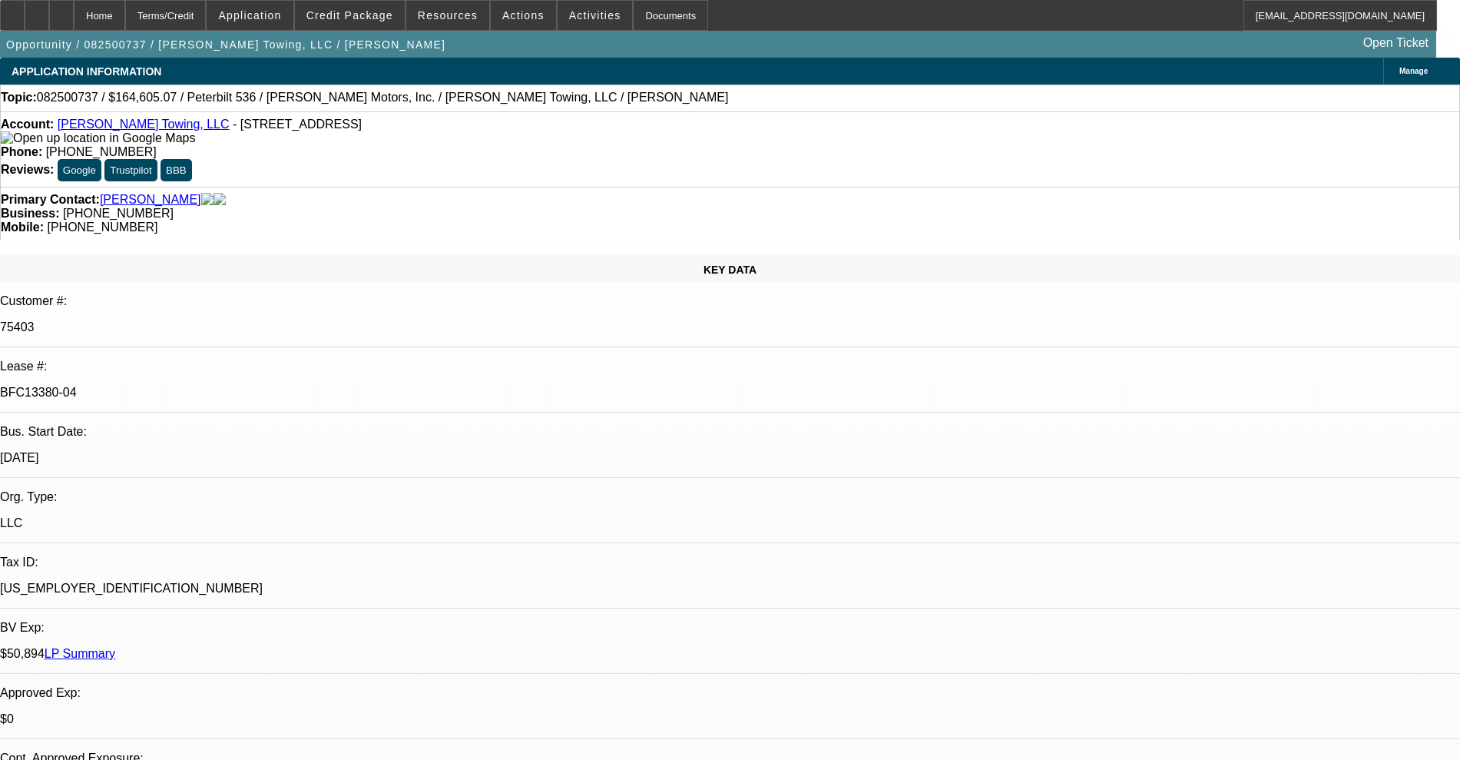
select select "0"
select select "2"
select select "0"
select select "6"
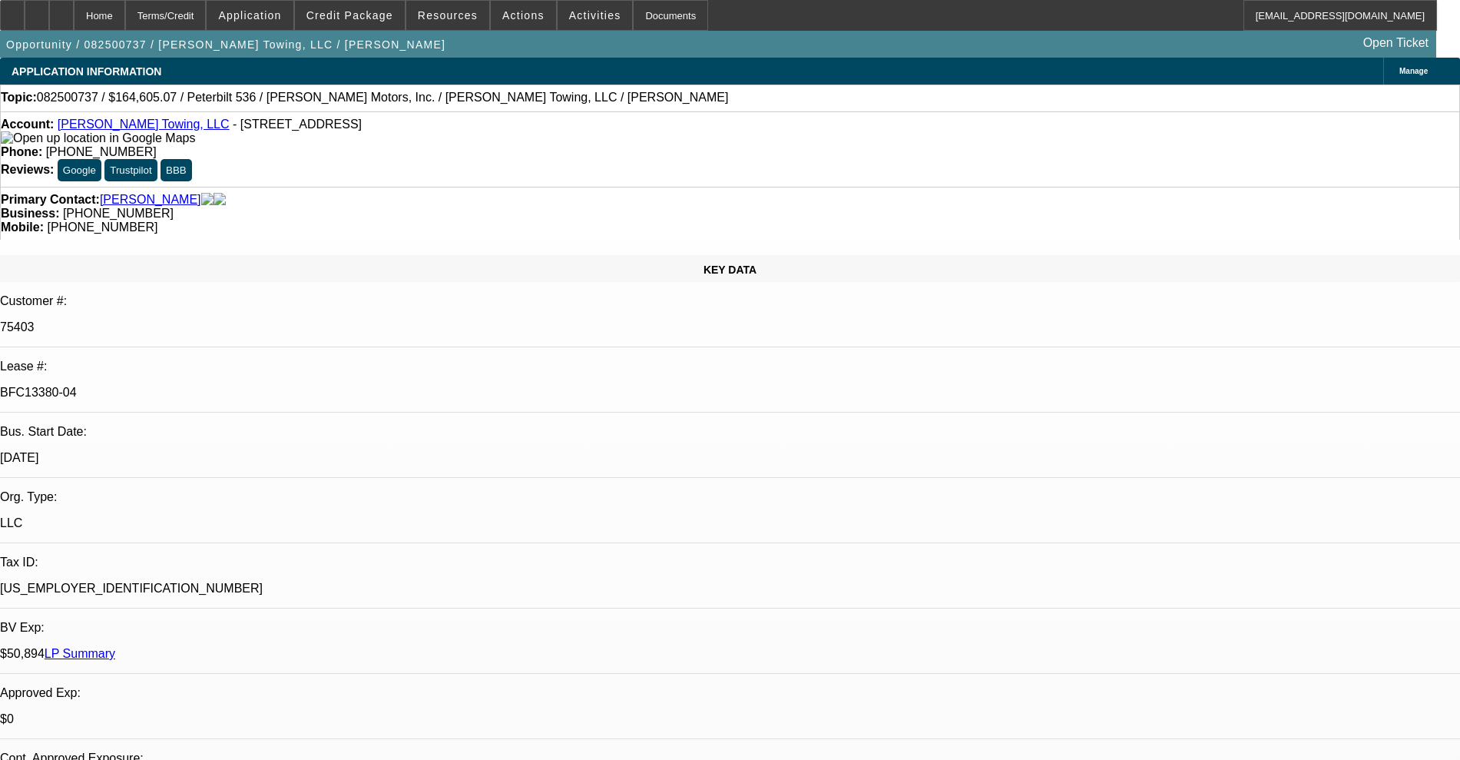
select select "0"
select select "2"
select select "0"
select select "6"
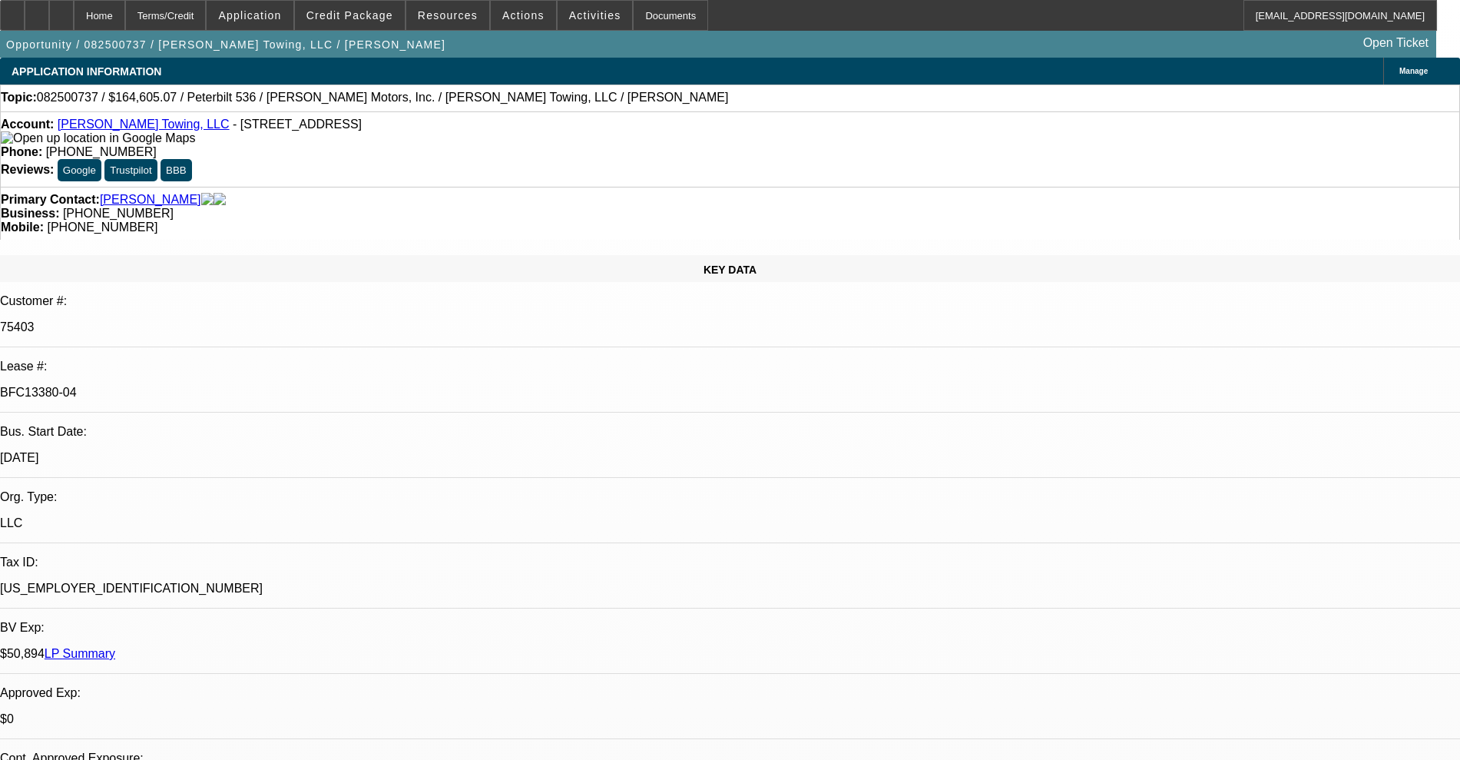
select select "0"
select select "6"
select select "0"
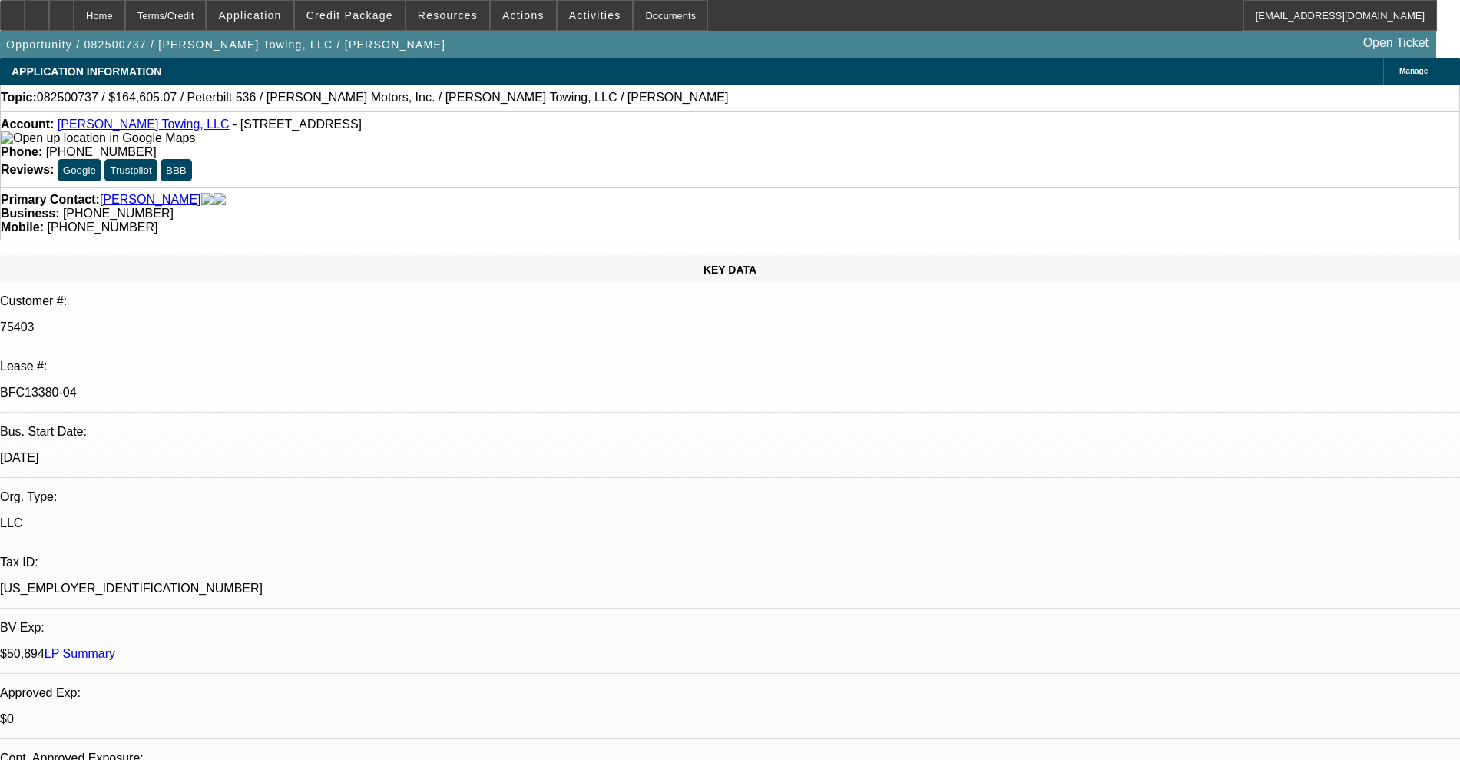
select select "0"
select select "2"
select select "0"
select select "6"
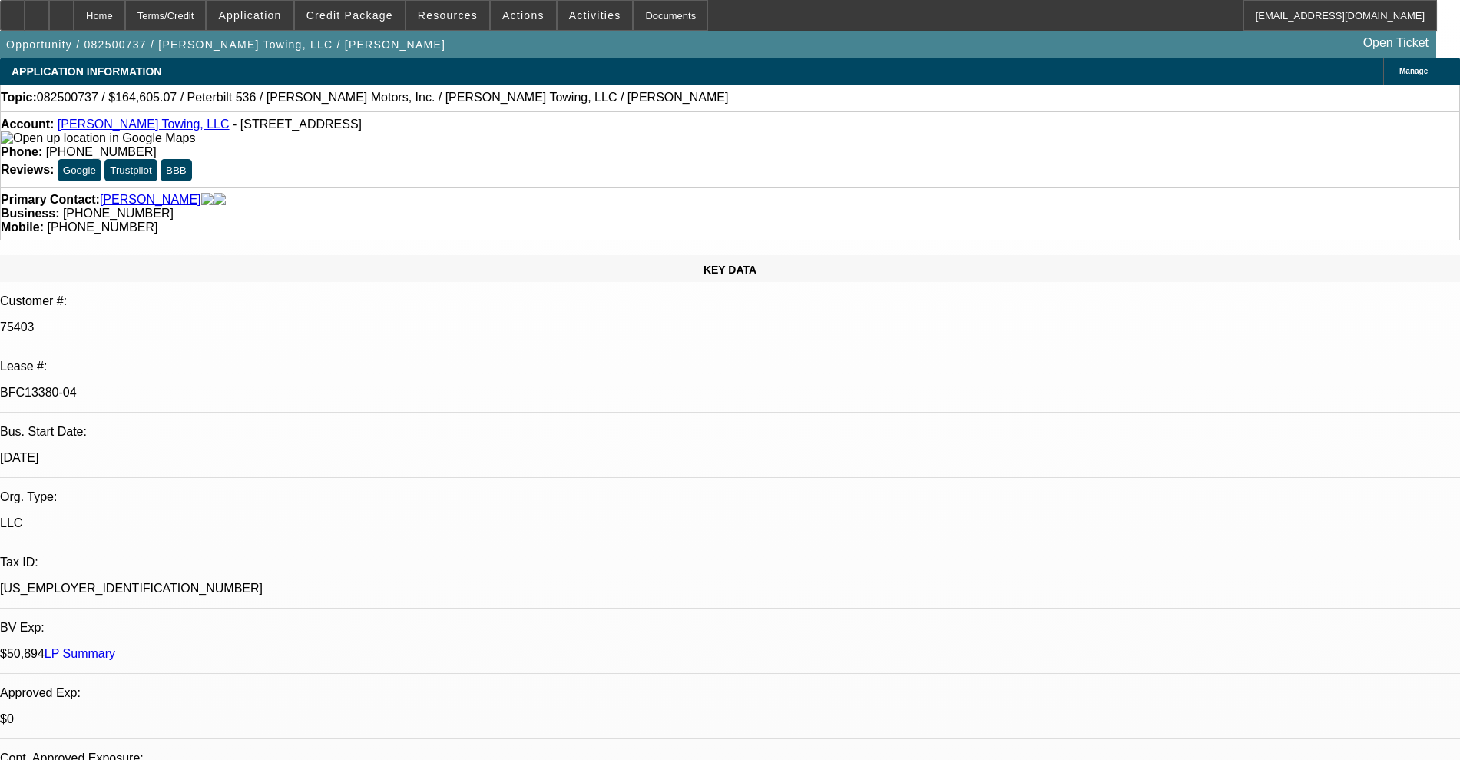
click at [150, 125] on link "[PERSON_NAME] Towing, LLC" at bounding box center [144, 124] width 172 height 13
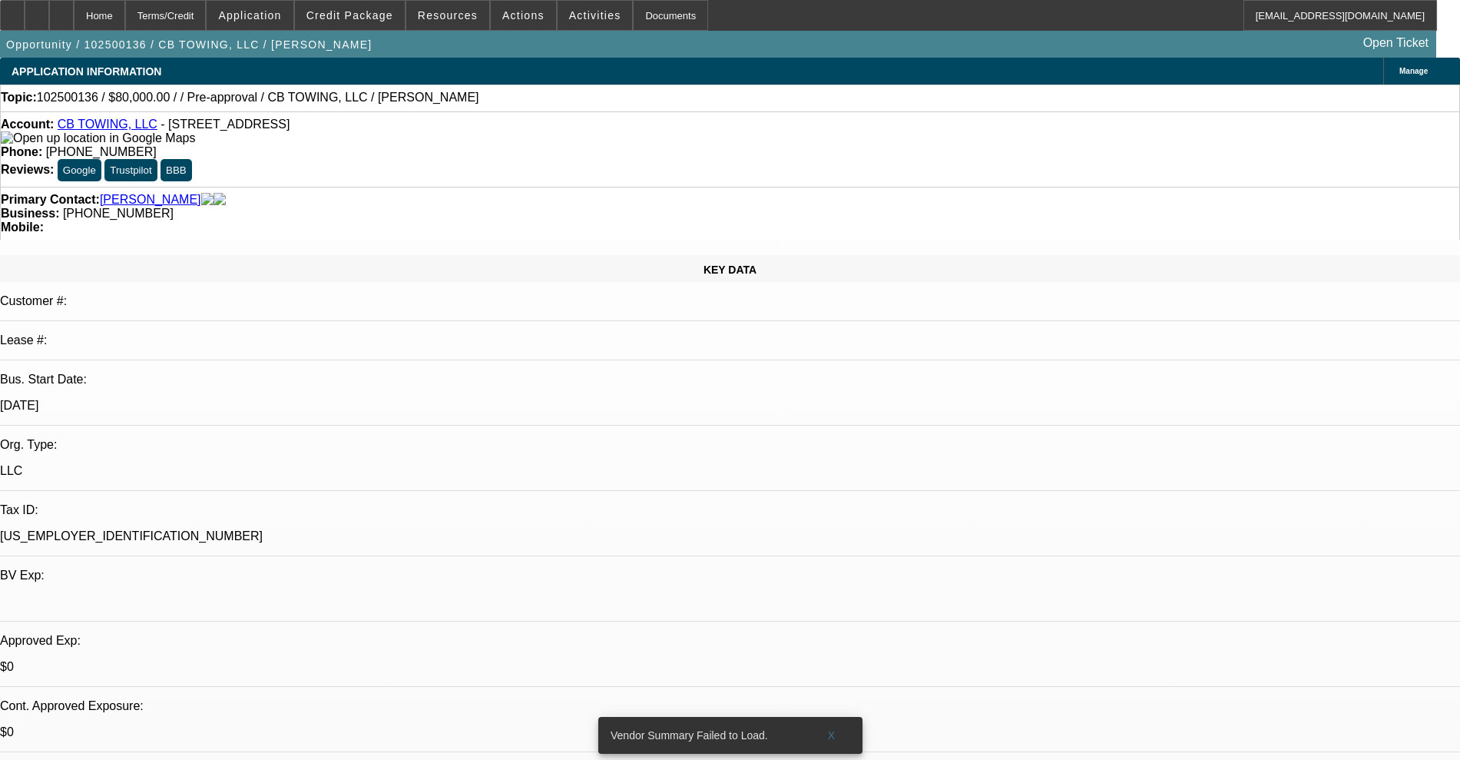
select select "0"
select select "2"
select select "0.1"
select select "4"
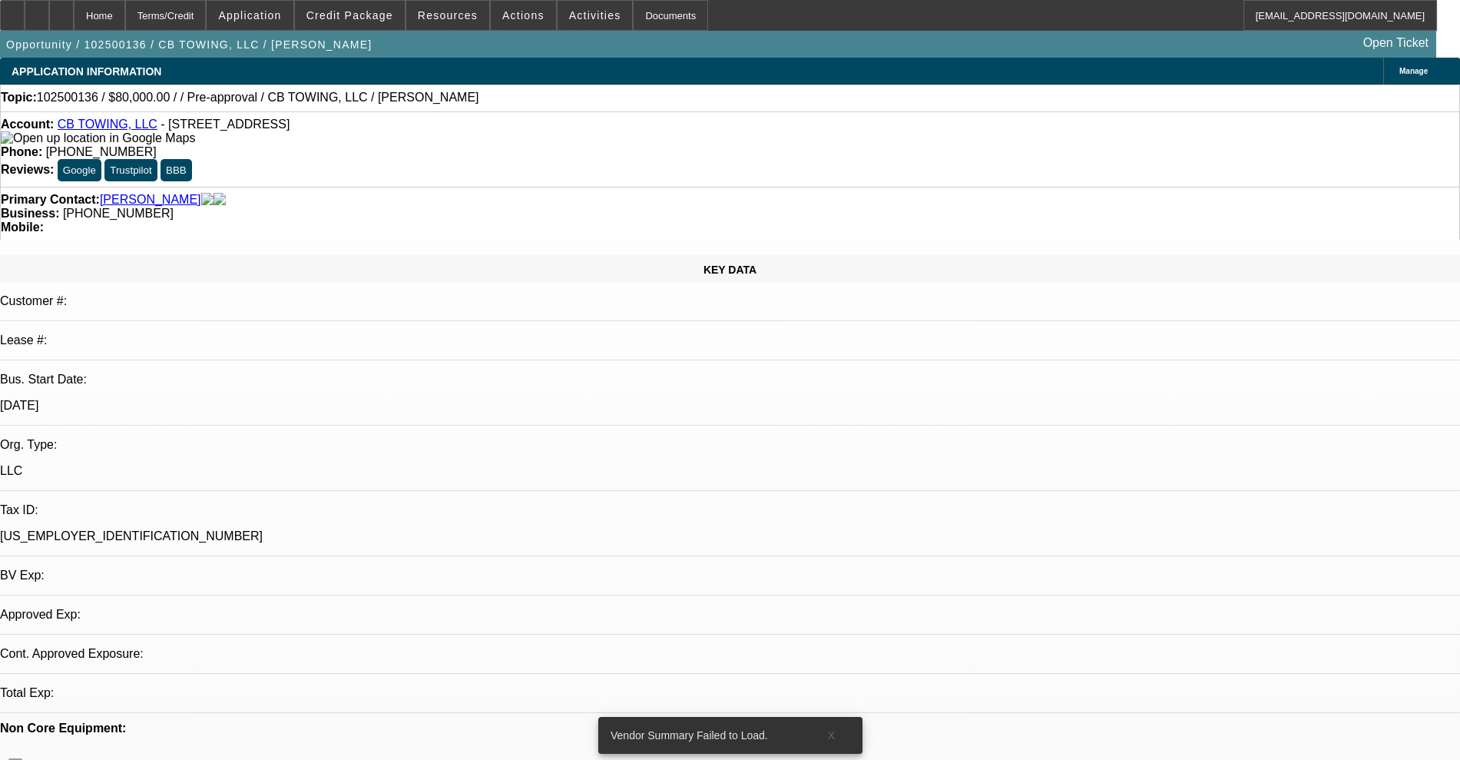
select select "0"
select select "2"
select select "0.1"
select select "4"
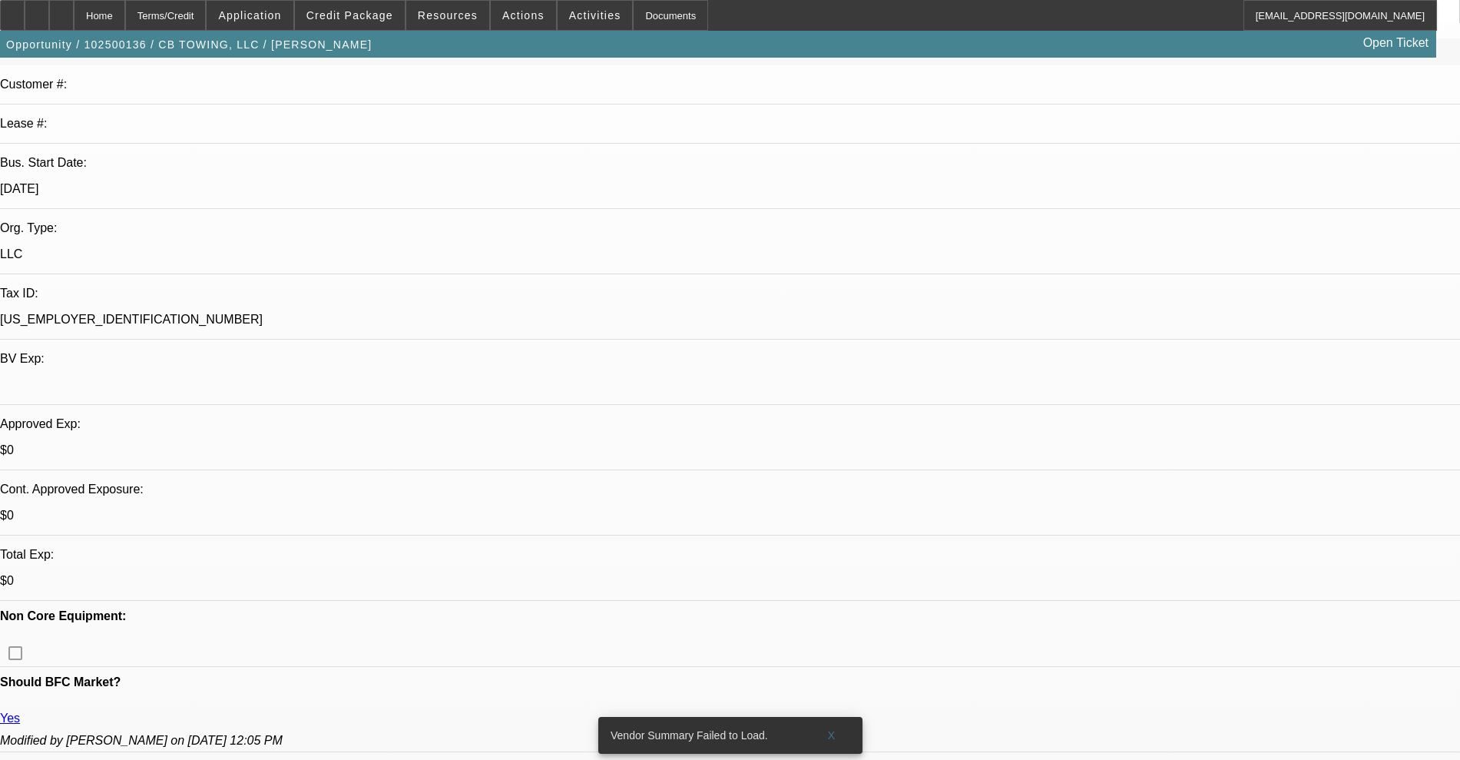
scroll to position [288, 0]
